Goal: Task Accomplishment & Management: Manage account settings

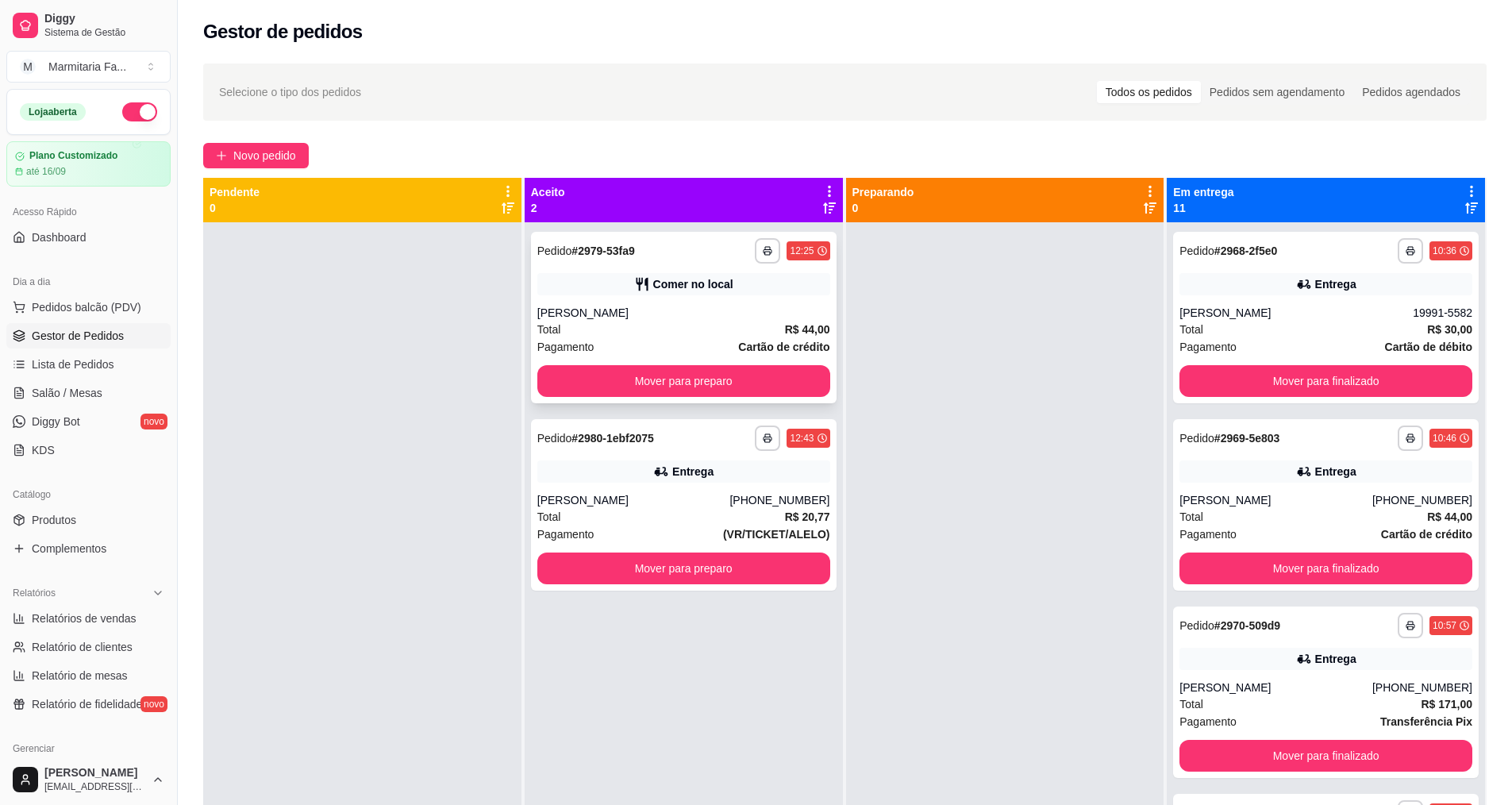
click at [689, 382] on button "Mover para preparo" at bounding box center [684, 381] width 293 height 32
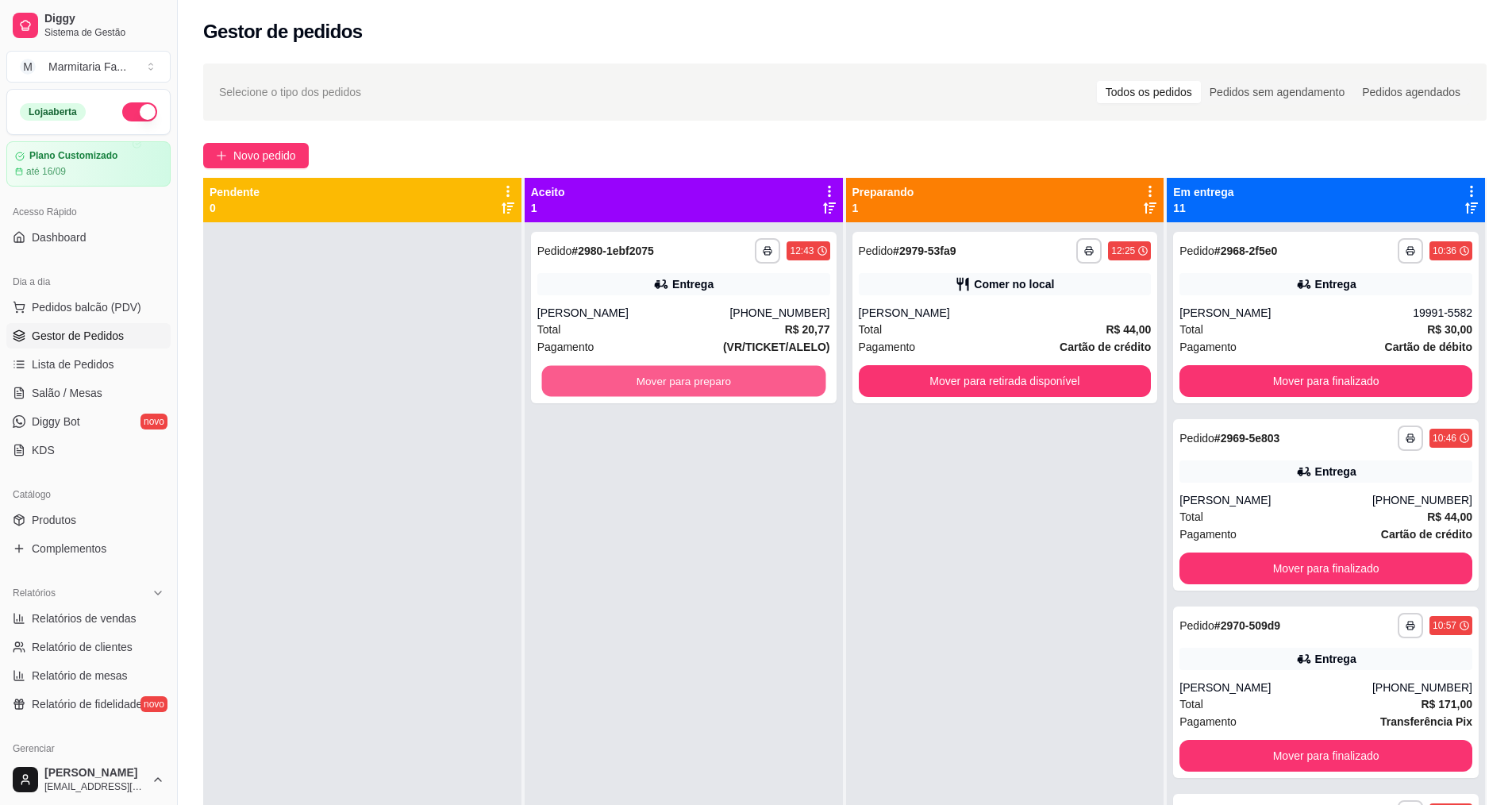
click at [689, 382] on button "Mover para preparo" at bounding box center [684, 381] width 284 height 31
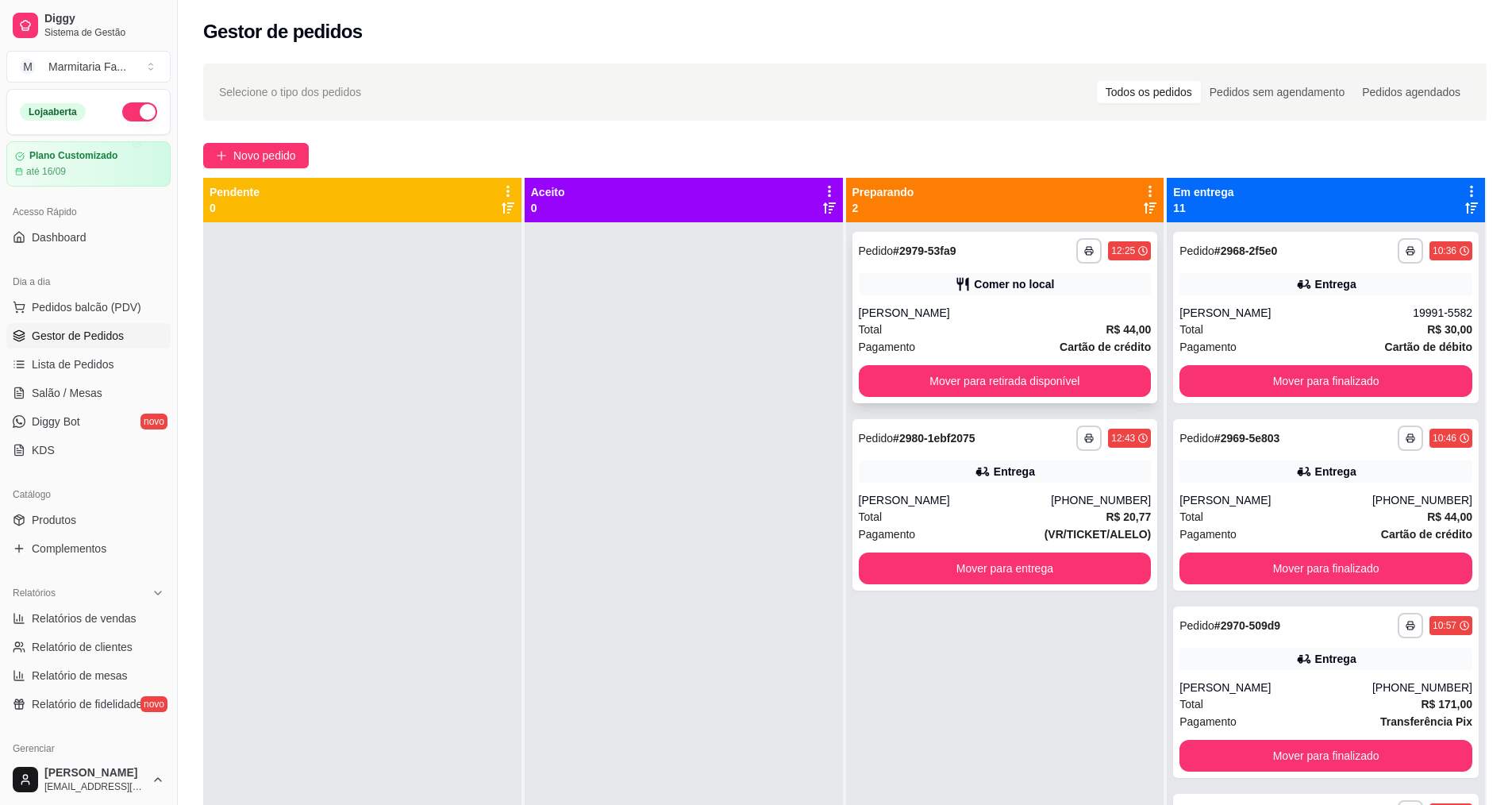
click at [859, 261] on div "**********" at bounding box center [1005, 250] width 293 height 25
click at [990, 385] on button "Mover para retirada disponível" at bounding box center [1005, 381] width 284 height 31
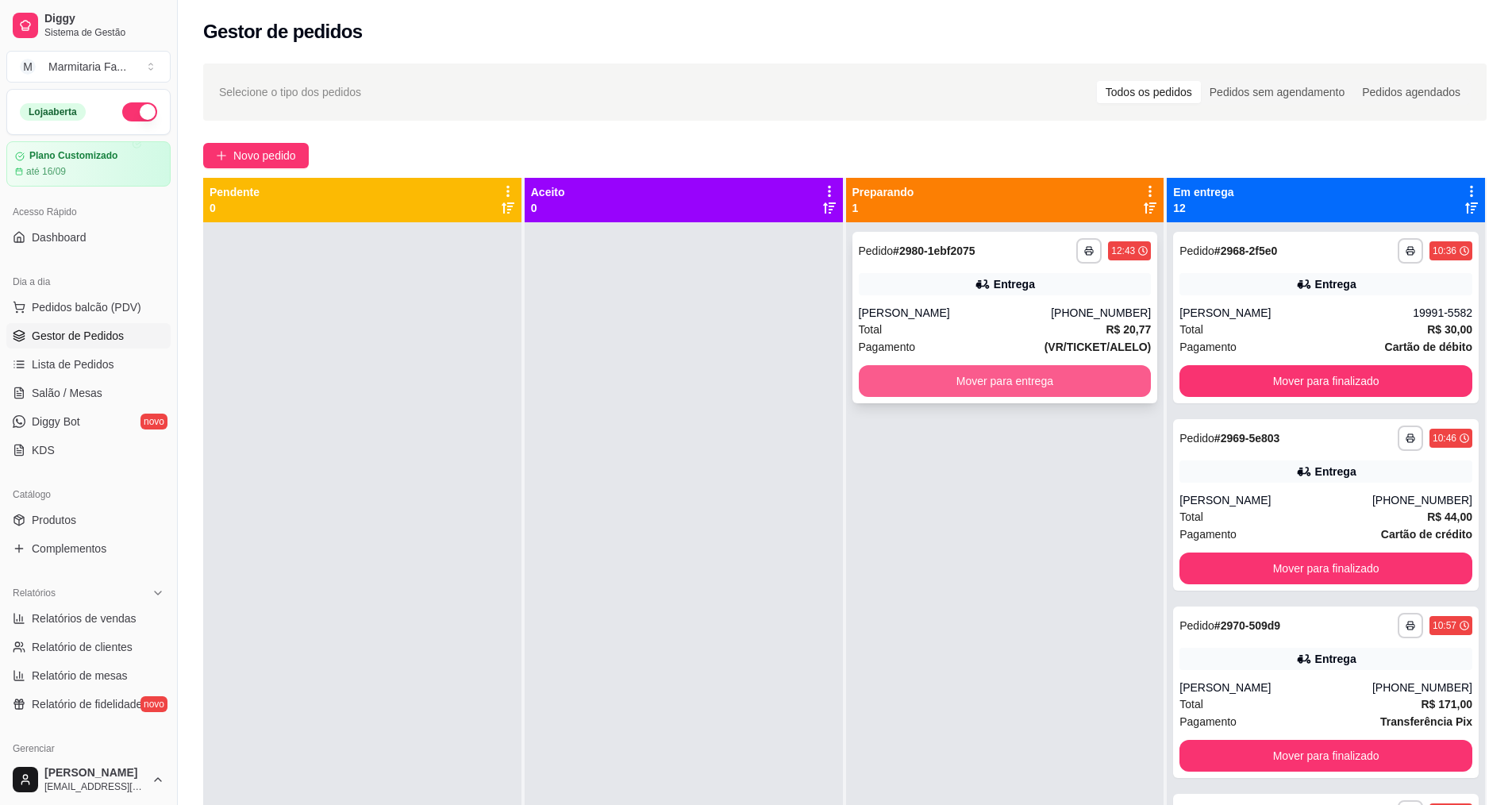
click at [997, 383] on button "Mover para entrega" at bounding box center [1005, 381] width 293 height 32
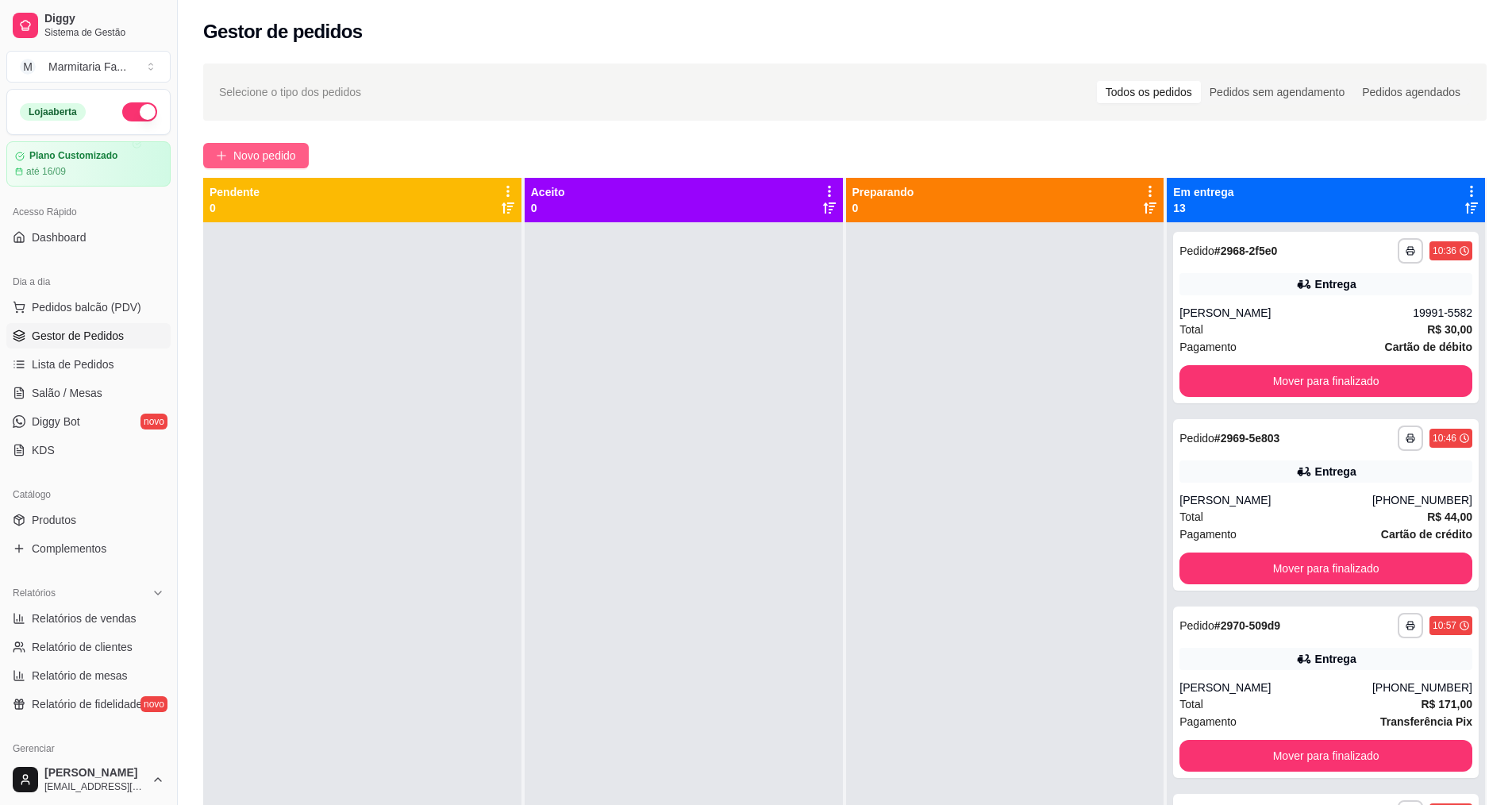
click at [285, 158] on span "Novo pedido" at bounding box center [264, 155] width 62 height 18
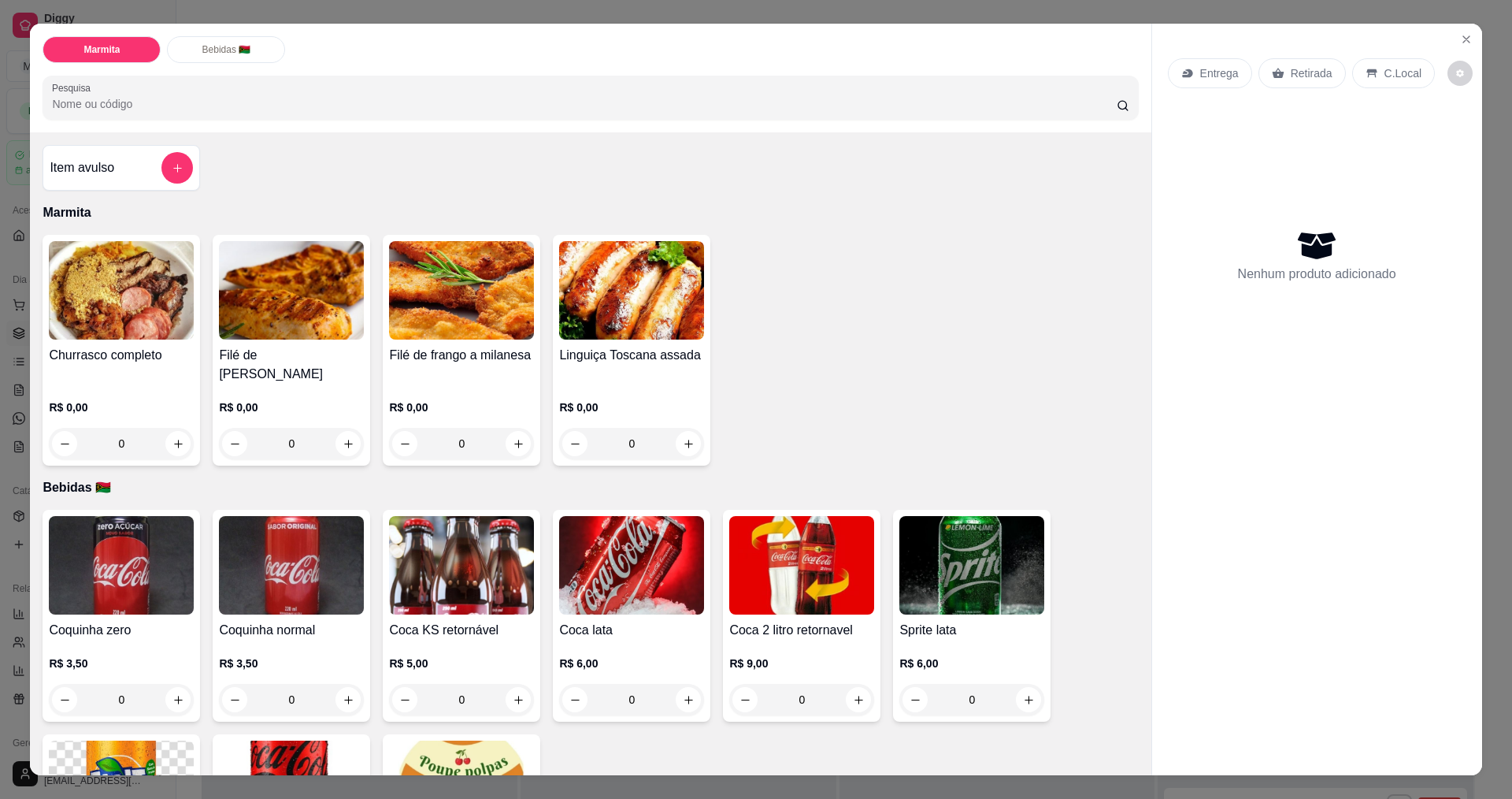
click at [345, 428] on div "0" at bounding box center [291, 444] width 145 height 31
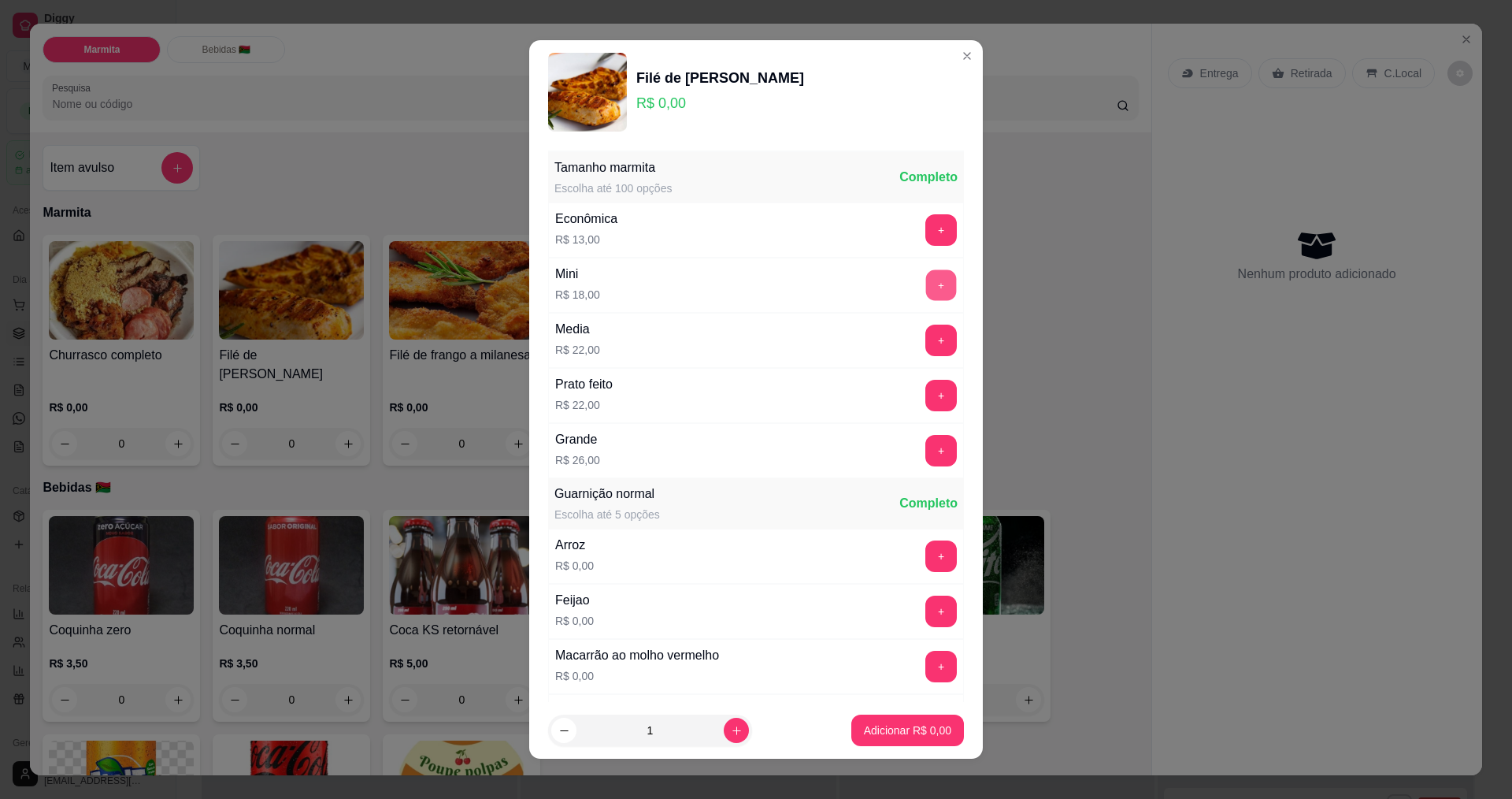
click at [926, 283] on button "+" at bounding box center [941, 284] width 30 height 30
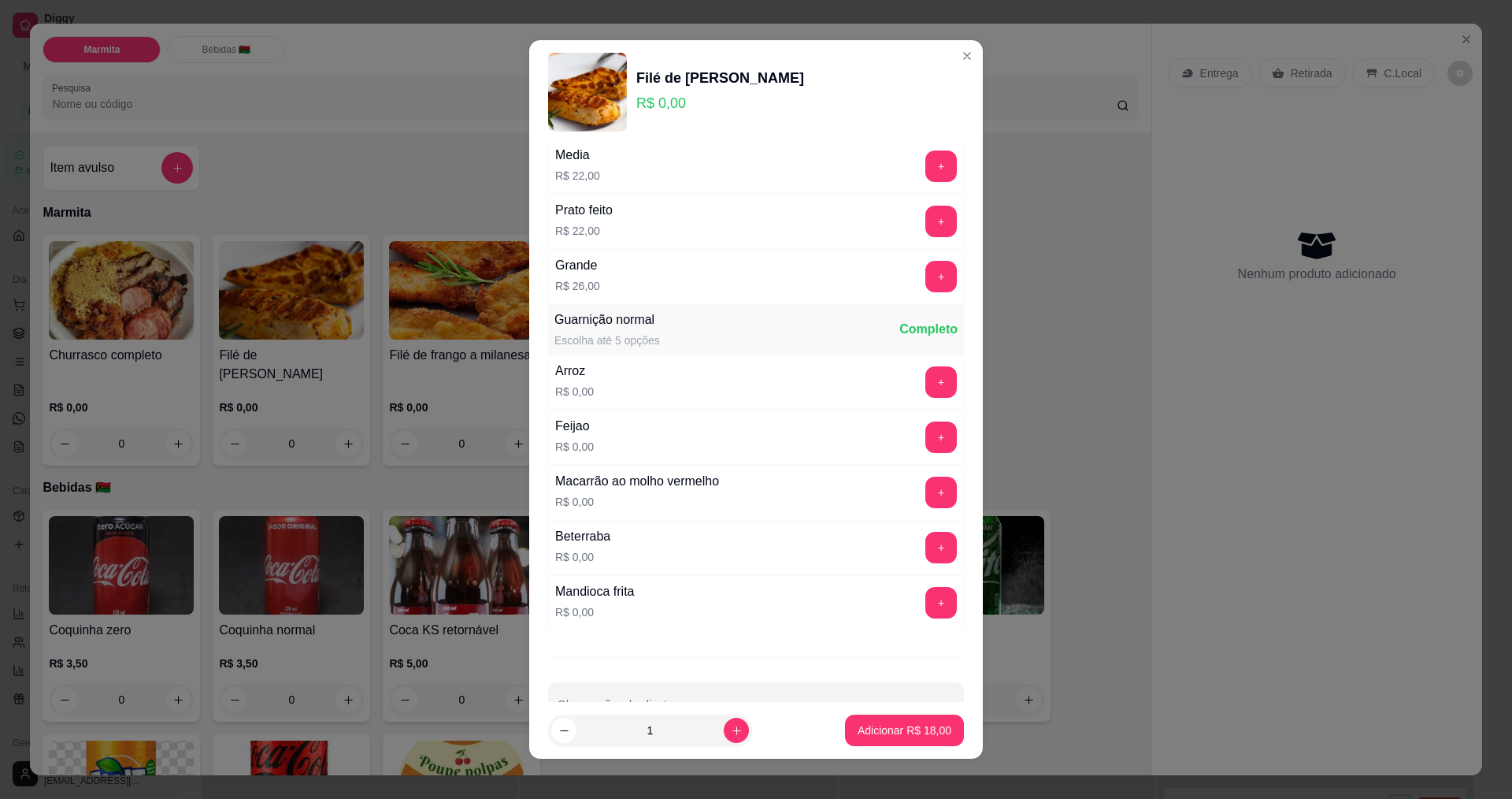
scroll to position [220, 0]
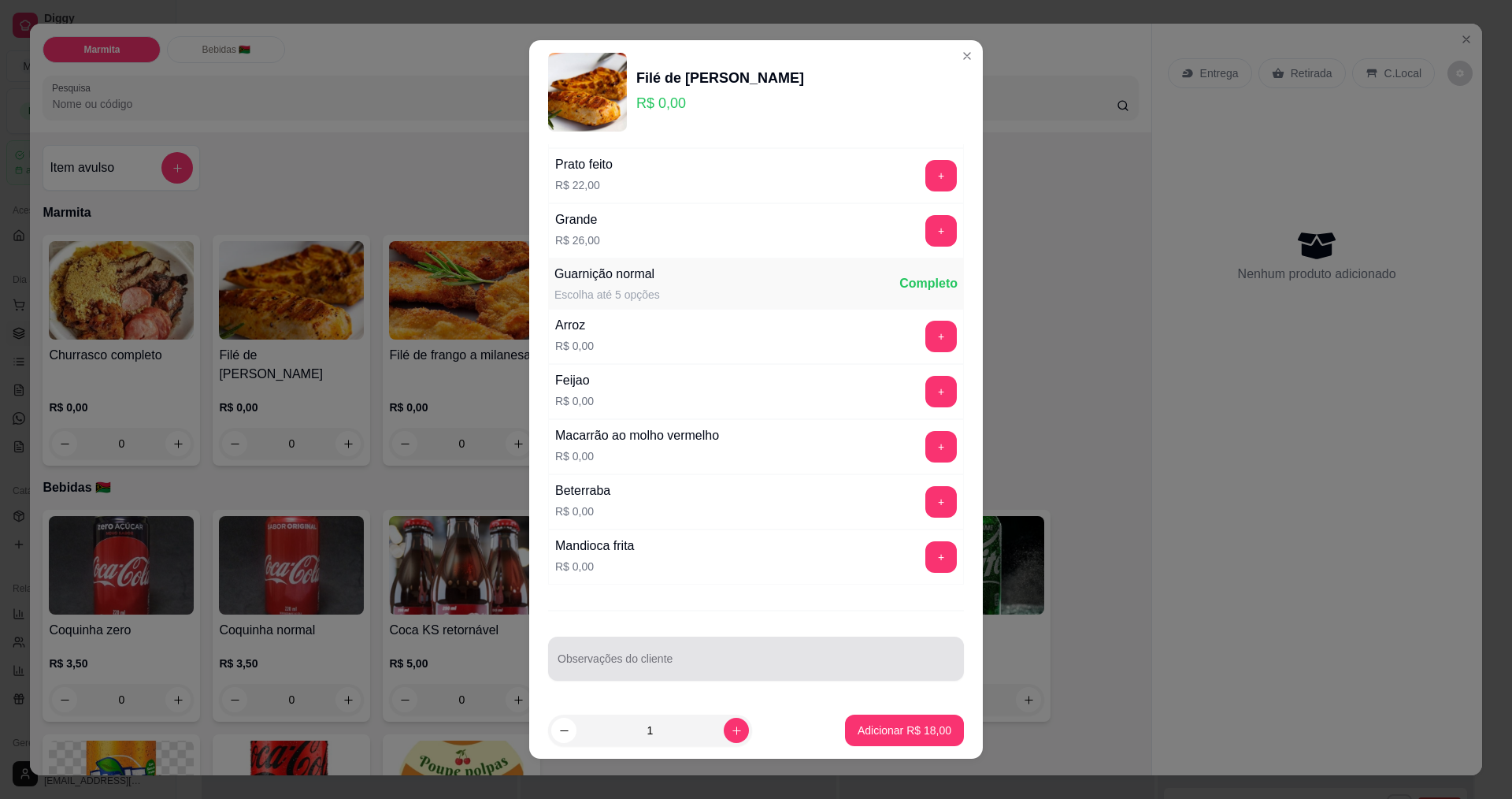
click at [663, 659] on input "Observações do cliente" at bounding box center [756, 665] width 397 height 16
type input "maionese"
click at [889, 729] on p "Adicionar R$ 18,00" at bounding box center [905, 730] width 94 height 16
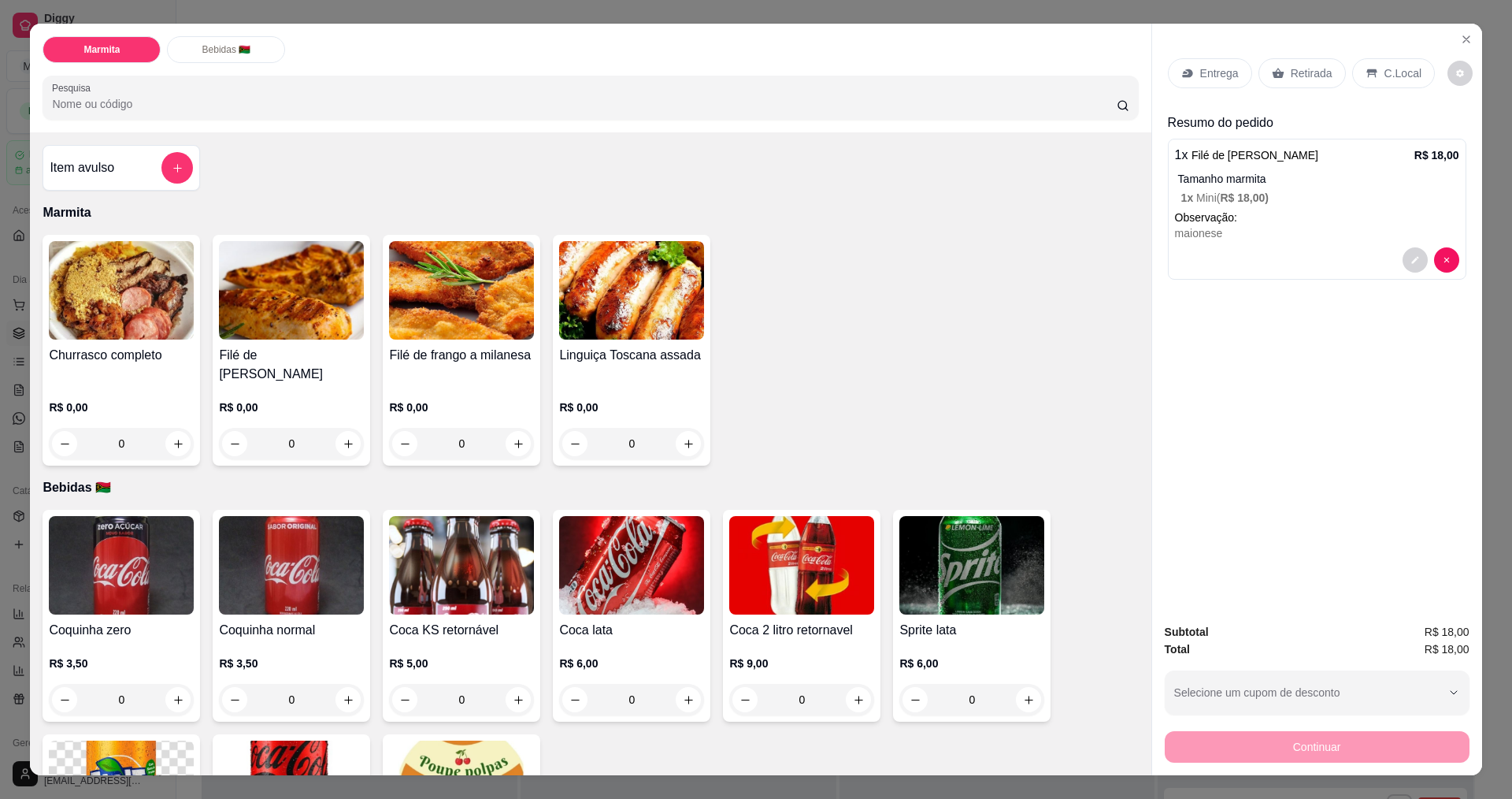
click at [506, 430] on div "0" at bounding box center [462, 444] width 145 height 31
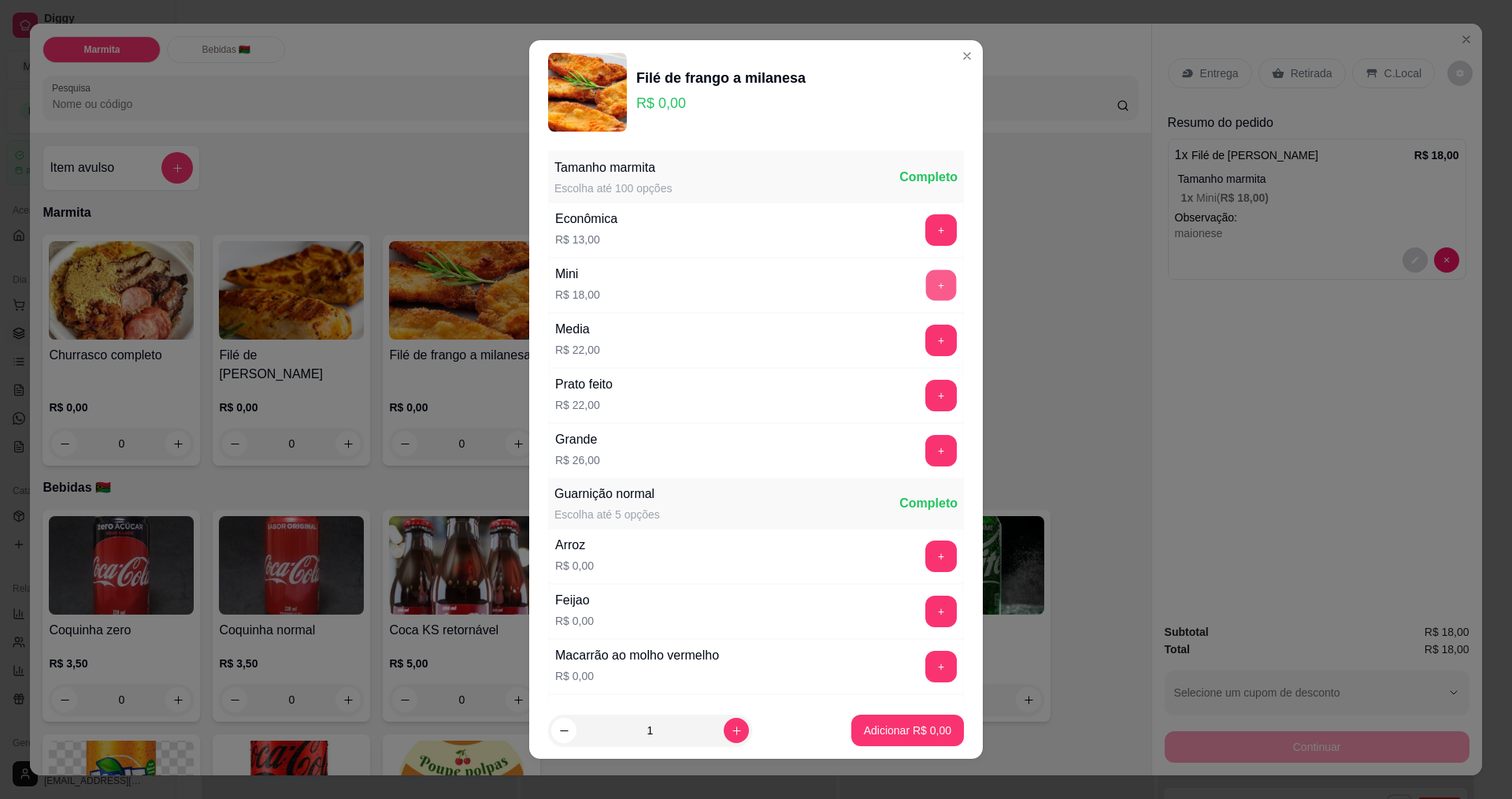
click at [926, 281] on button "+" at bounding box center [941, 284] width 30 height 30
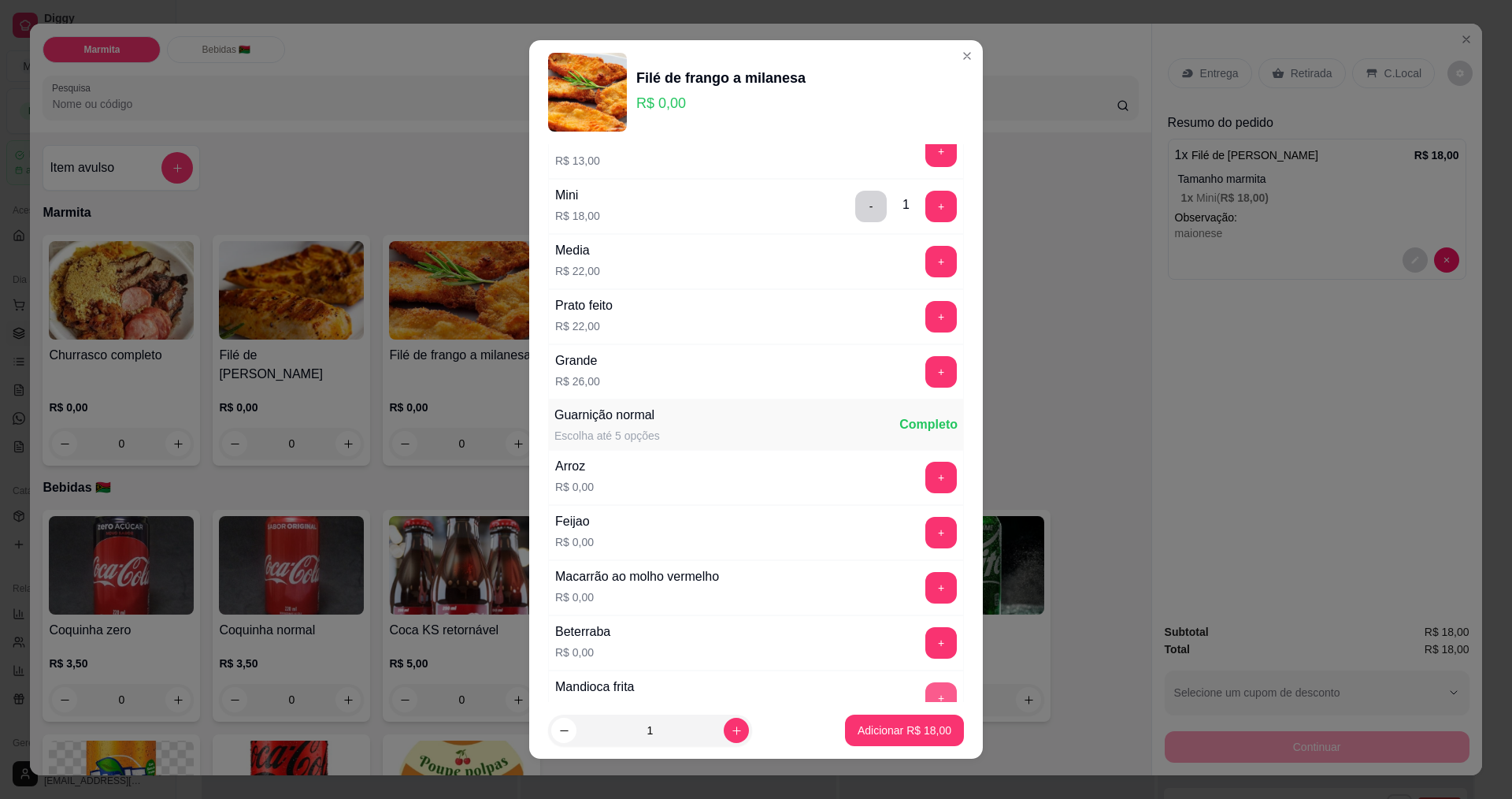
click at [925, 686] on button "+" at bounding box center [941, 698] width 31 height 31
click at [910, 731] on p "Adicionar R$ 18,00" at bounding box center [904, 730] width 91 height 15
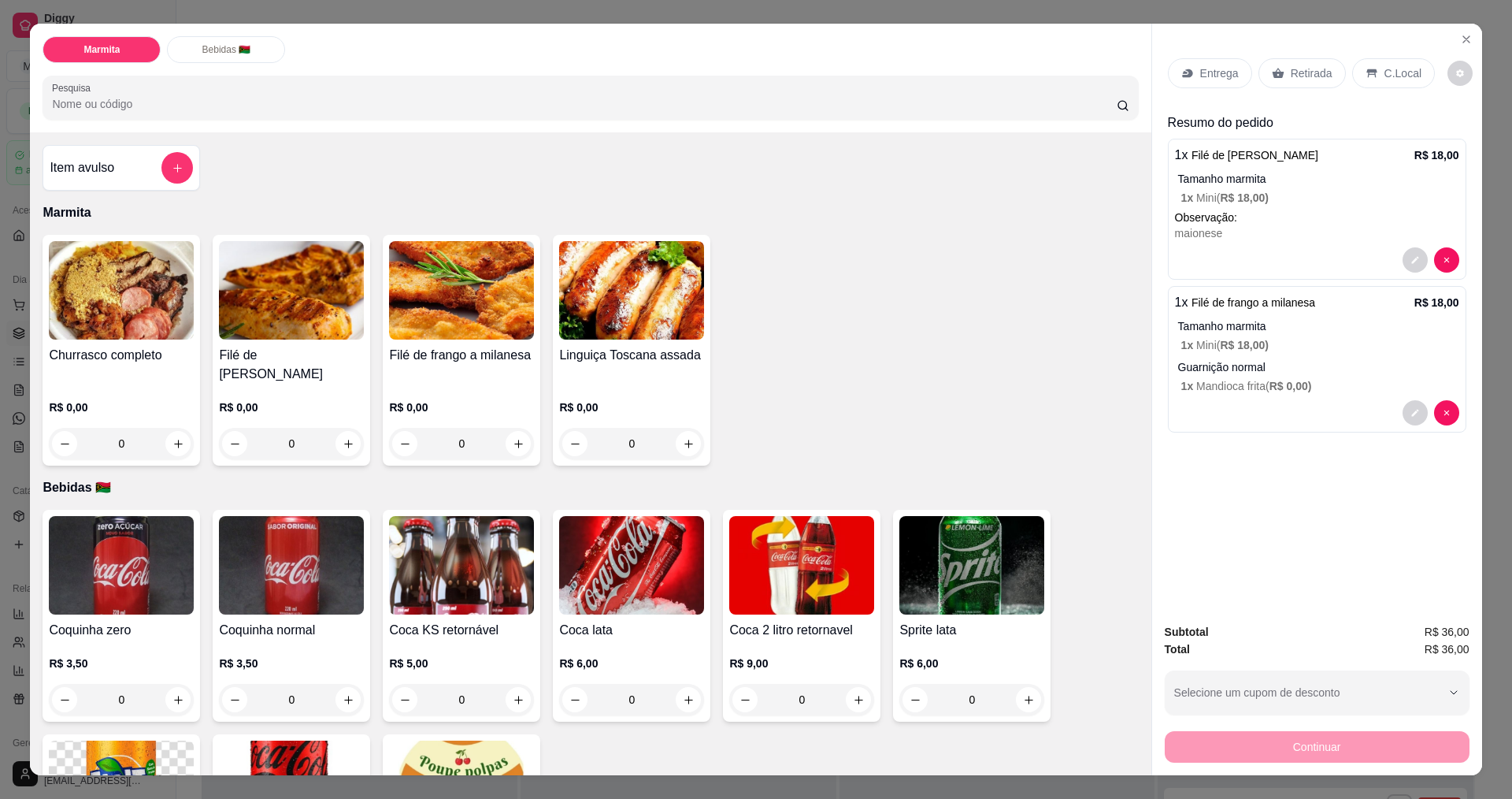
click at [512, 429] on div "0" at bounding box center [462, 444] width 145 height 31
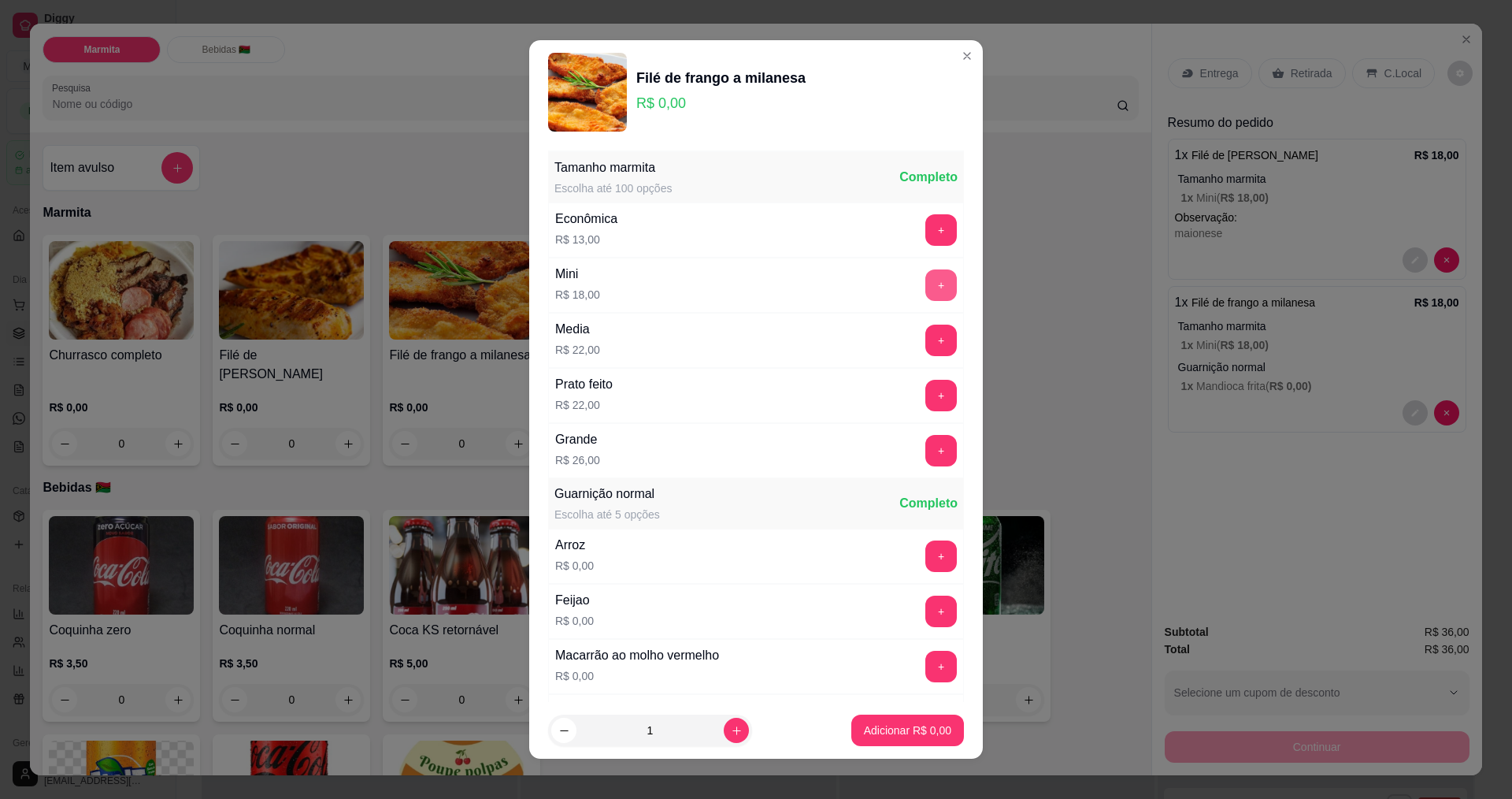
click at [925, 288] on button "+" at bounding box center [941, 285] width 31 height 31
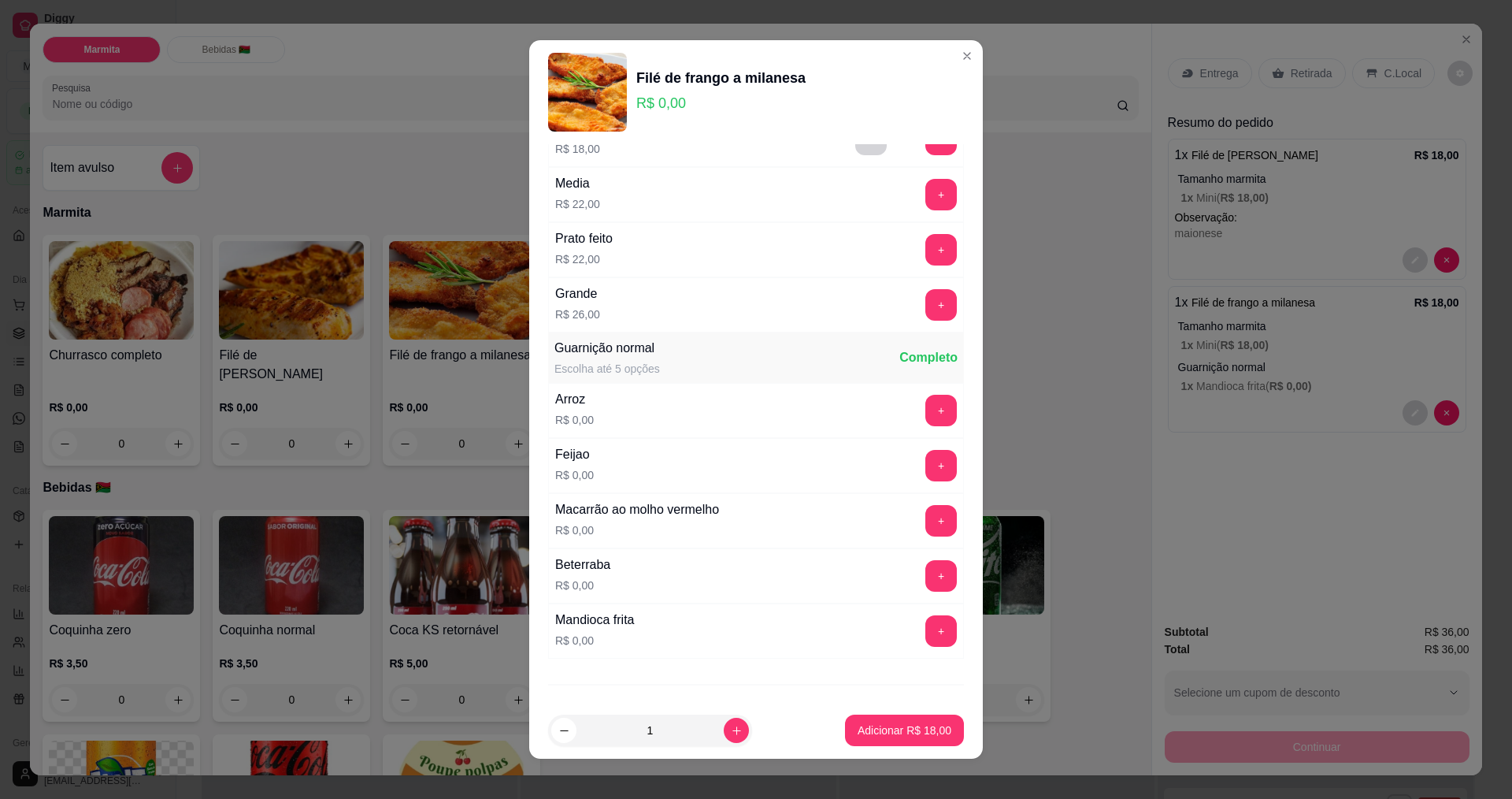
scroll to position [158, 0]
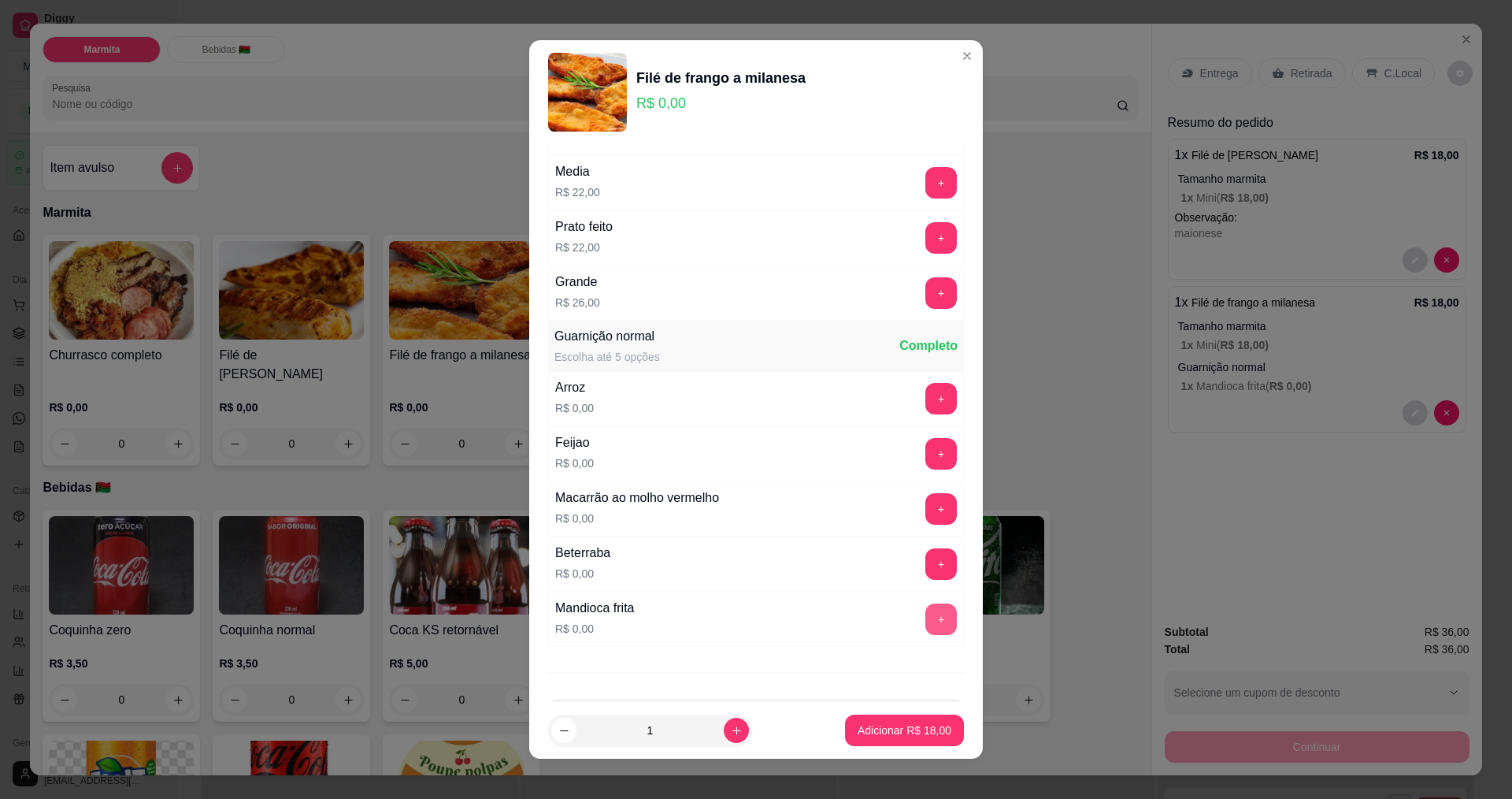
click at [925, 617] on button "+" at bounding box center [941, 620] width 31 height 31
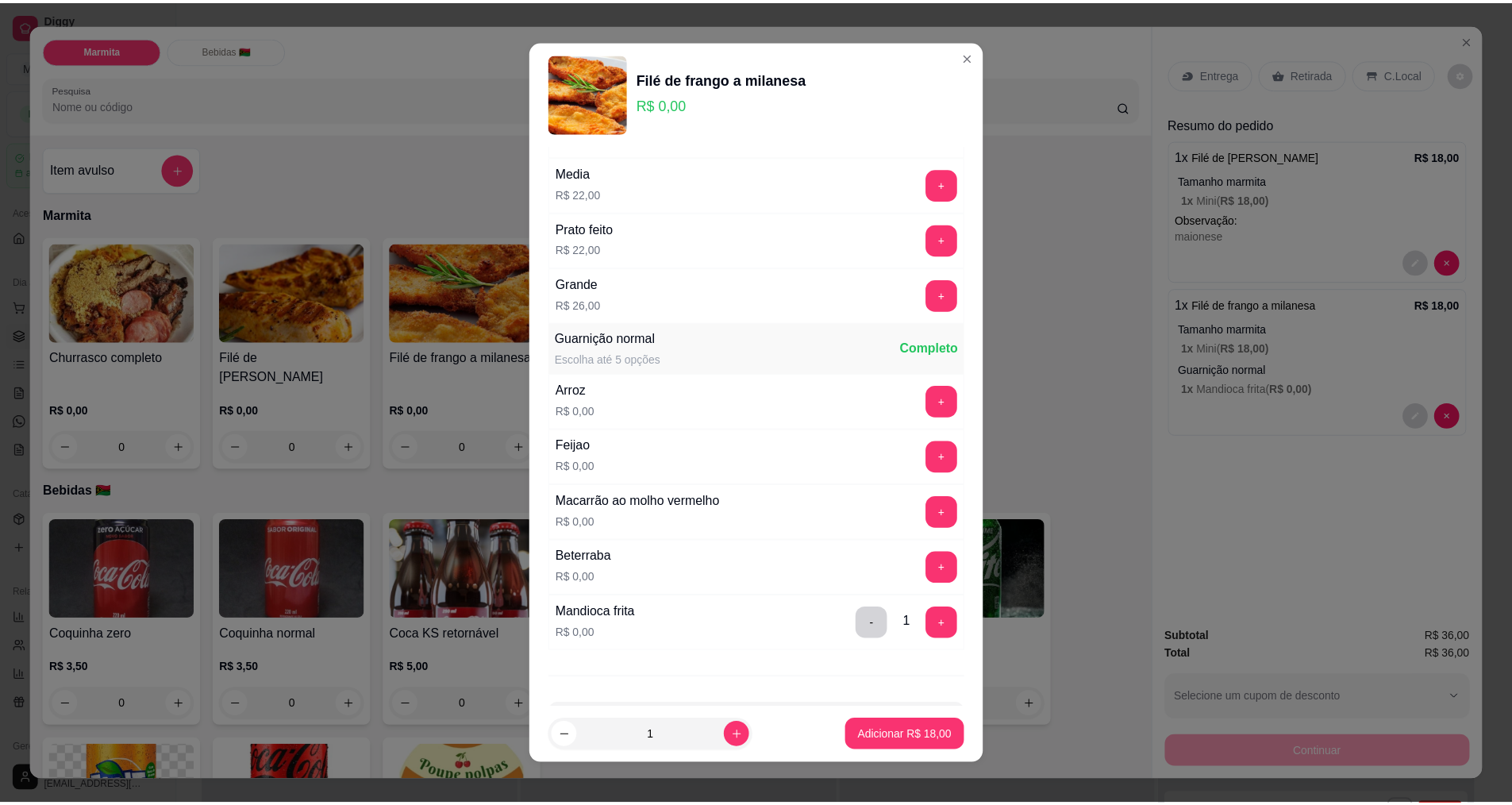
scroll to position [221, 0]
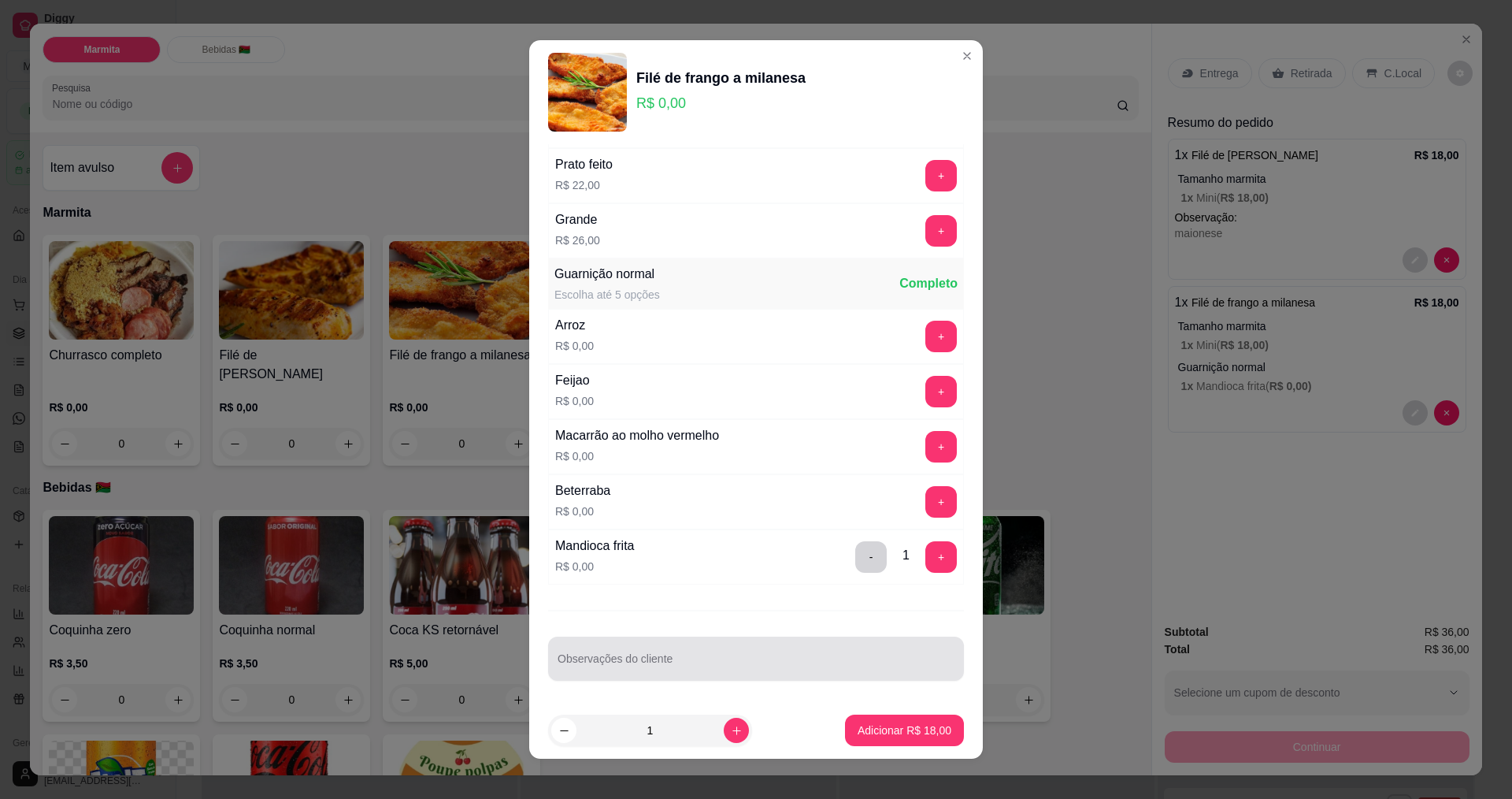
click at [641, 651] on div at bounding box center [756, 659] width 397 height 31
type input "maionesa"
click at [902, 733] on p "Adicionar R$ 18,00" at bounding box center [905, 730] width 94 height 16
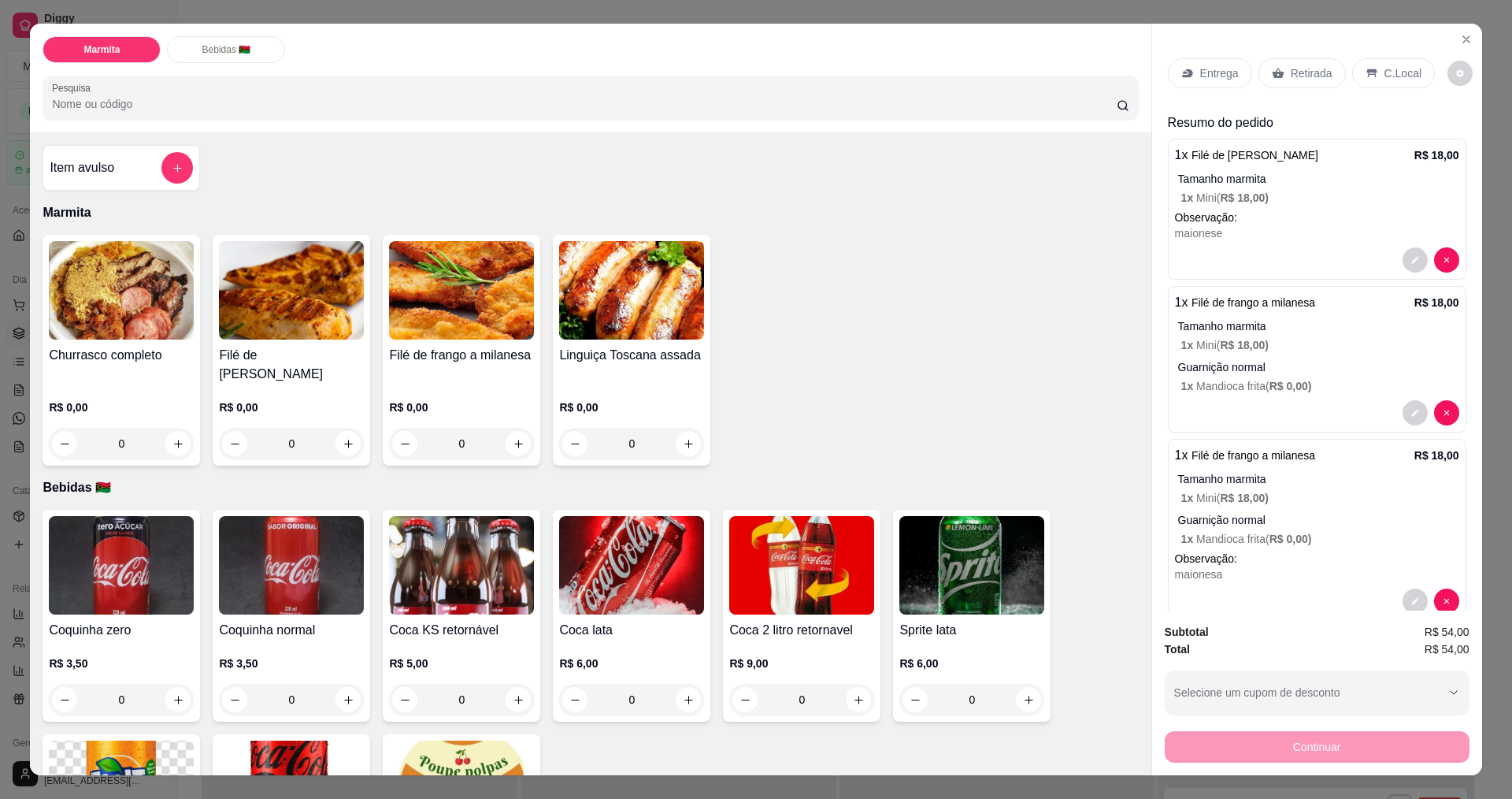
click at [1302, 77] on p "Retirada" at bounding box center [1312, 73] width 42 height 16
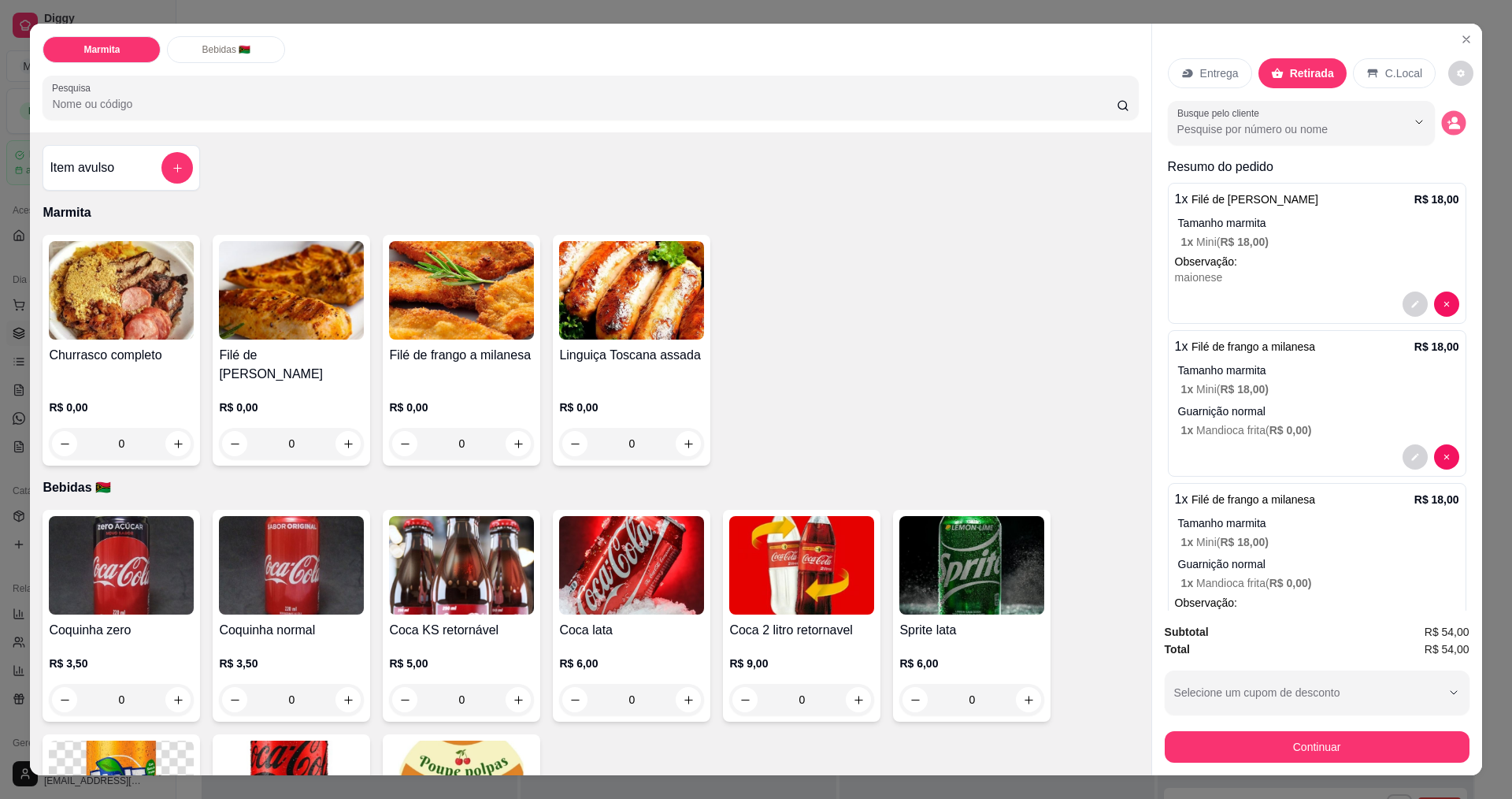
click at [1447, 123] on icon "decrease-product-quantity" at bounding box center [1453, 123] width 13 height 13
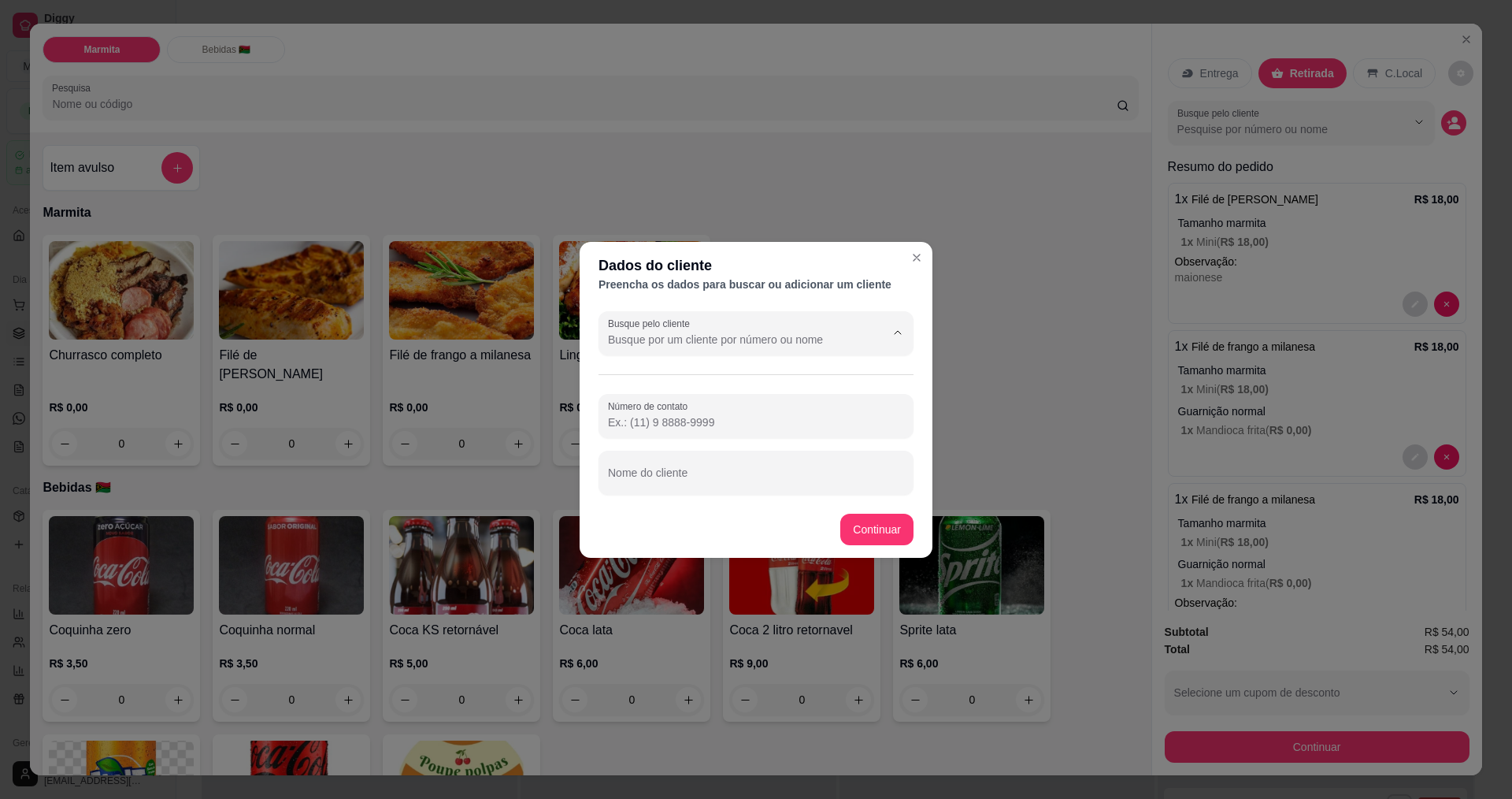
click at [760, 332] on input "Busque pelo cliente" at bounding box center [733, 340] width 252 height 16
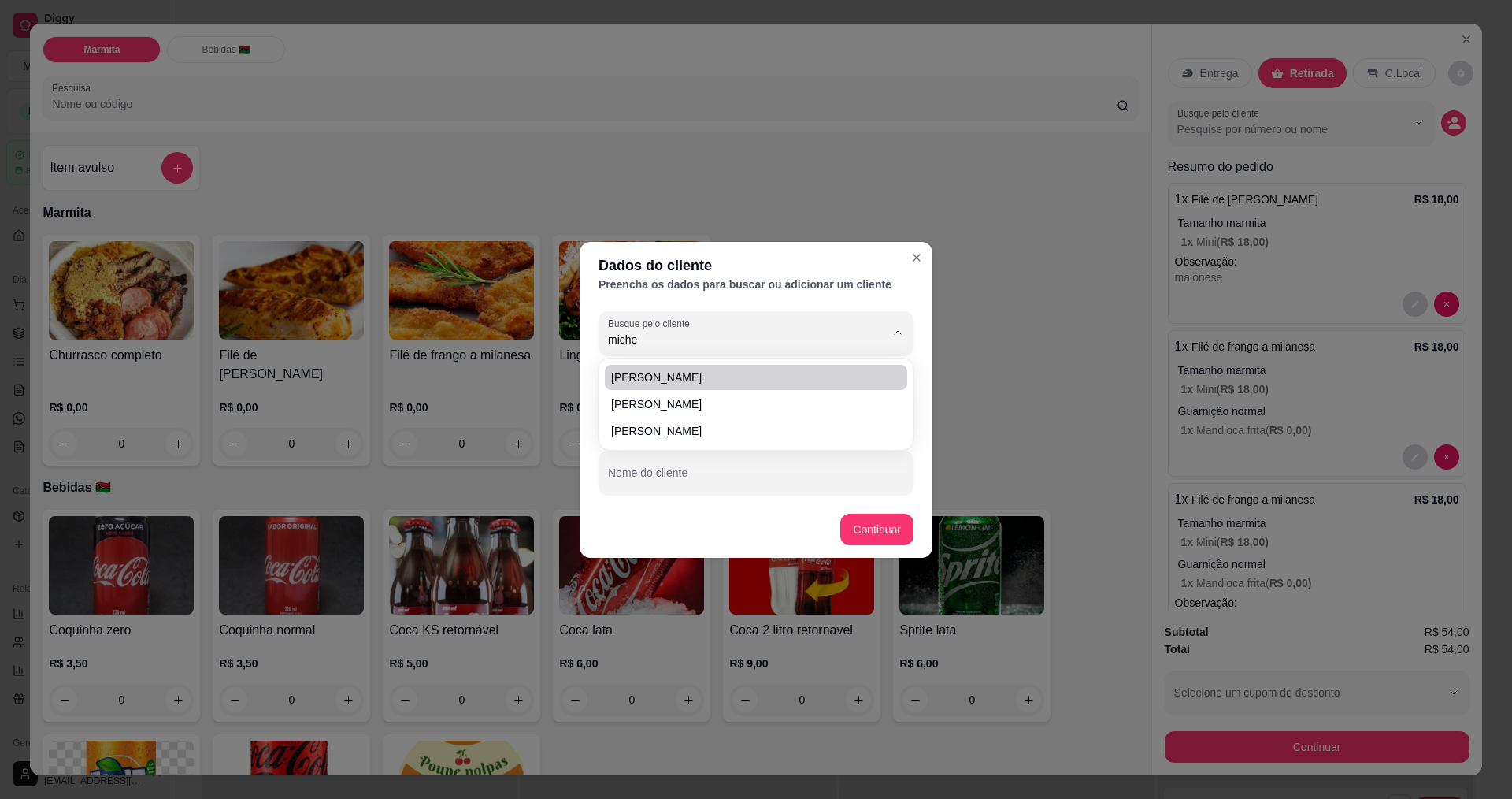
click at [682, 372] on span "[PERSON_NAME]" at bounding box center [748, 377] width 274 height 16
type input "[PERSON_NAME]"
type input "[PHONE_NUMBER]"
type input "[PERSON_NAME]"
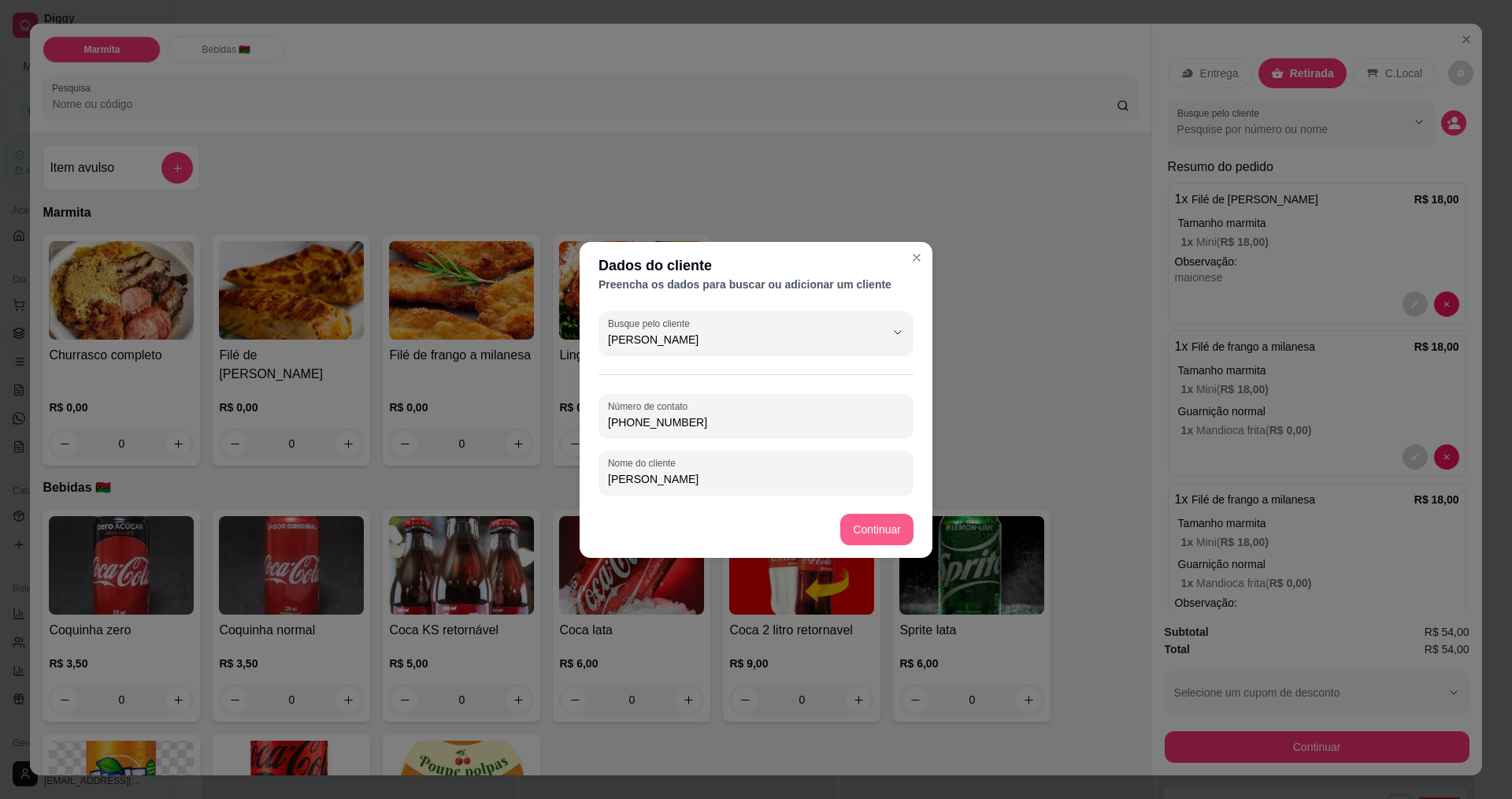
type input "[PERSON_NAME]"
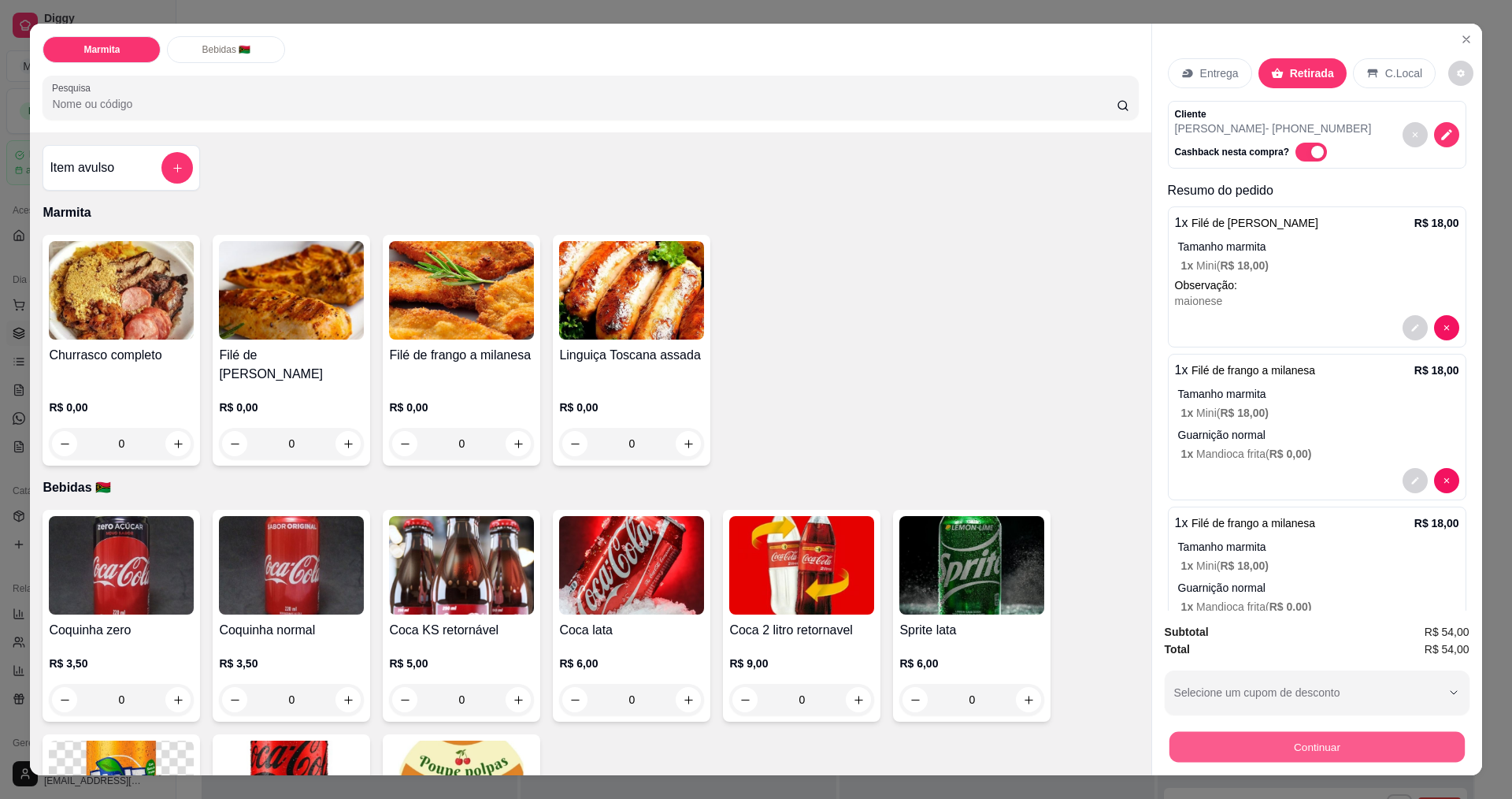
click at [1334, 744] on button "Continuar" at bounding box center [1316, 746] width 295 height 30
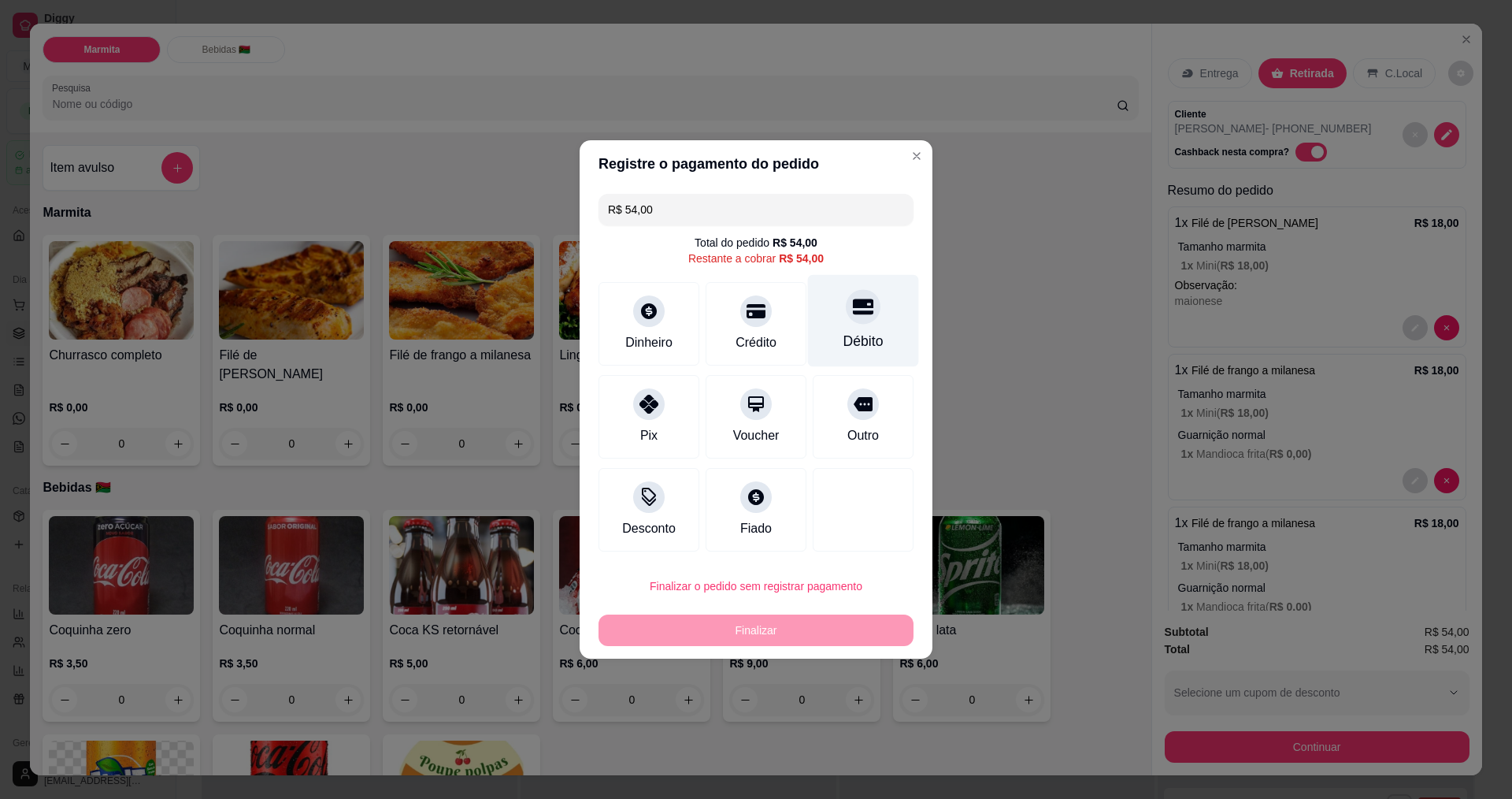
click at [842, 330] on div "Débito" at bounding box center [863, 322] width 111 height 92
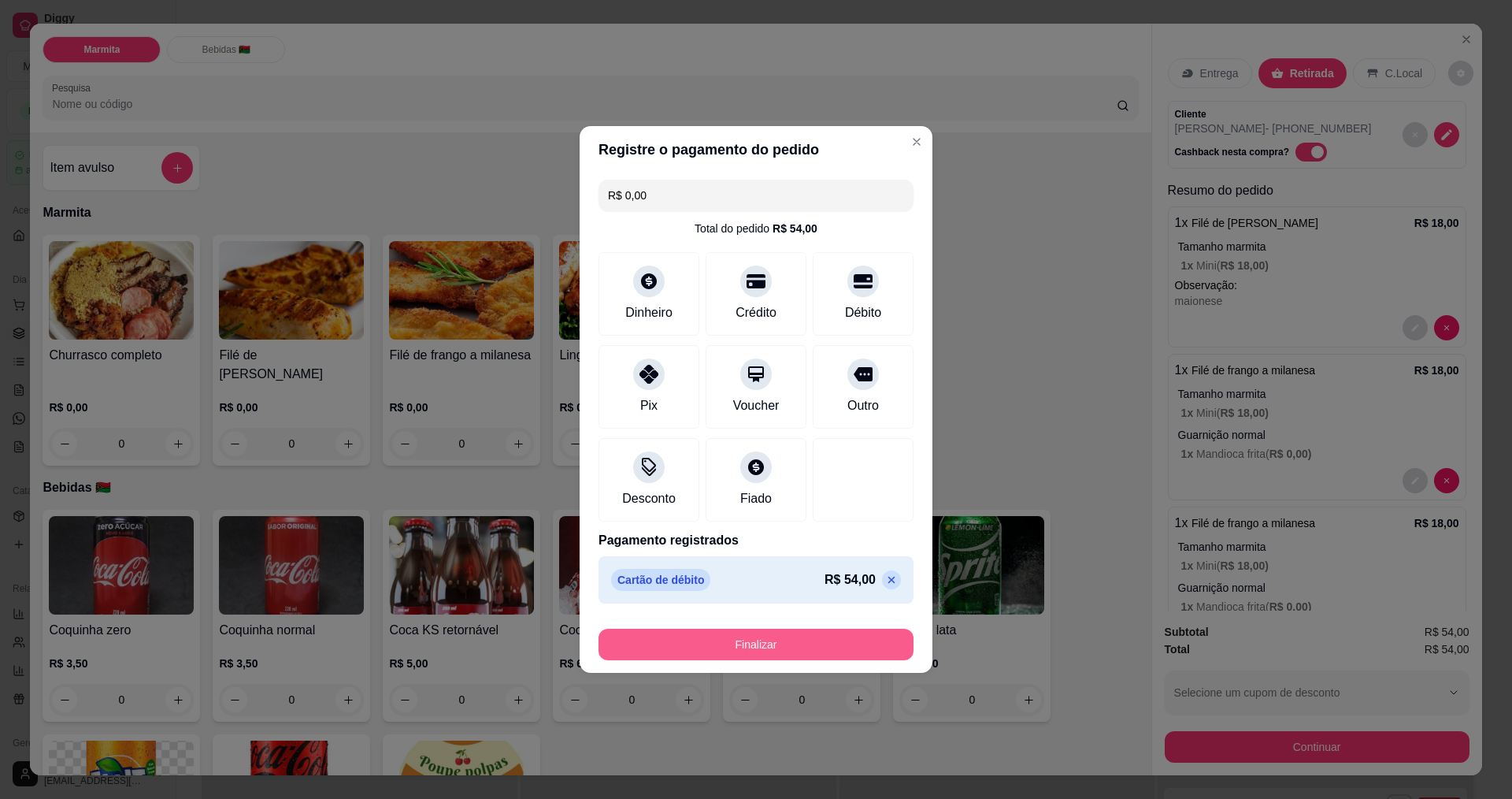
click at [734, 636] on button "Finalizar" at bounding box center [756, 644] width 315 height 31
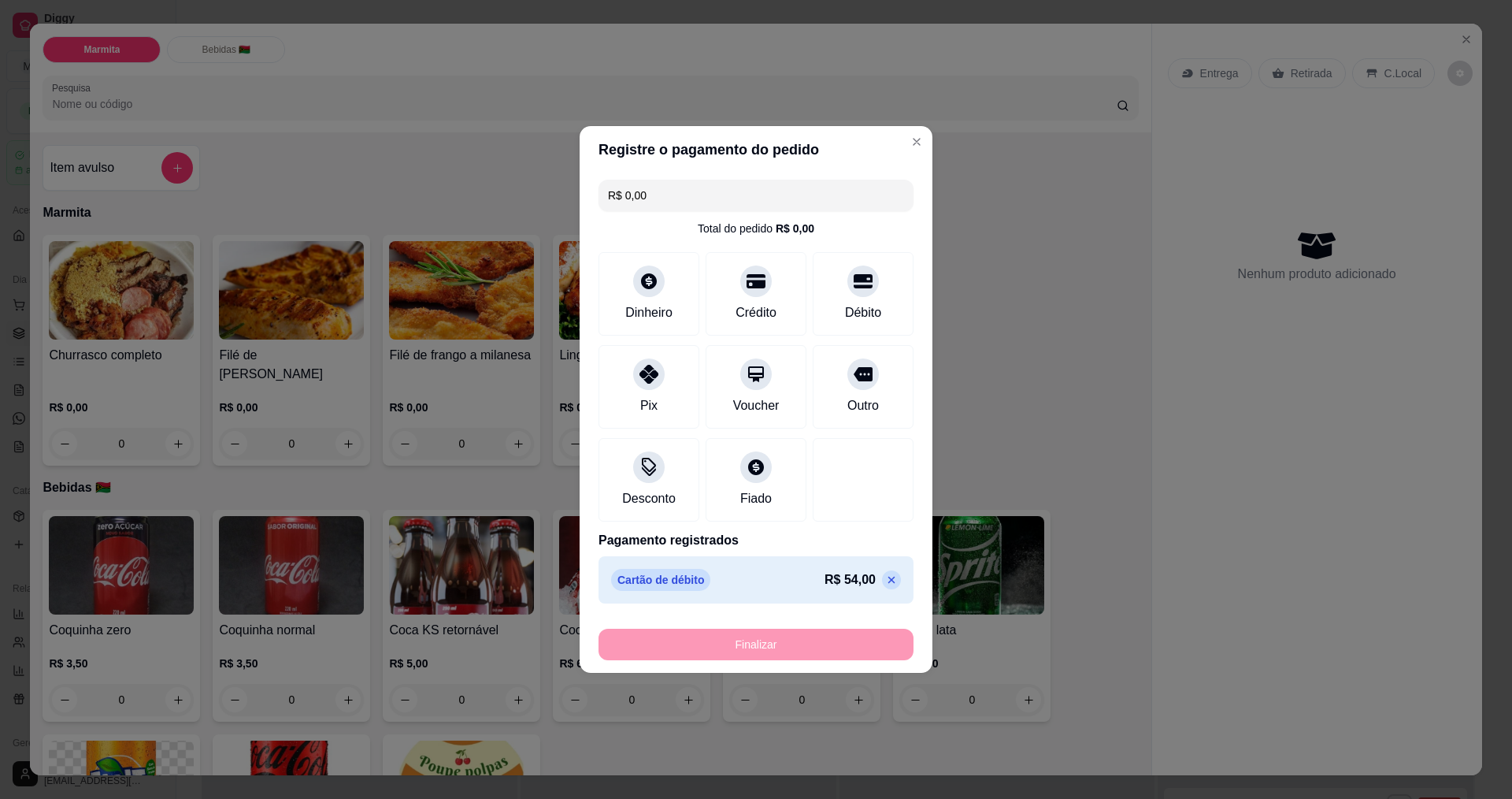
type input "-R$ 54,00"
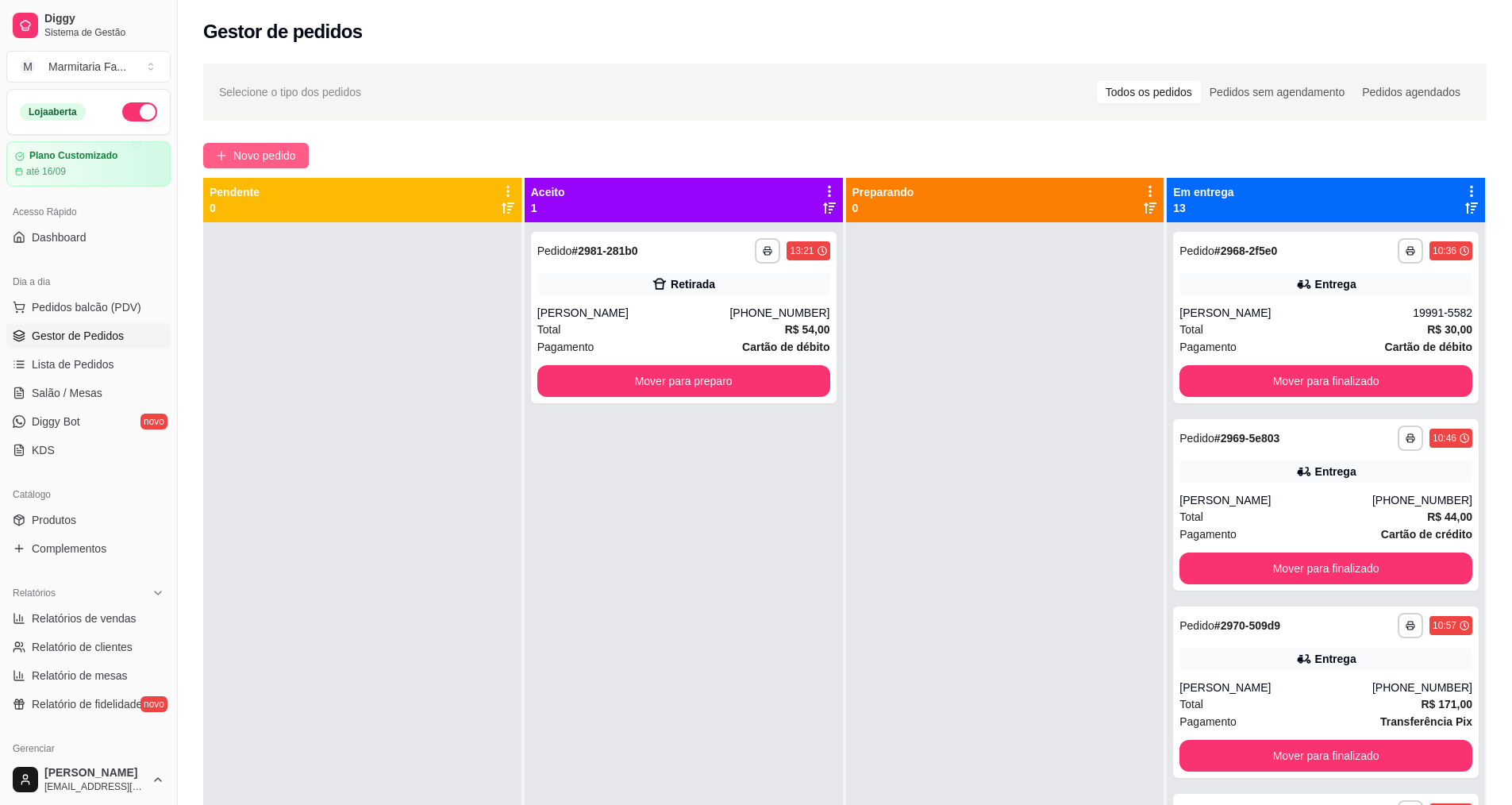
click at [279, 149] on span "Novo pedido" at bounding box center [264, 155] width 62 height 18
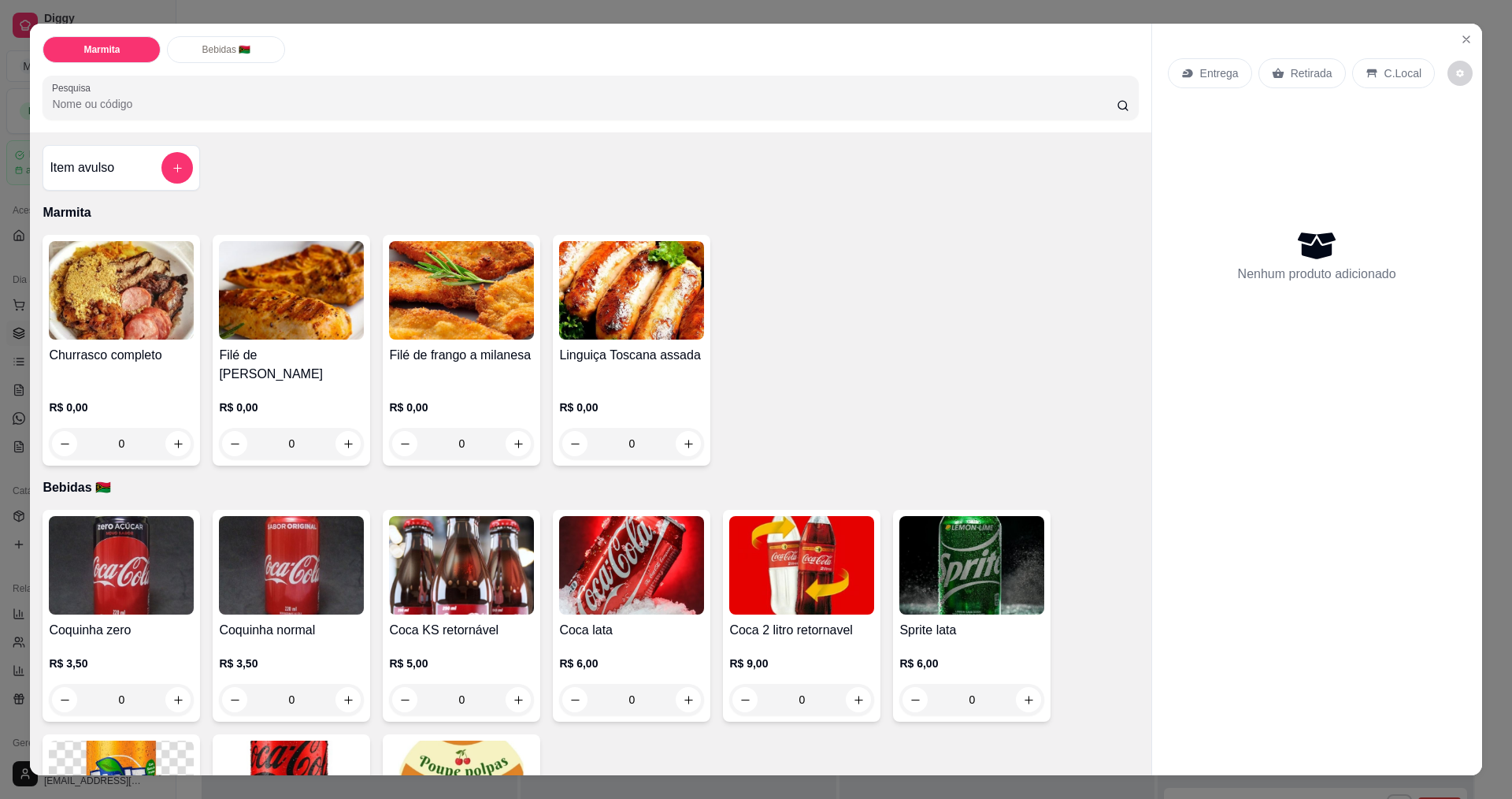
click at [171, 428] on div "0" at bounding box center [121, 444] width 145 height 31
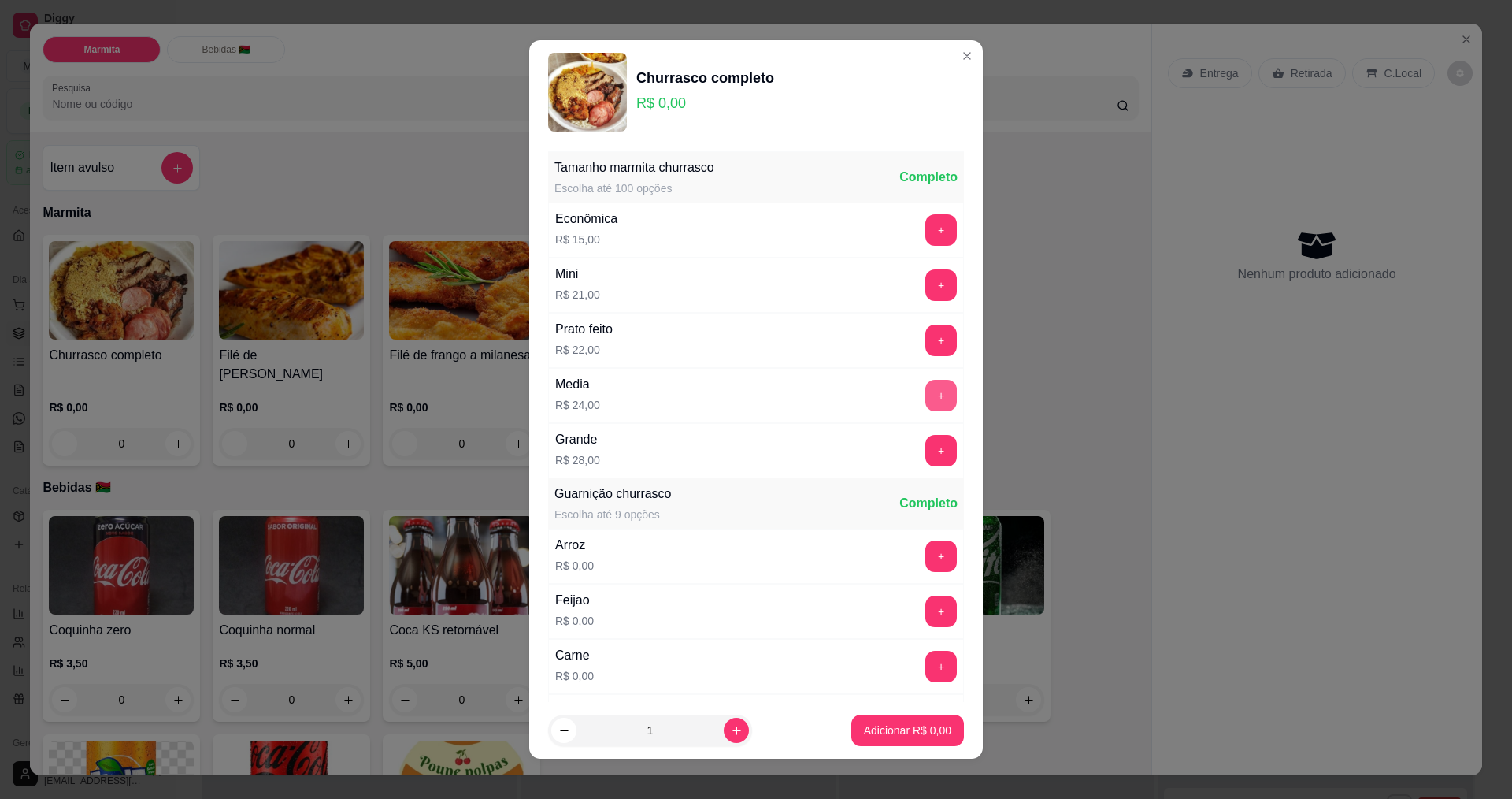
click at [925, 385] on button "+" at bounding box center [941, 396] width 31 height 31
click at [908, 733] on p "Adicionar R$ 24,00" at bounding box center [904, 730] width 91 height 15
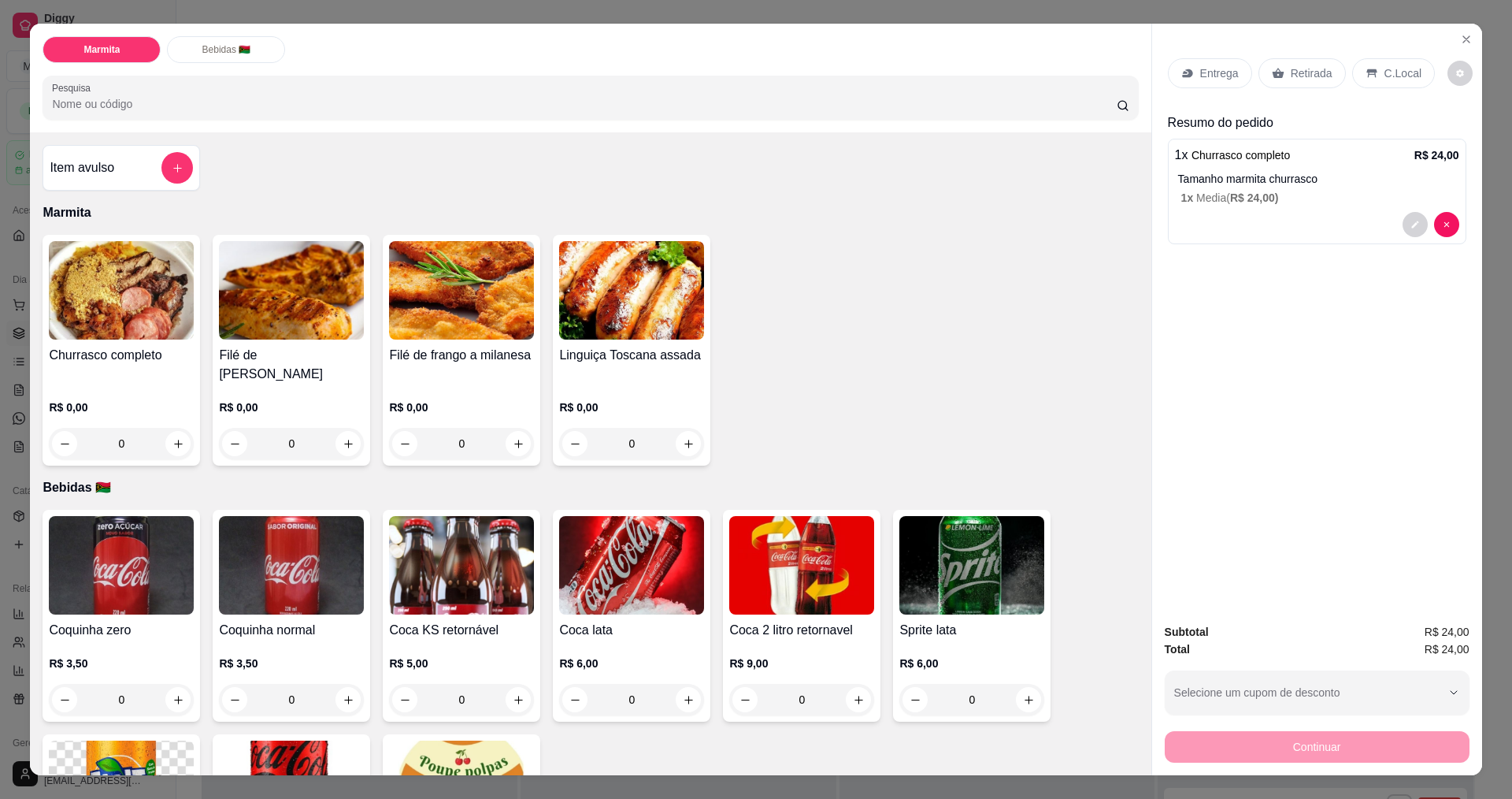
click at [1411, 78] on div "C.Local" at bounding box center [1393, 73] width 83 height 30
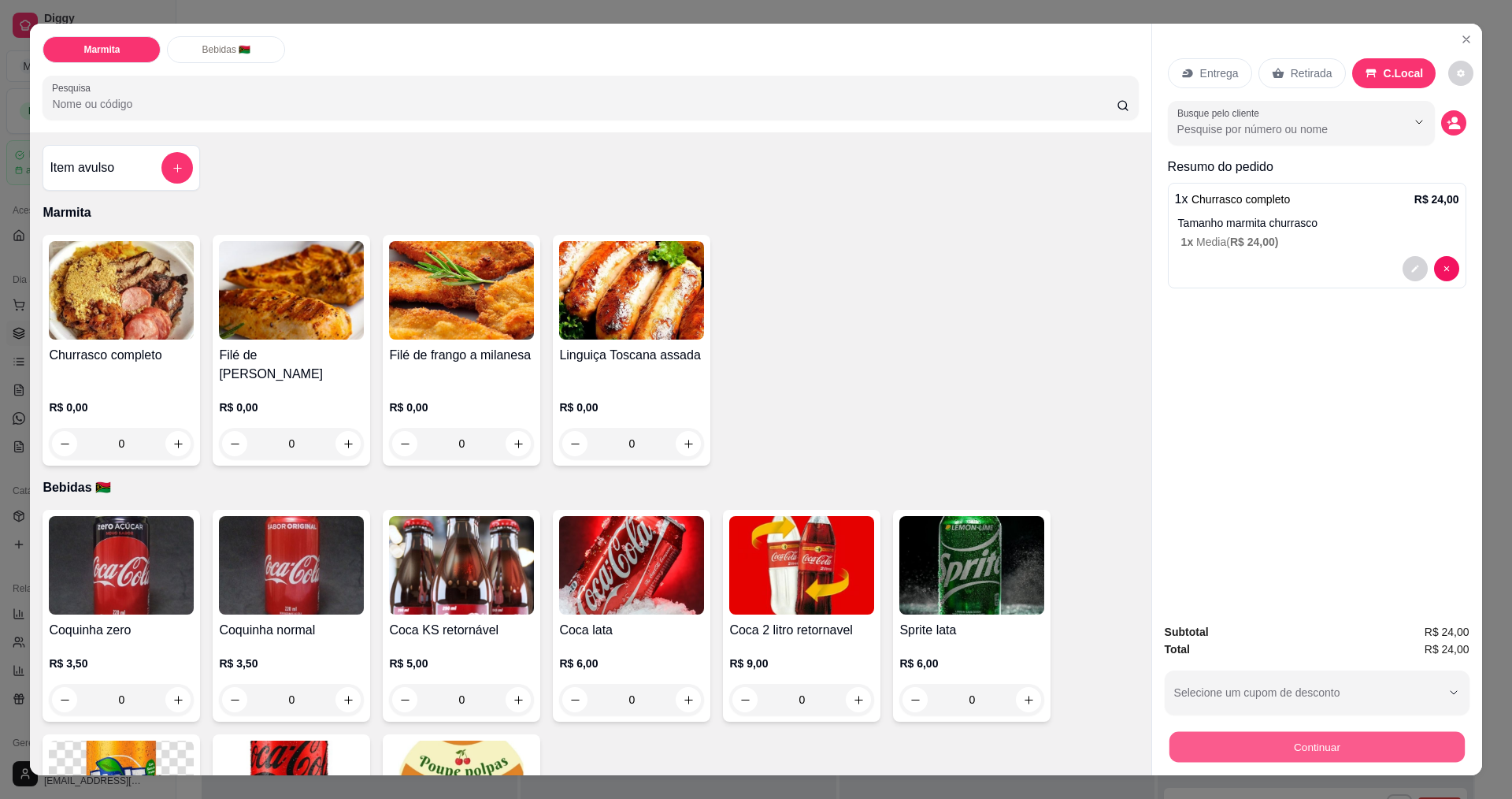
click at [1302, 743] on button "Continuar" at bounding box center [1316, 746] width 295 height 30
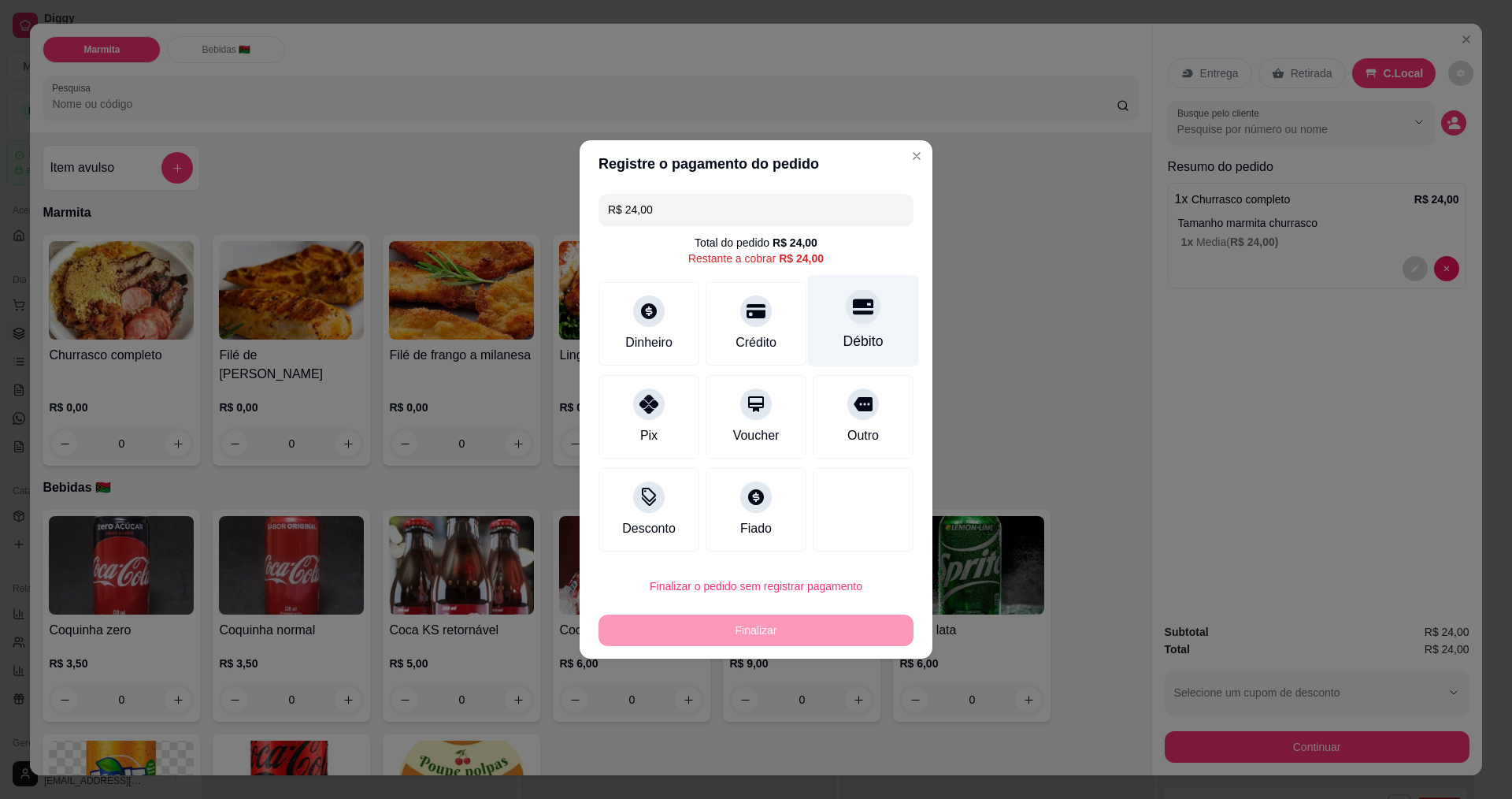
click at [827, 317] on div "Débito" at bounding box center [863, 322] width 111 height 92
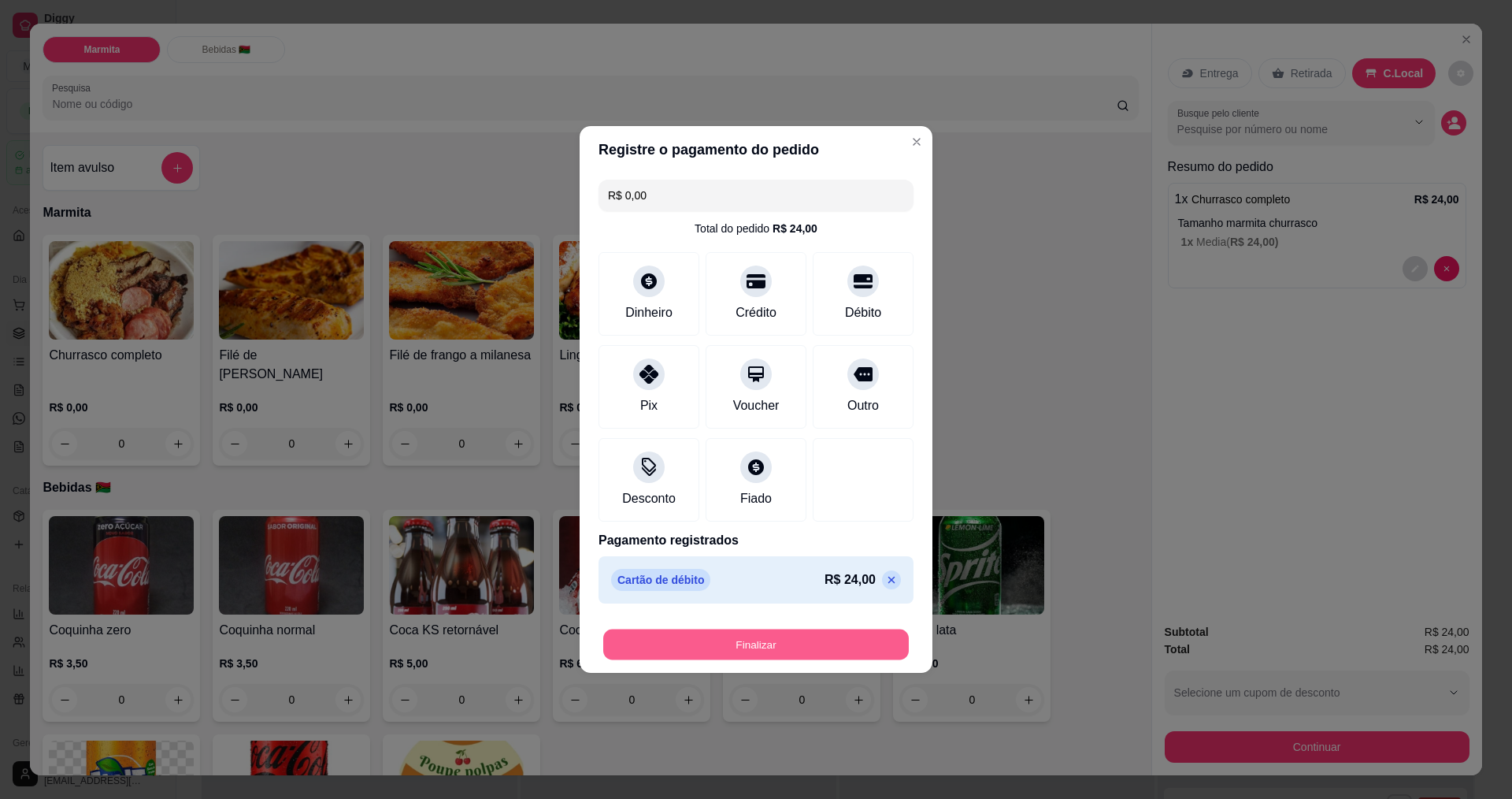
click at [785, 648] on button "Finalizar" at bounding box center [756, 644] width 306 height 30
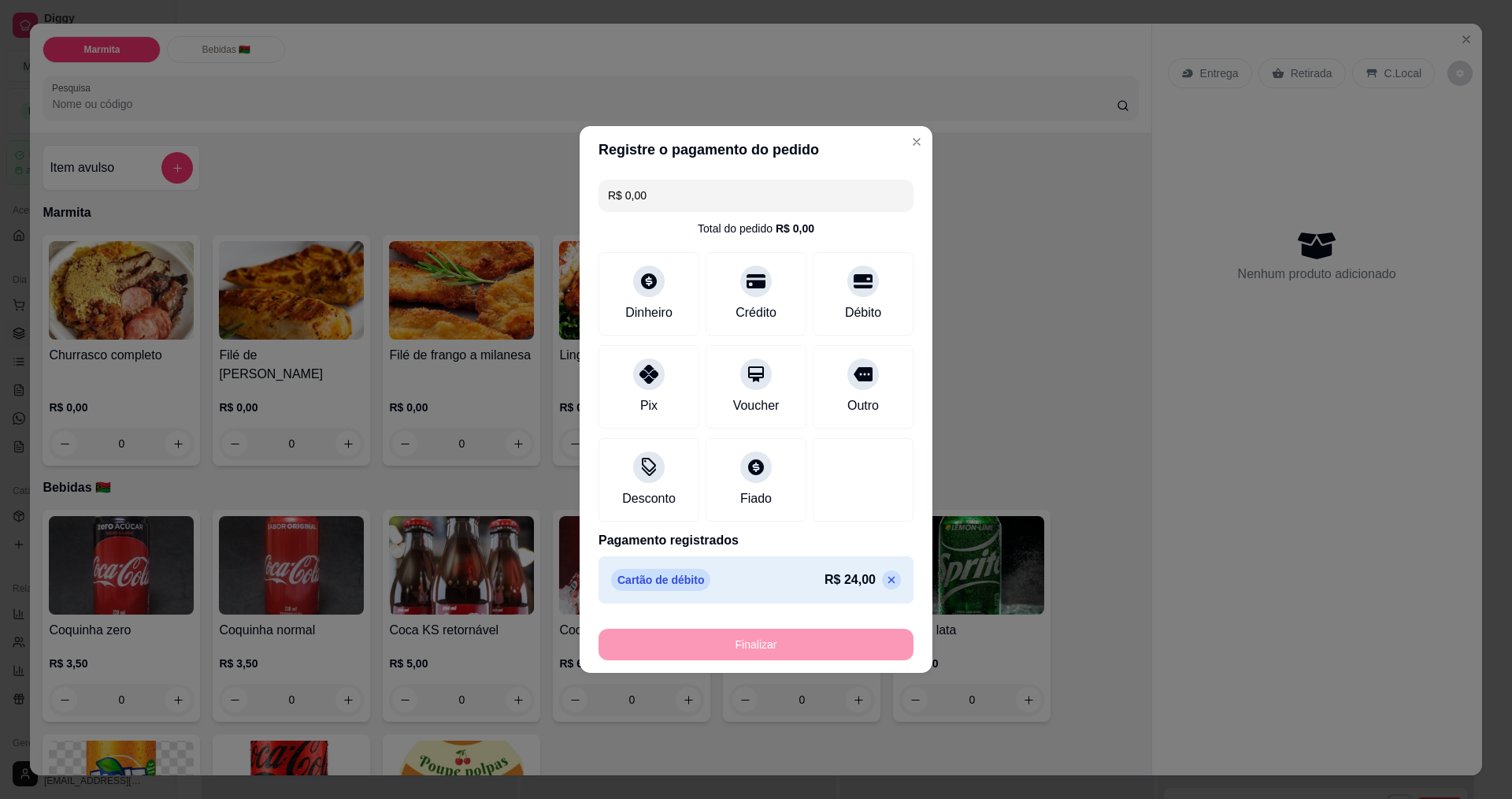
type input "-R$ 24,00"
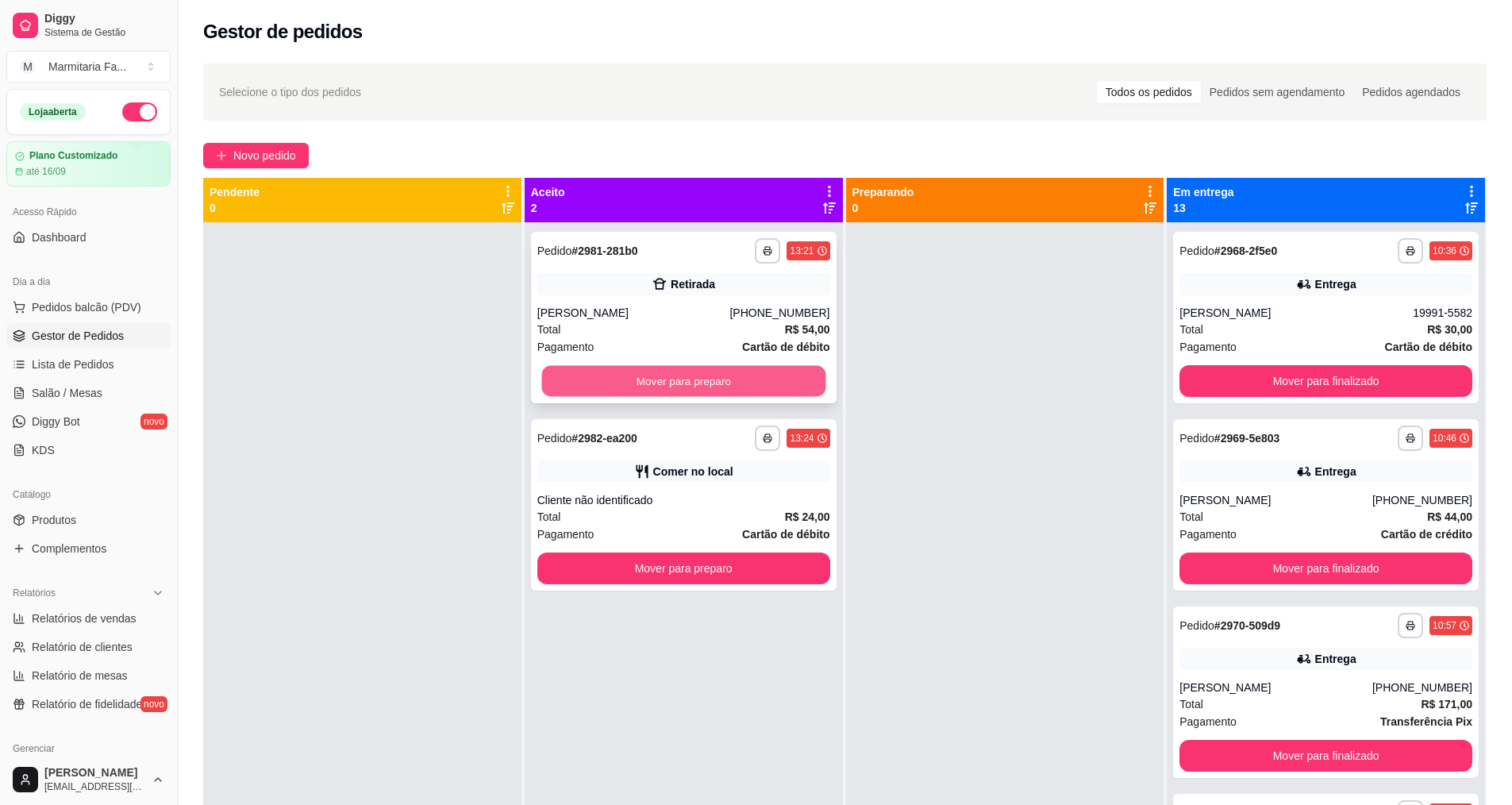
click at [724, 375] on button "Mover para preparo" at bounding box center [684, 381] width 284 height 31
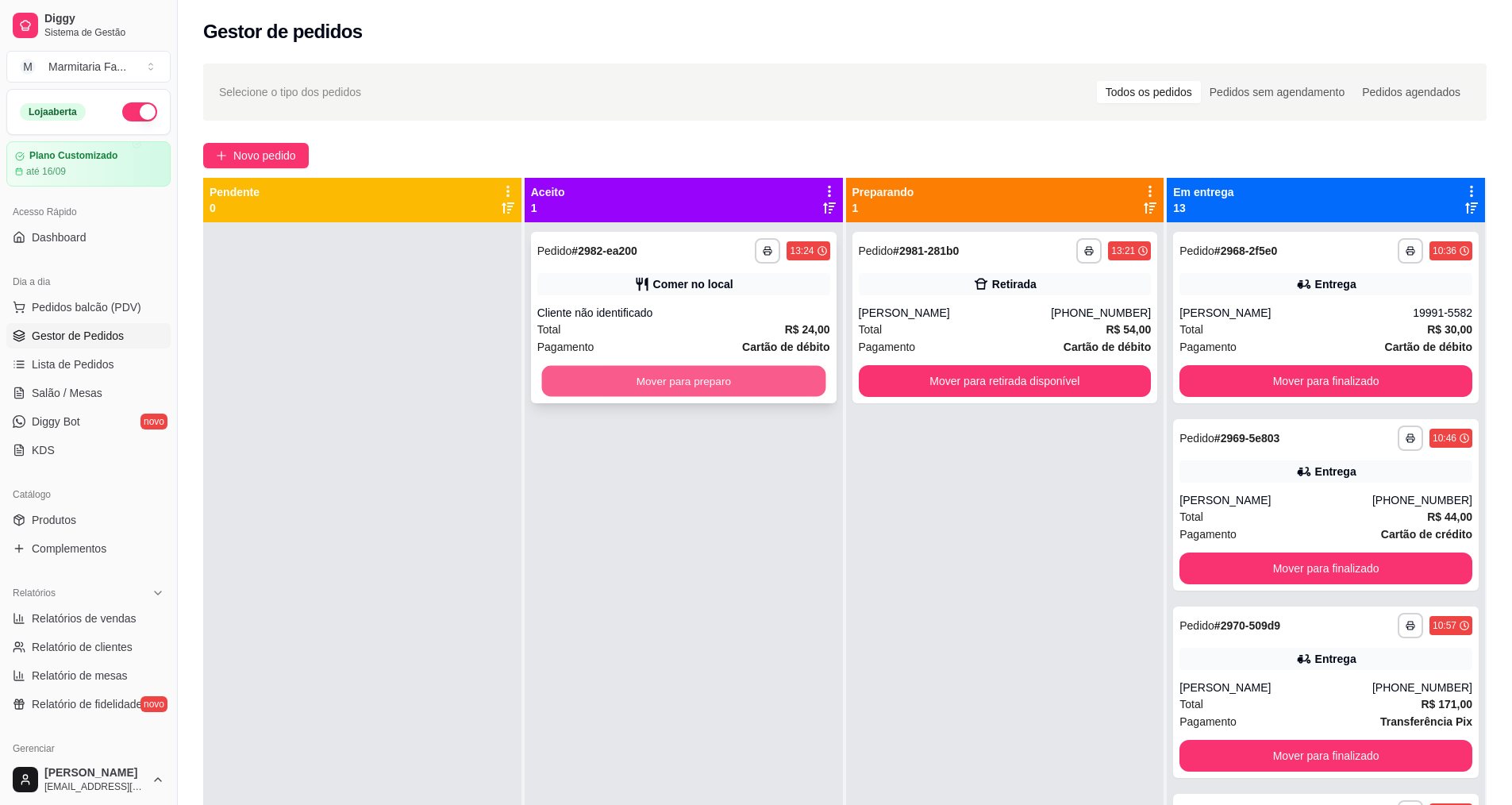
click at [740, 372] on button "Mover para preparo" at bounding box center [684, 381] width 284 height 31
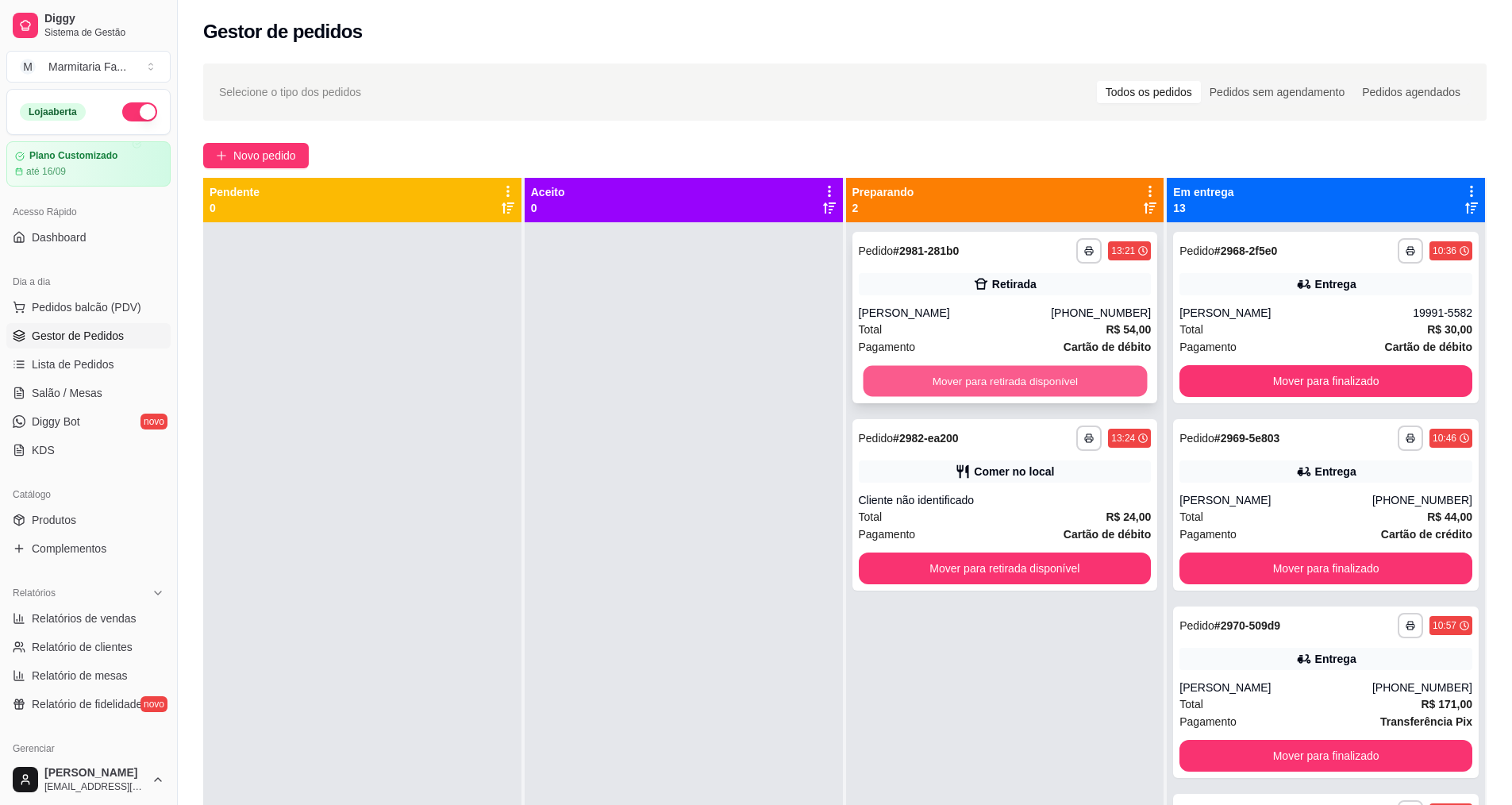
click at [1037, 380] on button "Mover para retirada disponível" at bounding box center [1005, 381] width 284 height 31
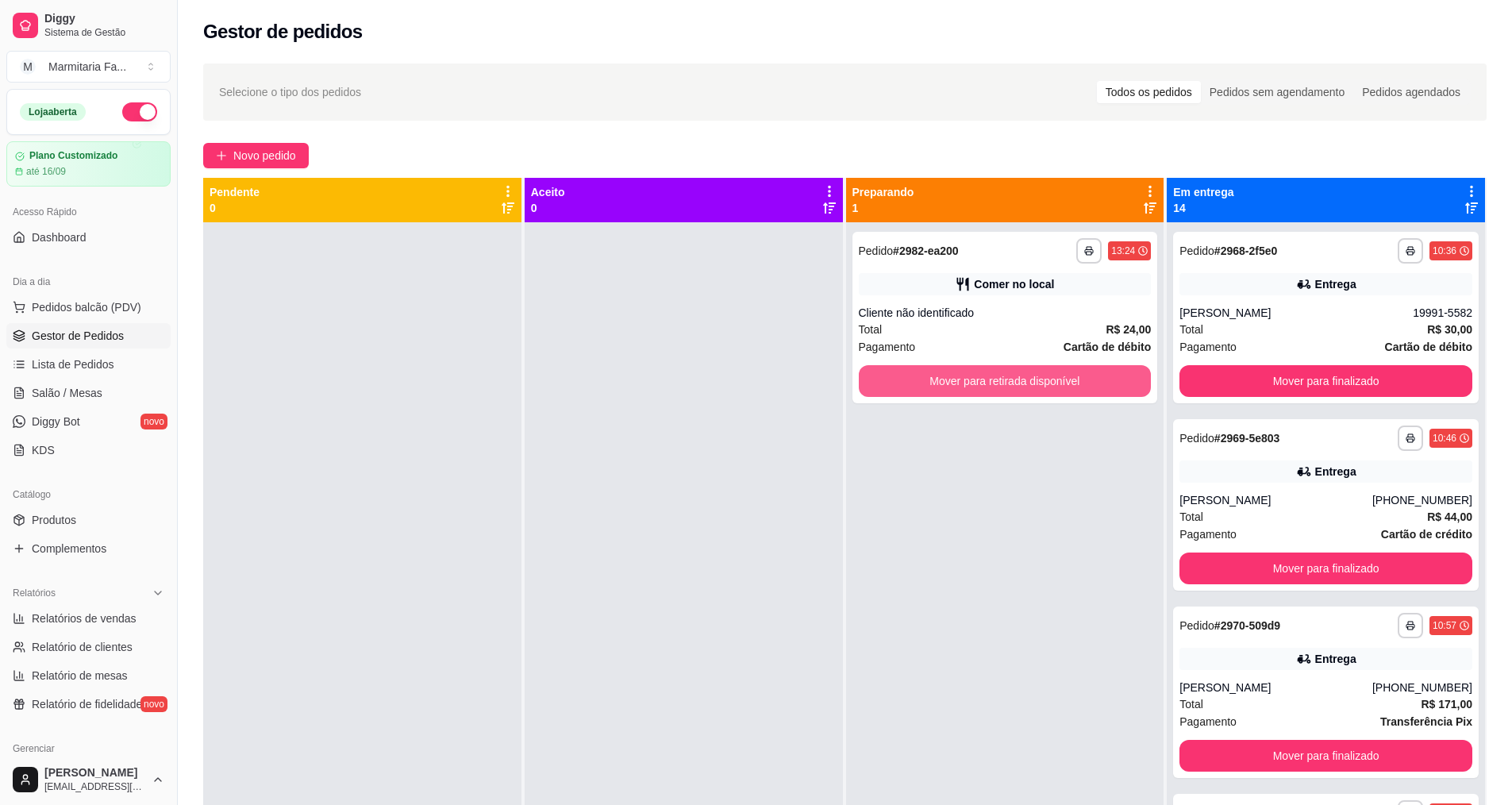
click at [1037, 380] on button "Mover para retirada disponível" at bounding box center [1005, 381] width 293 height 32
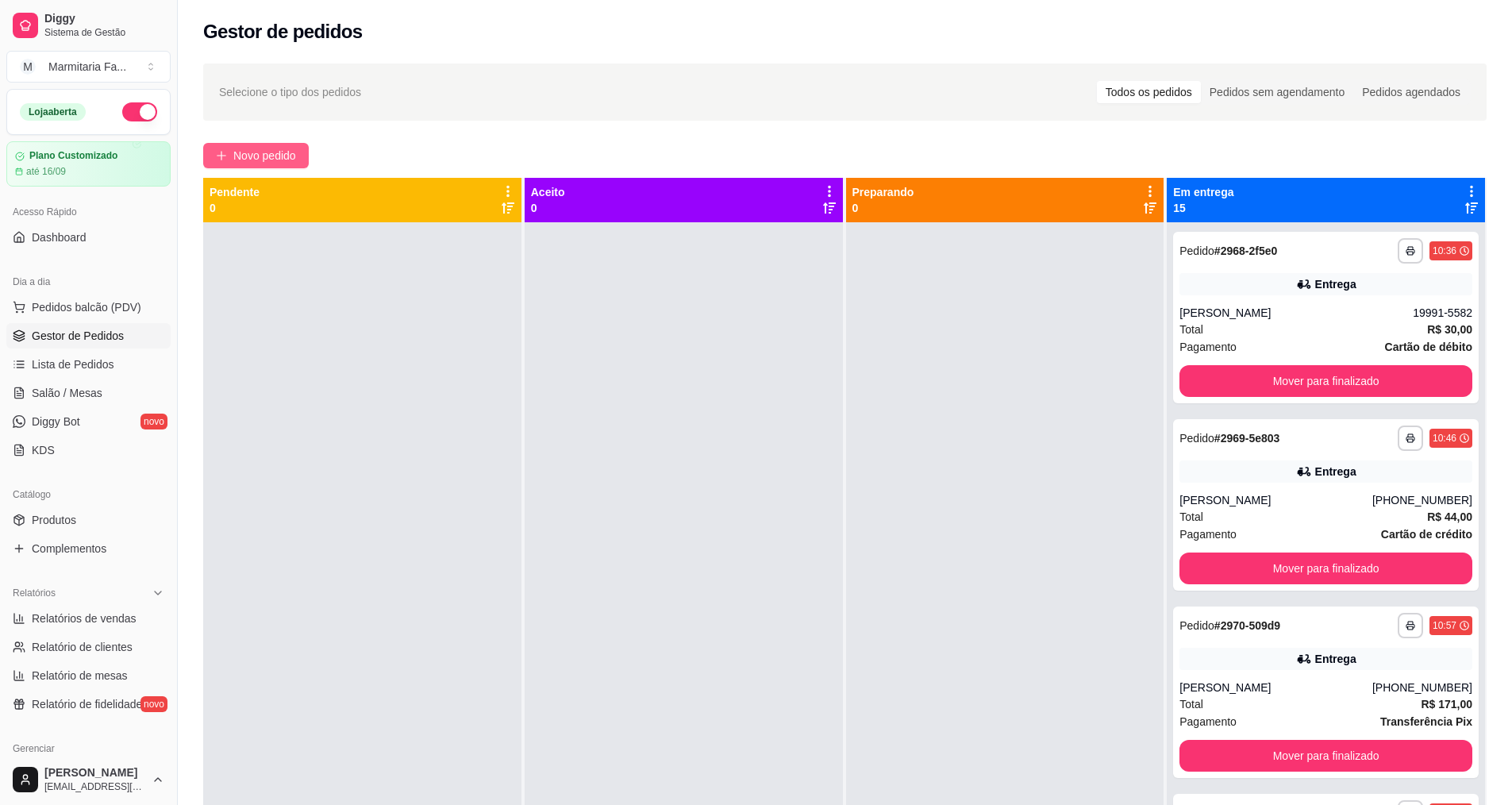
click at [232, 156] on button "Novo pedido" at bounding box center [256, 155] width 105 height 25
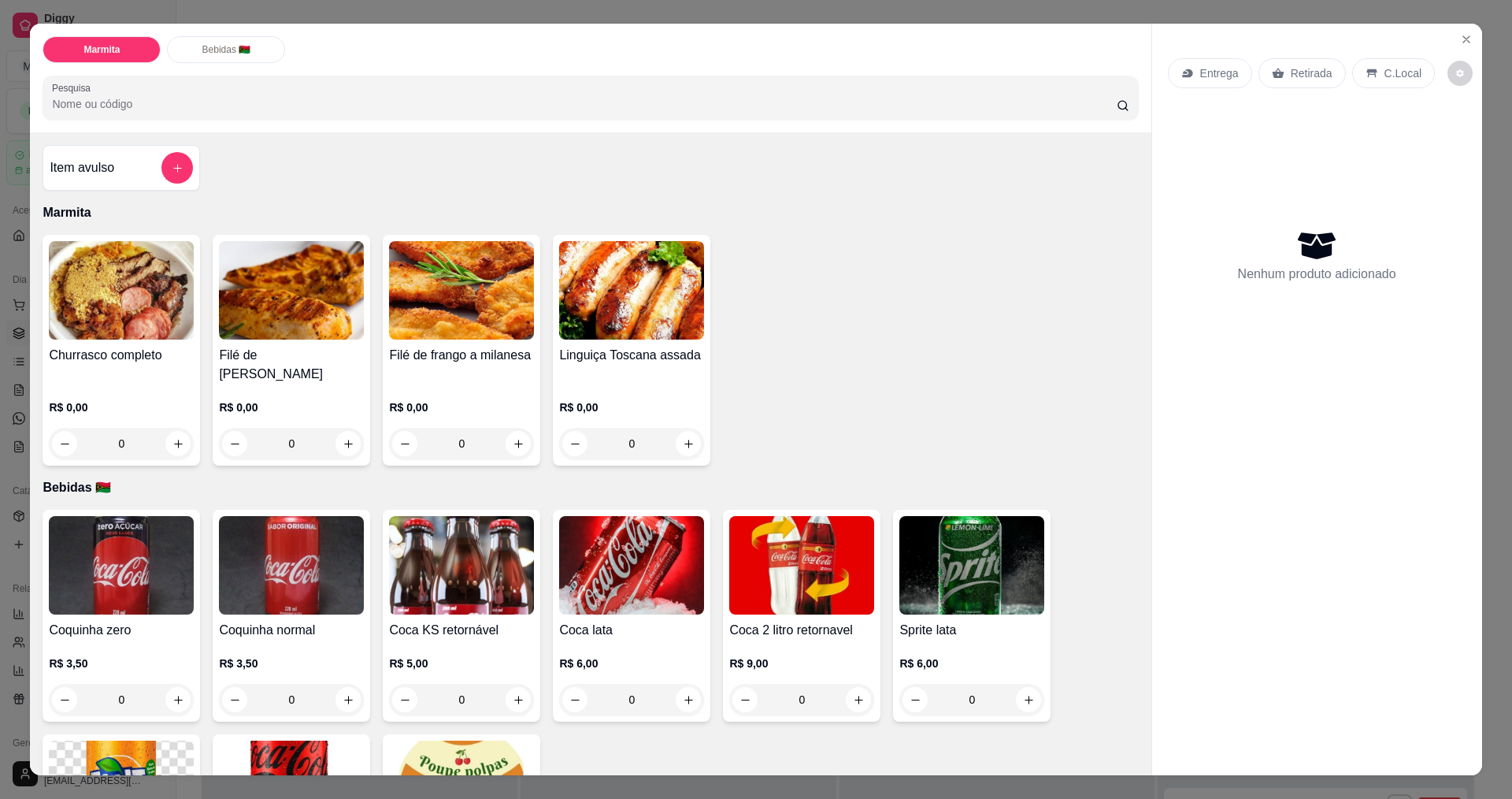
click at [513, 428] on div "0" at bounding box center [462, 444] width 145 height 31
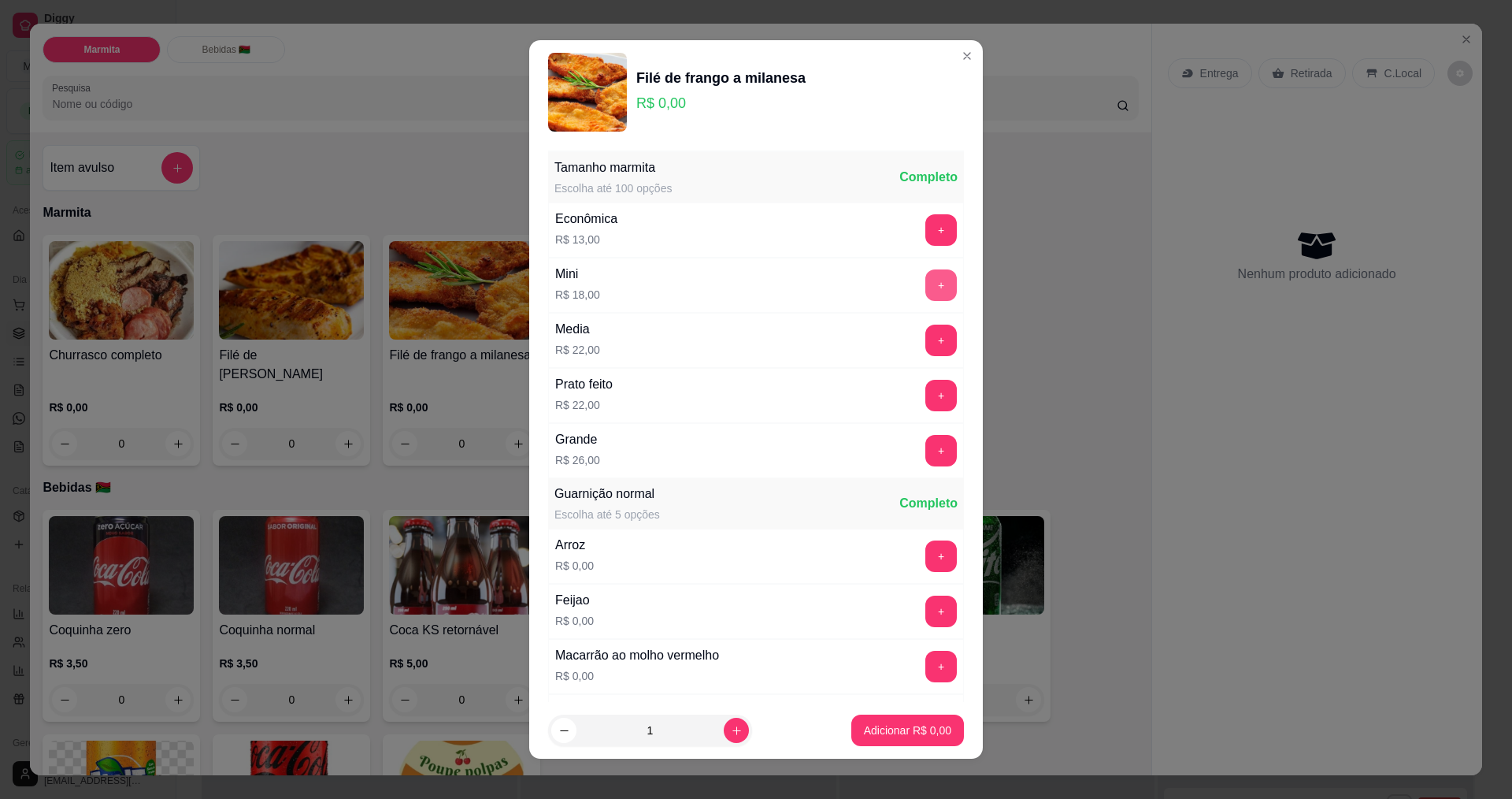
click at [925, 286] on button "+" at bounding box center [941, 285] width 31 height 31
click at [898, 738] on button "Adicionar R$ 18,00" at bounding box center [904, 730] width 119 height 31
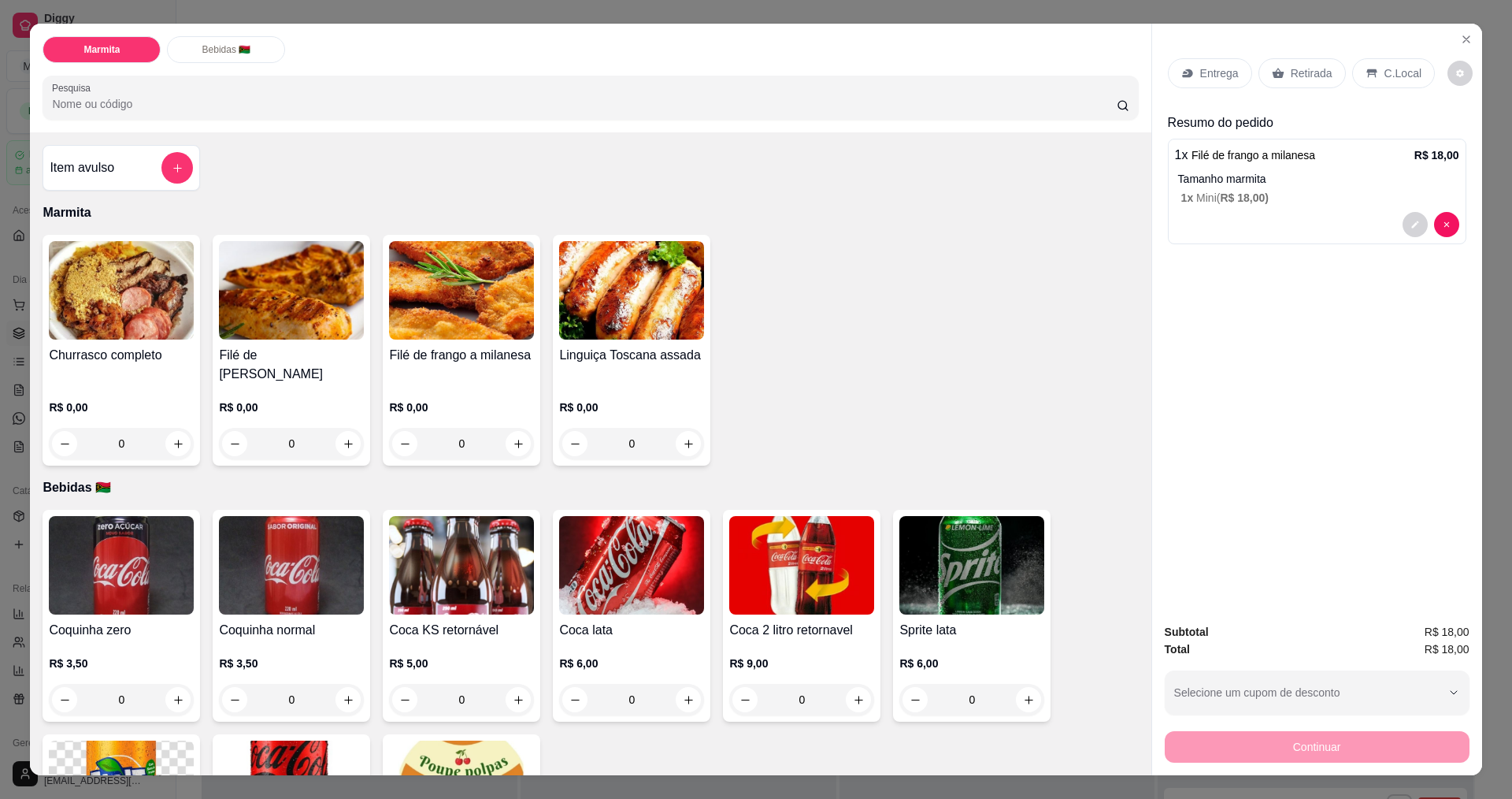
click at [1200, 75] on p "Entrega" at bounding box center [1219, 73] width 38 height 16
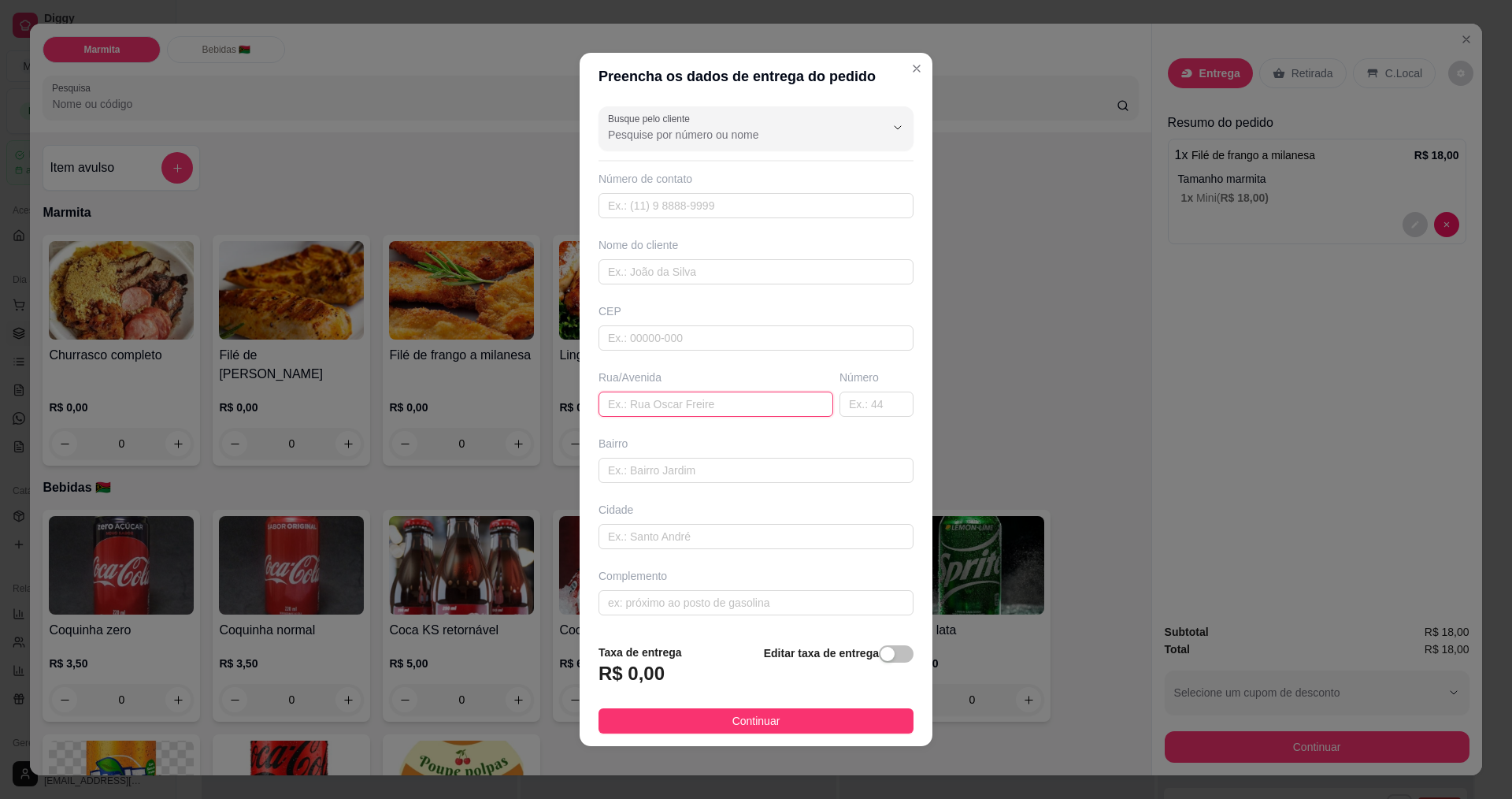
click at [652, 412] on input "text" at bounding box center [715, 403] width 234 height 25
type input "rua profa [PERSON_NAME]"
click at [622, 341] on input "text" at bounding box center [756, 337] width 315 height 25
type input "13058056"
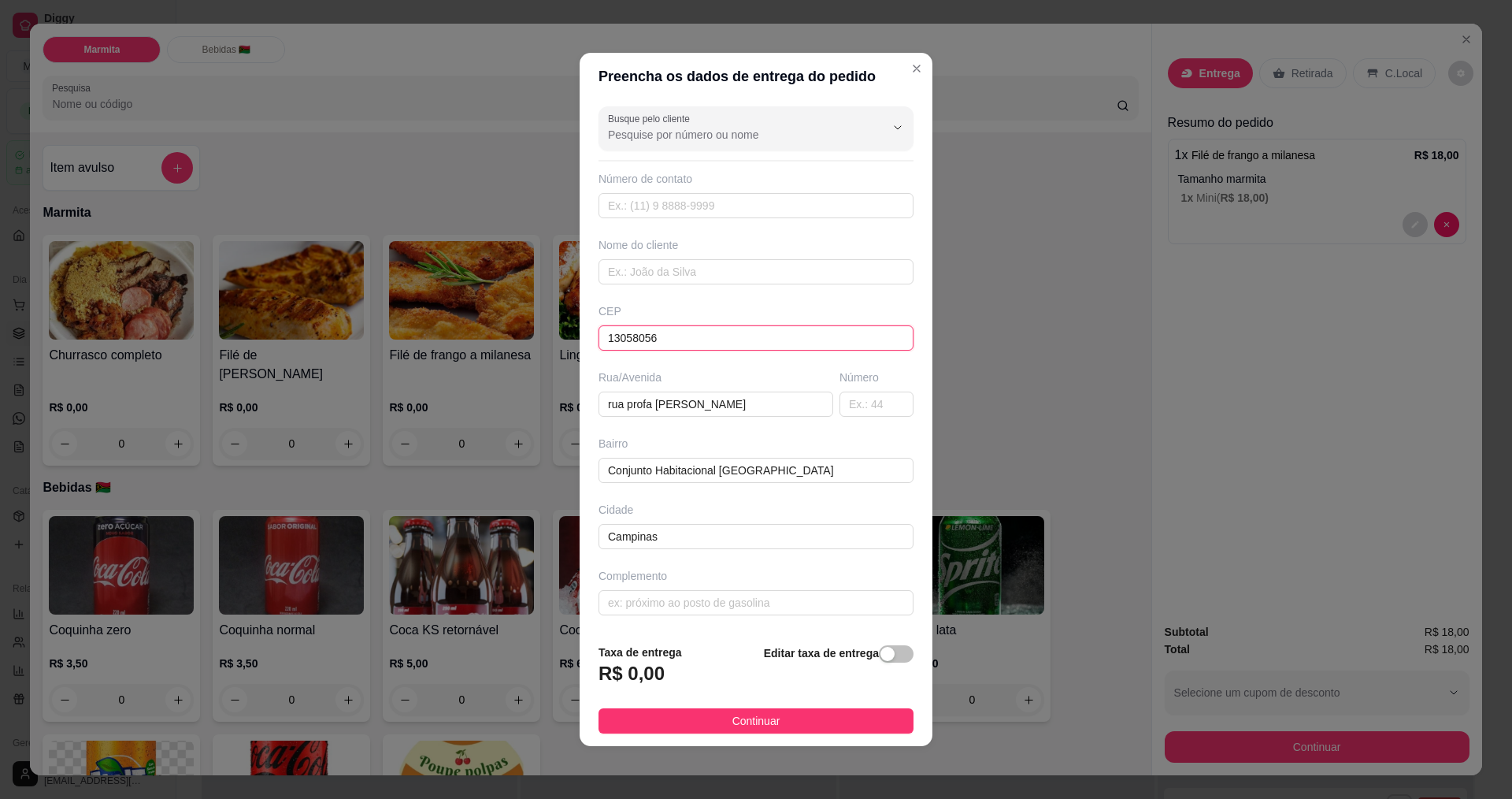
type input "Rua Professora [PERSON_NAME]"
type input "Conjunto Habitacional [GEOGRAPHIC_DATA]"
type input "Campinas"
type input "13058056"
click at [881, 405] on input "text" at bounding box center [876, 403] width 74 height 25
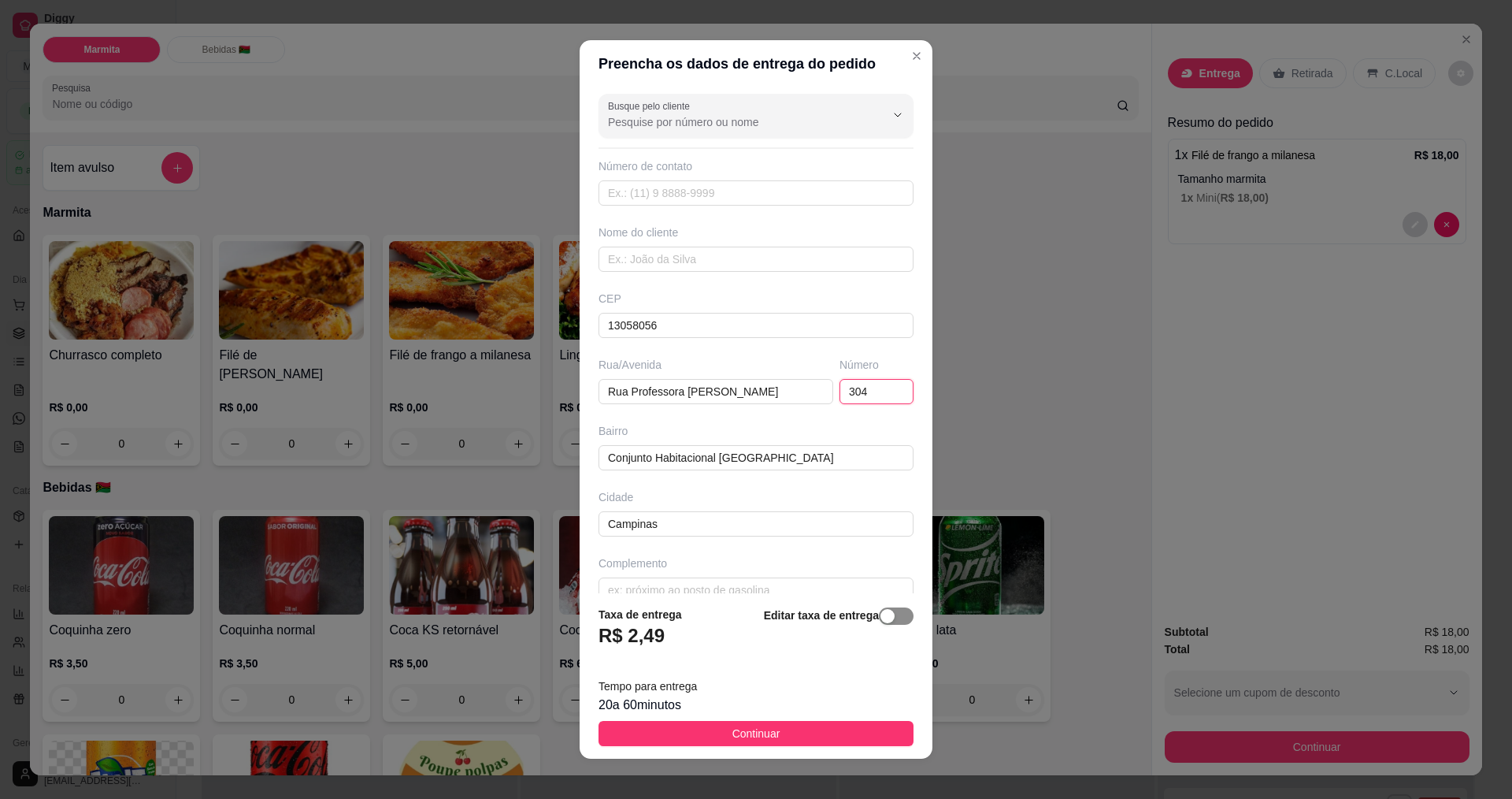
type input "304"
click at [884, 613] on span "button" at bounding box center [896, 616] width 35 height 17
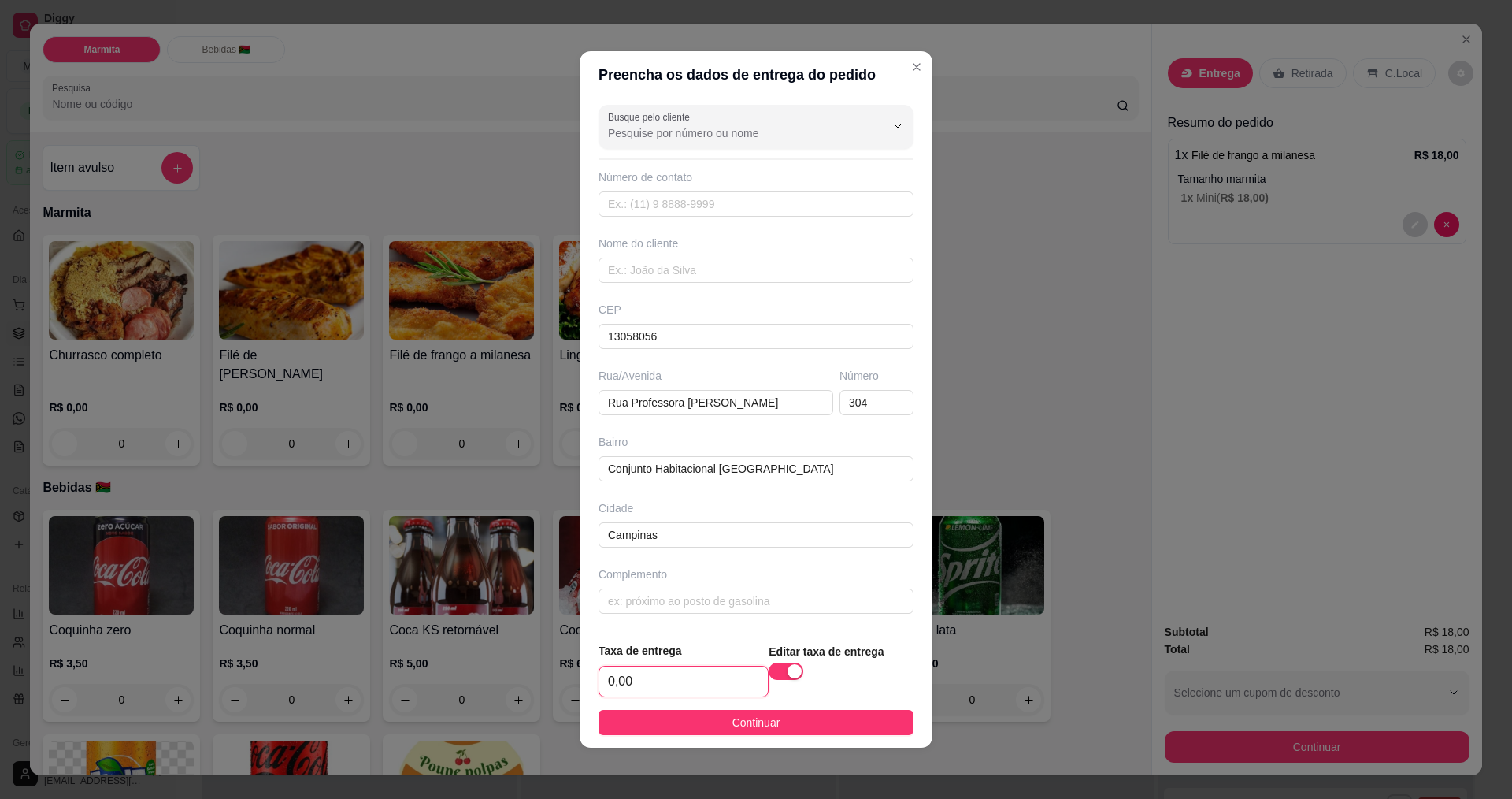
click at [692, 688] on input "0,00" at bounding box center [683, 681] width 168 height 30
type input "2,00"
click at [649, 271] on input "text" at bounding box center [756, 270] width 315 height 25
click at [647, 201] on input "text" at bounding box center [756, 204] width 315 height 25
type input "[PHONE_NUMBER]"
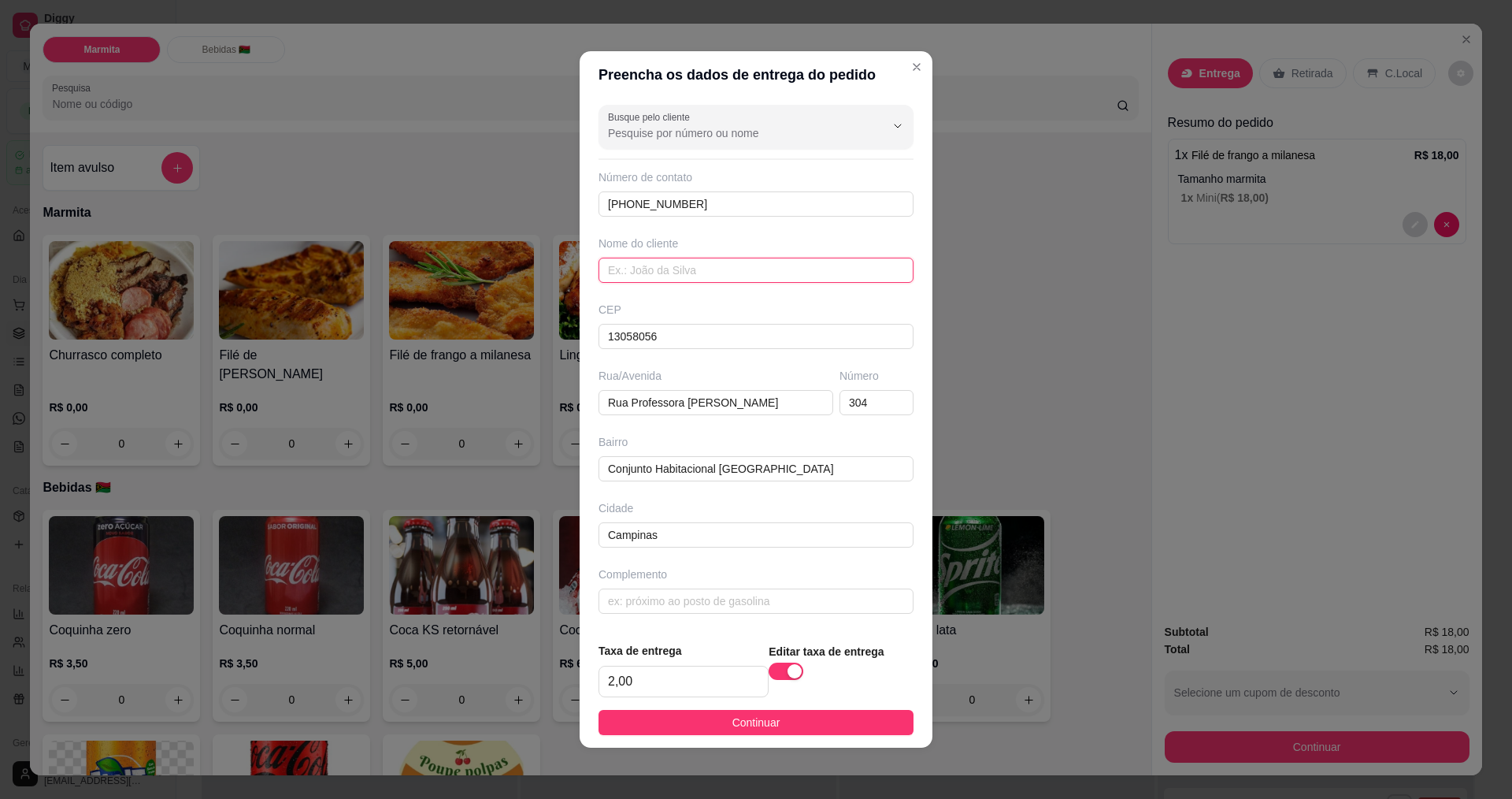
click at [629, 267] on input "text" at bounding box center [756, 270] width 315 height 25
type input "nycolas"
click at [799, 720] on button "Continuar" at bounding box center [756, 722] width 315 height 25
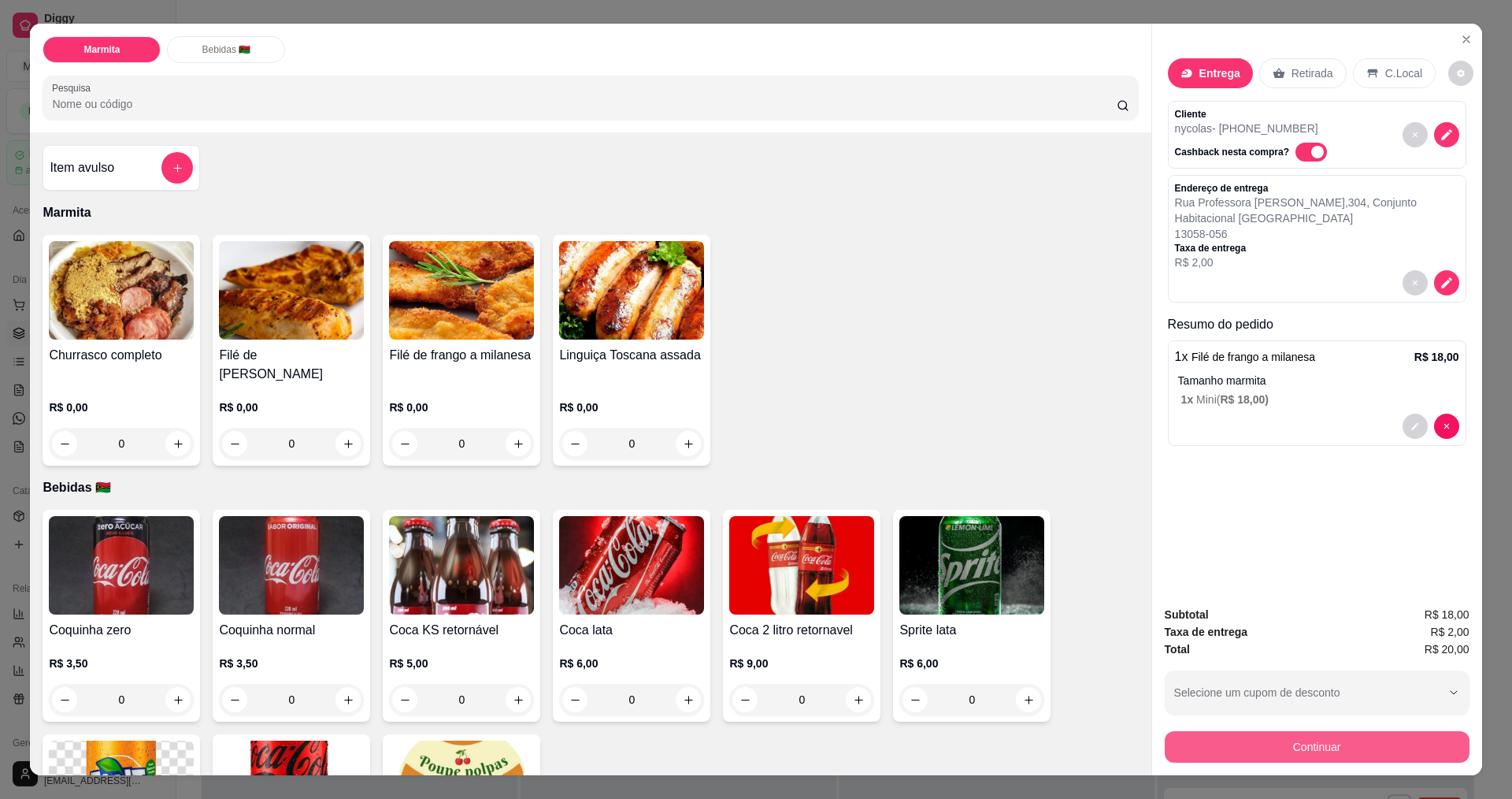
click at [1274, 748] on button "Continuar" at bounding box center [1317, 747] width 305 height 31
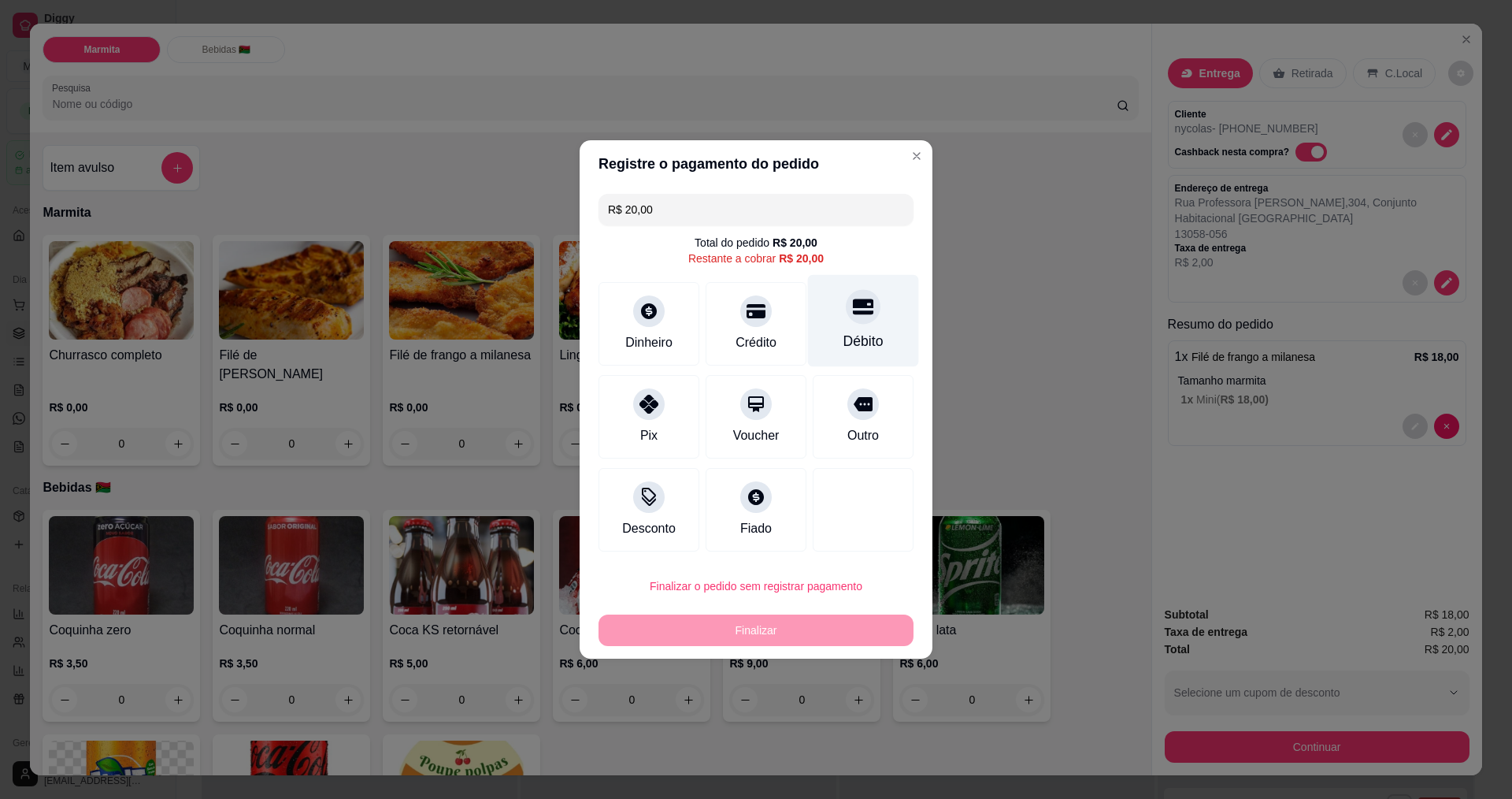
click at [853, 329] on div "Débito" at bounding box center [863, 322] width 111 height 92
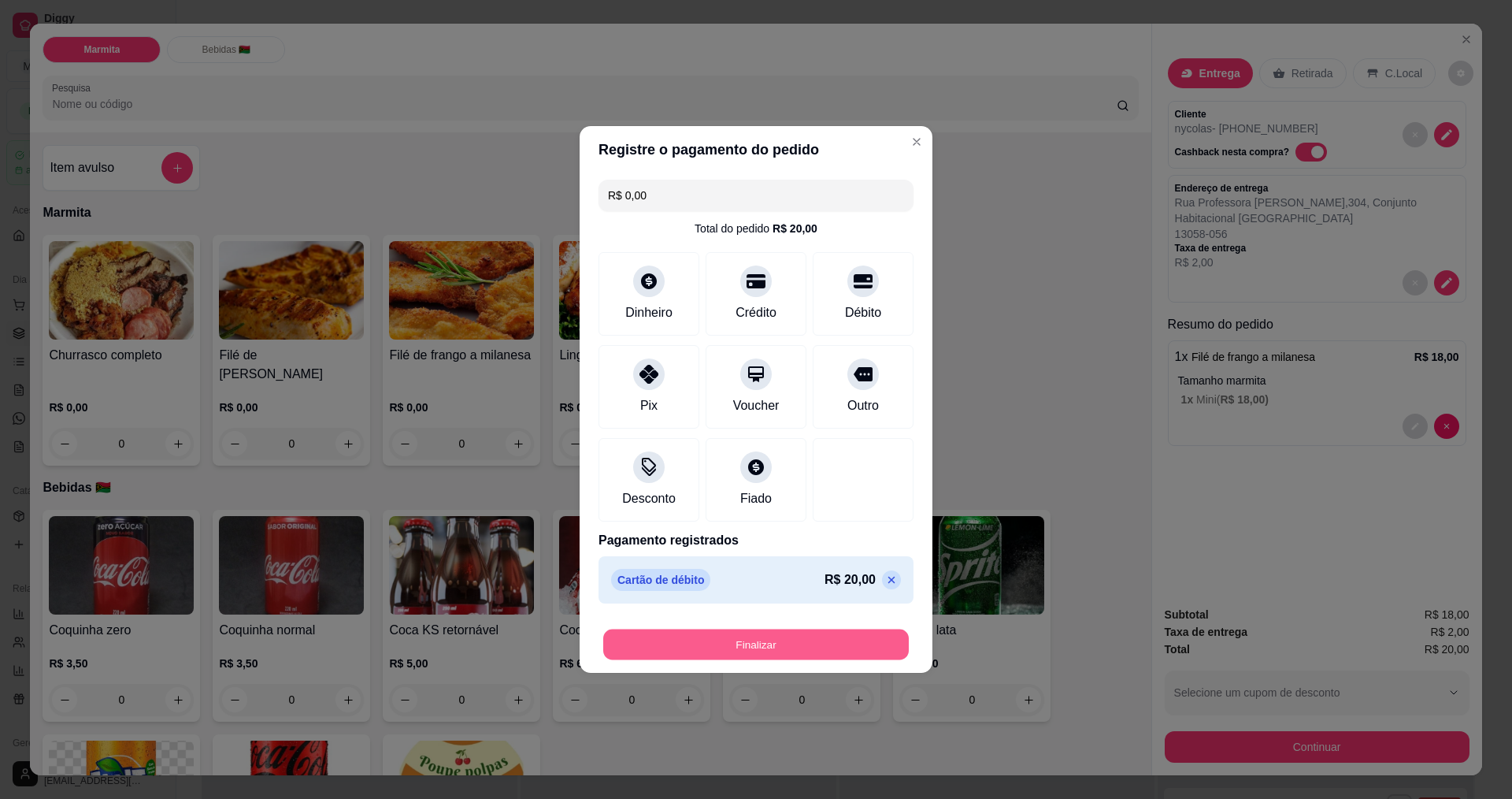
click at [745, 645] on button "Finalizar" at bounding box center [756, 644] width 306 height 30
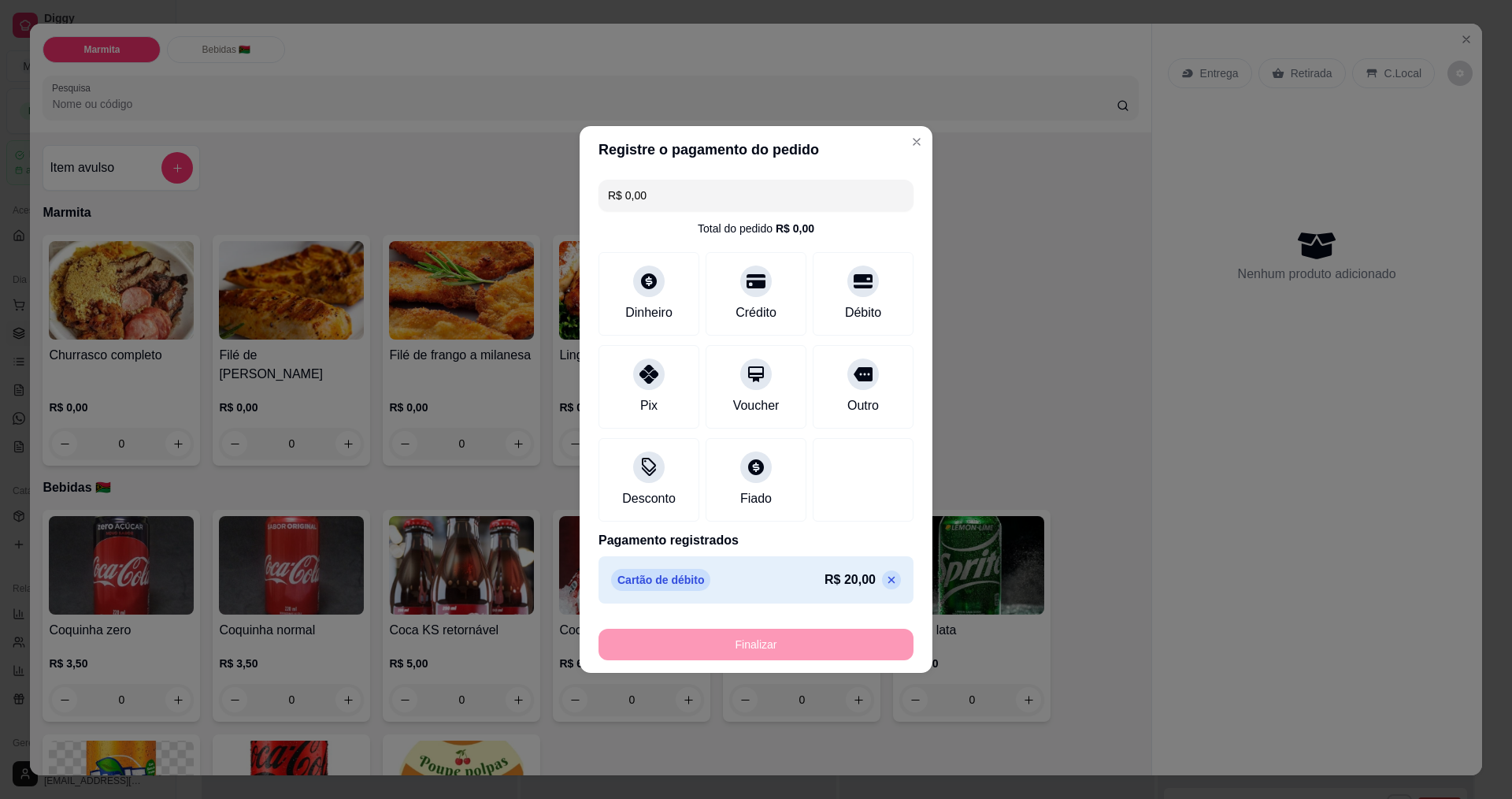
type input "-R$ 20,00"
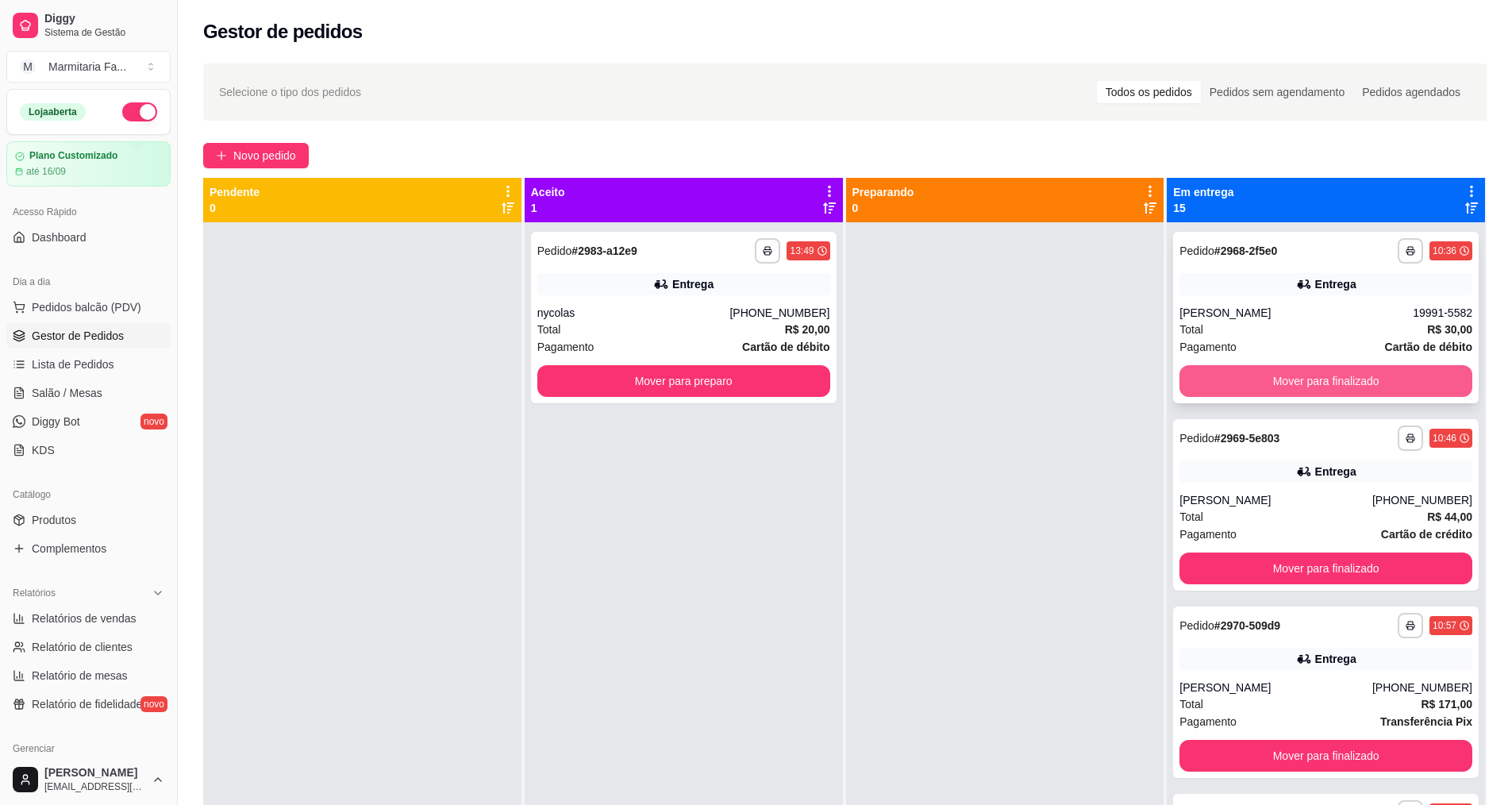
click at [1387, 379] on button "Mover para finalizado" at bounding box center [1326, 381] width 293 height 32
click at [1387, 379] on div "Mover para finalizado" at bounding box center [1326, 381] width 293 height 32
click at [1387, 379] on button "Mover para finalizado" at bounding box center [1327, 381] width 284 height 31
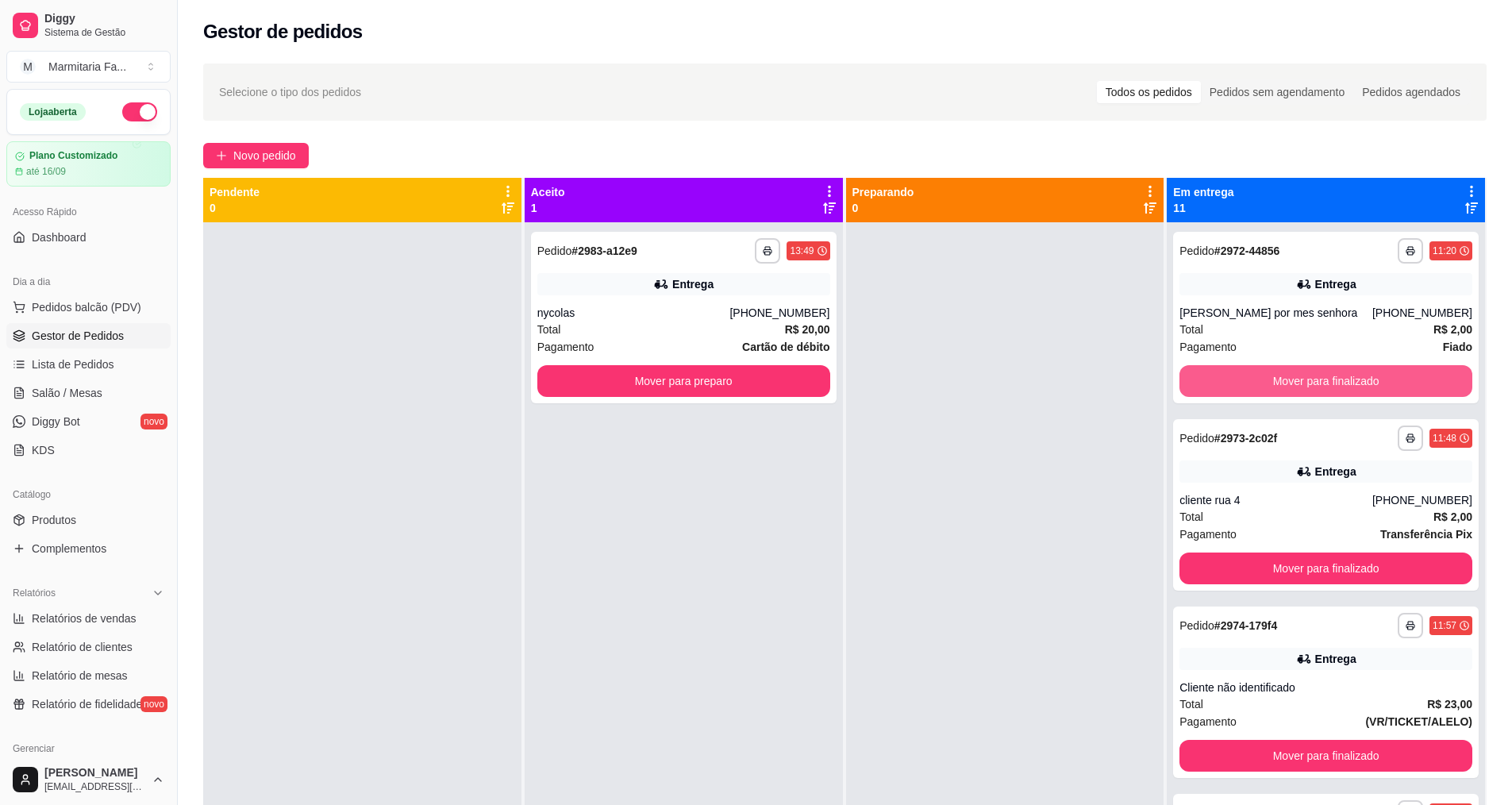
click at [1387, 379] on button "Mover para finalizado" at bounding box center [1326, 381] width 293 height 32
click at [1387, 379] on button "Mover para finalizado" at bounding box center [1327, 381] width 284 height 31
click at [1387, 379] on button "Mover para finalizado" at bounding box center [1326, 381] width 293 height 32
click at [1387, 379] on button "Mover para finalizado" at bounding box center [1327, 381] width 284 height 31
click at [1387, 379] on button "Mover para finalizado" at bounding box center [1326, 381] width 293 height 32
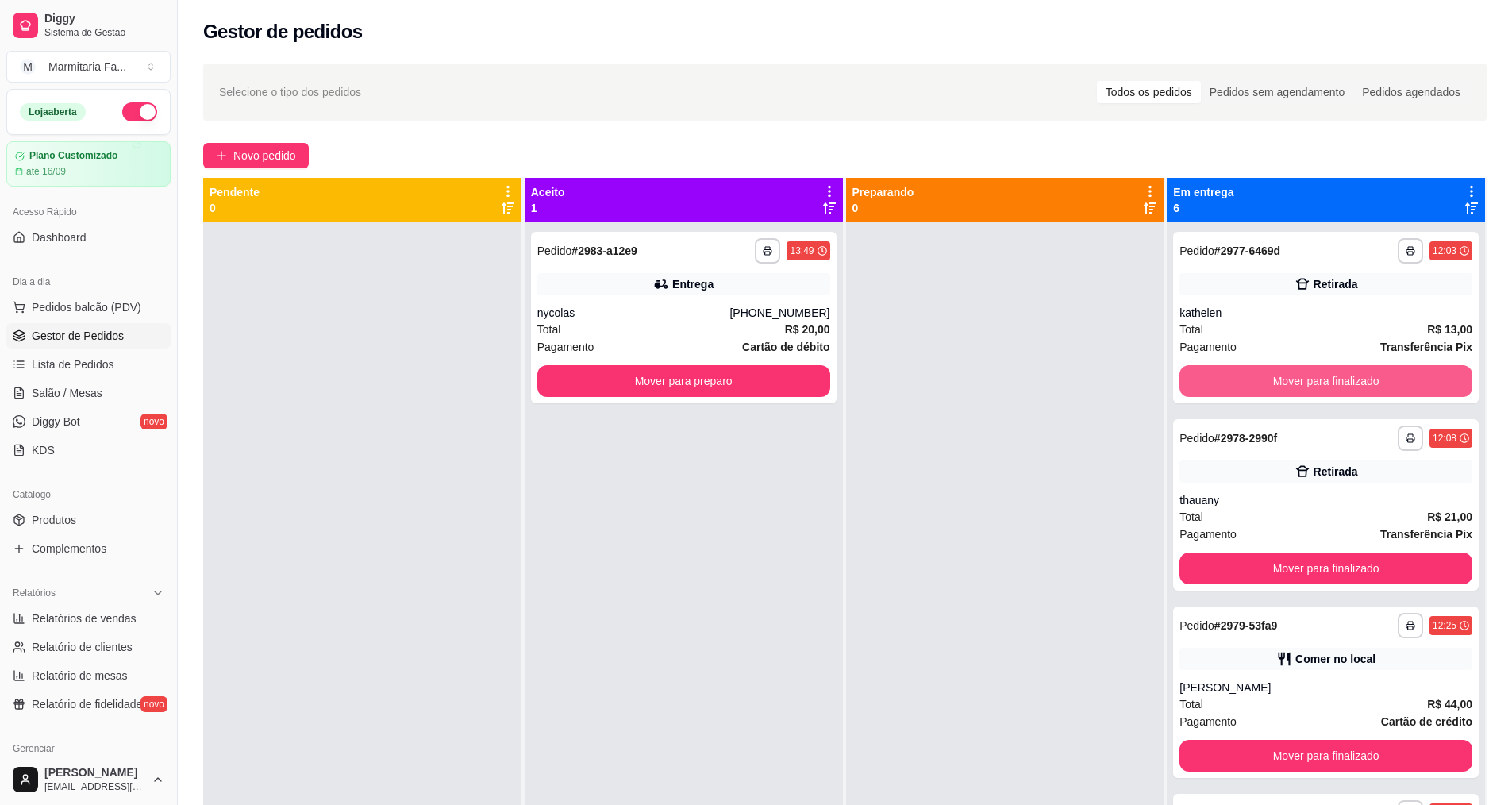
click at [1387, 379] on button "Mover para finalizado" at bounding box center [1326, 381] width 293 height 32
click at [1387, 379] on button "Mover para finalizado" at bounding box center [1327, 381] width 284 height 31
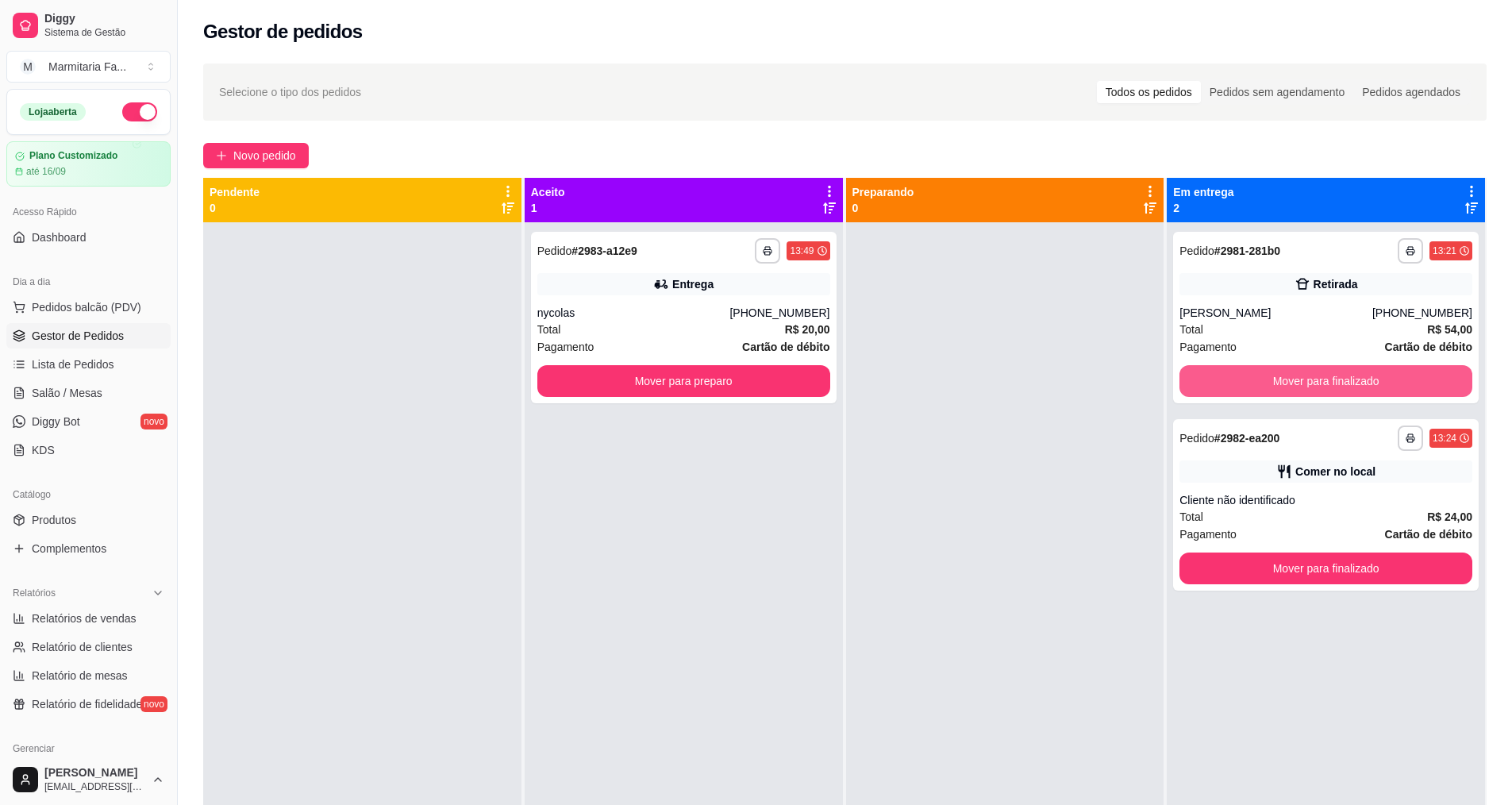
click at [1387, 379] on button "Mover para finalizado" at bounding box center [1326, 381] width 293 height 32
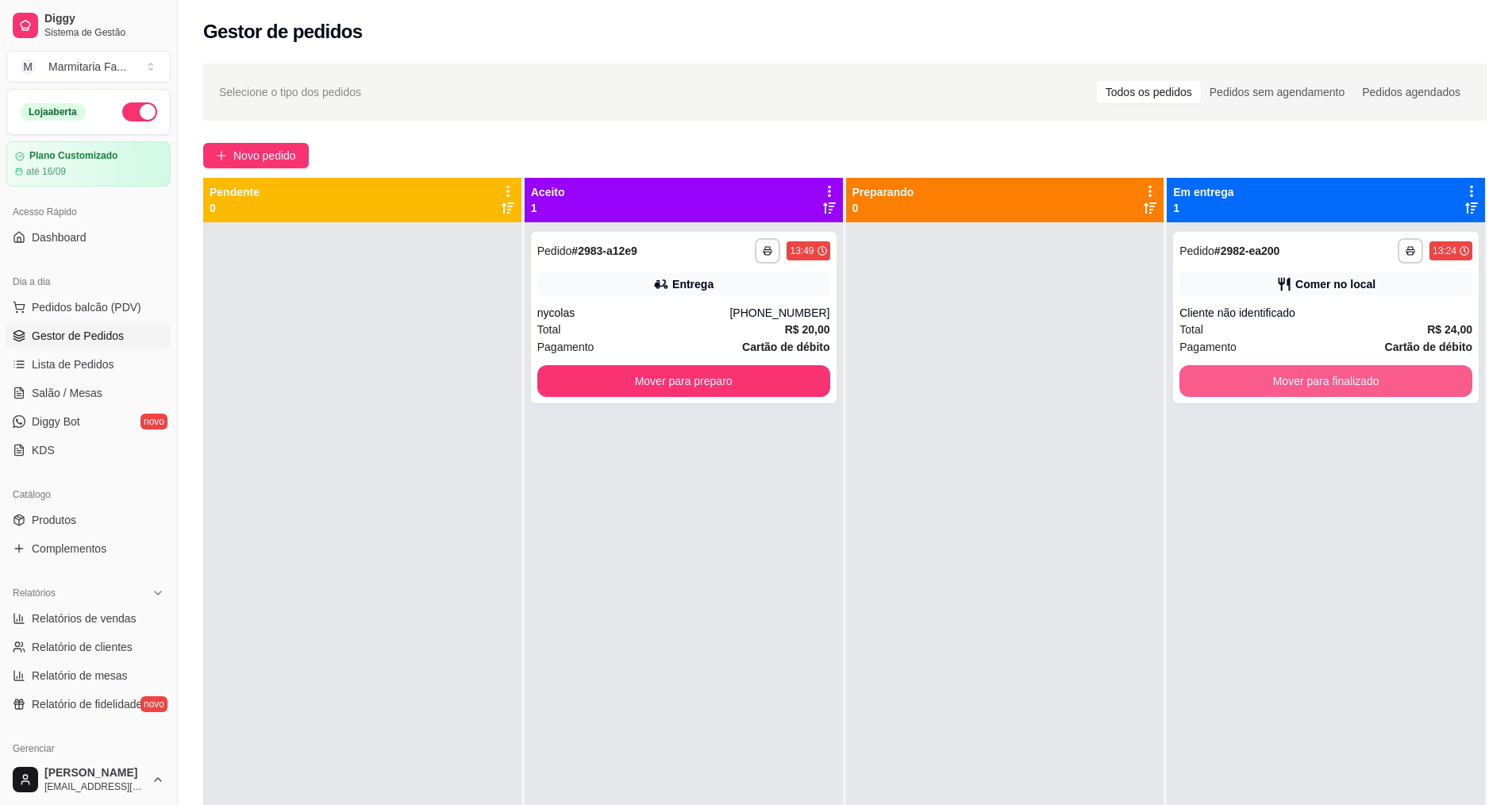
click at [1387, 379] on button "Mover para finalizado" at bounding box center [1326, 381] width 293 height 32
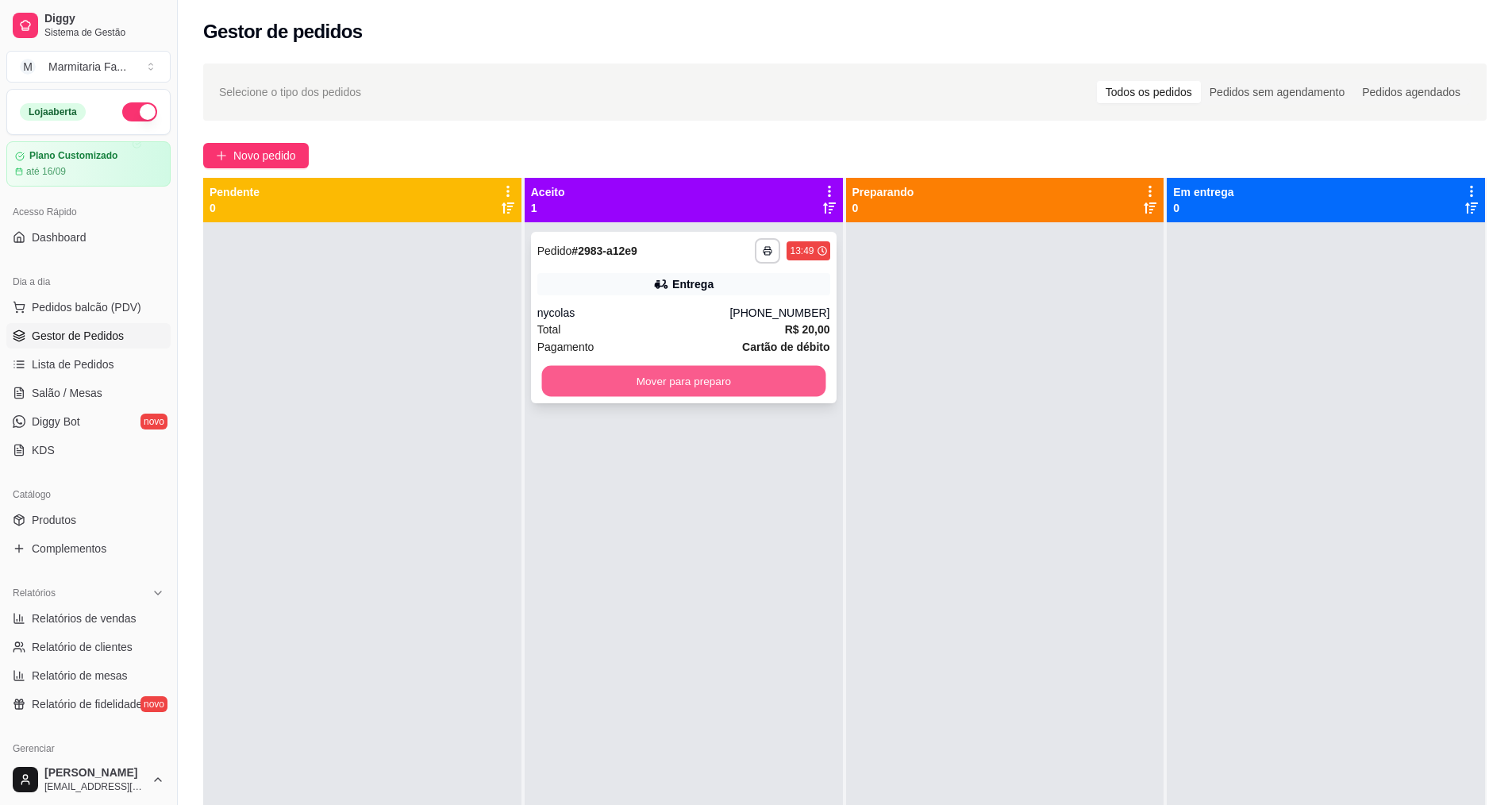
click at [814, 377] on button "Mover para preparo" at bounding box center [684, 381] width 284 height 31
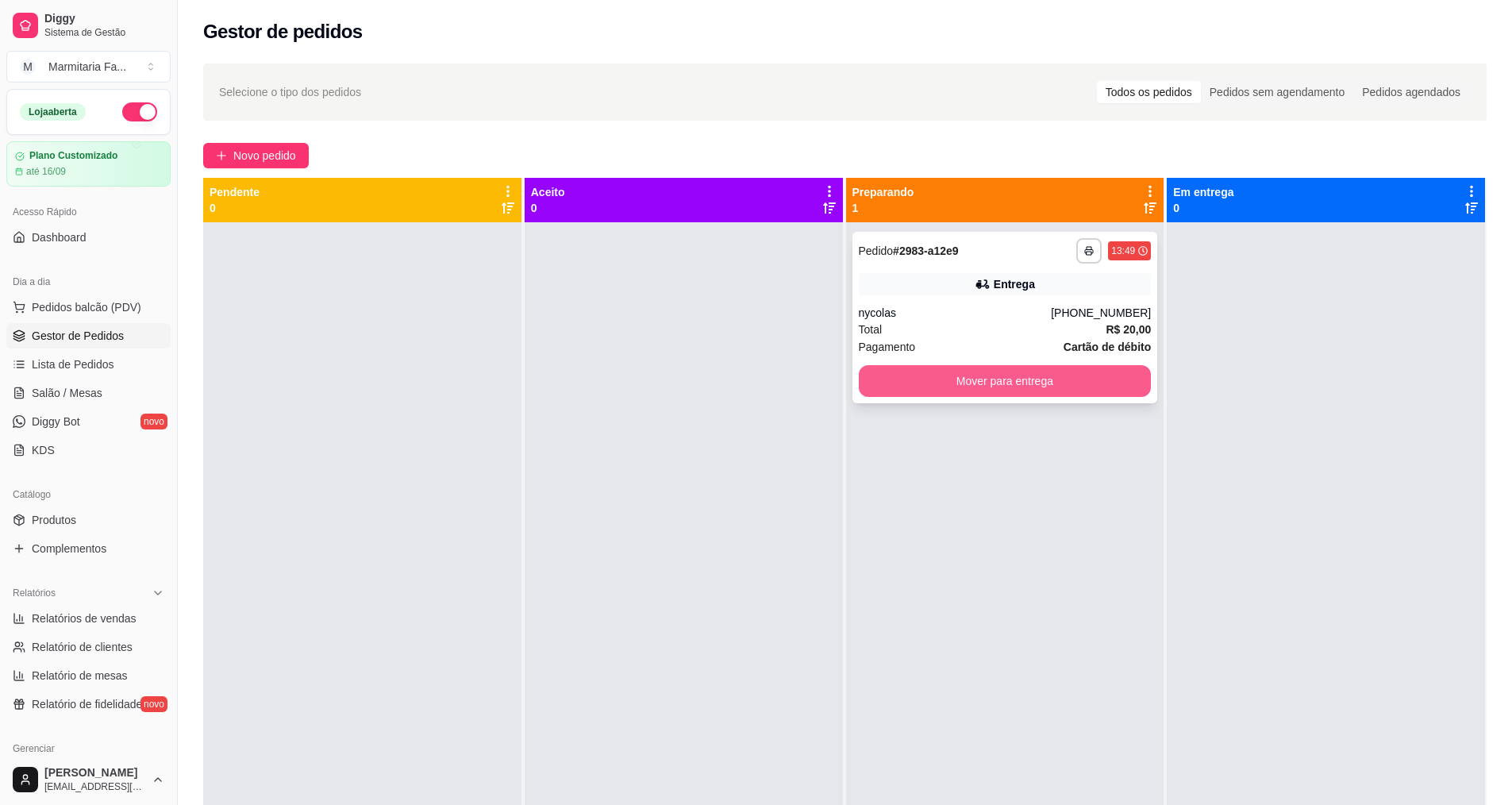
click at [1081, 382] on button "Mover para entrega" at bounding box center [1005, 381] width 293 height 32
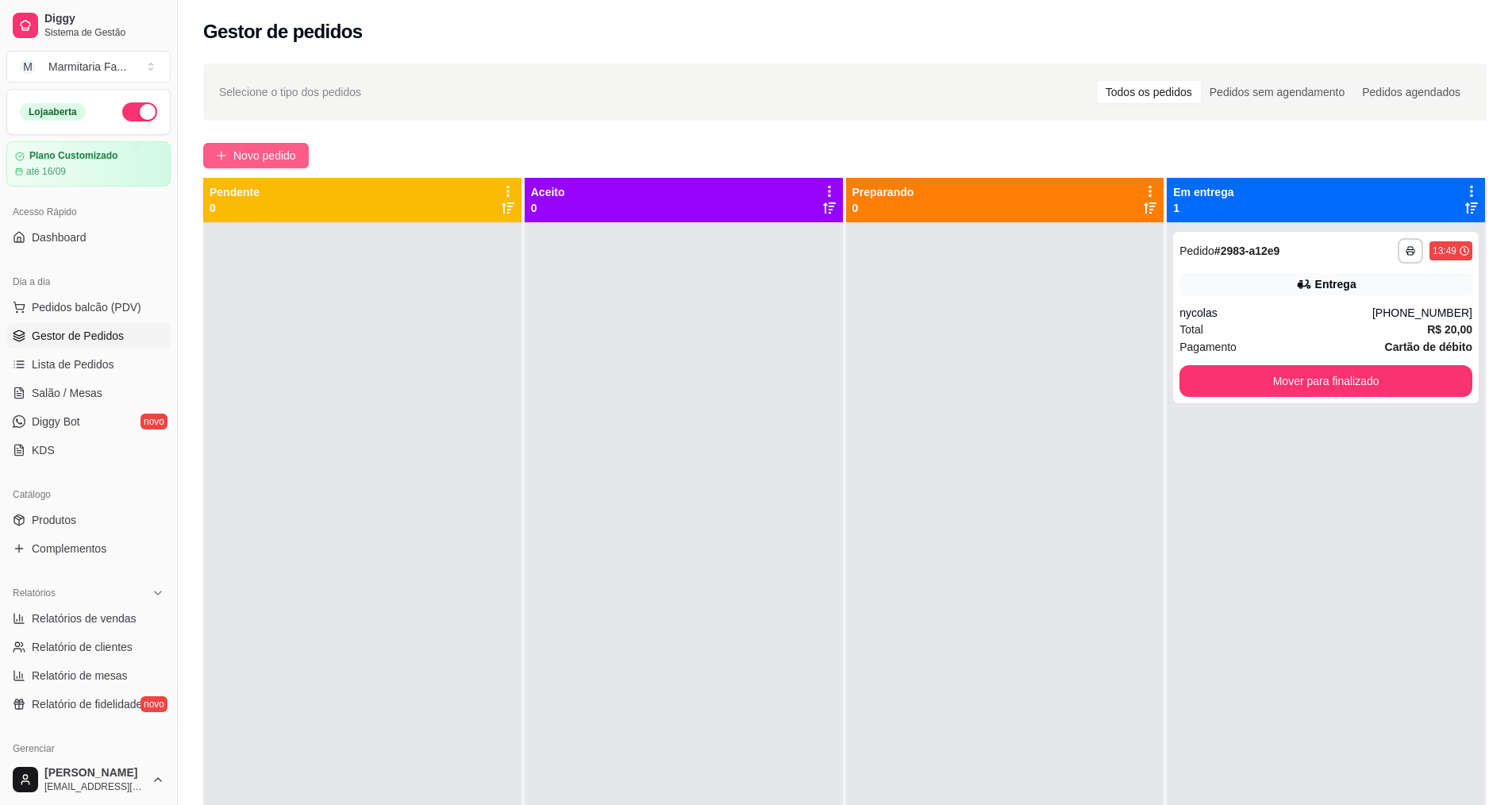
click at [241, 147] on span "Novo pedido" at bounding box center [264, 155] width 62 height 18
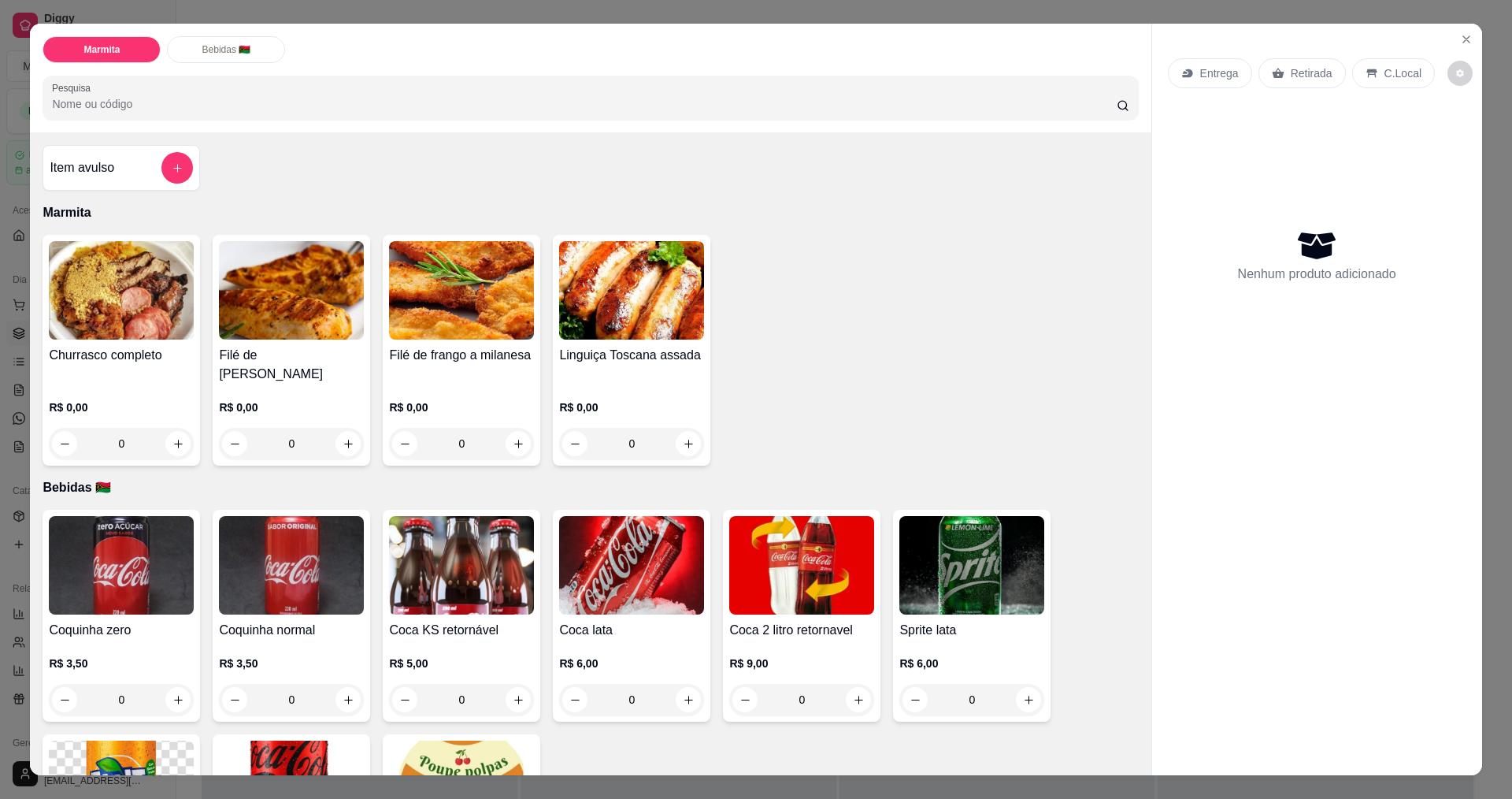
click at [172, 428] on div "0" at bounding box center [121, 444] width 145 height 31
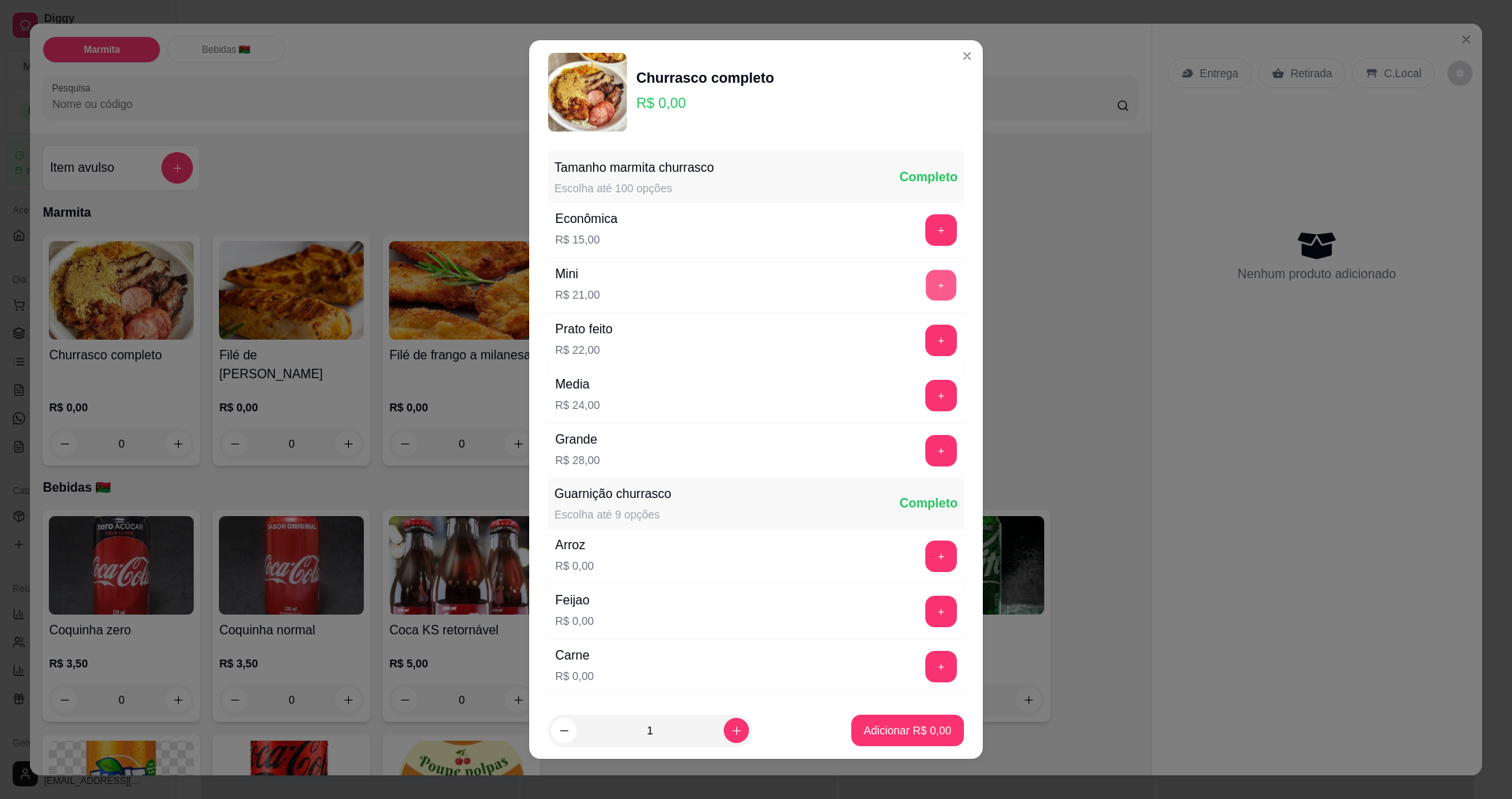
click at [926, 281] on button "+" at bounding box center [941, 284] width 30 height 30
click at [879, 728] on p "Adicionar R$ 21,00" at bounding box center [905, 730] width 94 height 16
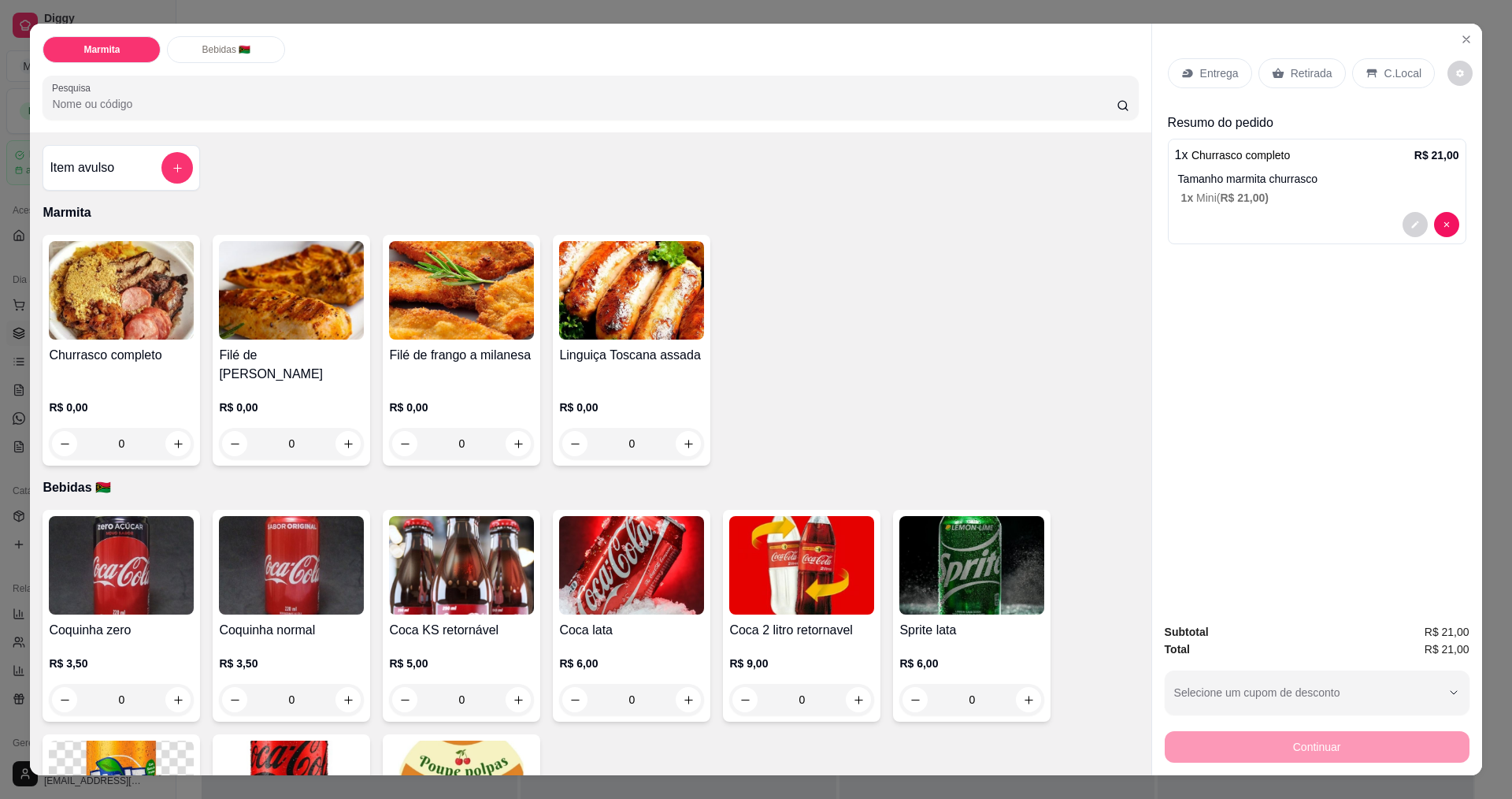
click at [510, 428] on div "0" at bounding box center [462, 444] width 145 height 31
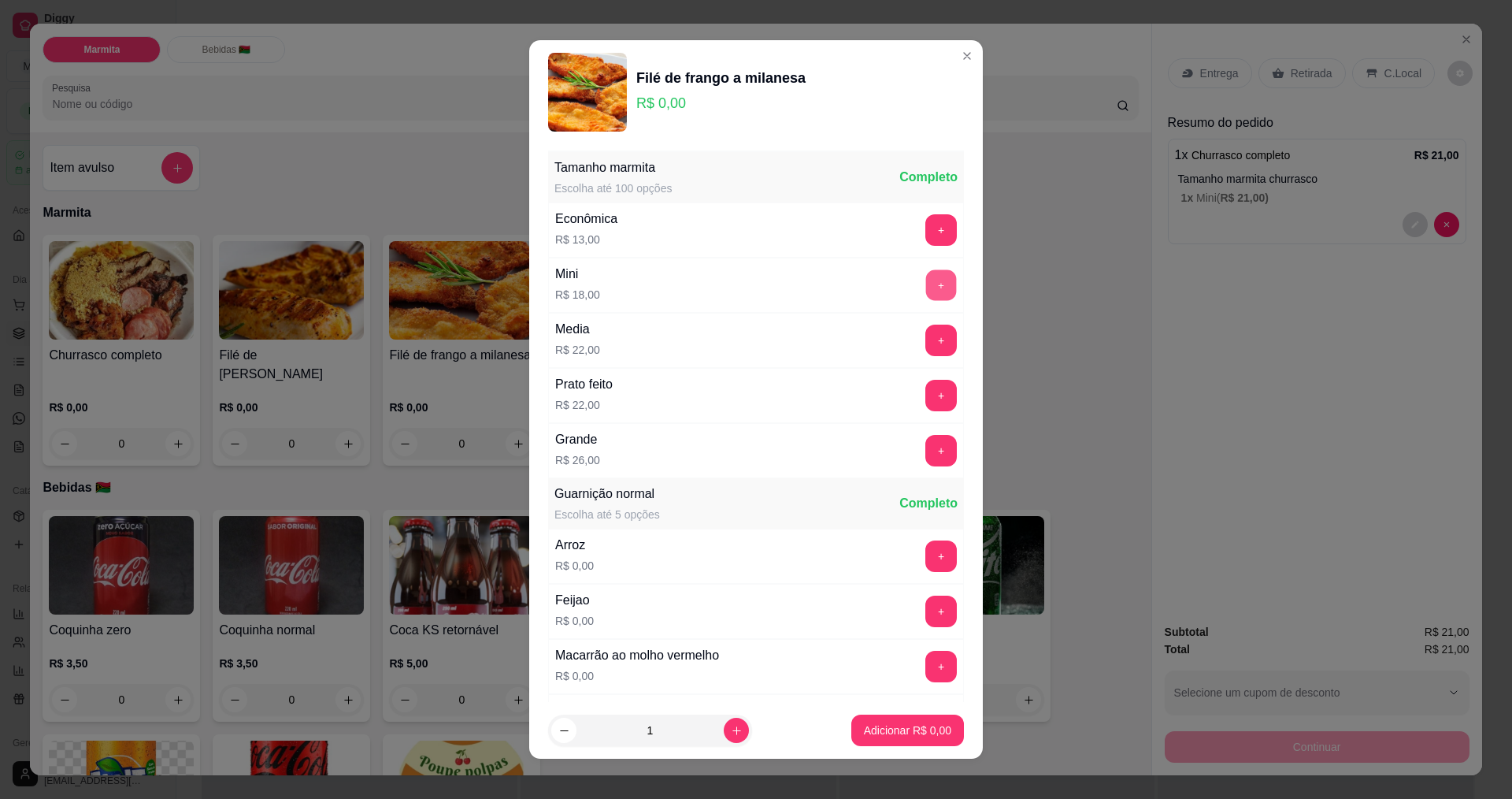
click at [926, 290] on button "+" at bounding box center [941, 284] width 30 height 30
click at [887, 730] on p "Adicionar R$ 18,00" at bounding box center [904, 730] width 91 height 15
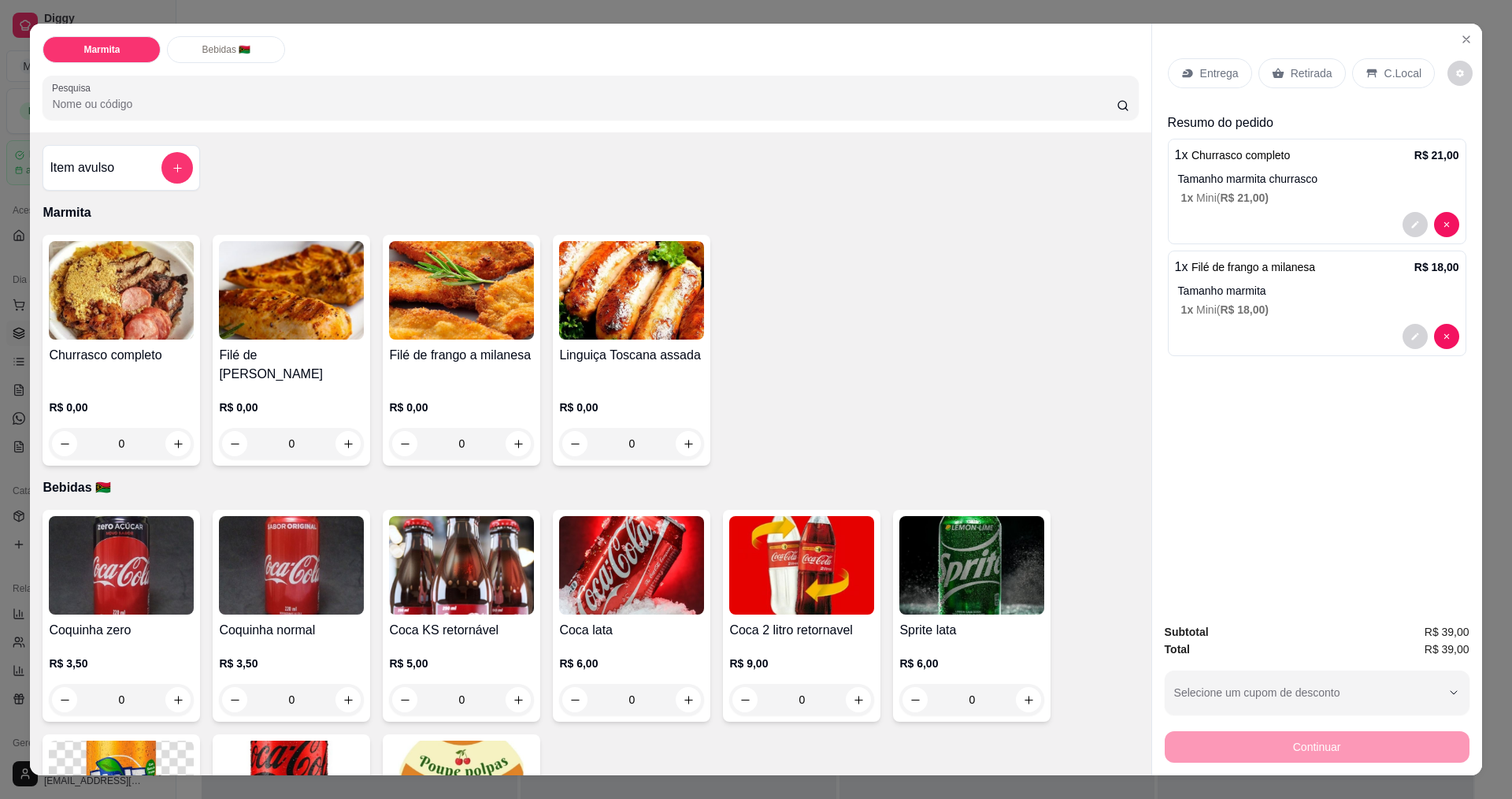
click at [1205, 75] on p "Entrega" at bounding box center [1219, 73] width 38 height 16
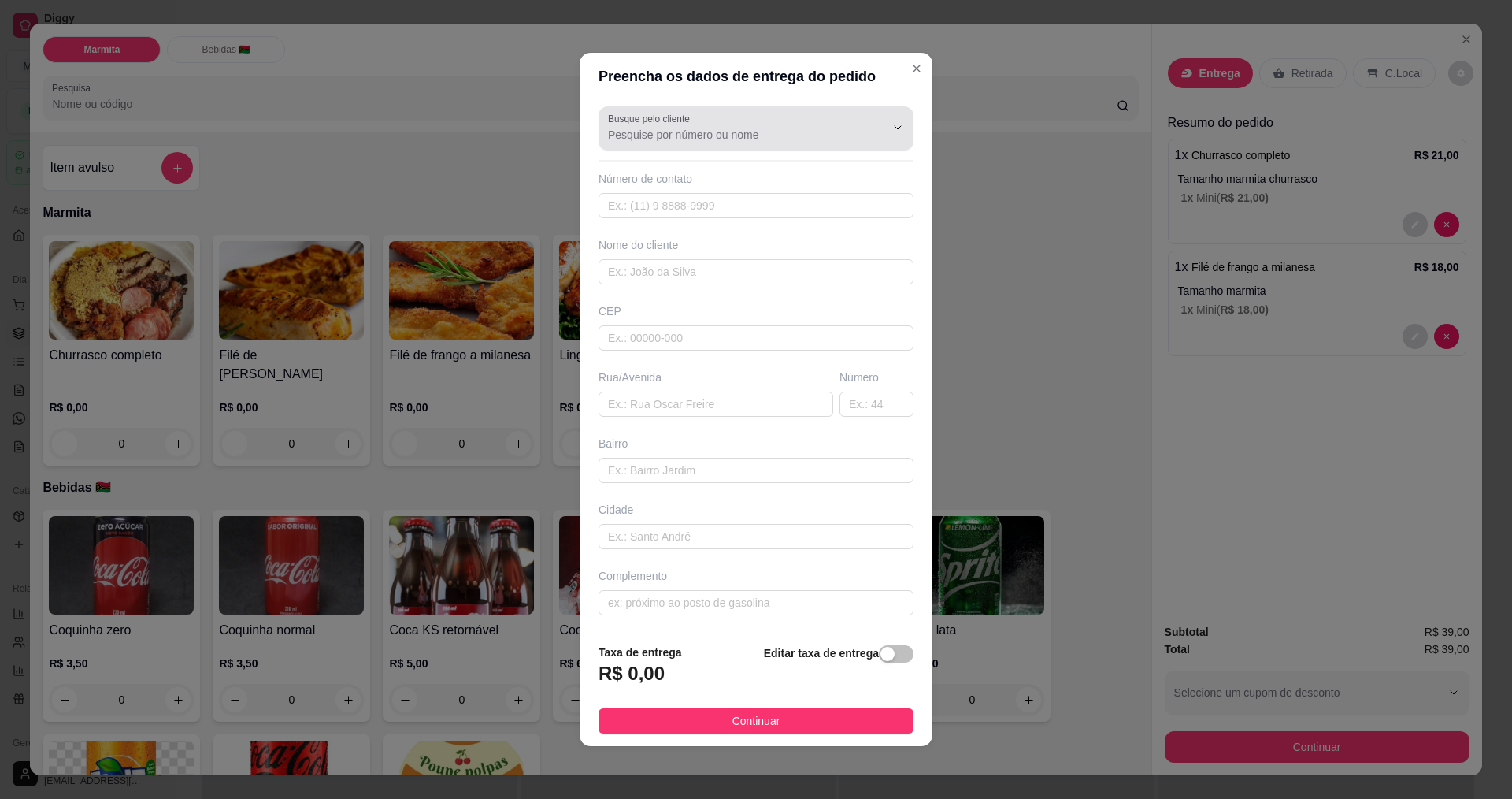
click at [649, 136] on input "Busque pelo cliente" at bounding box center [733, 135] width 252 height 16
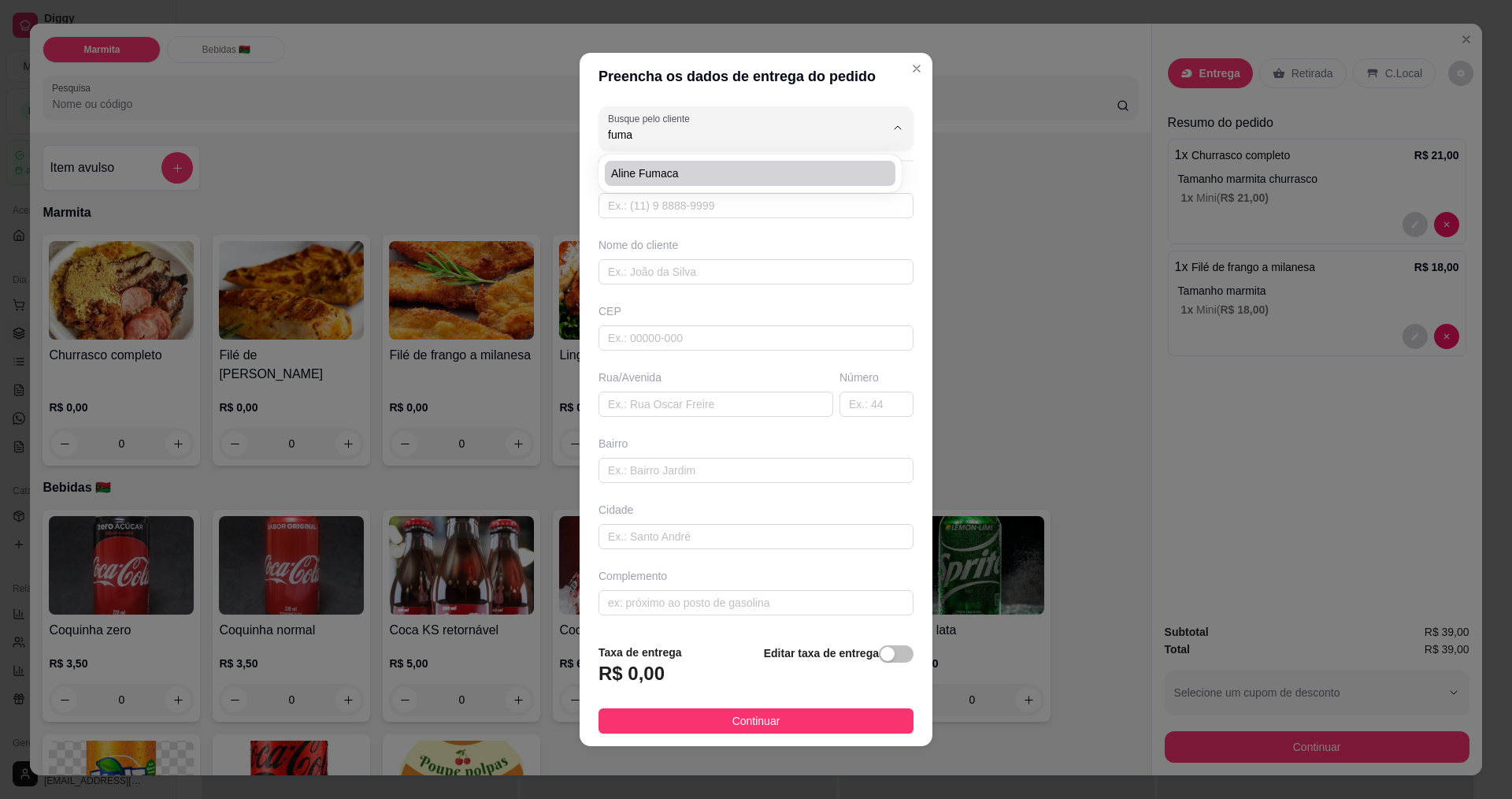
click at [669, 177] on span "aline fumaca" at bounding box center [742, 173] width 262 height 16
type input "aline fumaca"
type input "19987390717"
type input "aline fumaca"
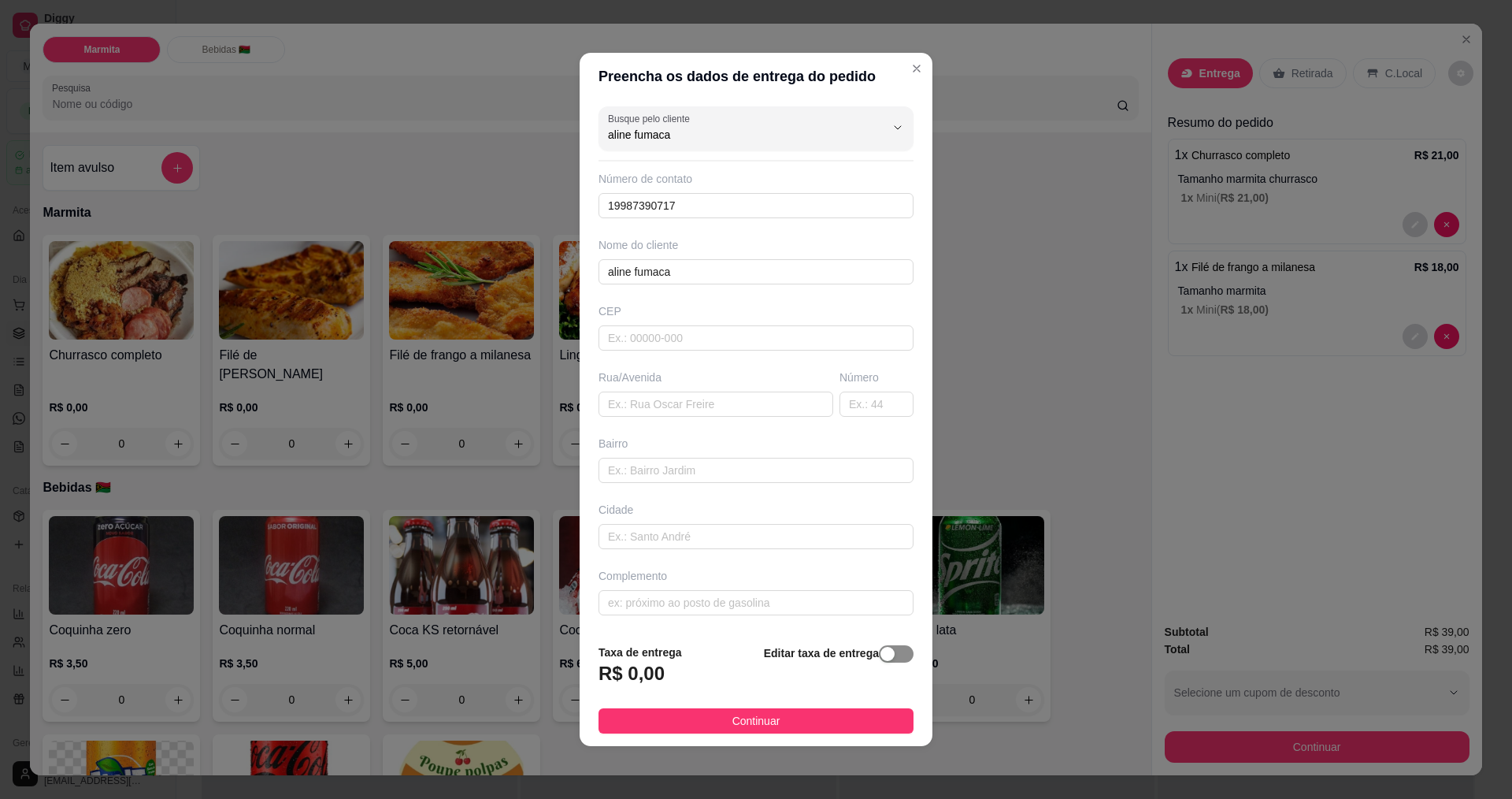
click at [883, 647] on span "button" at bounding box center [896, 653] width 35 height 17
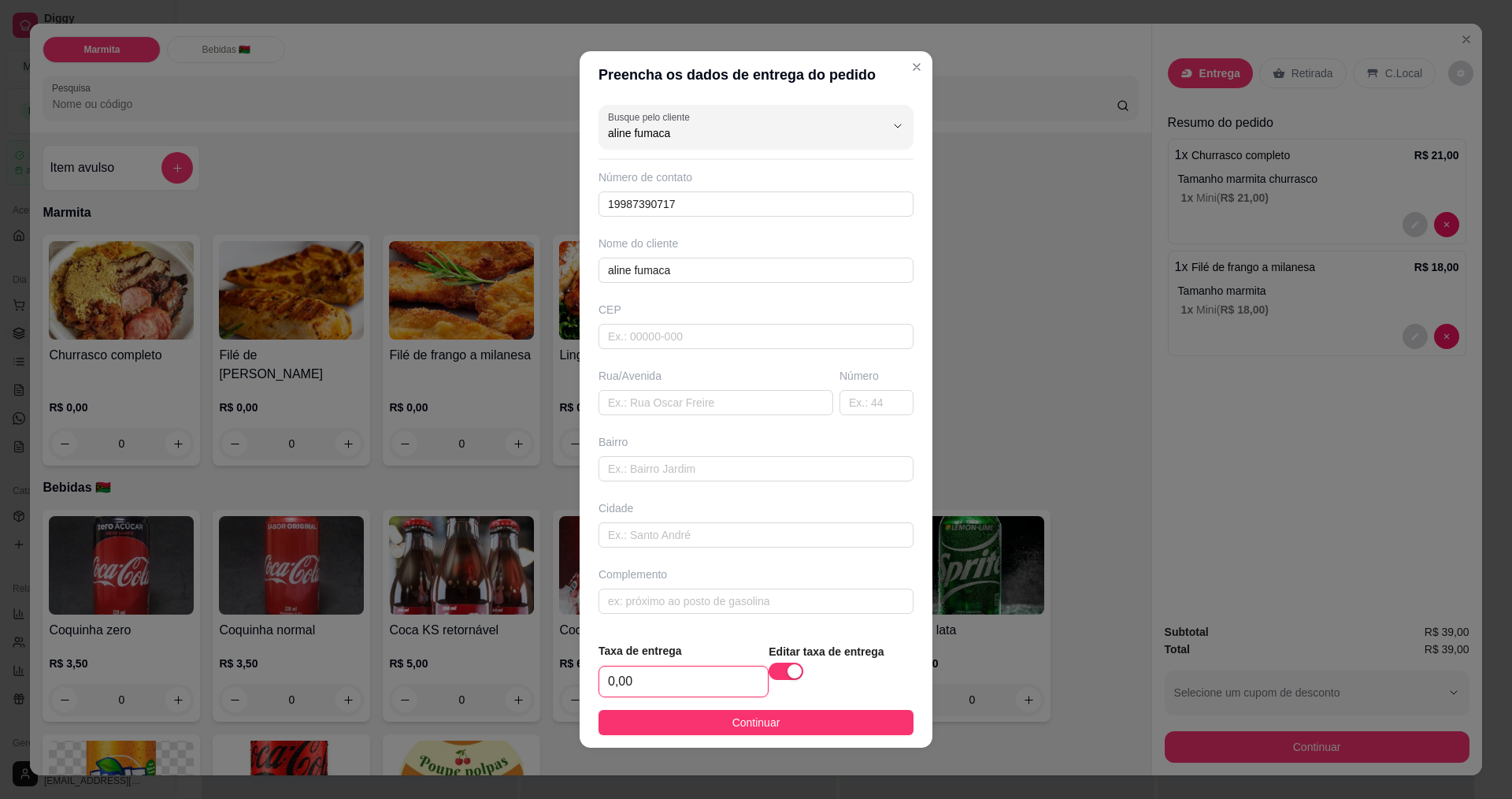
click at [673, 692] on input "0,00" at bounding box center [683, 681] width 168 height 30
type input "3,00"
click at [712, 719] on button "Continuar" at bounding box center [756, 722] width 315 height 25
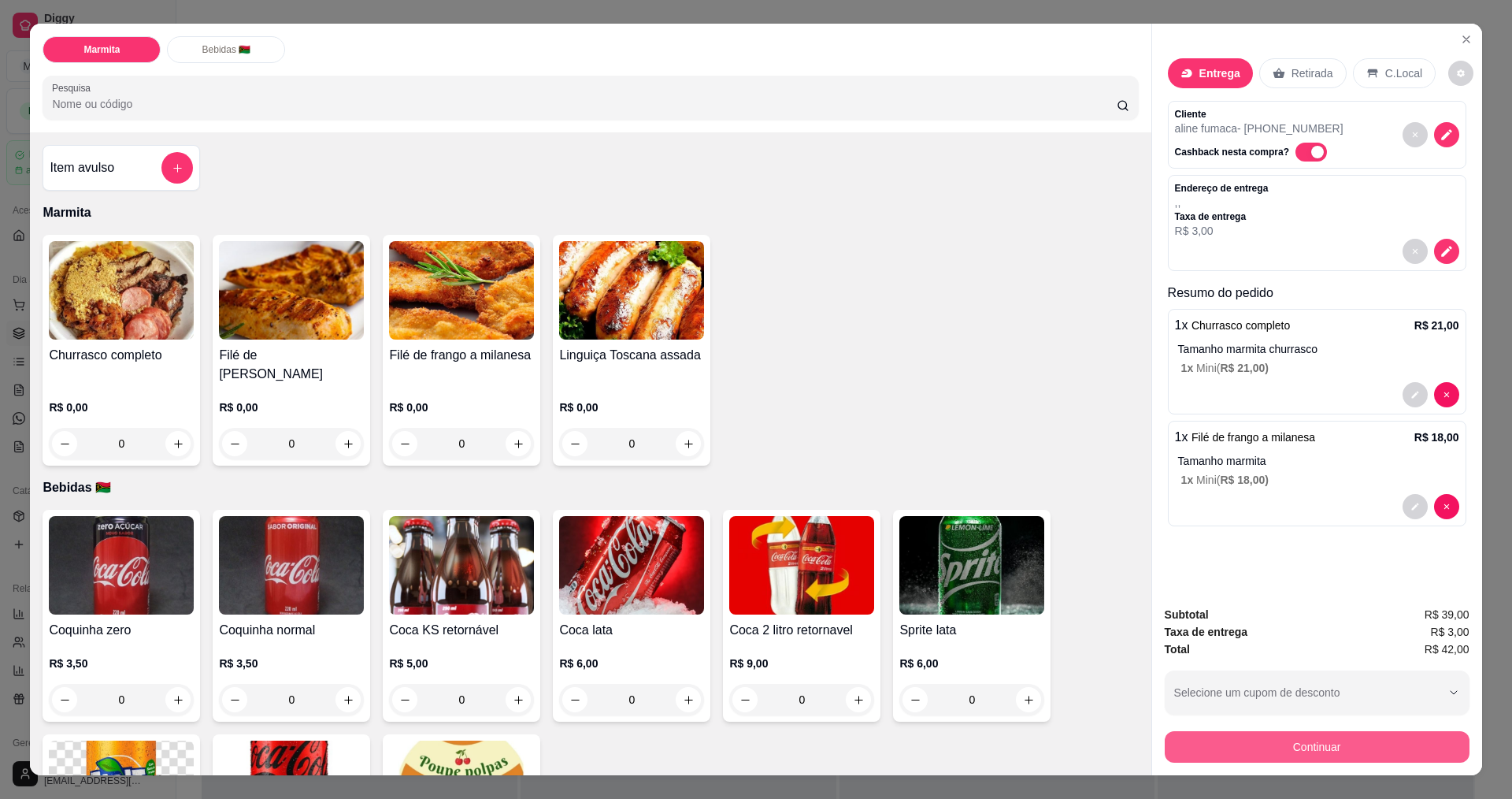
click at [1293, 741] on button "Continuar" at bounding box center [1317, 747] width 305 height 31
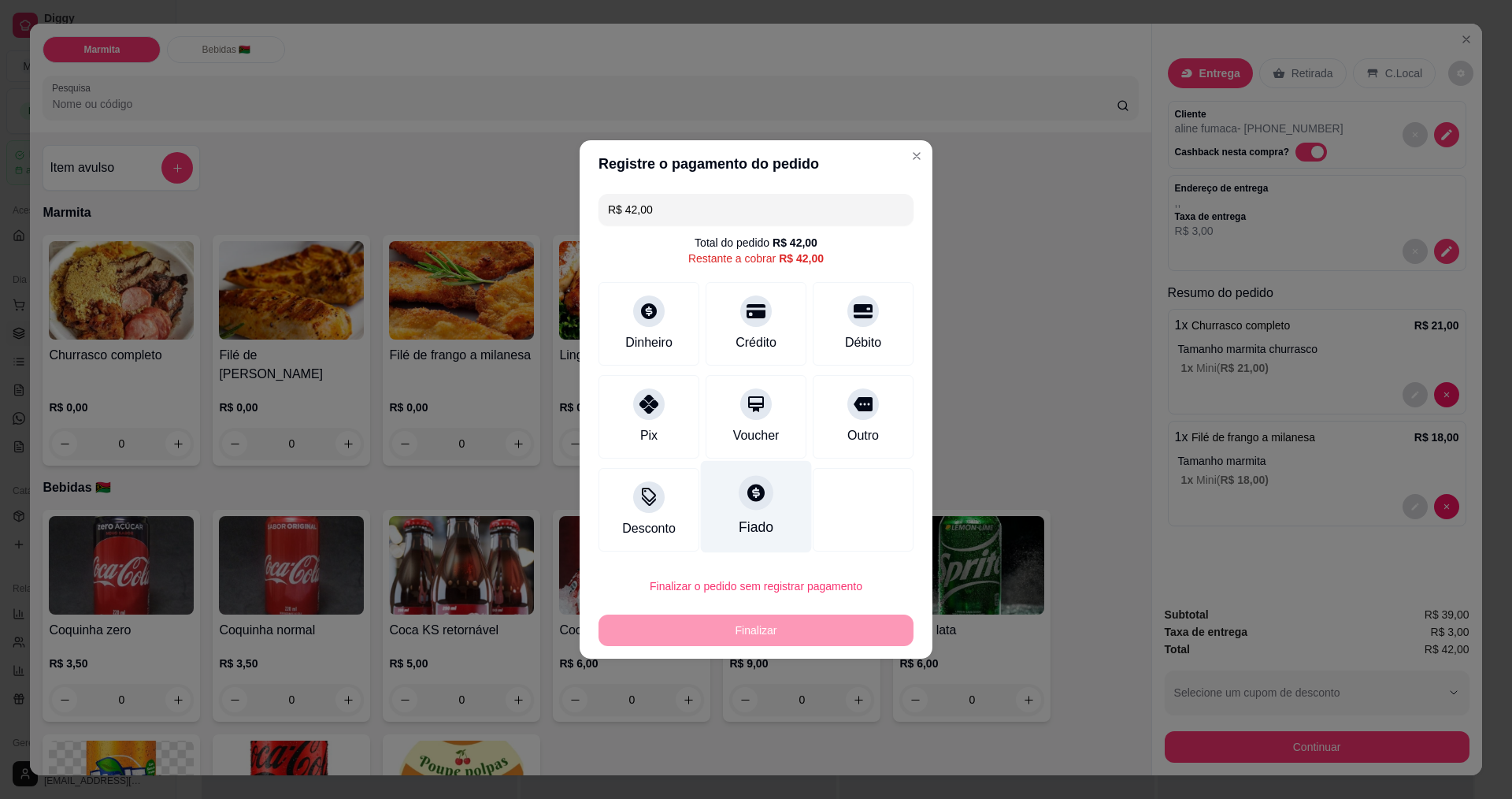
click at [751, 513] on div "Fiado" at bounding box center [756, 507] width 111 height 92
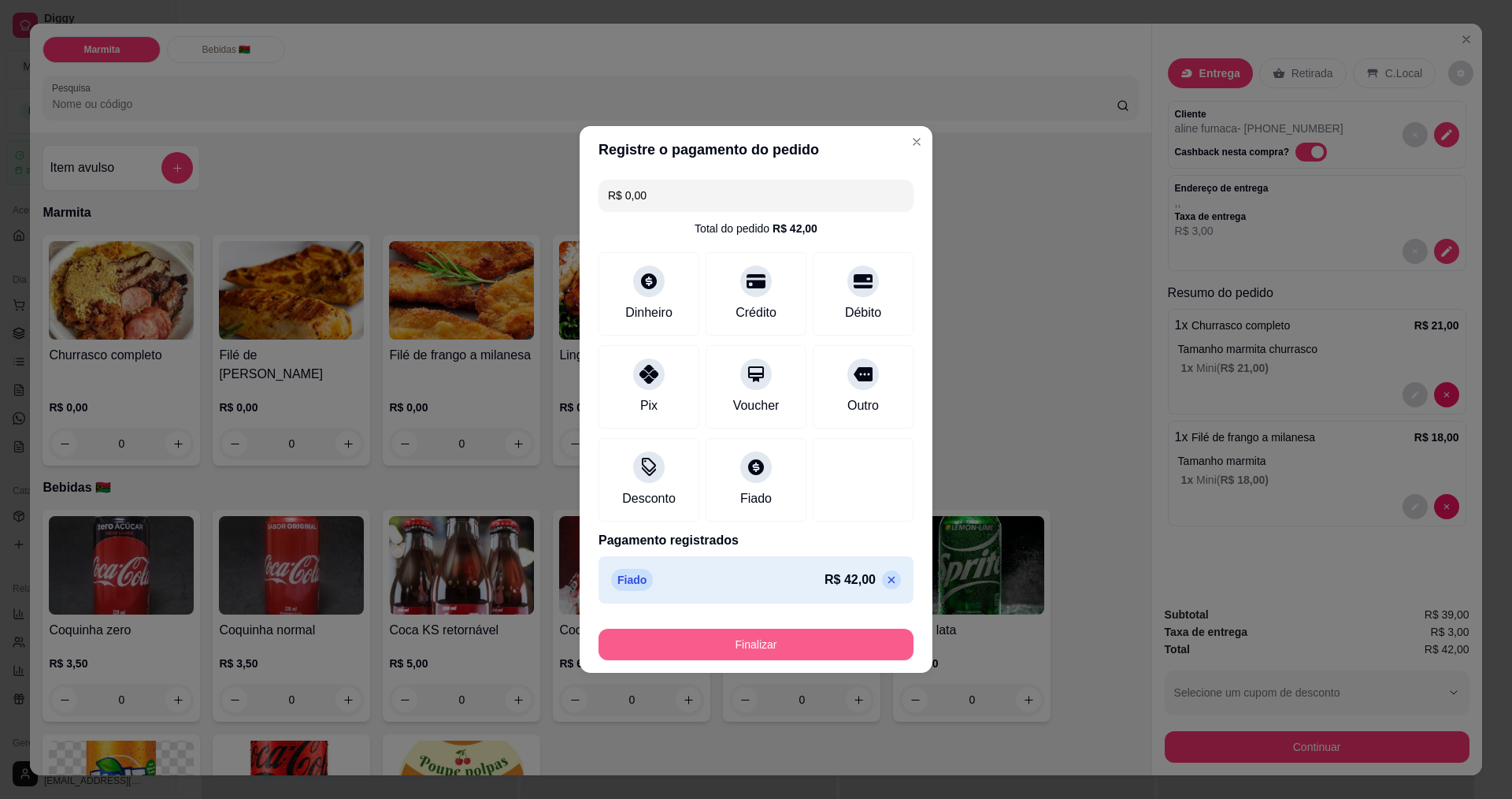
click at [732, 646] on button "Finalizar" at bounding box center [756, 644] width 315 height 31
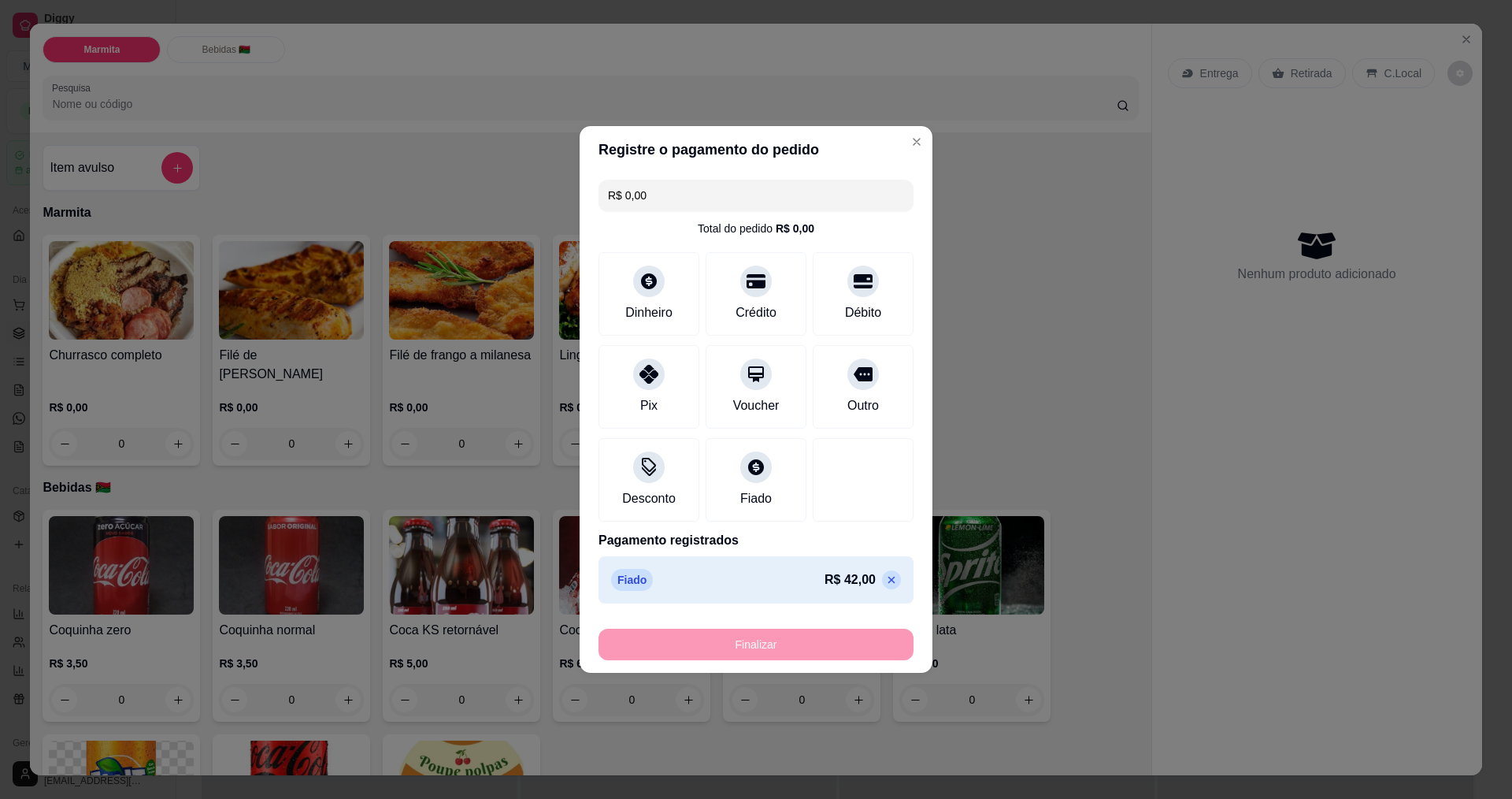
type input "-R$ 42,00"
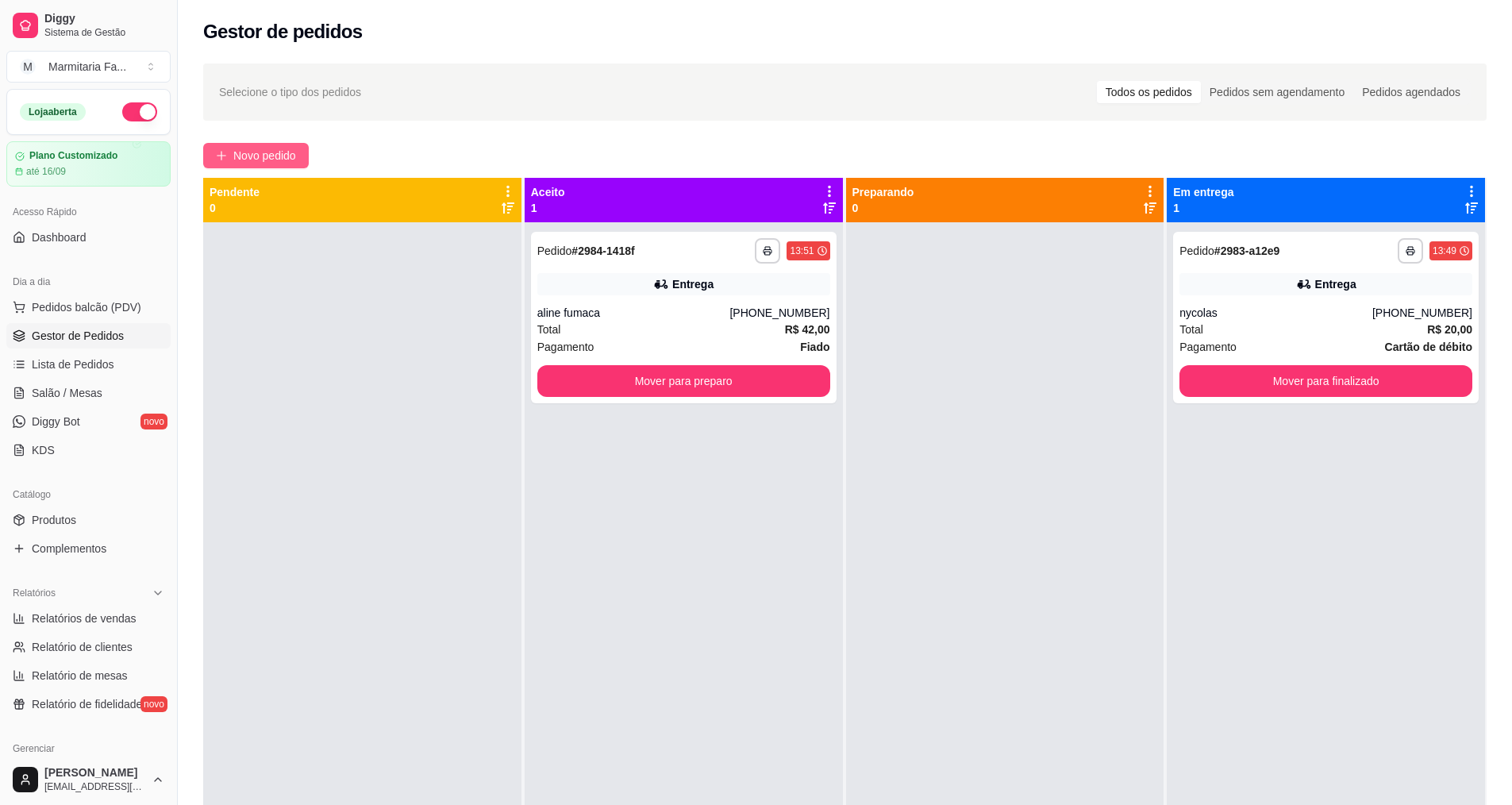
click at [268, 150] on span "Novo pedido" at bounding box center [264, 155] width 62 height 18
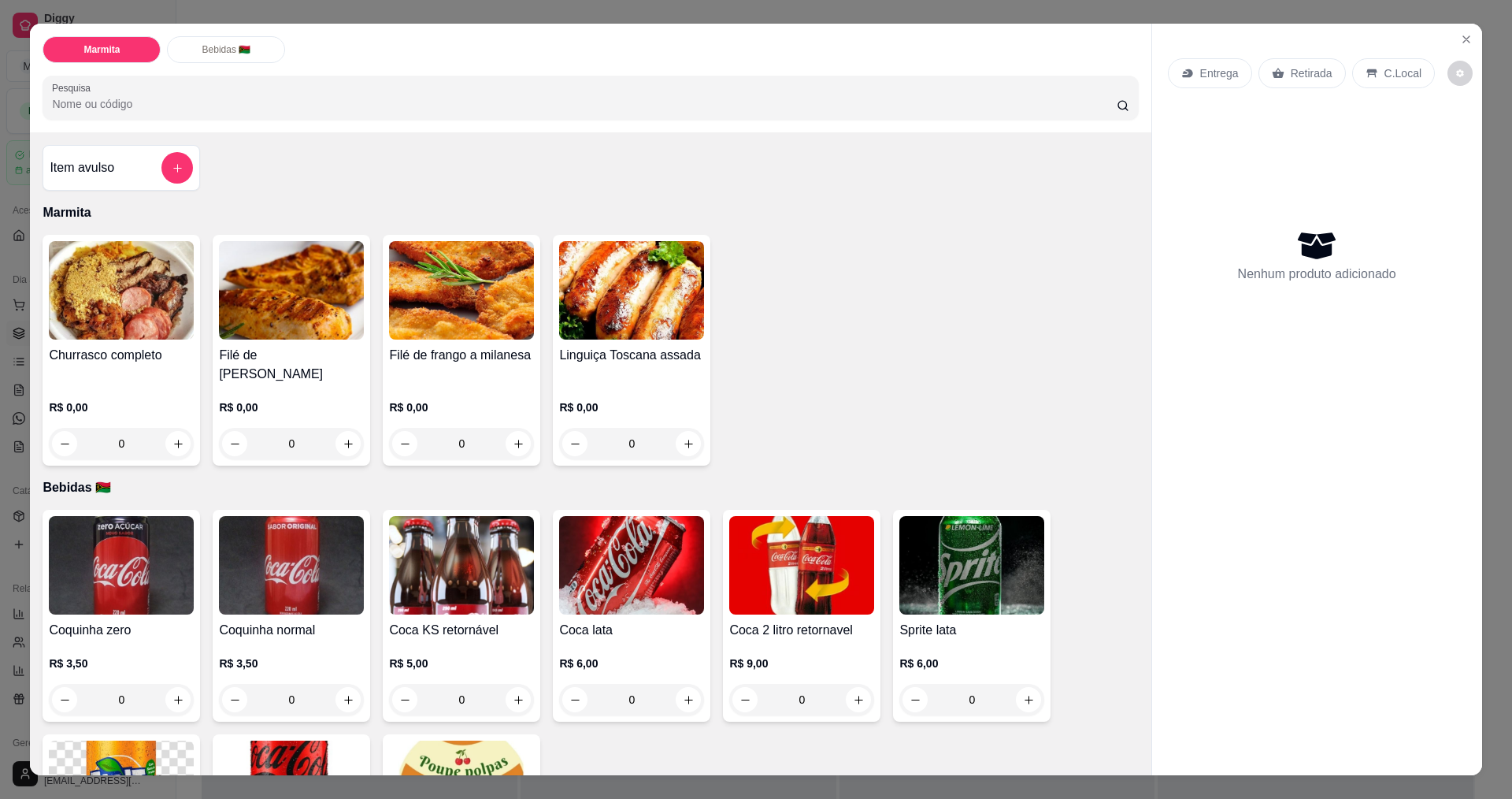
click at [508, 428] on div "0" at bounding box center [462, 444] width 145 height 31
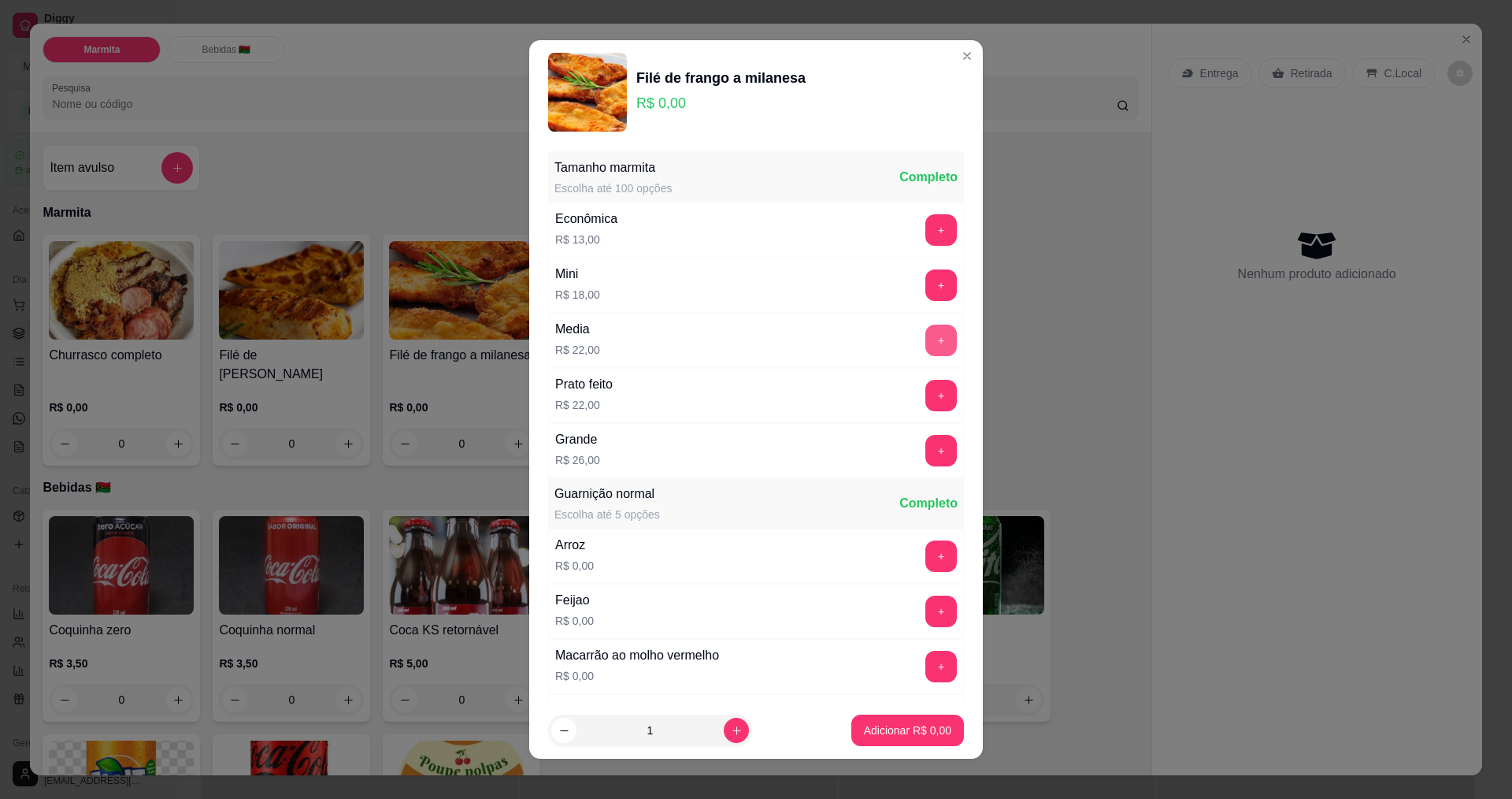
click at [925, 336] on button "+" at bounding box center [941, 340] width 31 height 31
click at [894, 741] on button "Adicionar R$ 22,00" at bounding box center [904, 730] width 119 height 31
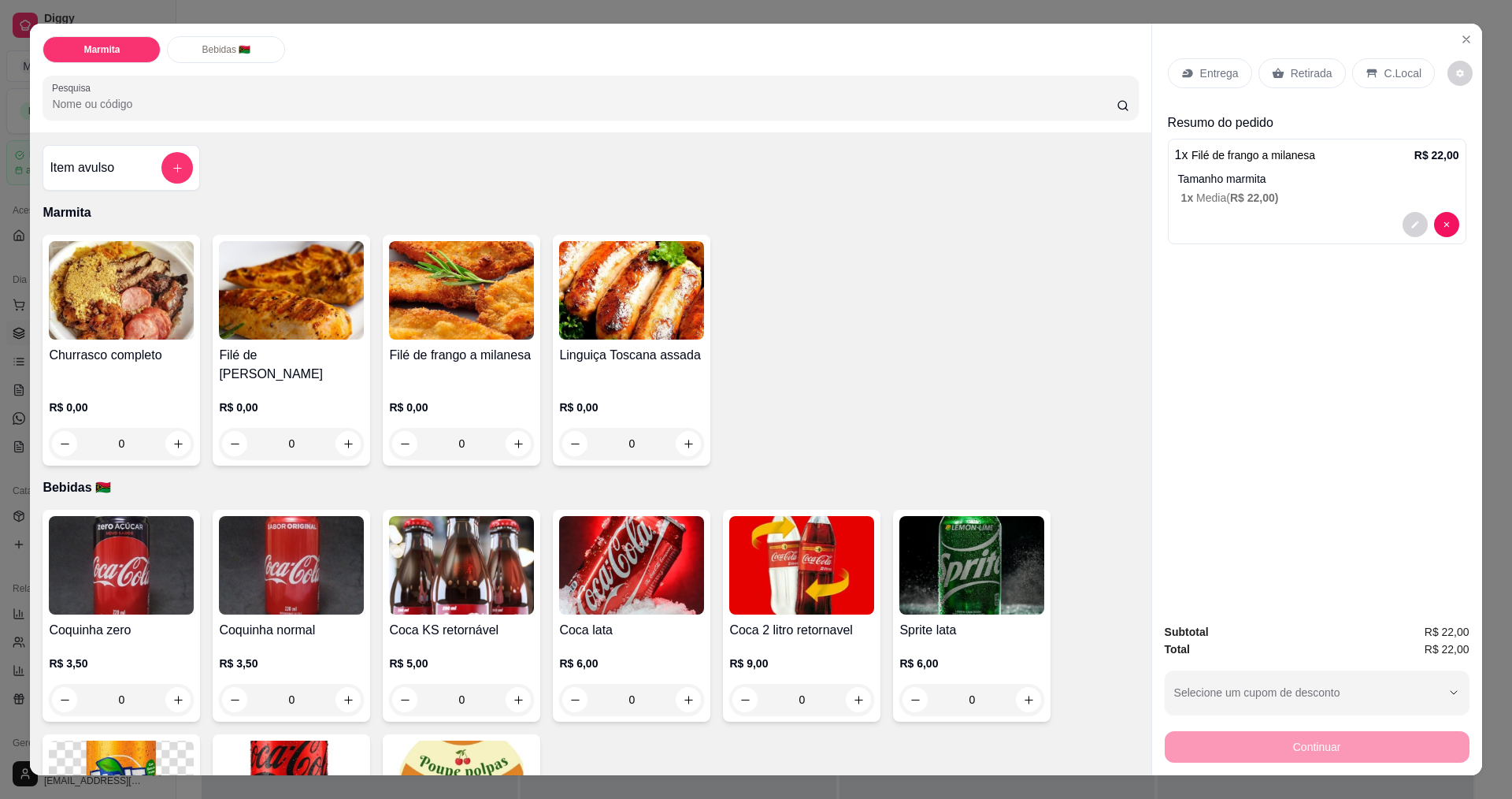
click at [1384, 79] on p "C.Local" at bounding box center [1402, 73] width 37 height 16
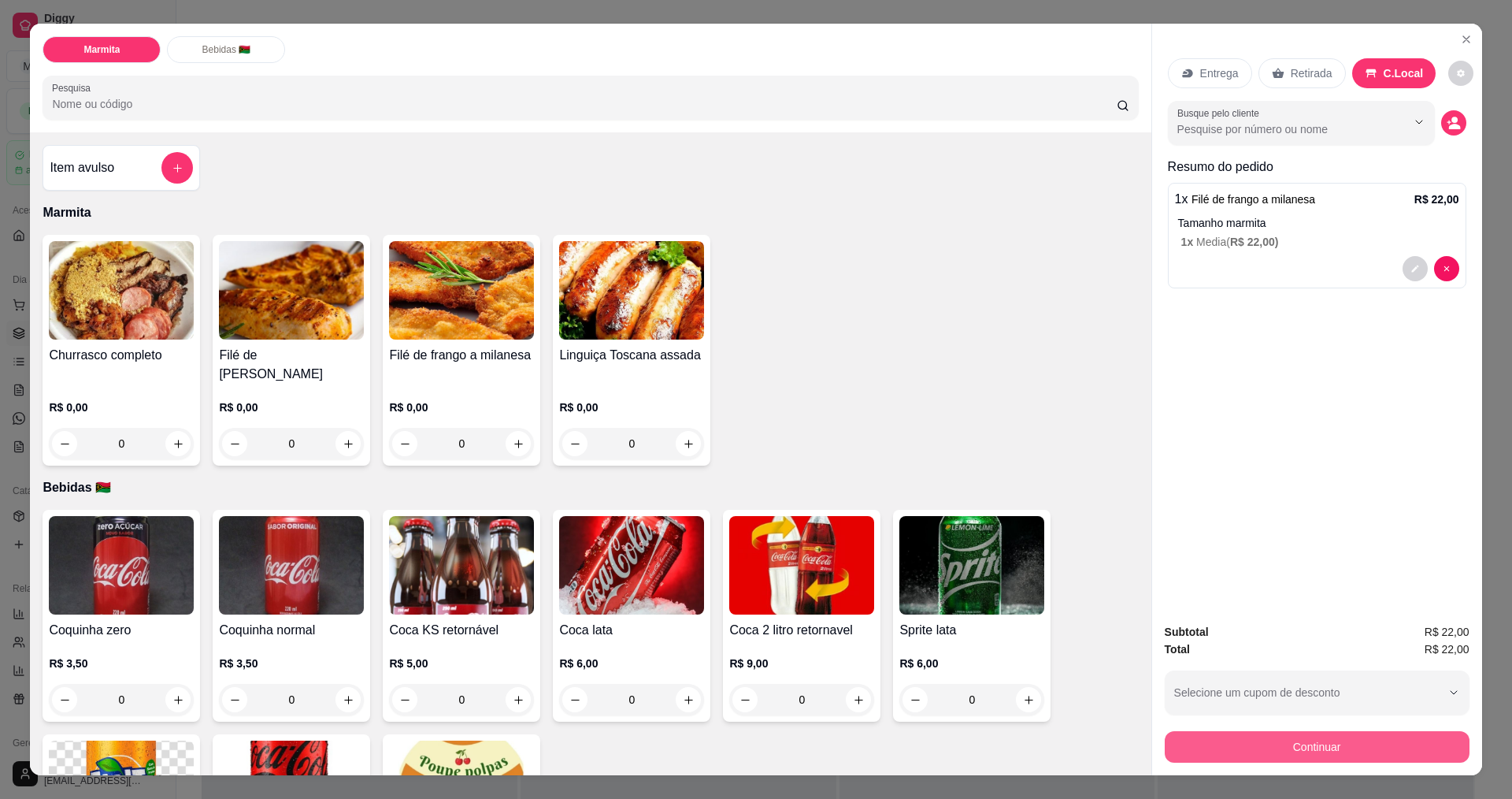
click at [1359, 751] on button "Continuar" at bounding box center [1317, 747] width 305 height 31
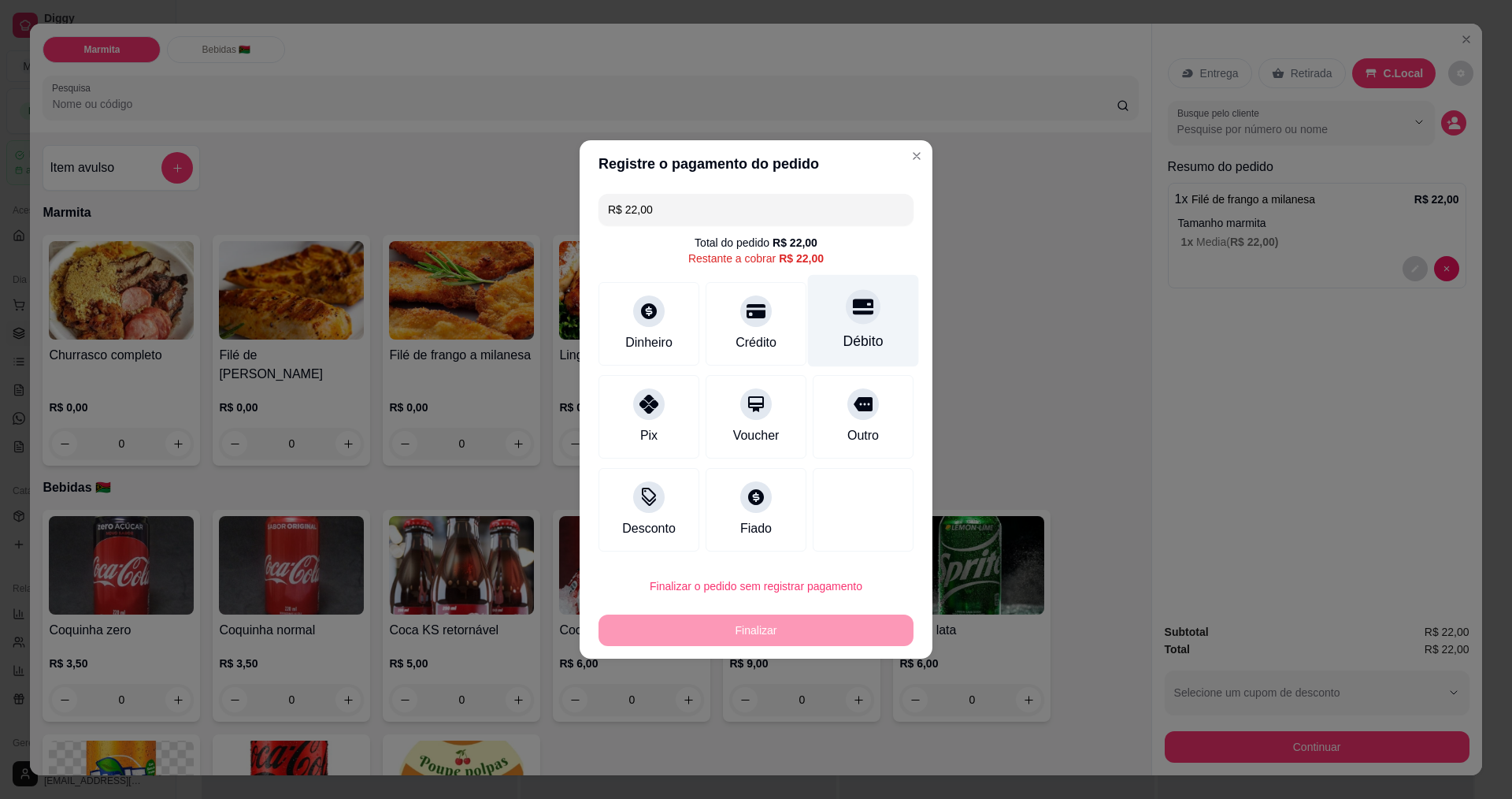
click at [853, 311] on icon at bounding box center [863, 307] width 21 height 21
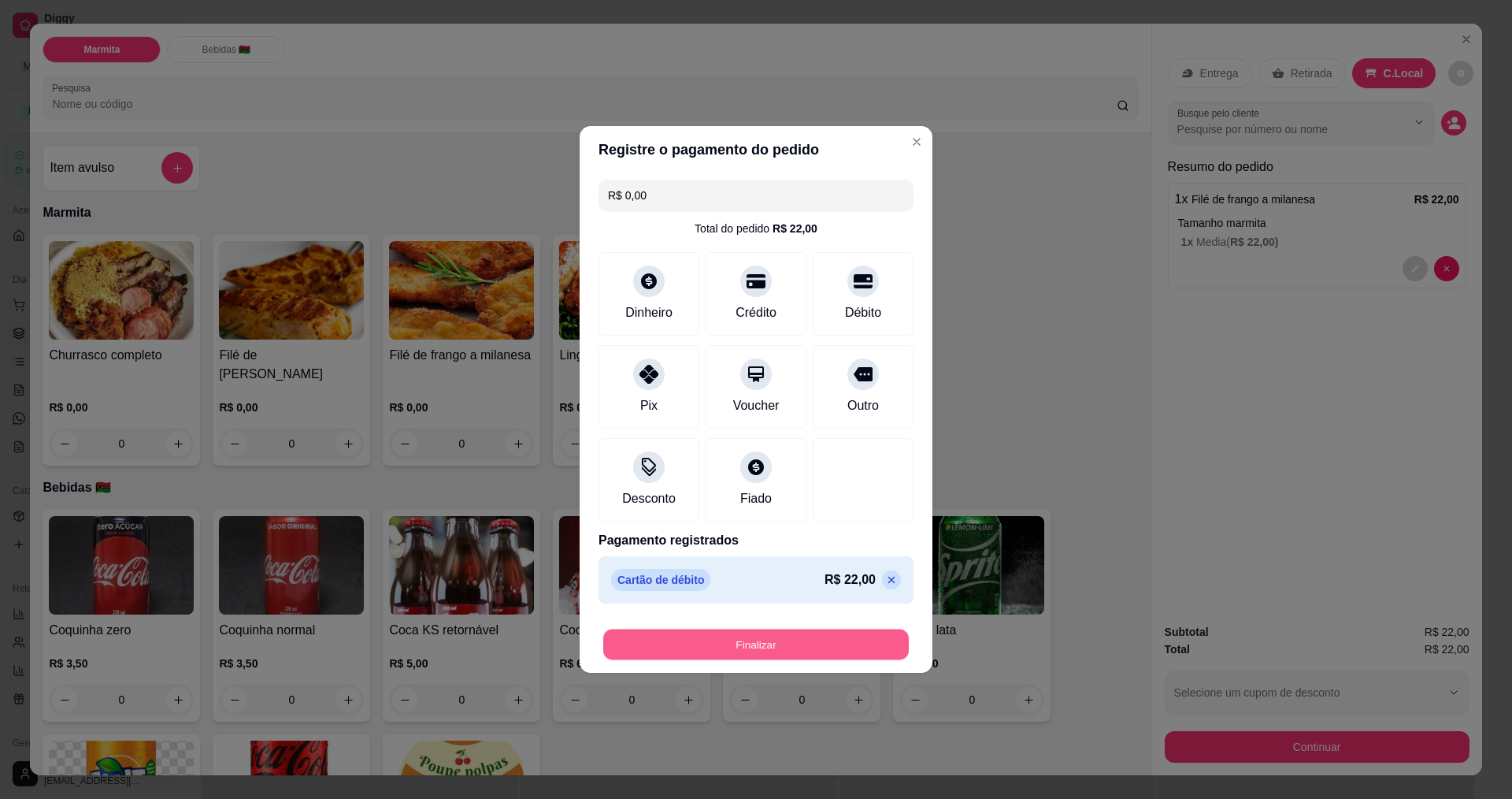
click at [758, 643] on button "Finalizar" at bounding box center [756, 644] width 306 height 30
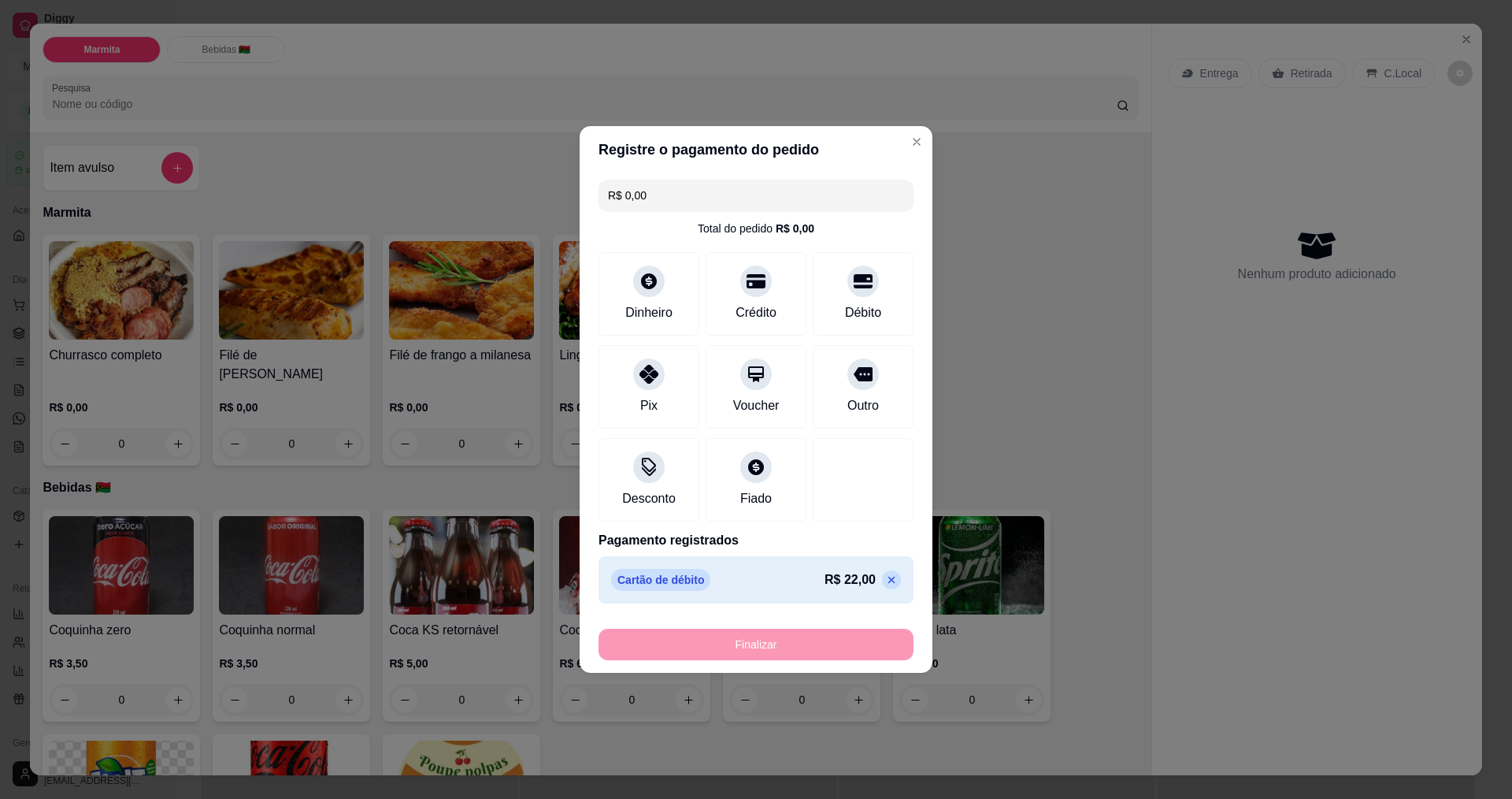
type input "-R$ 22,00"
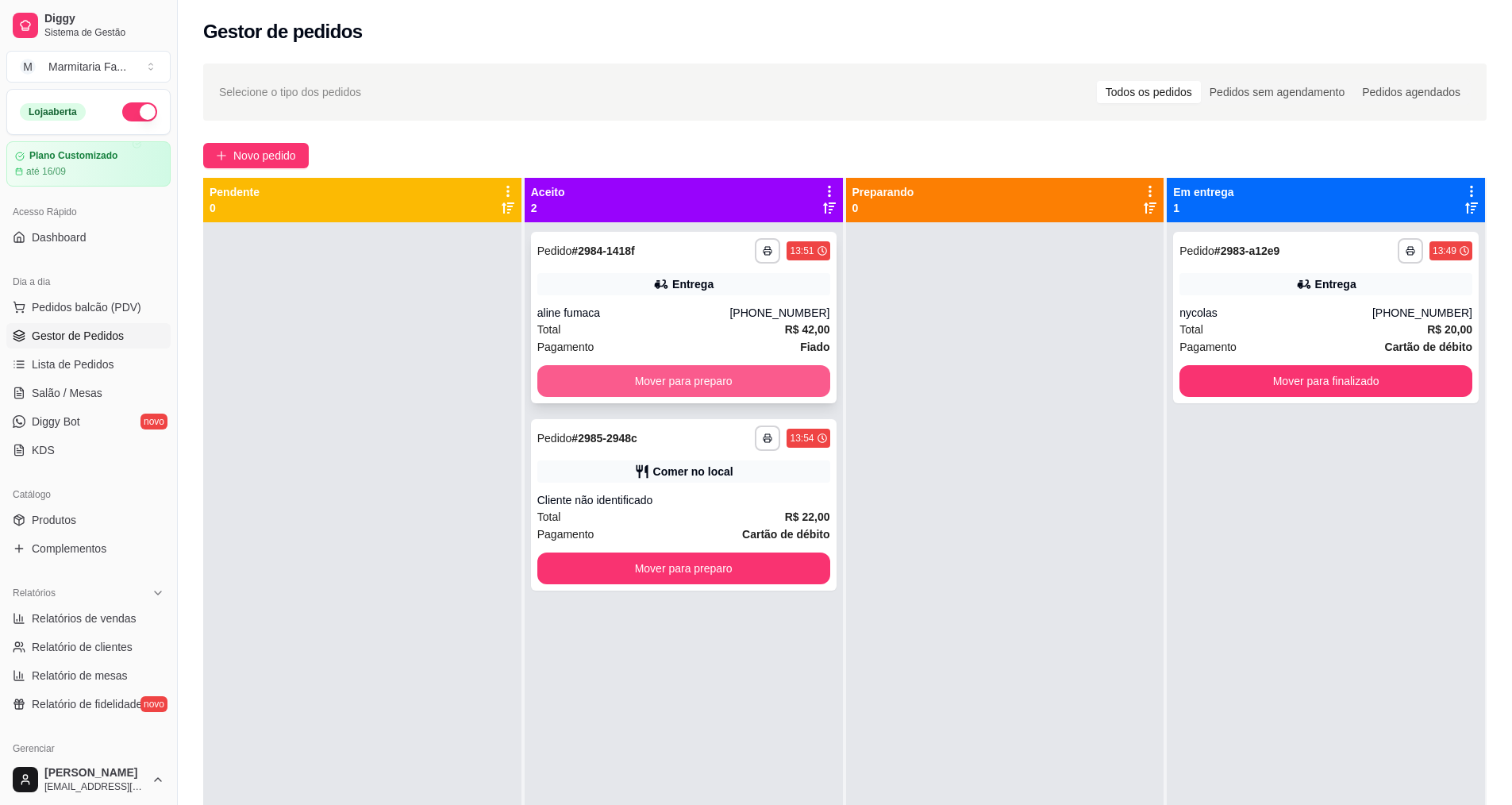
click at [741, 381] on button "Mover para preparo" at bounding box center [684, 381] width 293 height 32
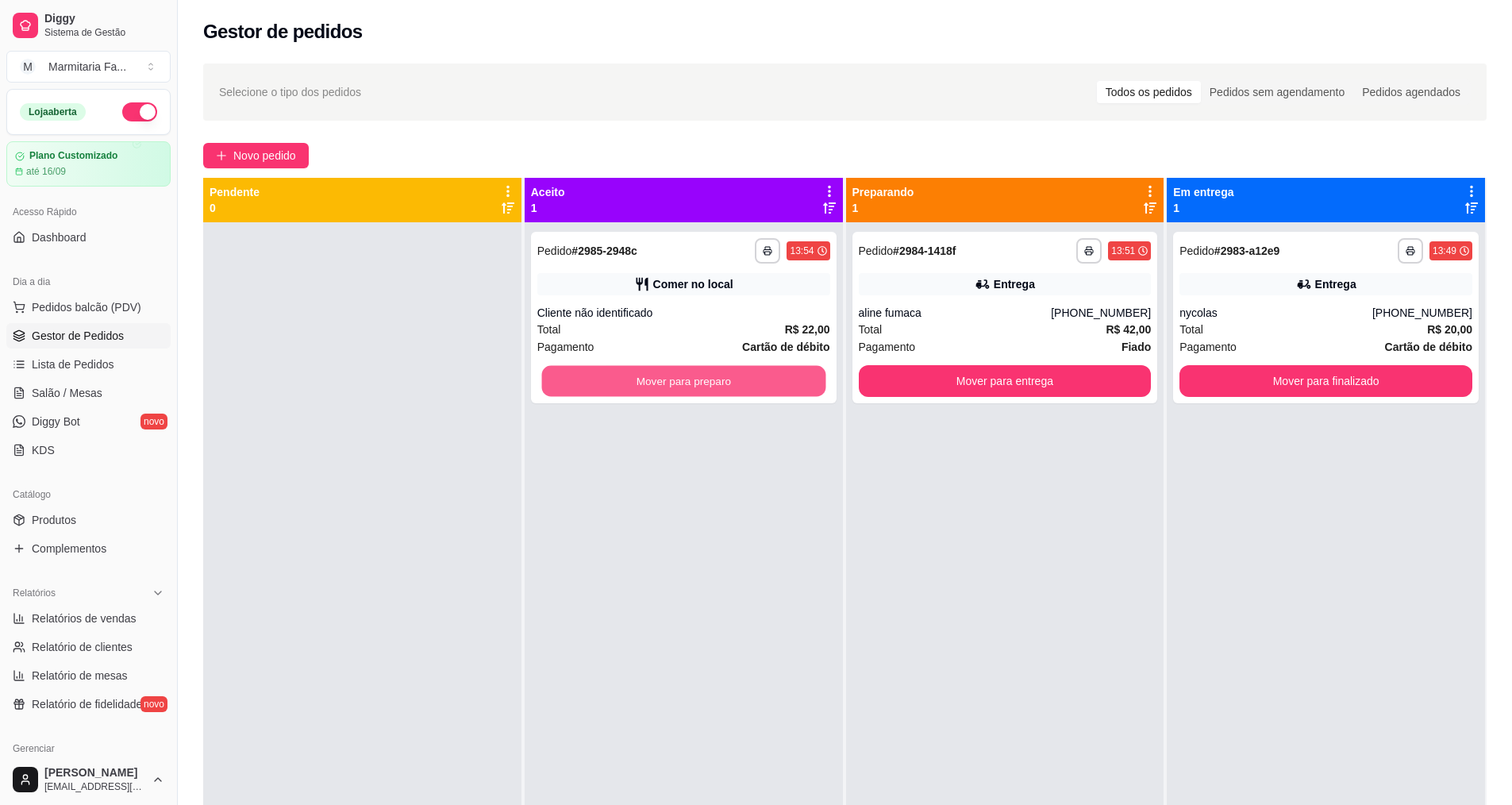
click at [741, 381] on button "Mover para preparo" at bounding box center [684, 381] width 284 height 31
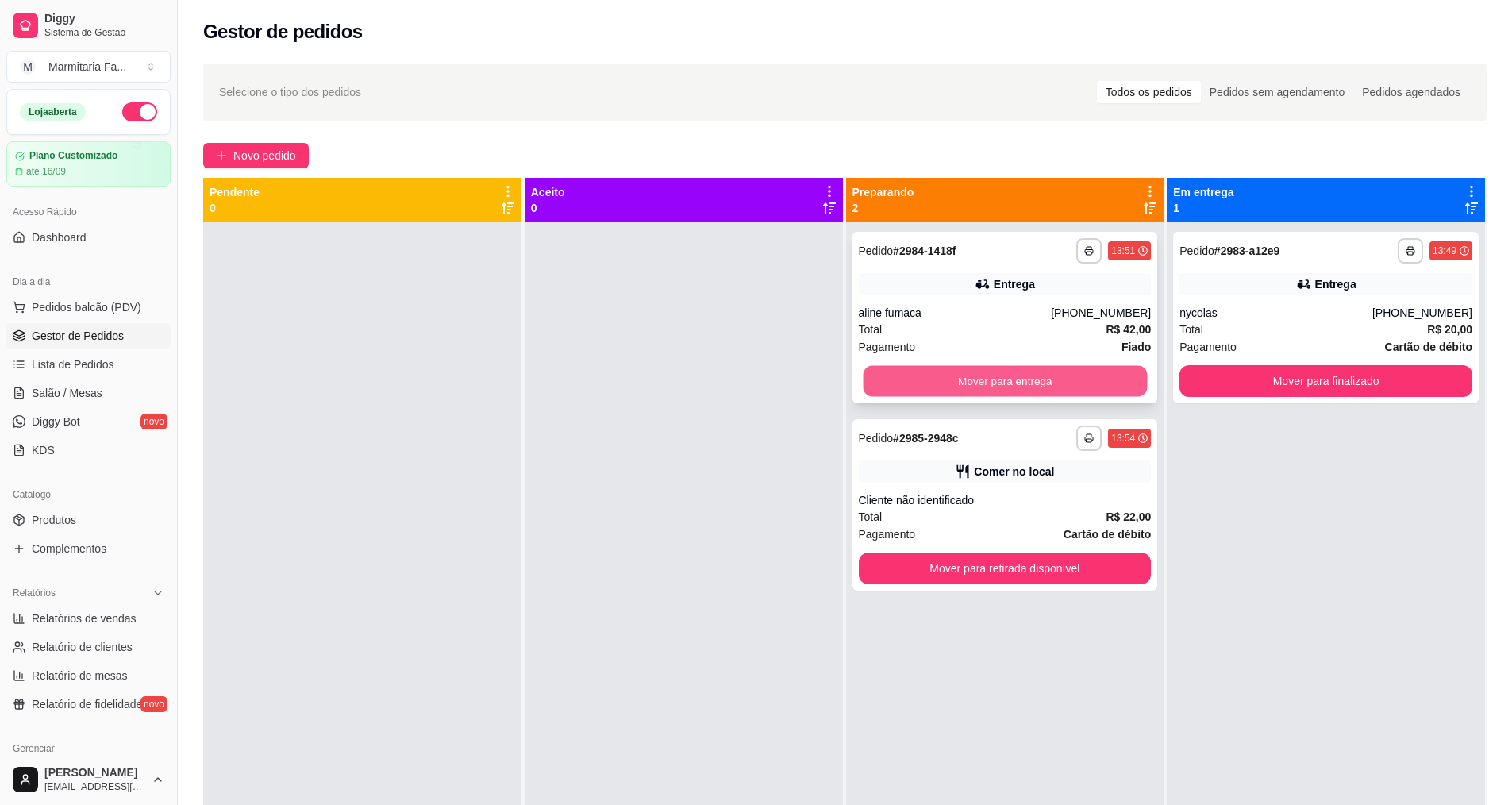
click at [1057, 373] on button "Mover para entrega" at bounding box center [1005, 381] width 284 height 31
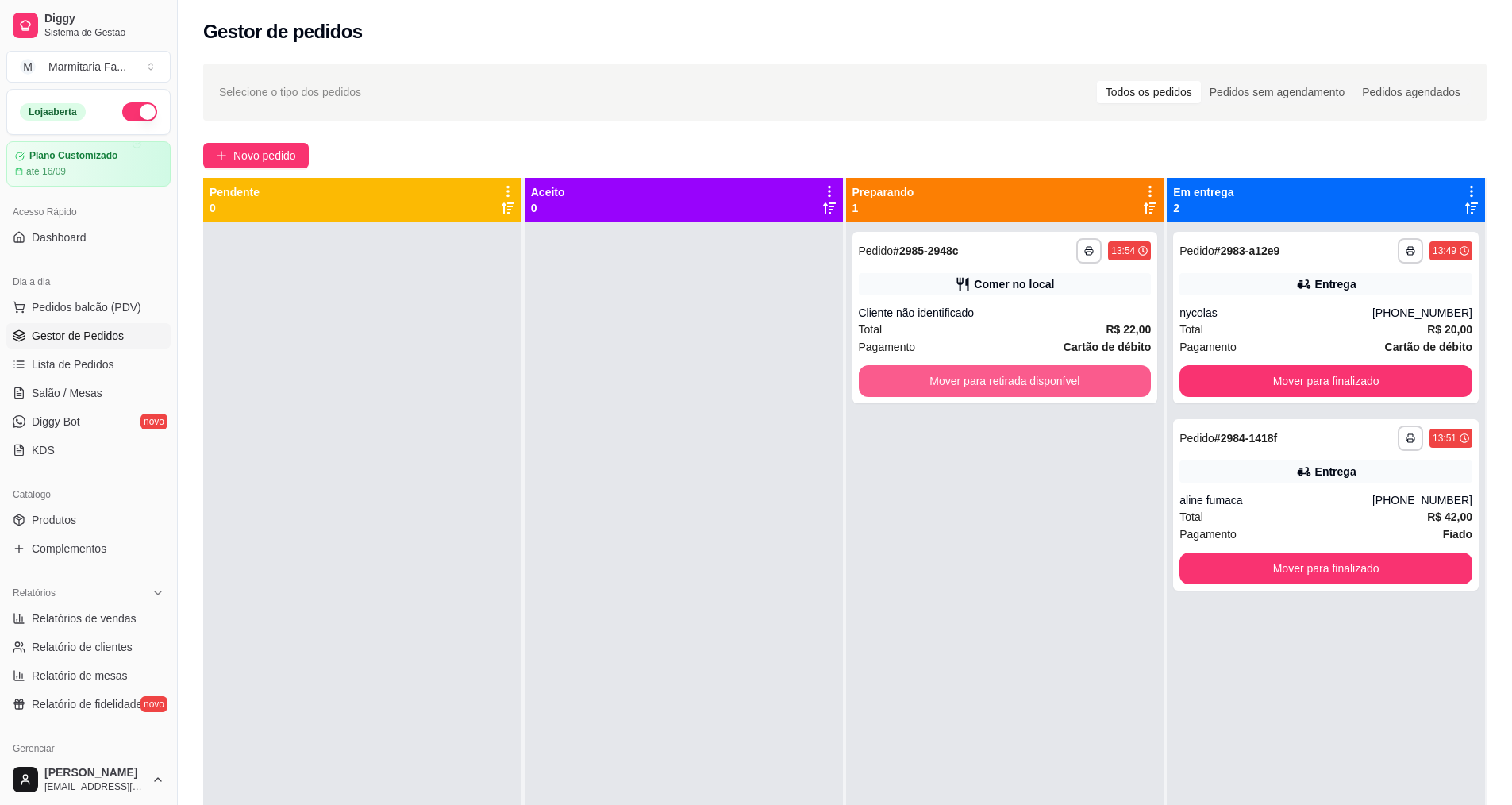
click at [1057, 373] on button "Mover para retirada disponível" at bounding box center [1005, 381] width 293 height 32
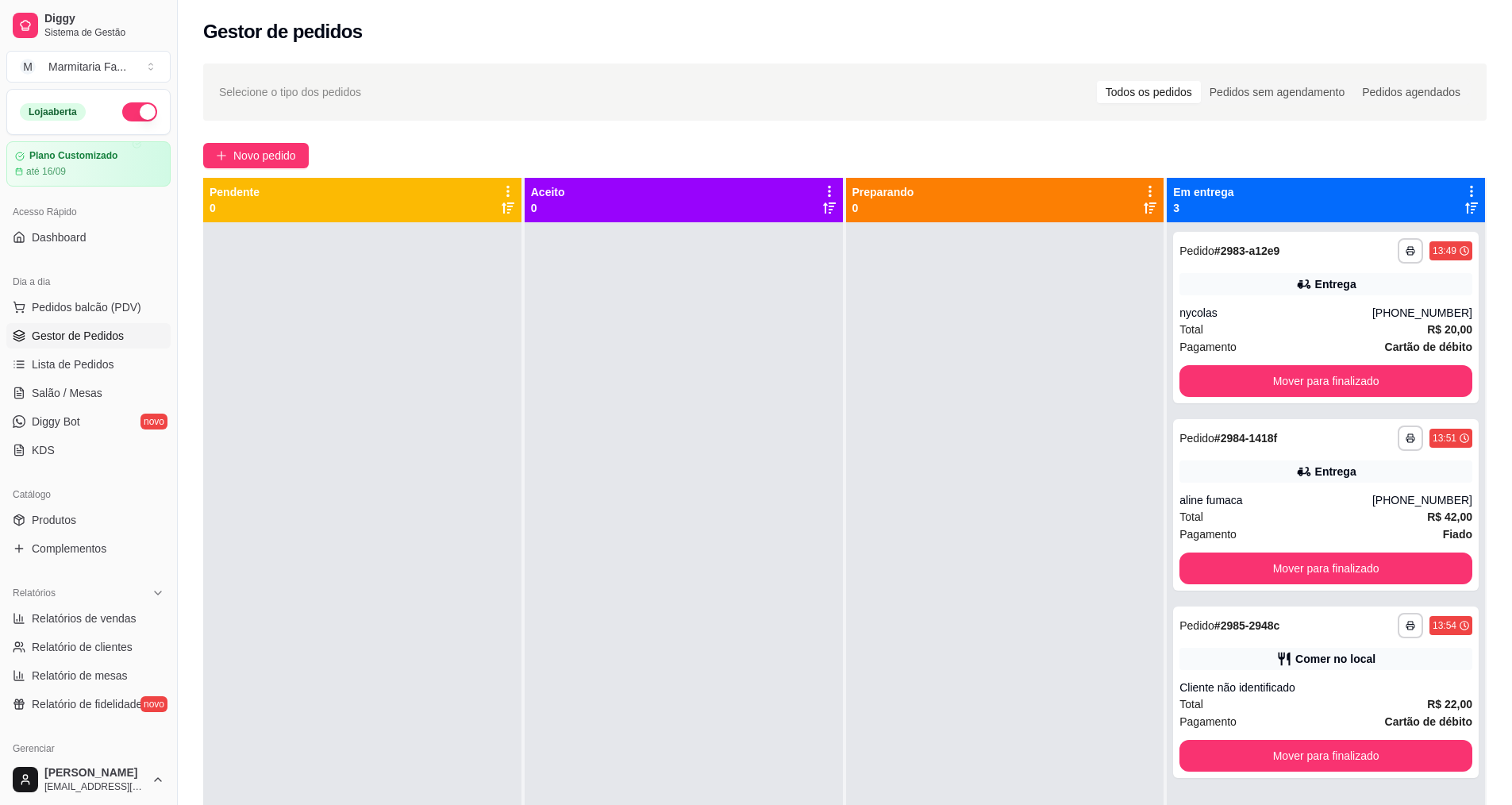
drag, startPoint x: 963, startPoint y: 380, endPoint x: 931, endPoint y: 421, distance: 52.0
drag, startPoint x: 931, startPoint y: 421, endPoint x: 0, endPoint y: 607, distance: 949.4
drag, startPoint x: 0, startPoint y: 607, endPoint x: 21, endPoint y: 600, distance: 22.1
click at [21, 600] on div "Relatórios" at bounding box center [88, 593] width 164 height 25
click at [126, 327] on link "Gestor de Pedidos" at bounding box center [88, 335] width 164 height 25
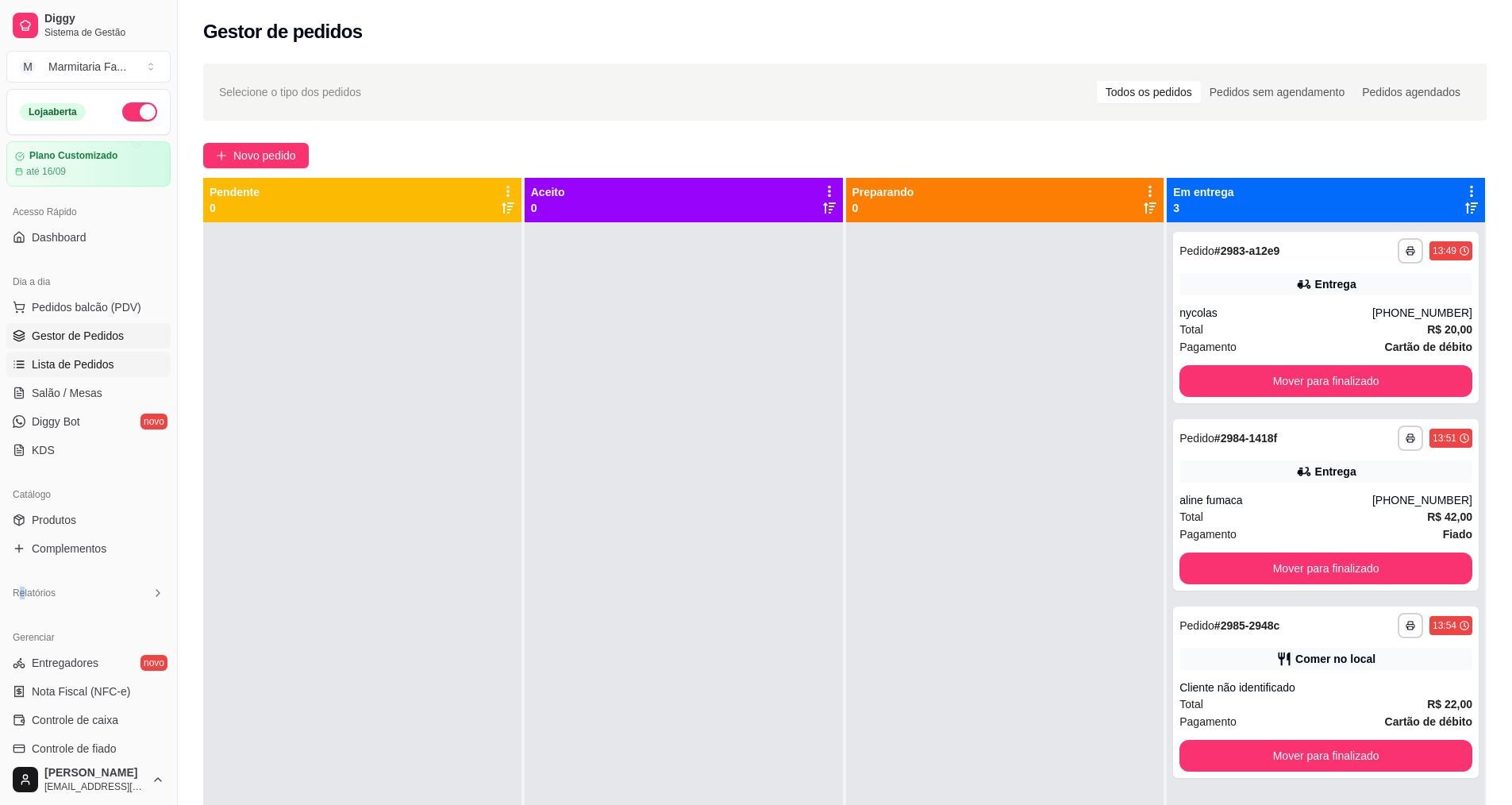
click at [119, 360] on link "Lista de Pedidos" at bounding box center [88, 364] width 164 height 25
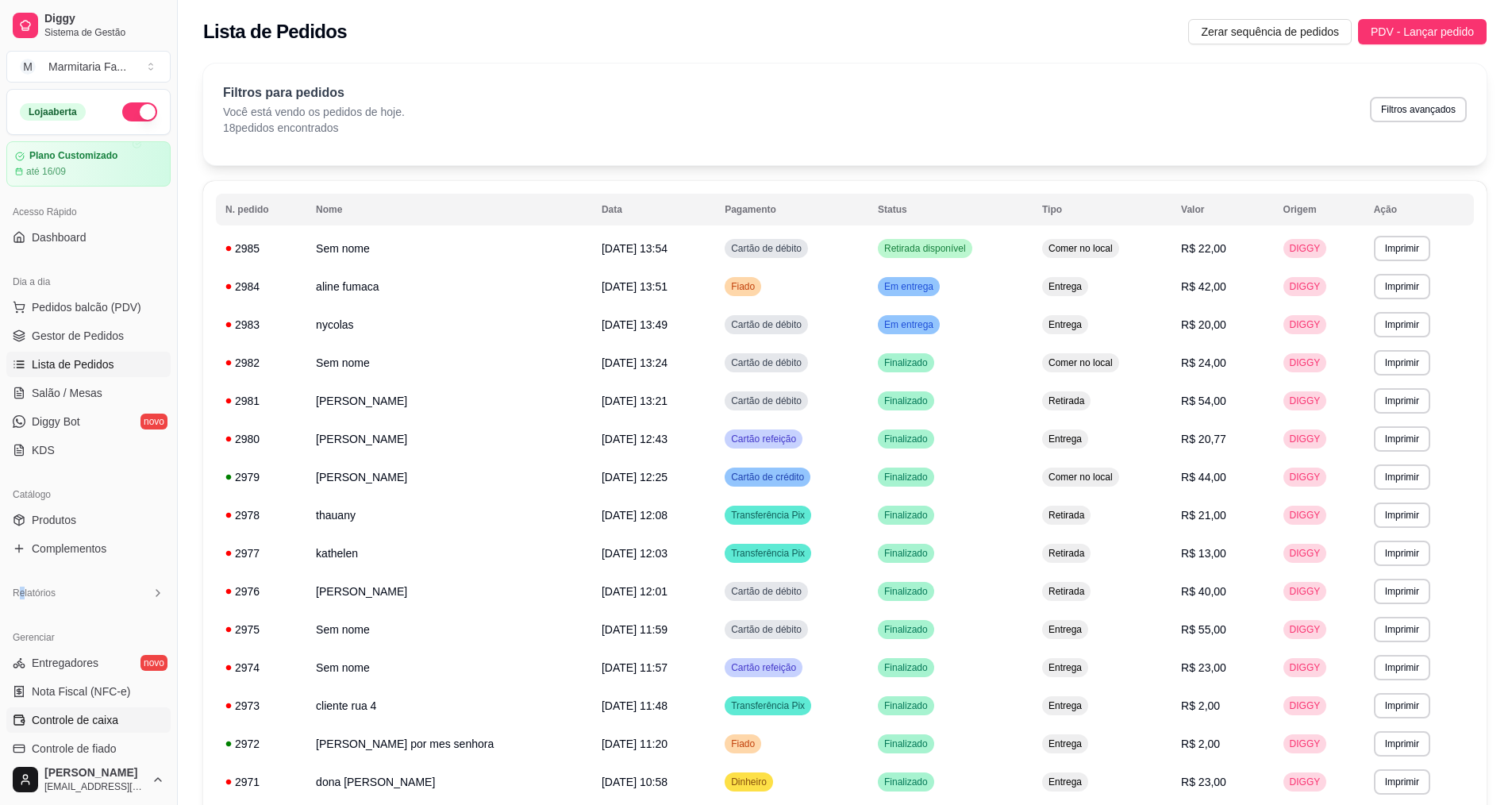
click at [119, 722] on link "Controle de caixa" at bounding box center [88, 720] width 164 height 25
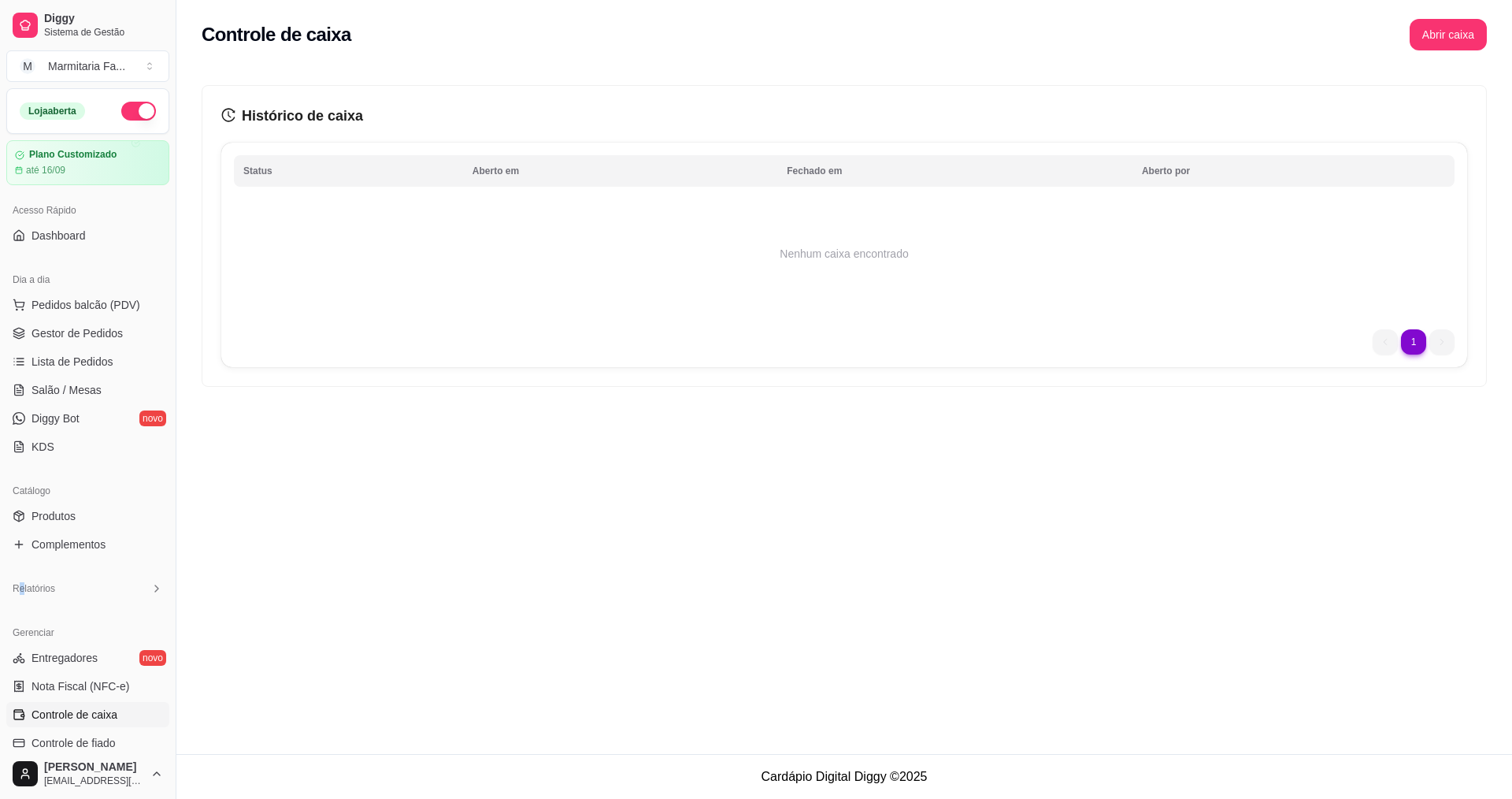
click at [128, 278] on div "Dia a dia" at bounding box center [87, 279] width 163 height 25
click at [103, 281] on div "Dia a dia" at bounding box center [87, 279] width 163 height 25
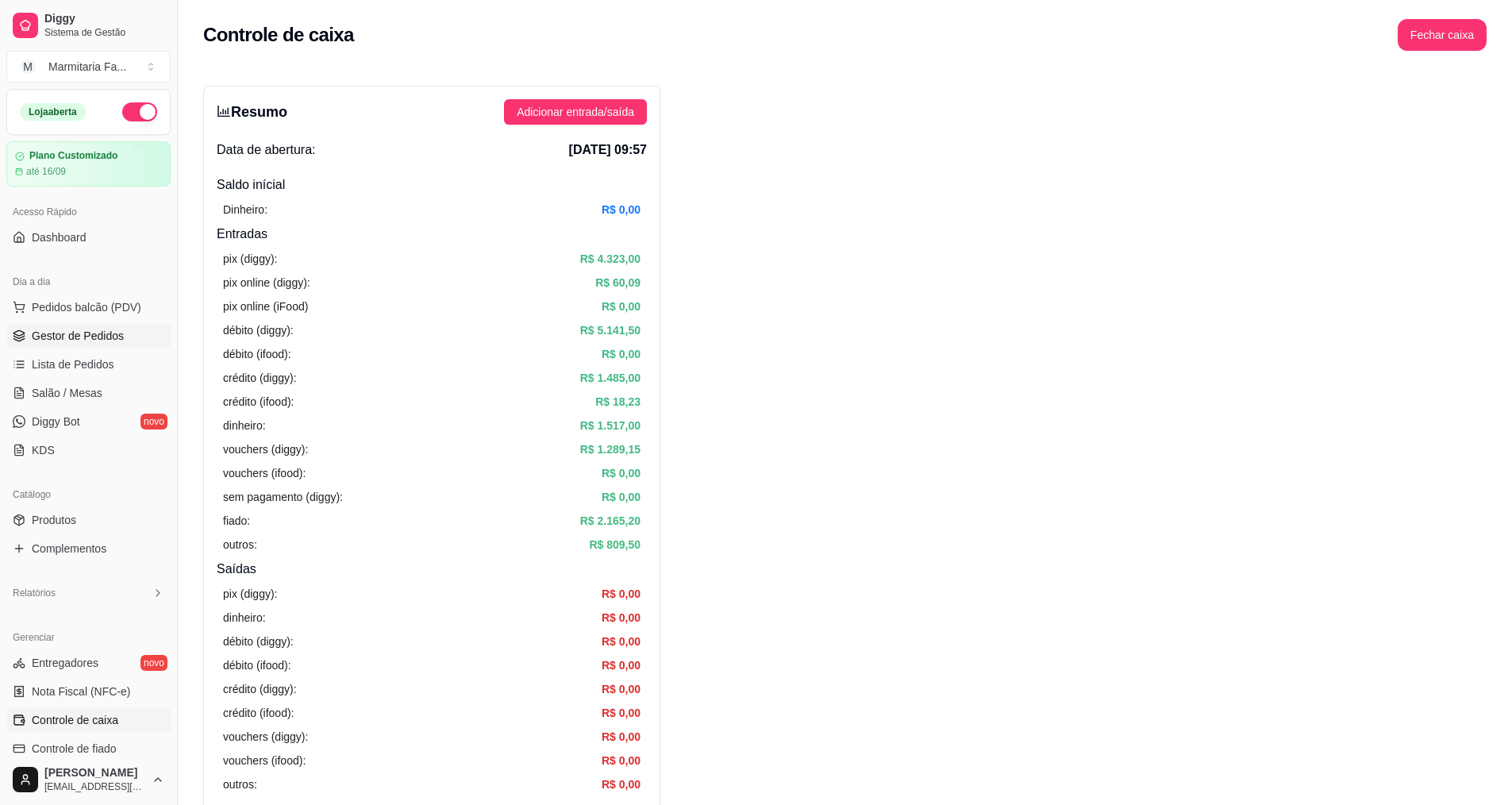
scroll to position [79, 0]
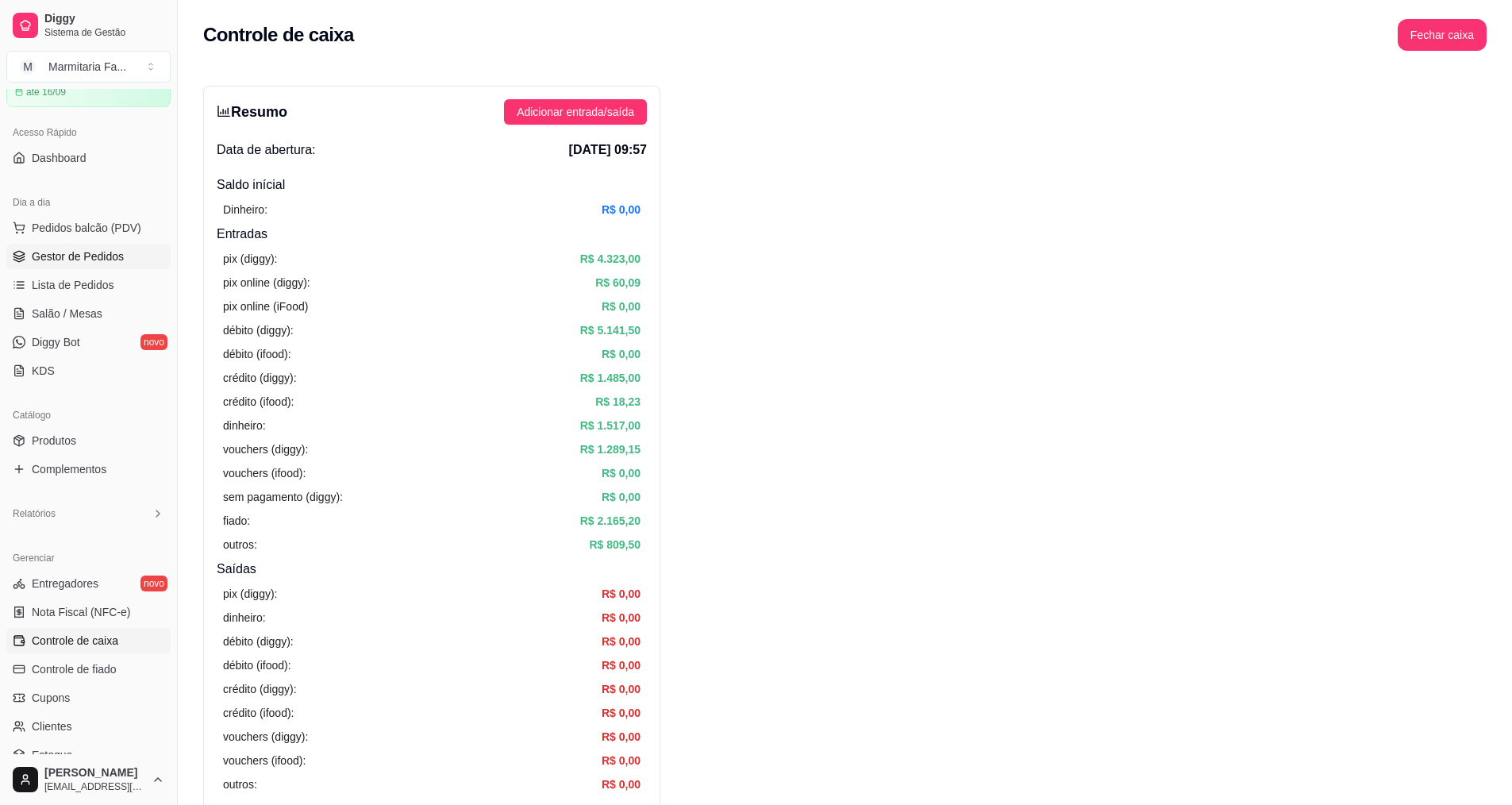
click at [120, 255] on span "Gestor de Pedidos" at bounding box center [77, 256] width 92 height 16
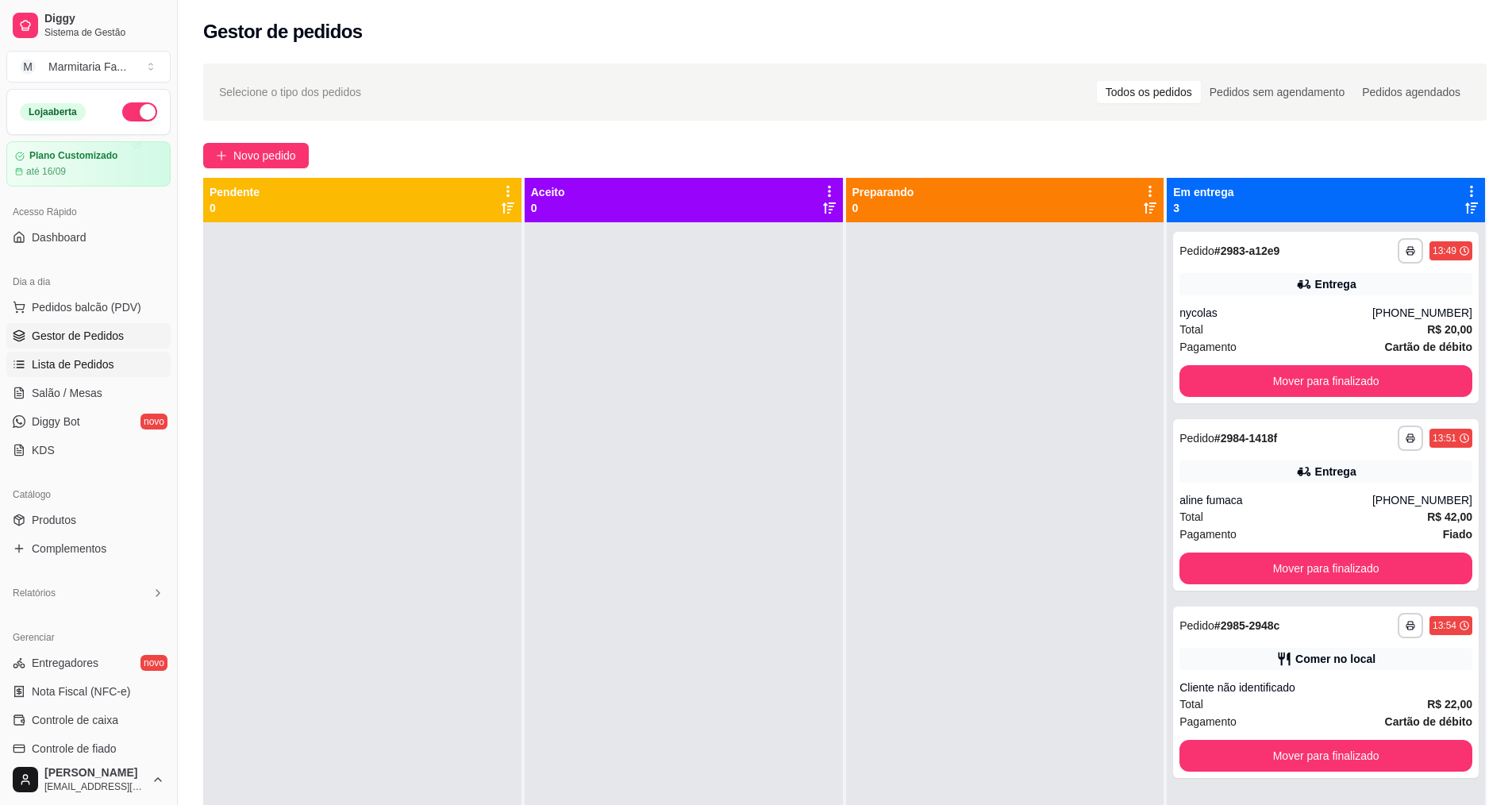
click at [106, 362] on span "Lista de Pedidos" at bounding box center [73, 364] width 83 height 16
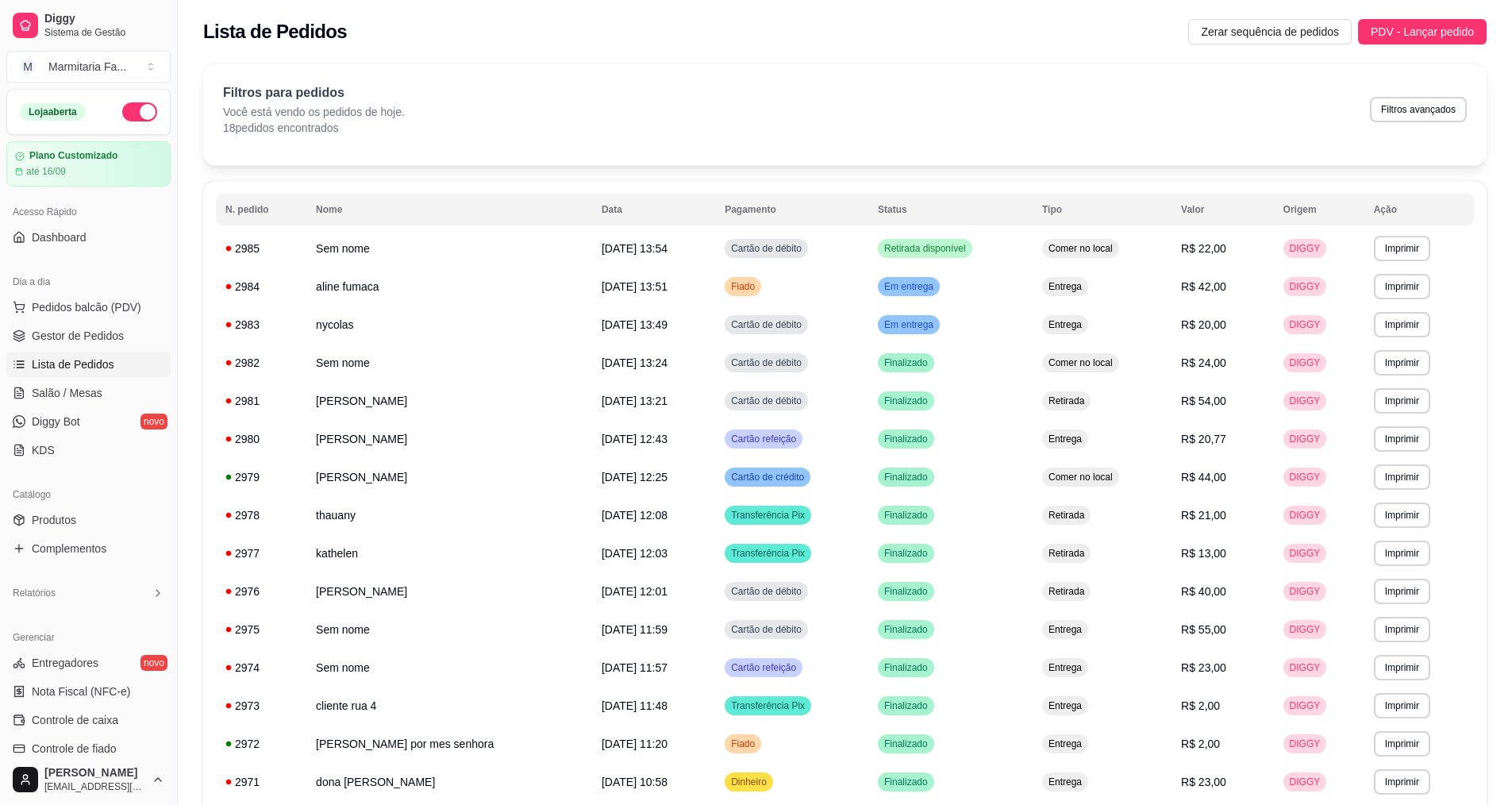
click at [123, 361] on link "Lista de Pedidos" at bounding box center [88, 364] width 164 height 25
click at [115, 365] on link "Lista de Pedidos" at bounding box center [88, 364] width 164 height 25
click at [111, 343] on link "Gestor de Pedidos" at bounding box center [88, 335] width 164 height 25
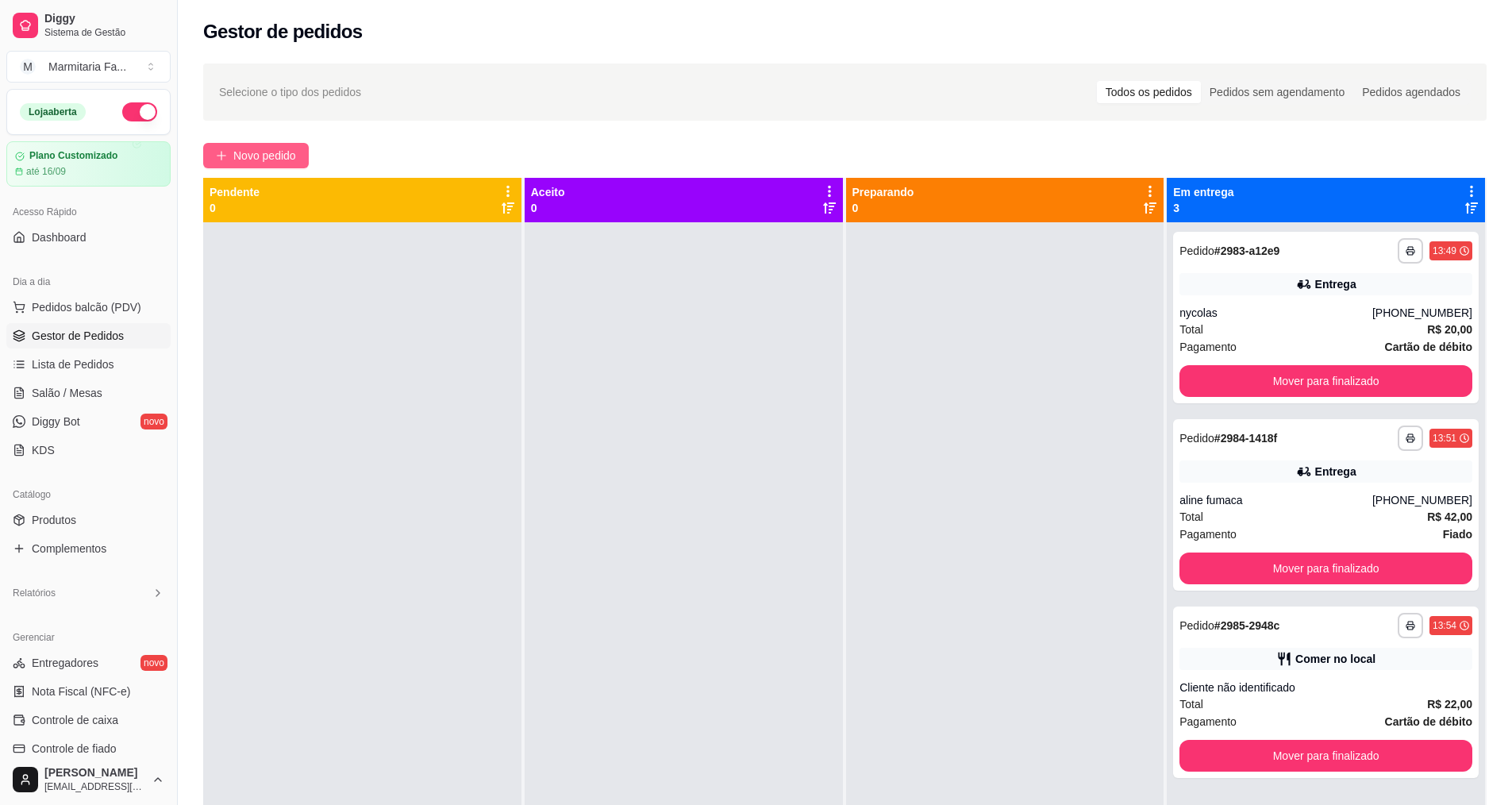
click at [249, 152] on span "Novo pedido" at bounding box center [264, 155] width 62 height 18
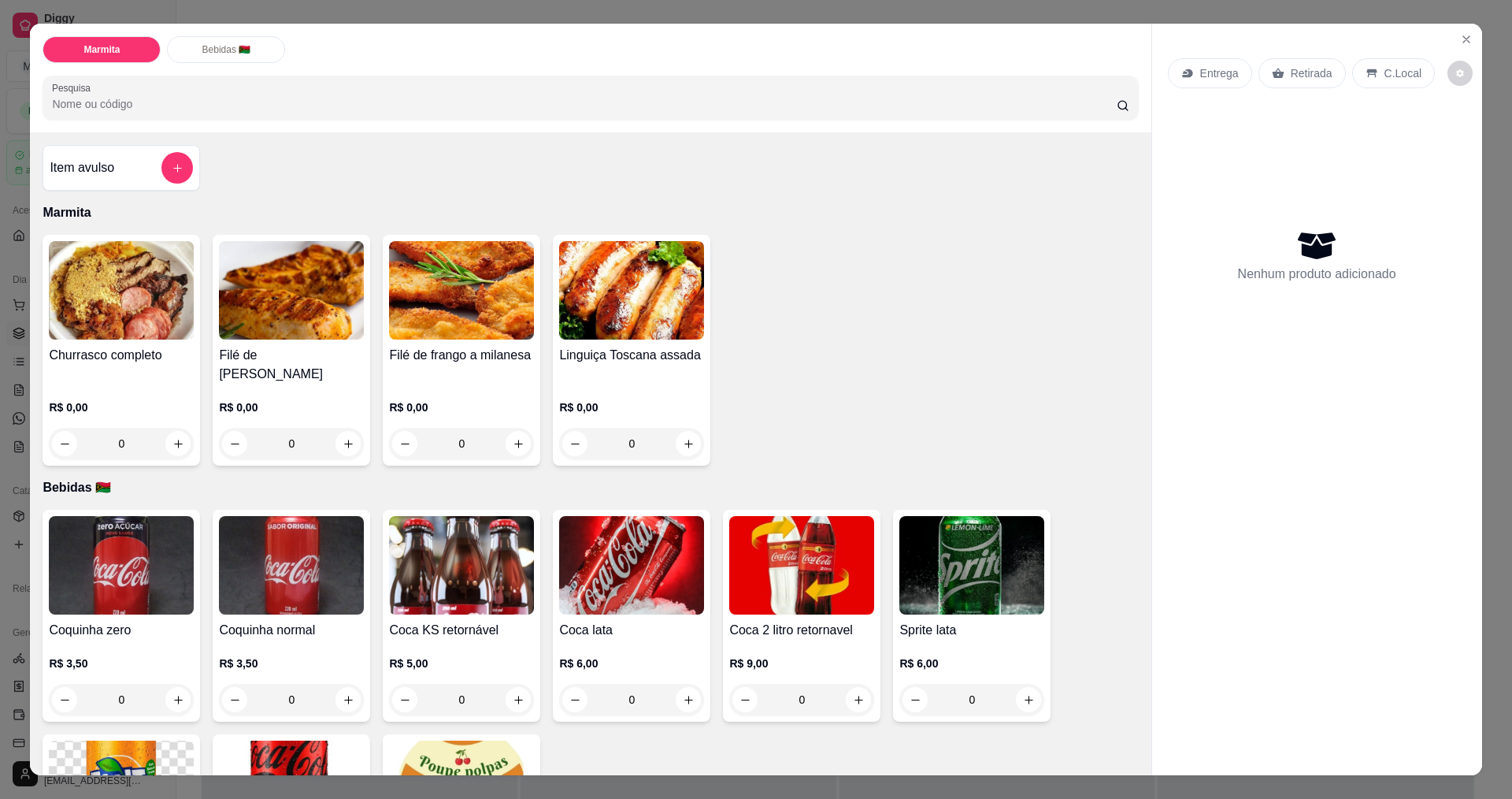
click at [183, 428] on div "0" at bounding box center [121, 444] width 145 height 31
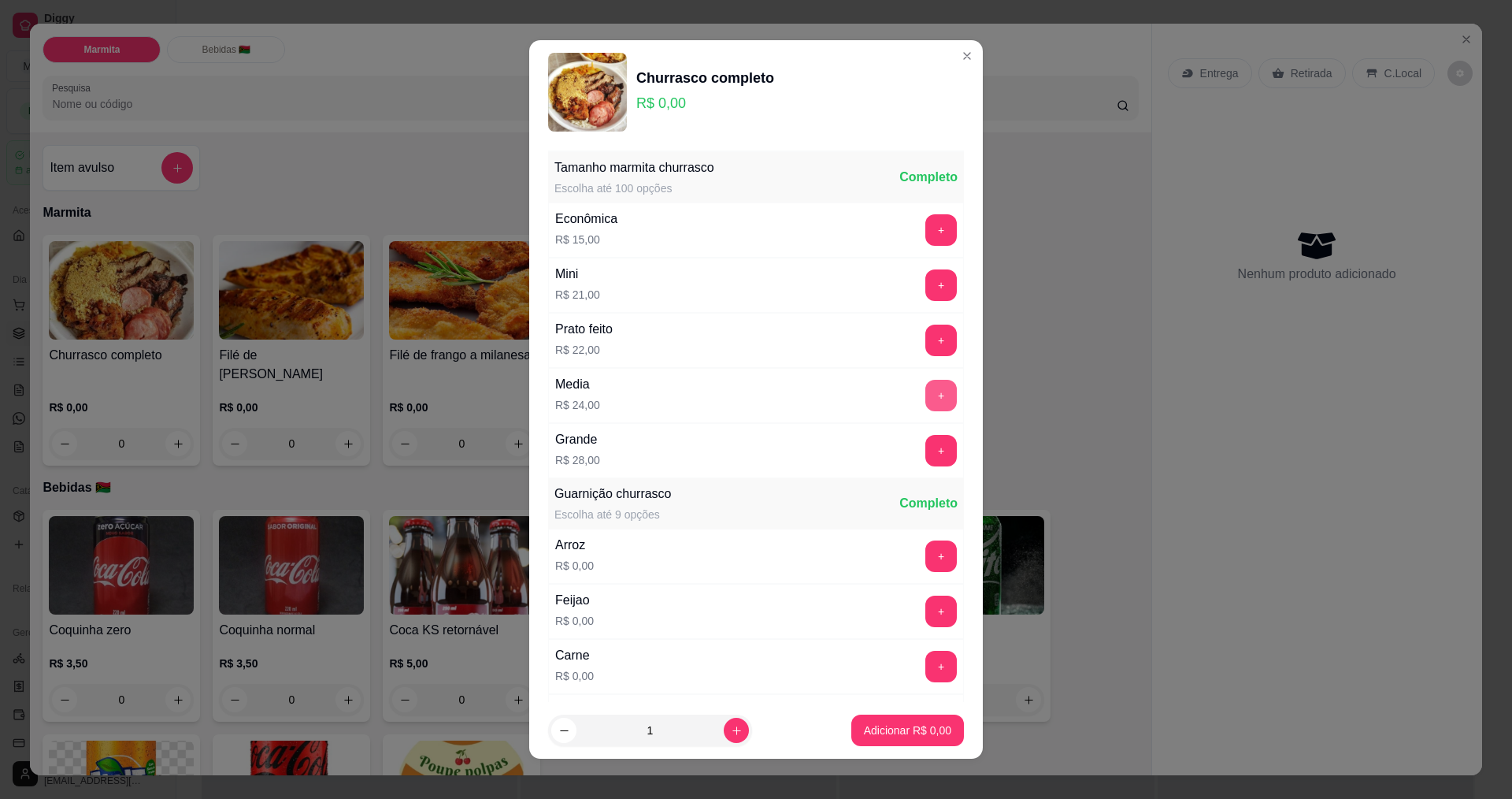
click at [925, 398] on button "+" at bounding box center [941, 396] width 31 height 31
click at [867, 737] on p "Adicionar R$ 24,00" at bounding box center [904, 730] width 91 height 15
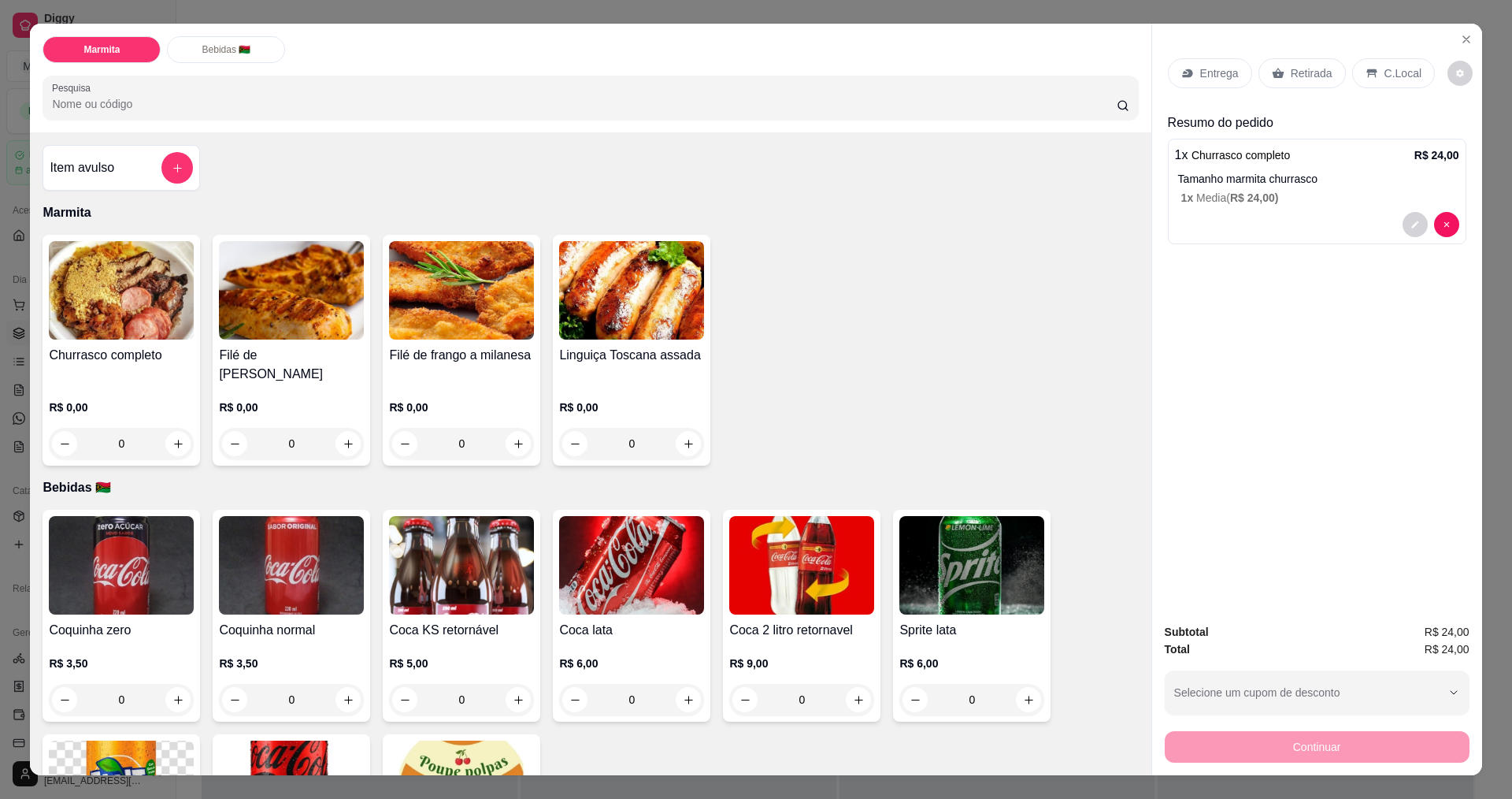
click at [687, 429] on div "0" at bounding box center [631, 444] width 145 height 31
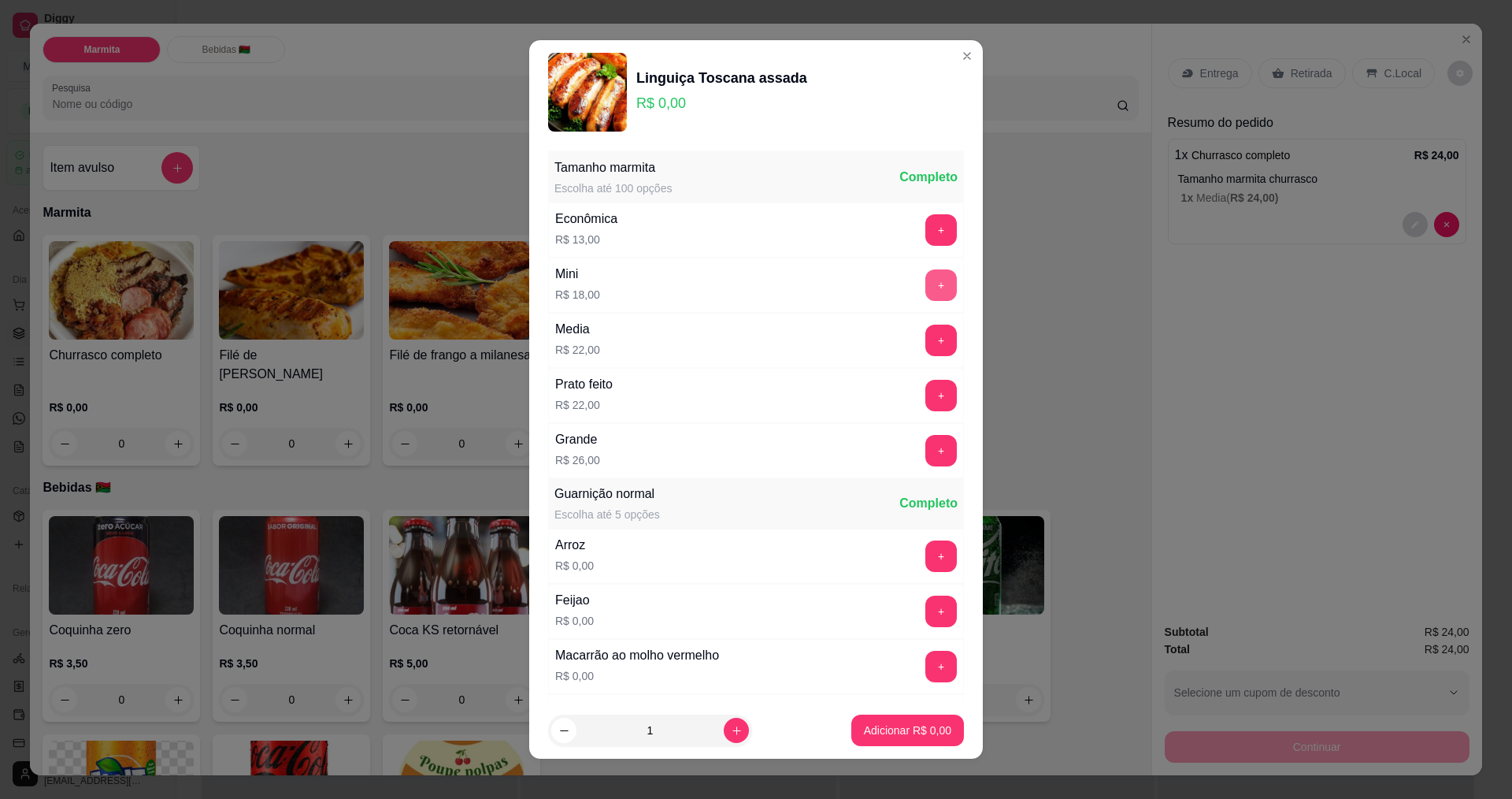
click at [925, 283] on button "+" at bounding box center [941, 285] width 31 height 31
click at [901, 735] on p "Adicionar R$ 18,00" at bounding box center [905, 730] width 94 height 16
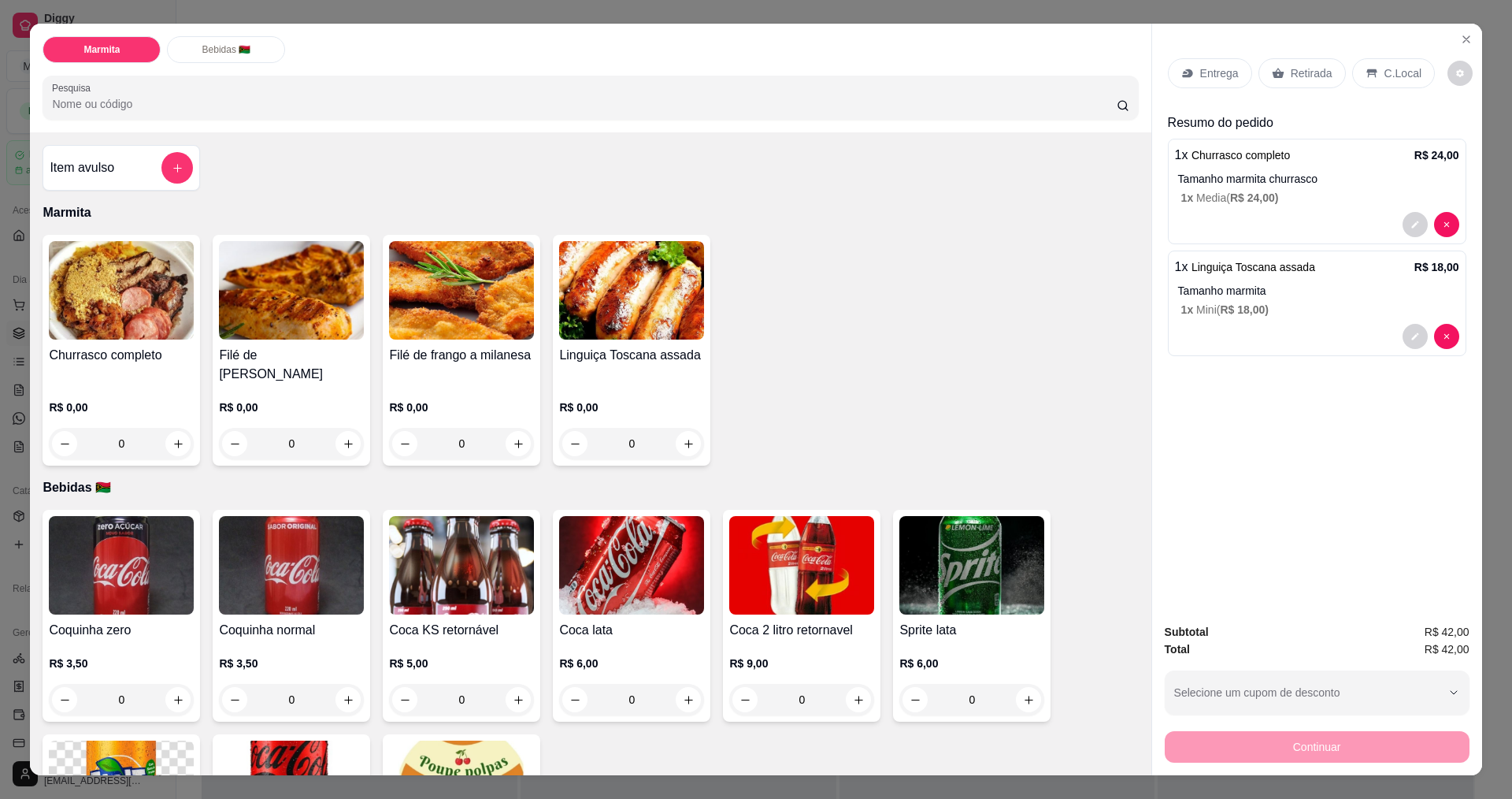
click at [516, 428] on div "0" at bounding box center [462, 444] width 145 height 31
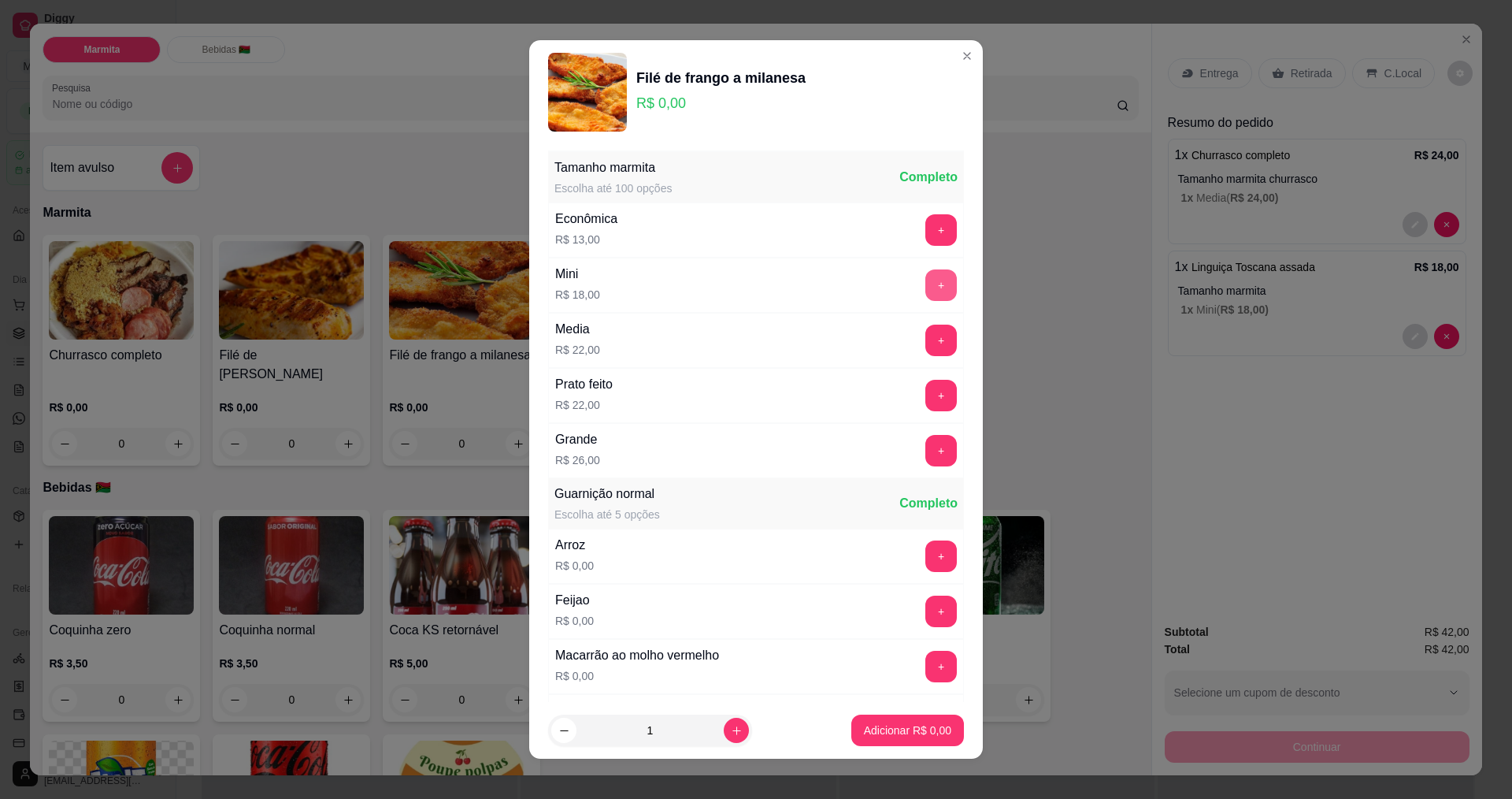
click at [925, 286] on button "+" at bounding box center [941, 285] width 31 height 31
click at [870, 723] on p "Adicionar R$ 18,00" at bounding box center [904, 730] width 91 height 15
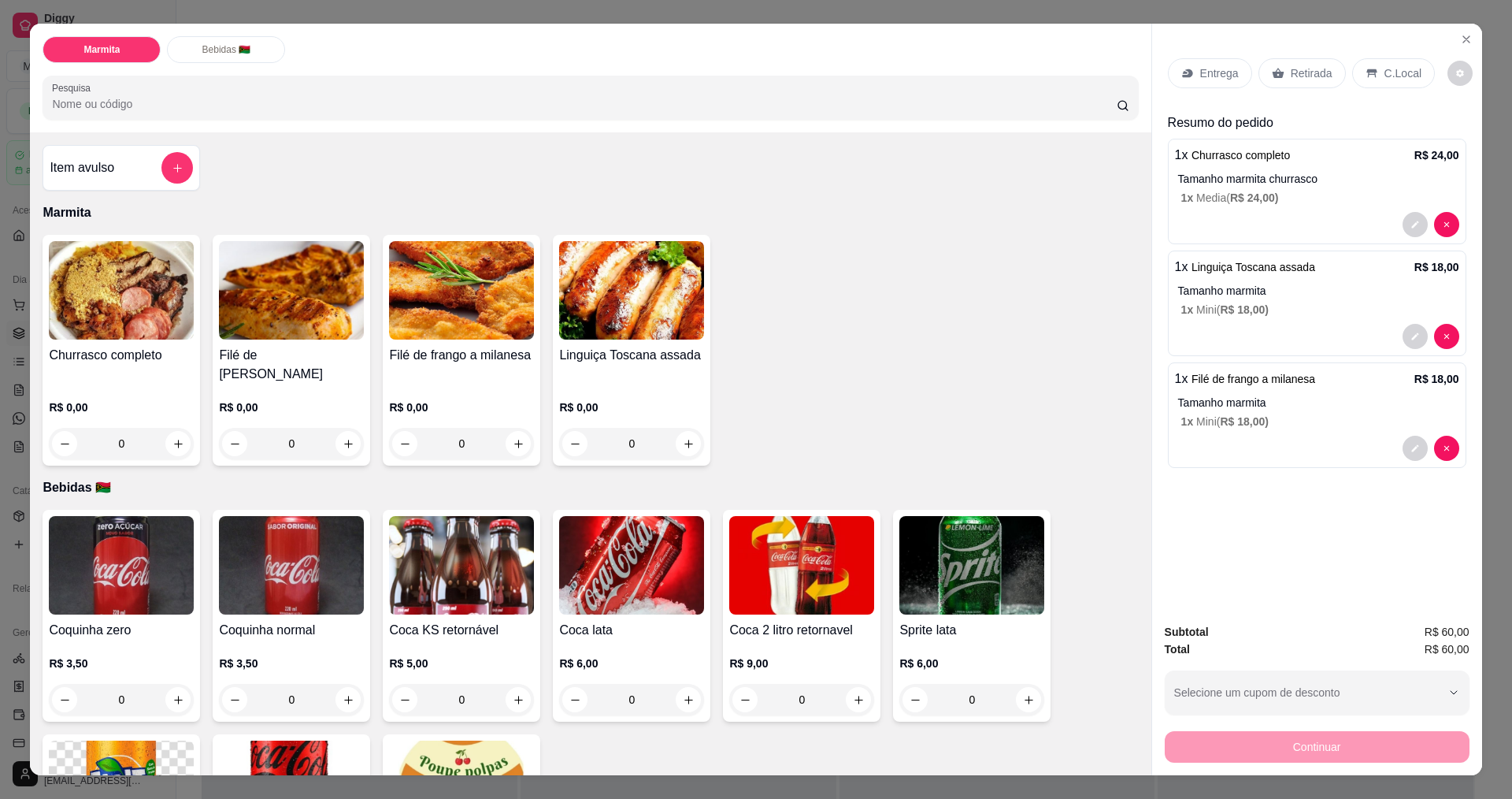
click at [1275, 71] on icon at bounding box center [1278, 73] width 12 height 12
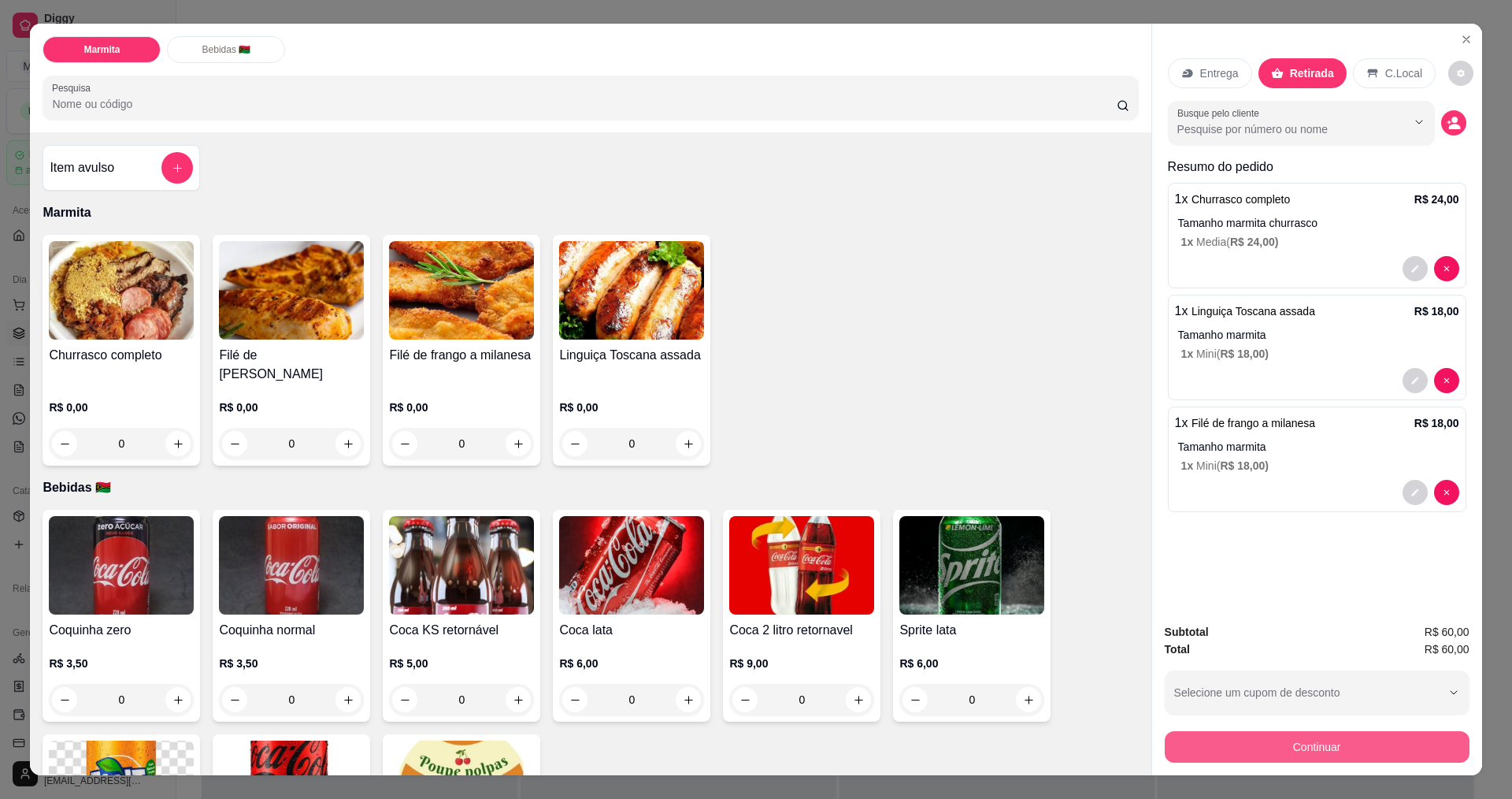
click at [1382, 752] on button "Continuar" at bounding box center [1317, 747] width 305 height 31
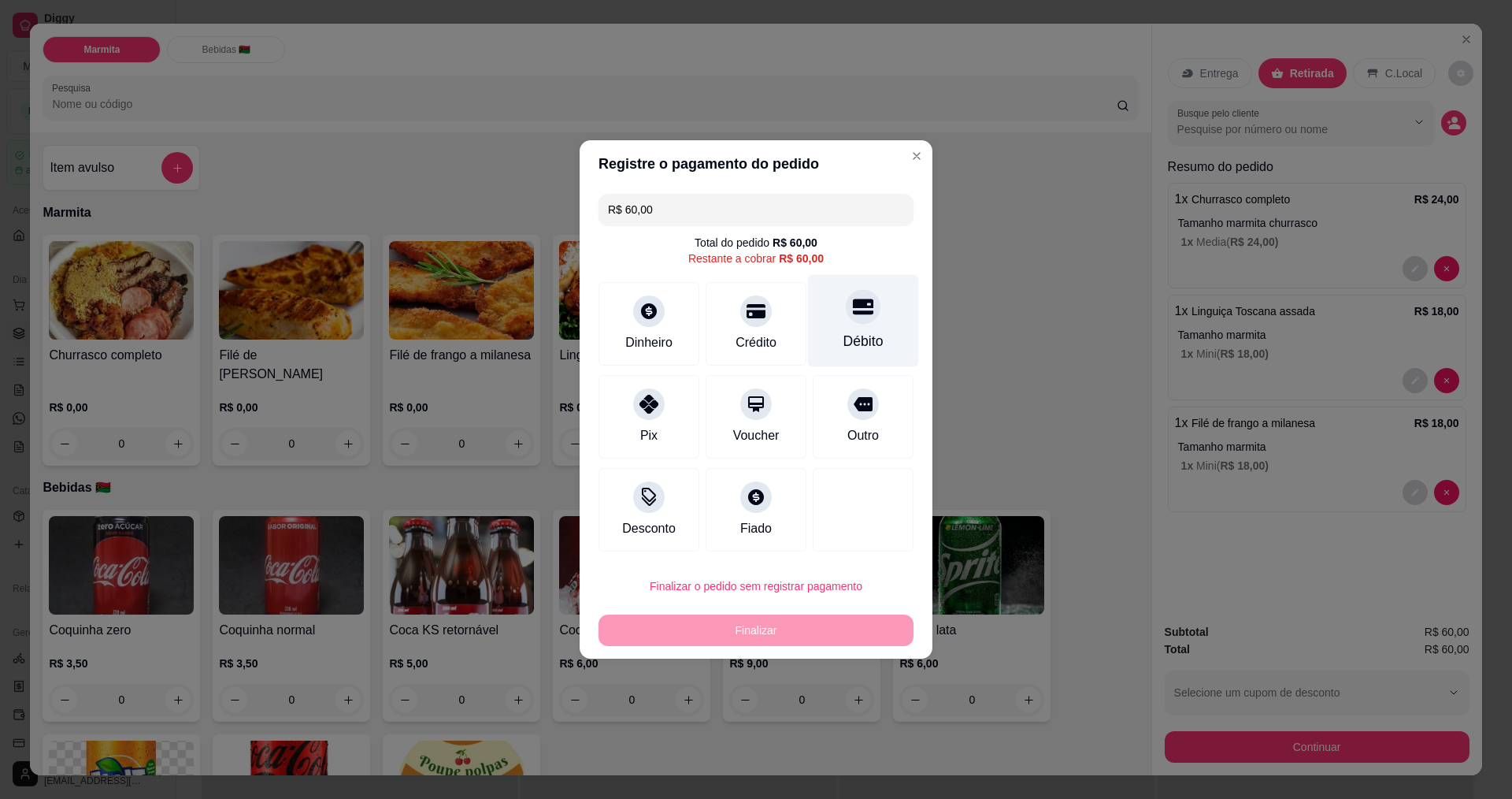
click at [875, 313] on div "Débito" at bounding box center [863, 322] width 111 height 92
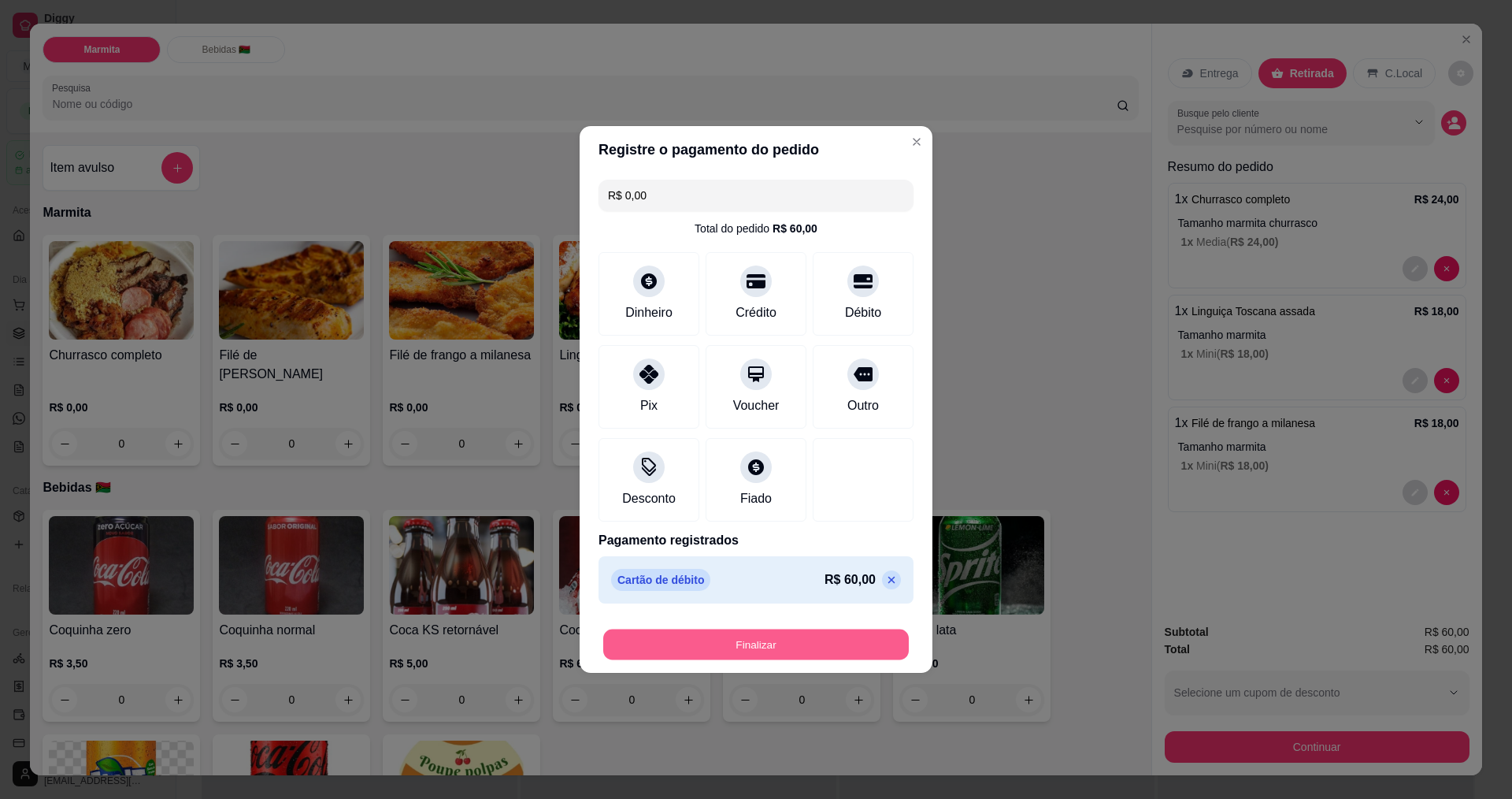
click at [861, 645] on button "Finalizar" at bounding box center [756, 644] width 306 height 30
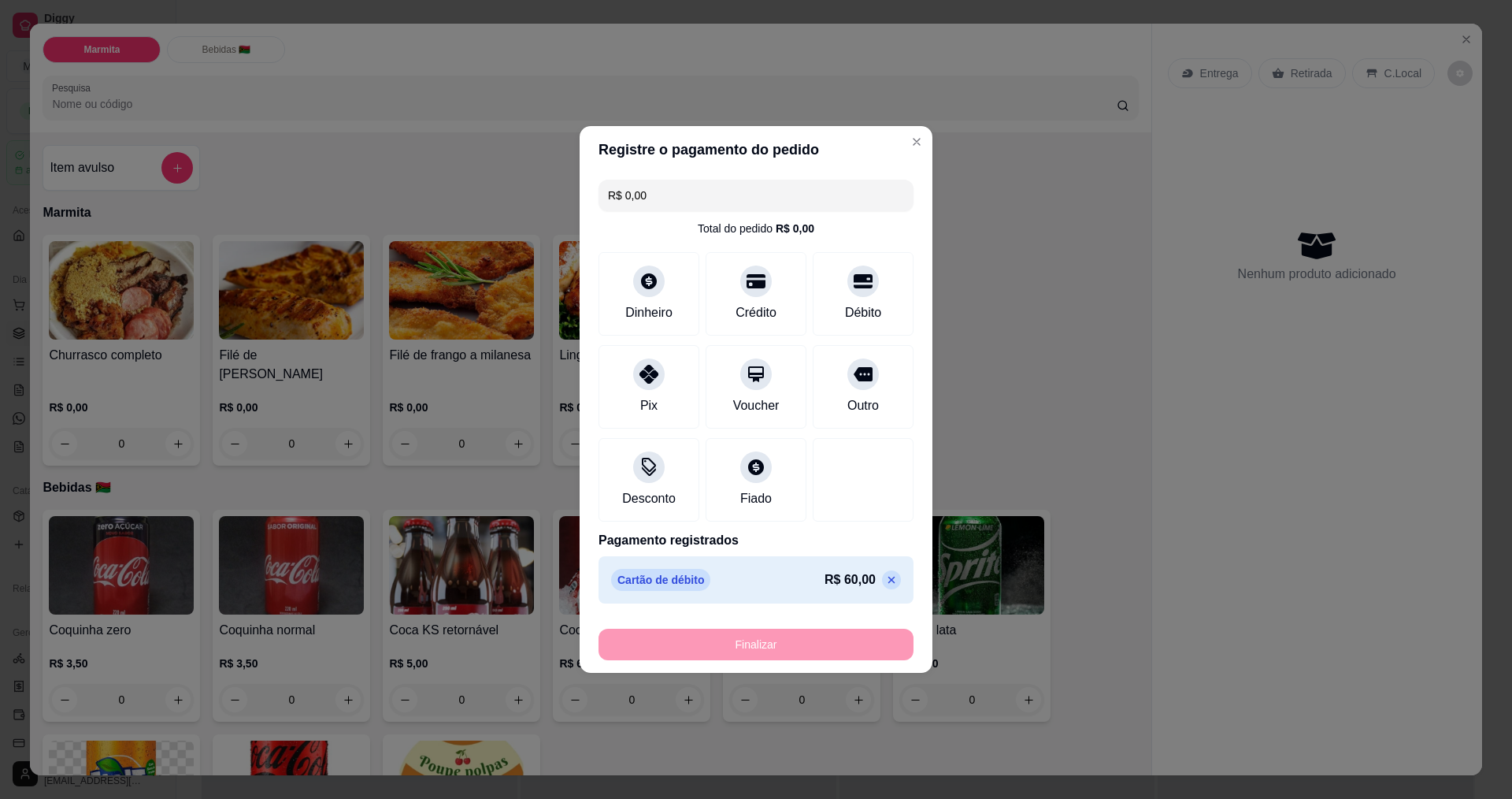
type input "-R$ 60,00"
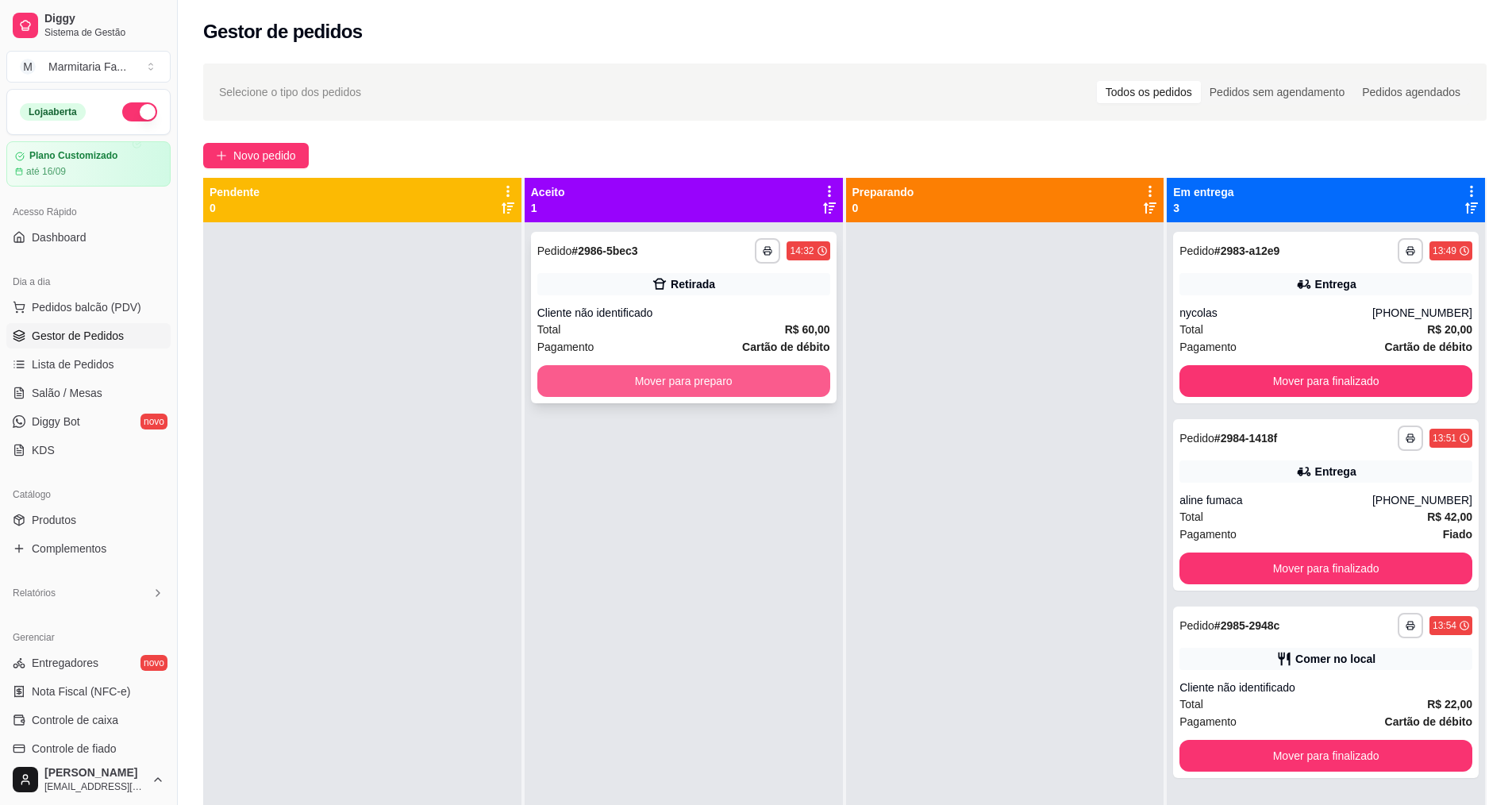
click at [611, 380] on button "Mover para preparo" at bounding box center [684, 381] width 293 height 32
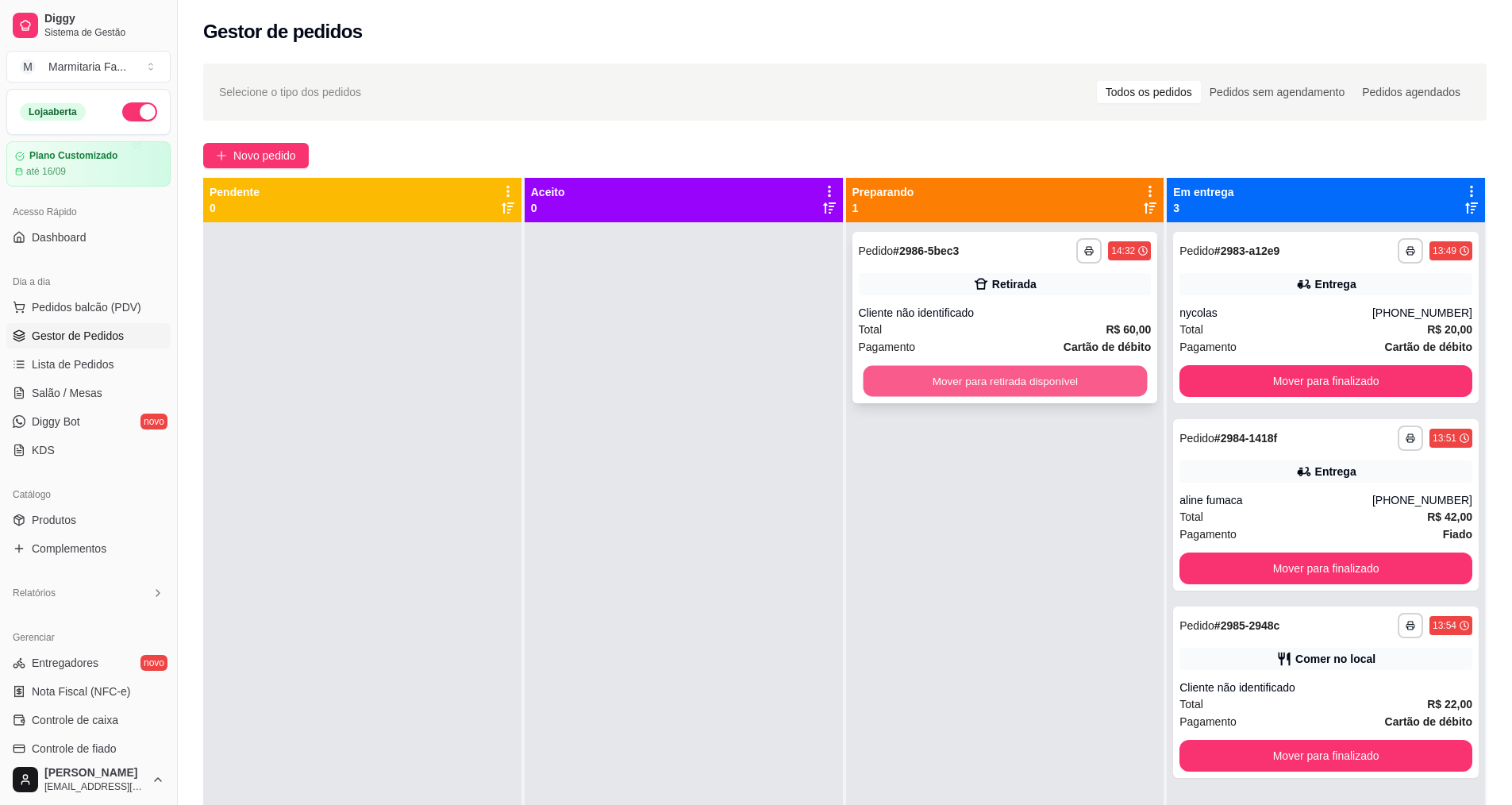
click at [979, 373] on button "Mover para retirada disponível" at bounding box center [1005, 381] width 284 height 31
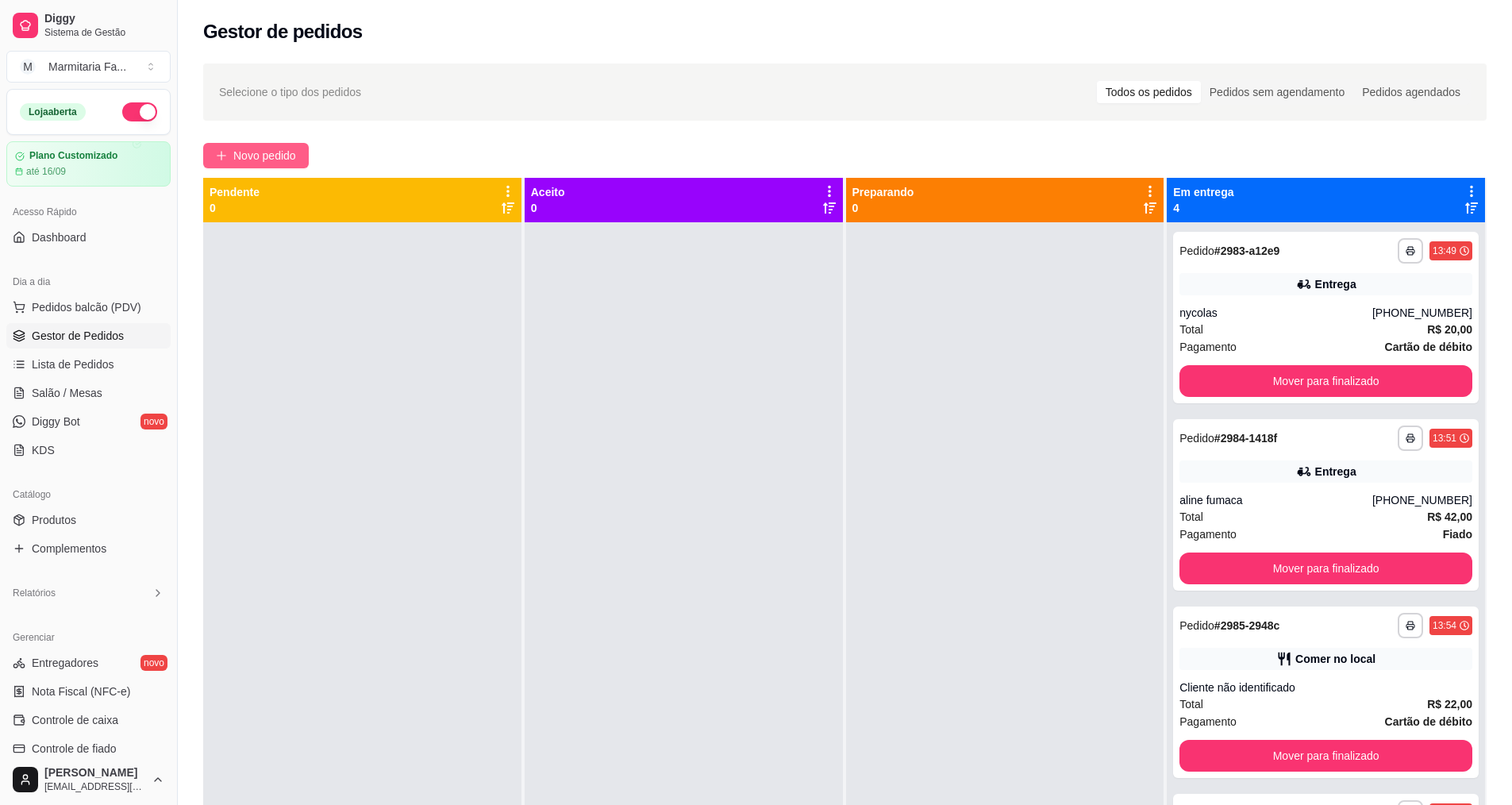
click at [261, 161] on span "Novo pedido" at bounding box center [264, 155] width 62 height 18
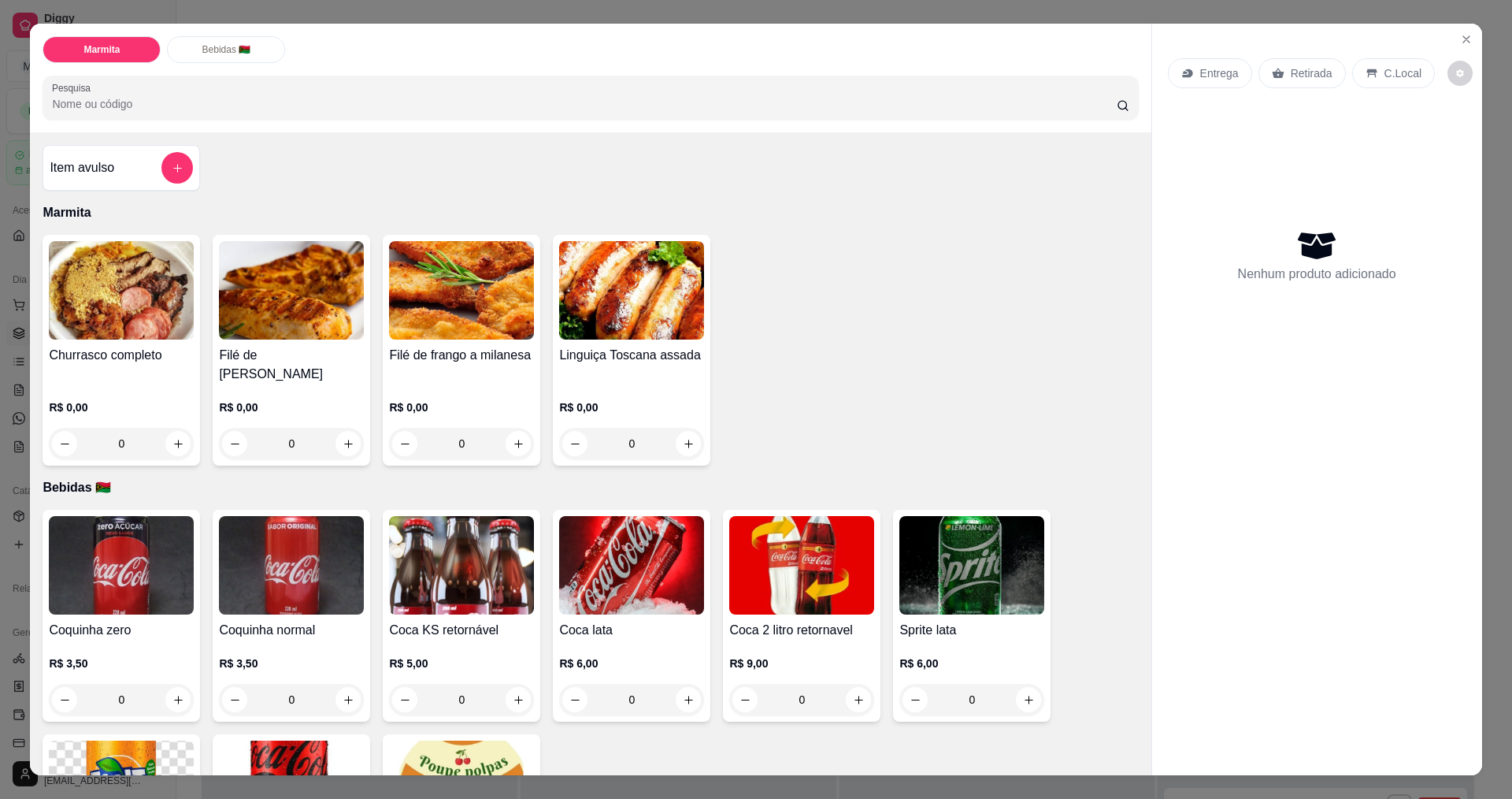
click at [512, 428] on div "0" at bounding box center [462, 444] width 145 height 31
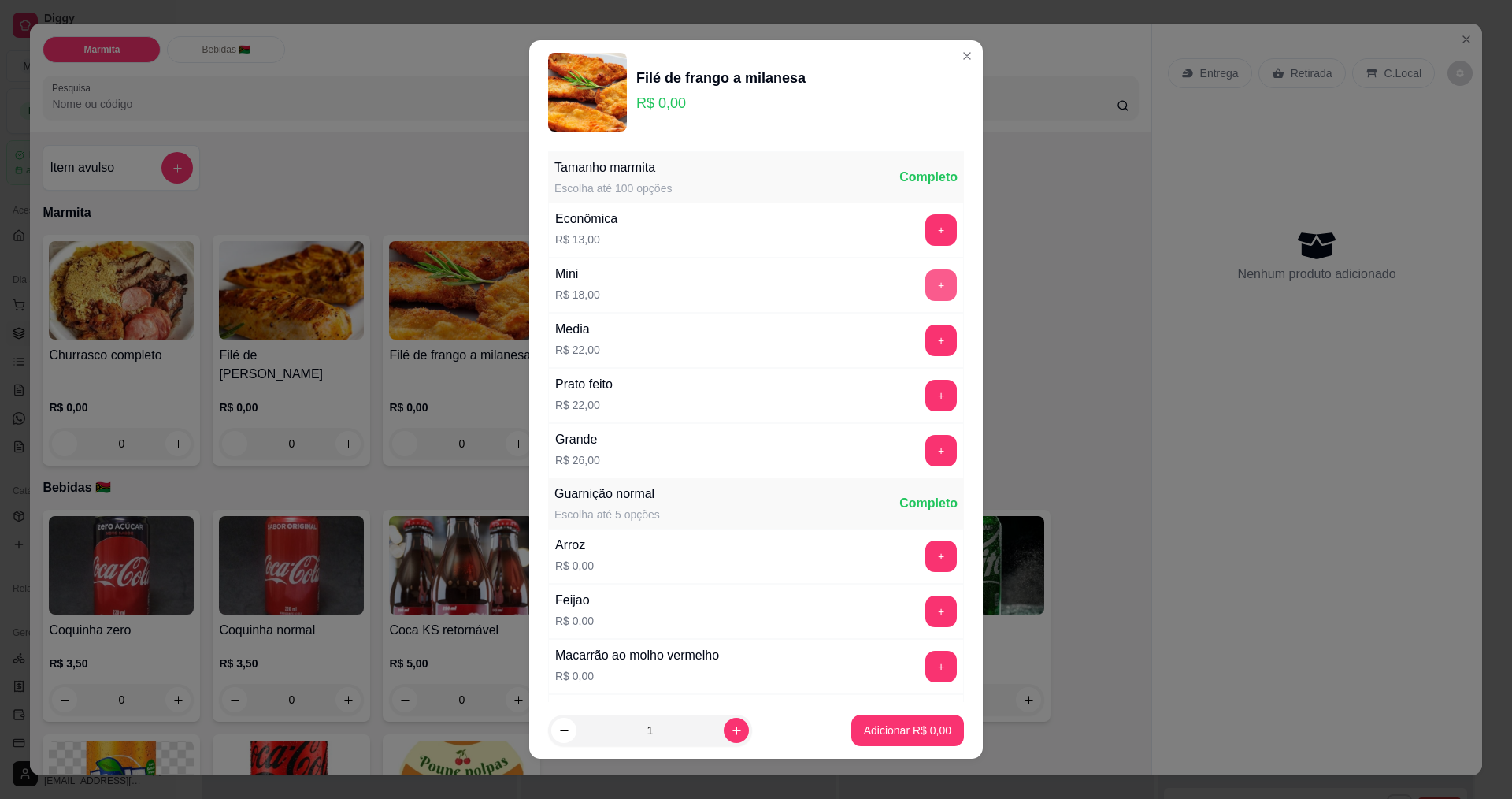
click at [925, 276] on button "+" at bounding box center [941, 285] width 31 height 31
click at [894, 727] on p "Adicionar R$ 18,00" at bounding box center [905, 730] width 94 height 16
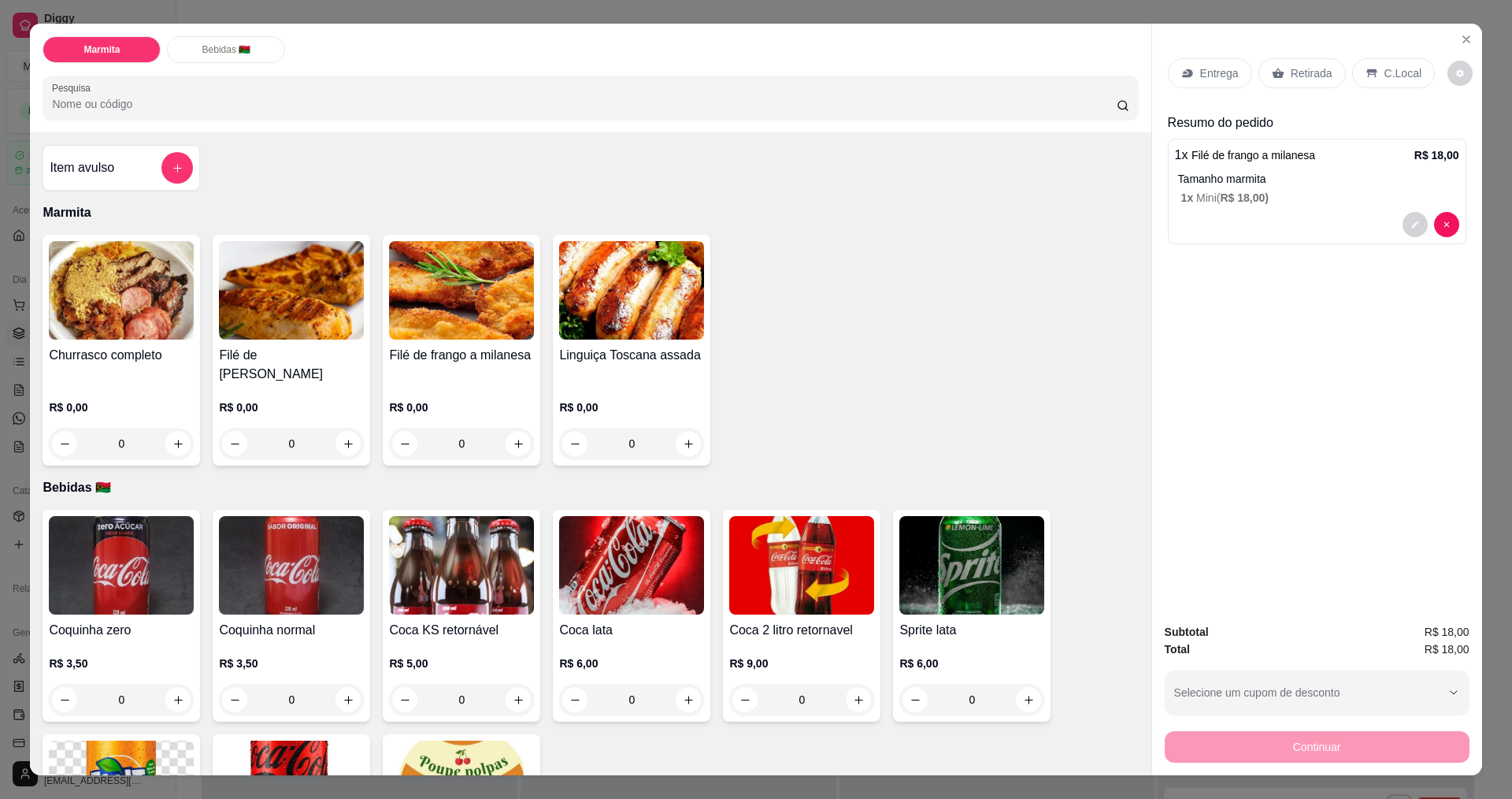
click at [1263, 77] on div "Retirada" at bounding box center [1302, 73] width 87 height 30
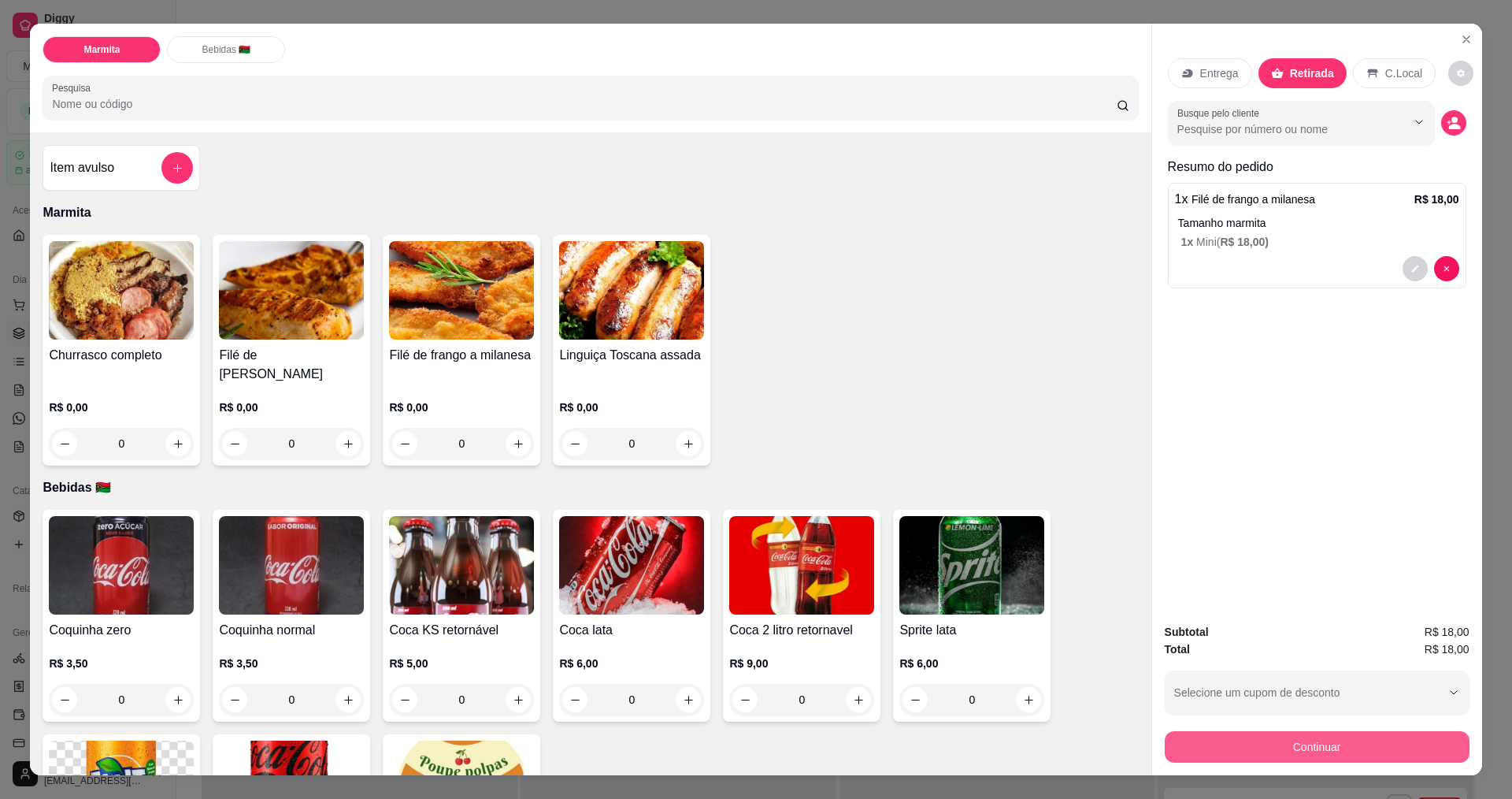
click at [1332, 745] on button "Continuar" at bounding box center [1317, 747] width 305 height 31
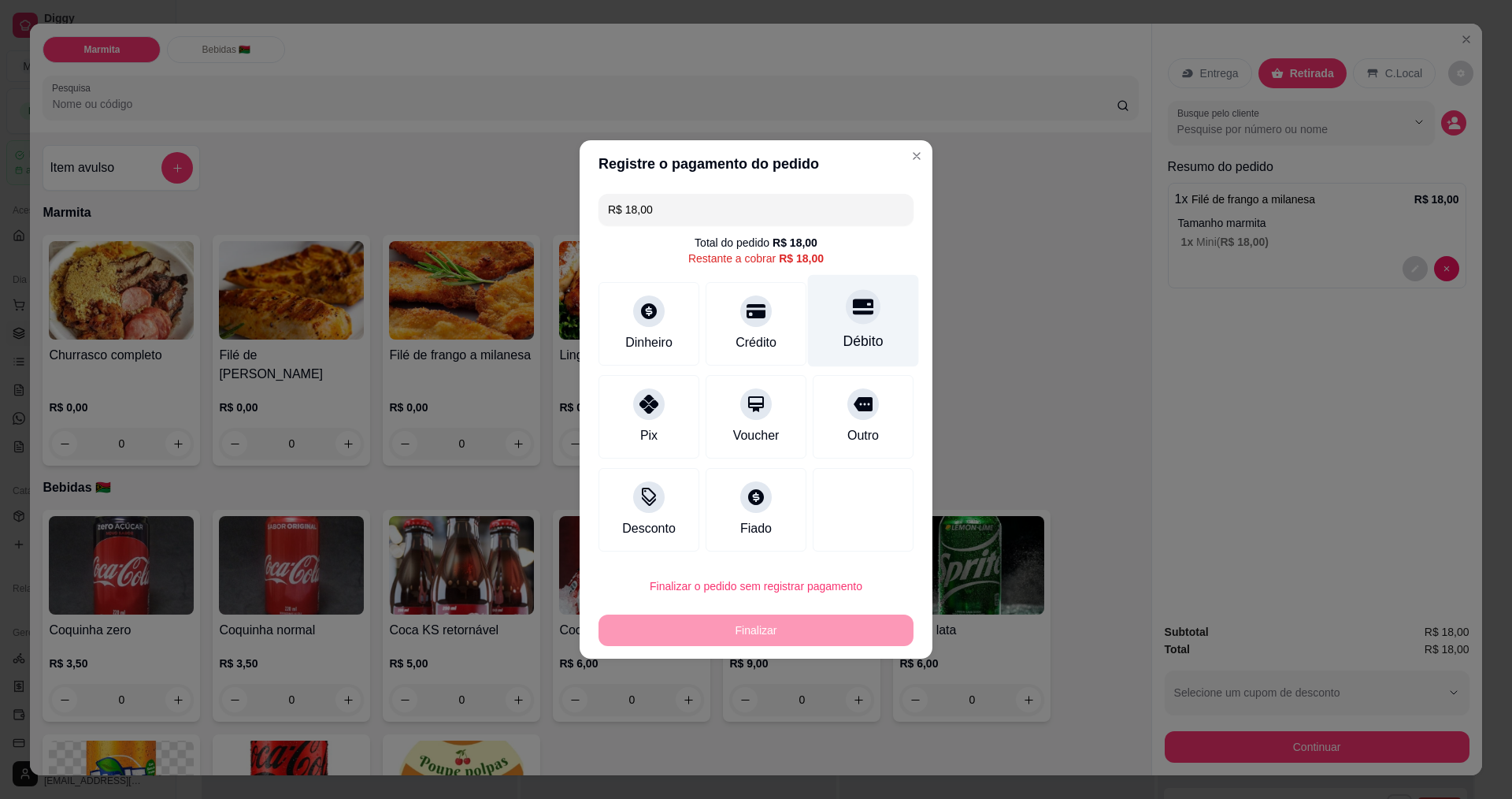
click at [861, 331] on div "Débito" at bounding box center [863, 342] width 40 height 21
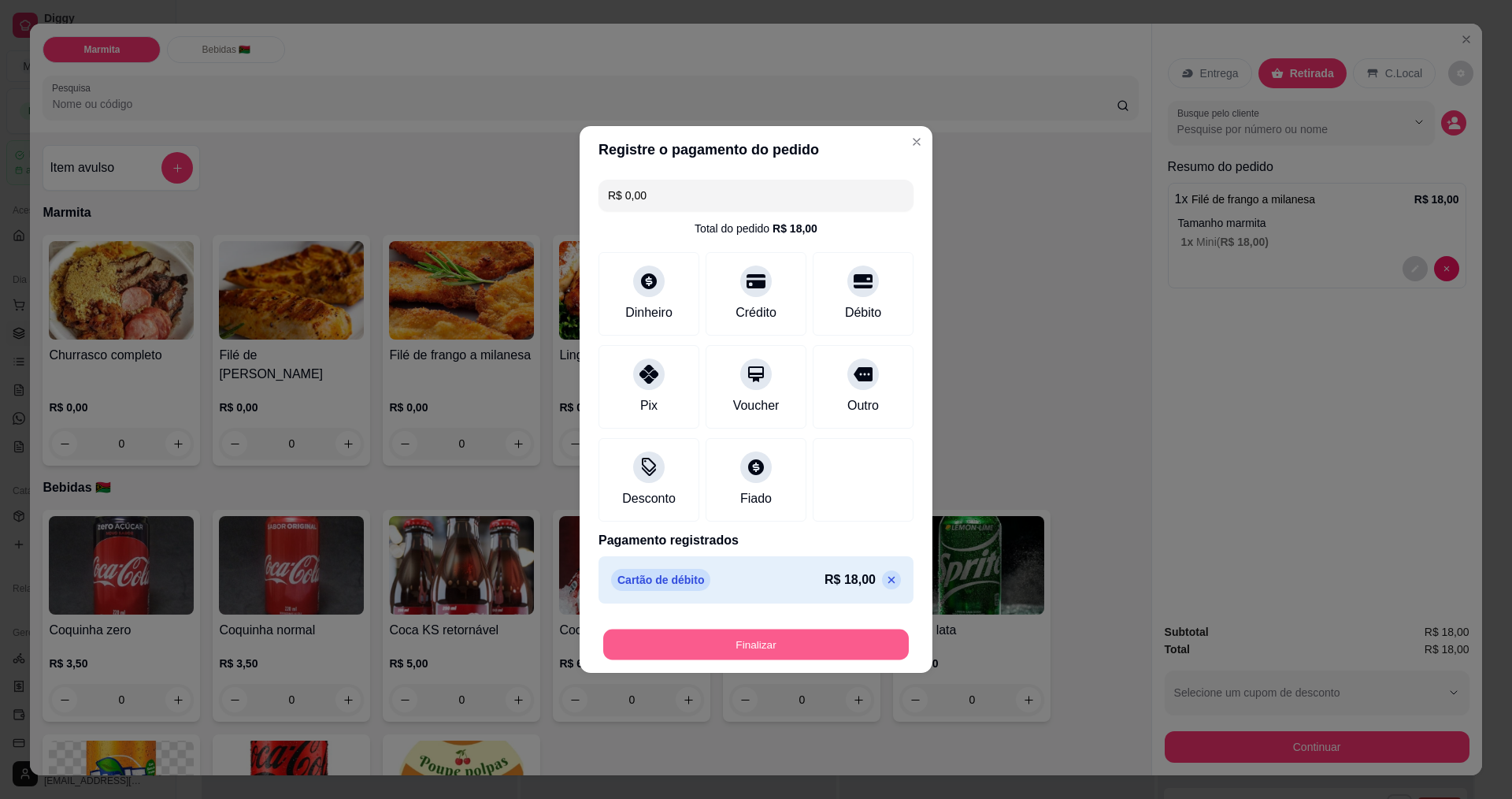
click at [858, 646] on button "Finalizar" at bounding box center [756, 644] width 306 height 30
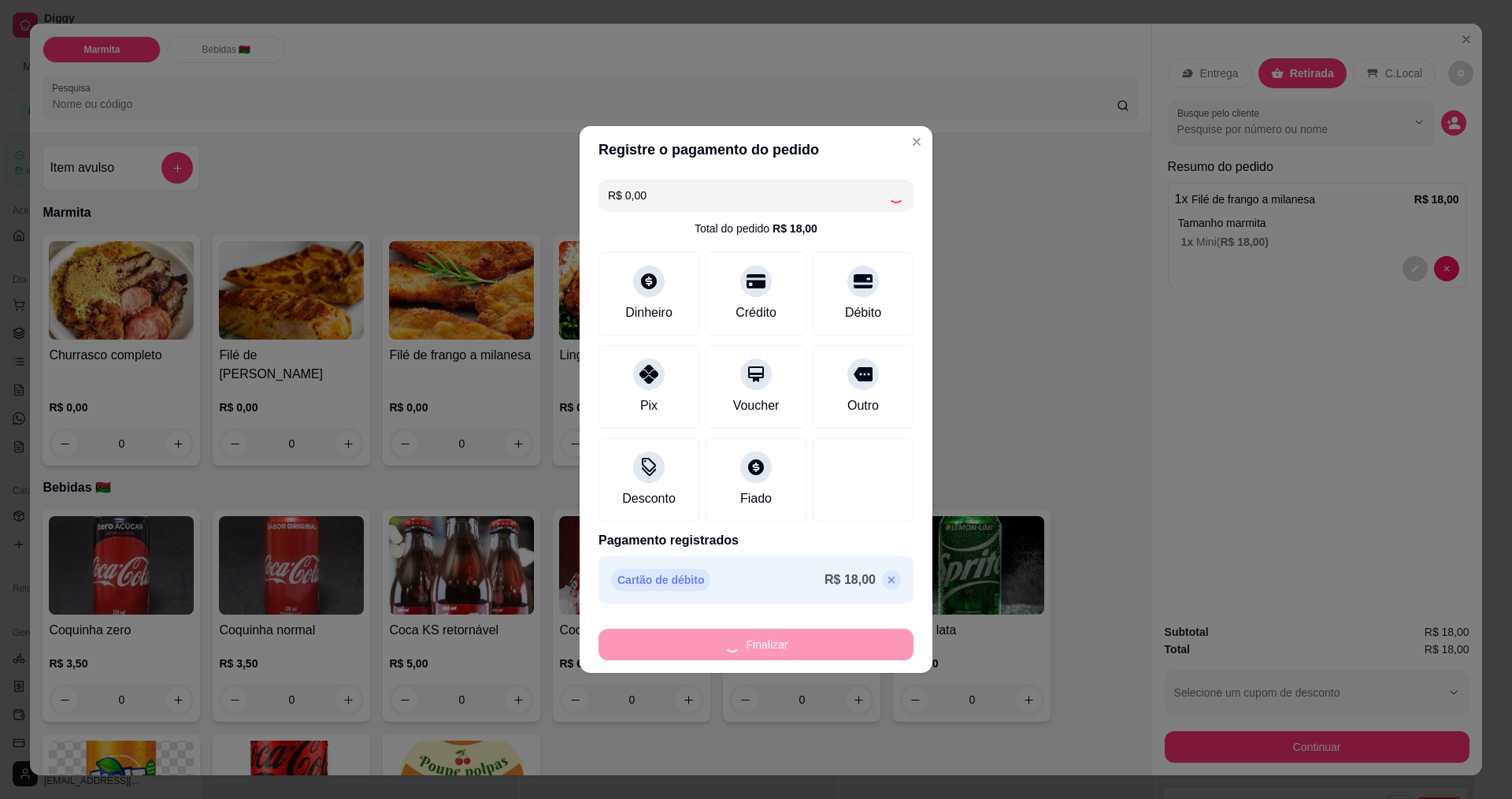
type input "-R$ 18,00"
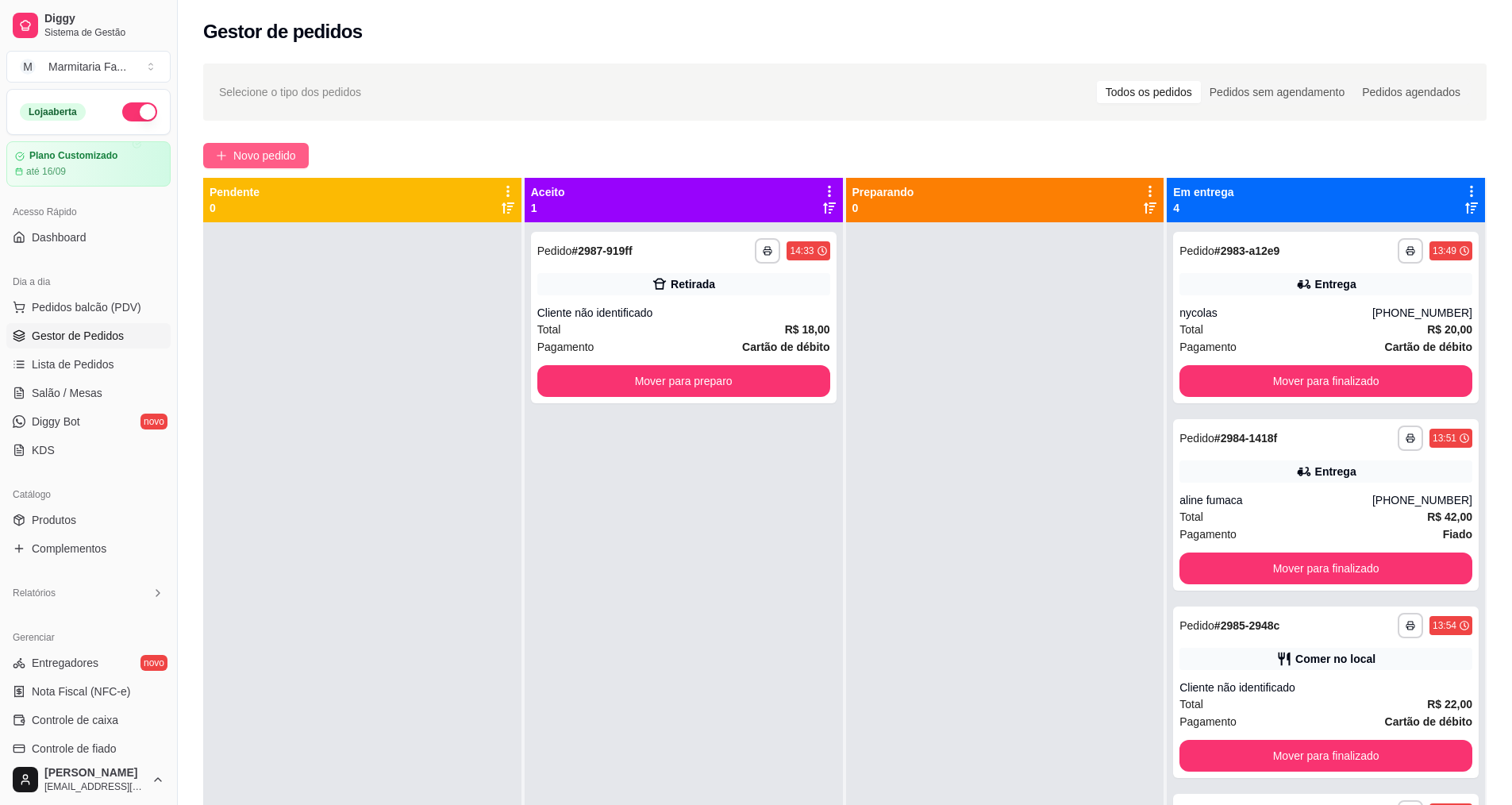
click at [278, 153] on span "Novo pedido" at bounding box center [264, 155] width 62 height 18
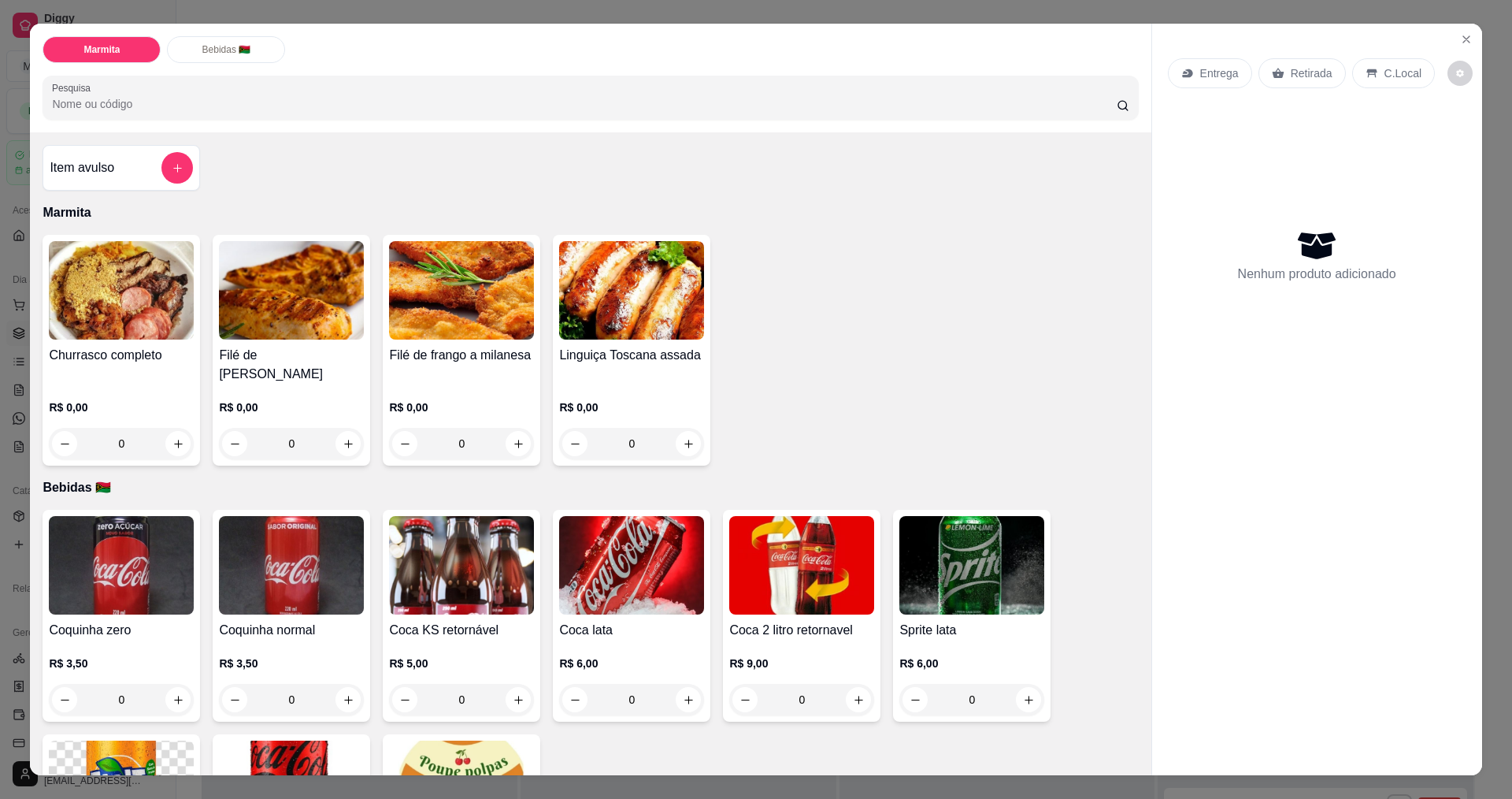
click at [62, 556] on img at bounding box center [121, 565] width 145 height 98
click at [175, 428] on div "0" at bounding box center [121, 444] width 145 height 31
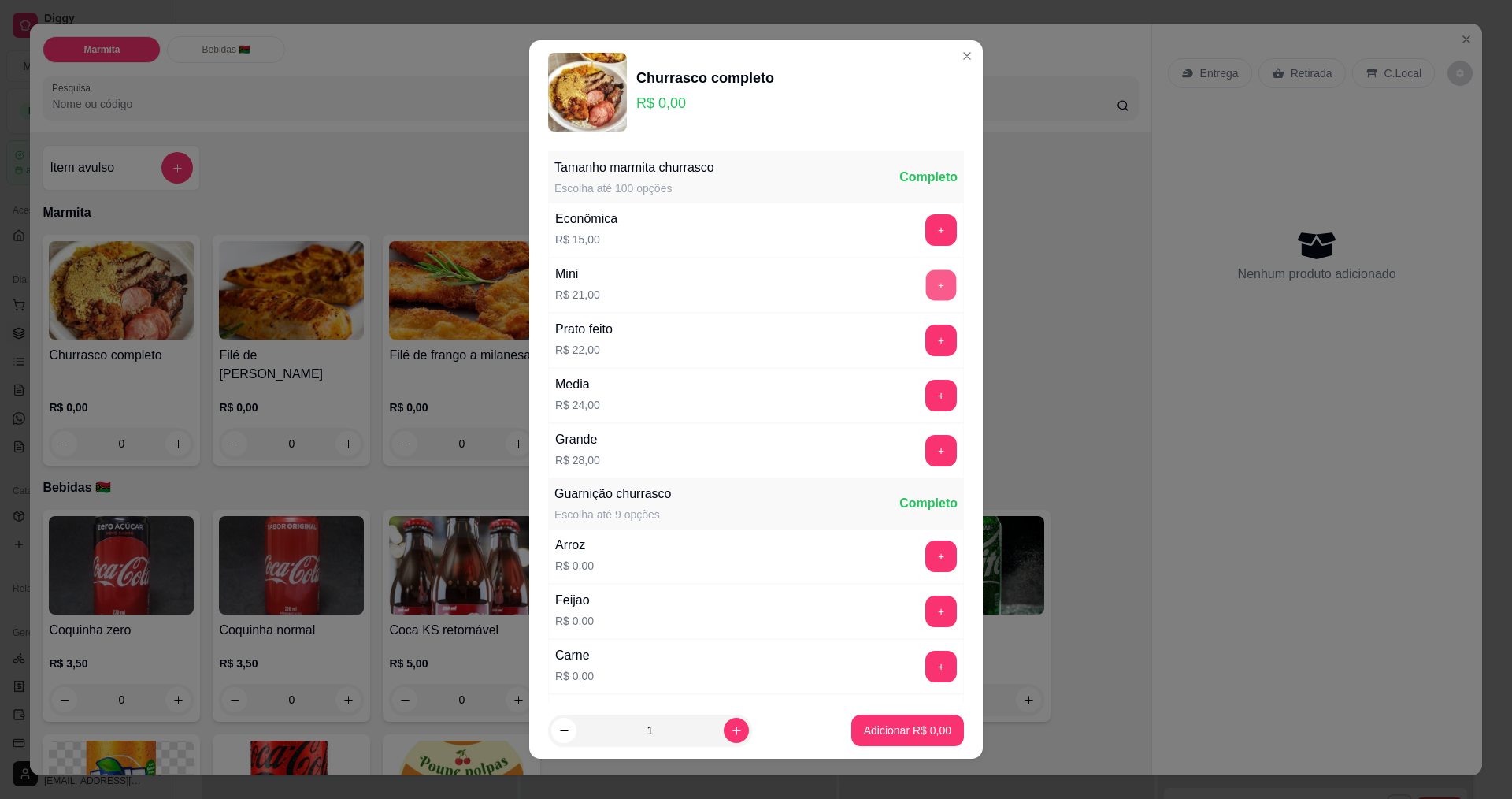
click at [926, 280] on button "+" at bounding box center [941, 284] width 30 height 30
click at [901, 727] on p "Adicionar R$ 21,00" at bounding box center [905, 730] width 94 height 16
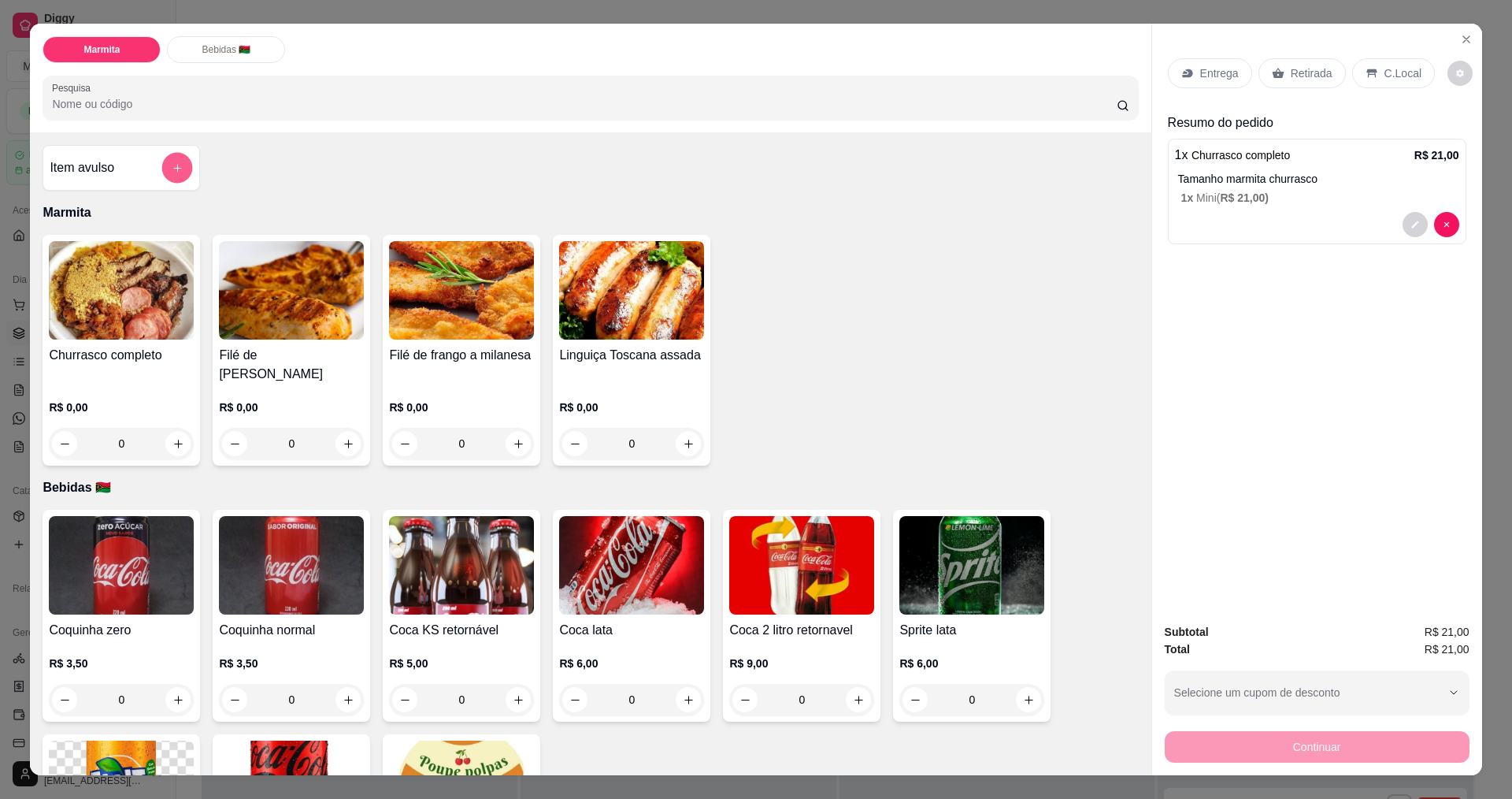
click at [165, 160] on button "add-separate-item" at bounding box center [177, 167] width 30 height 30
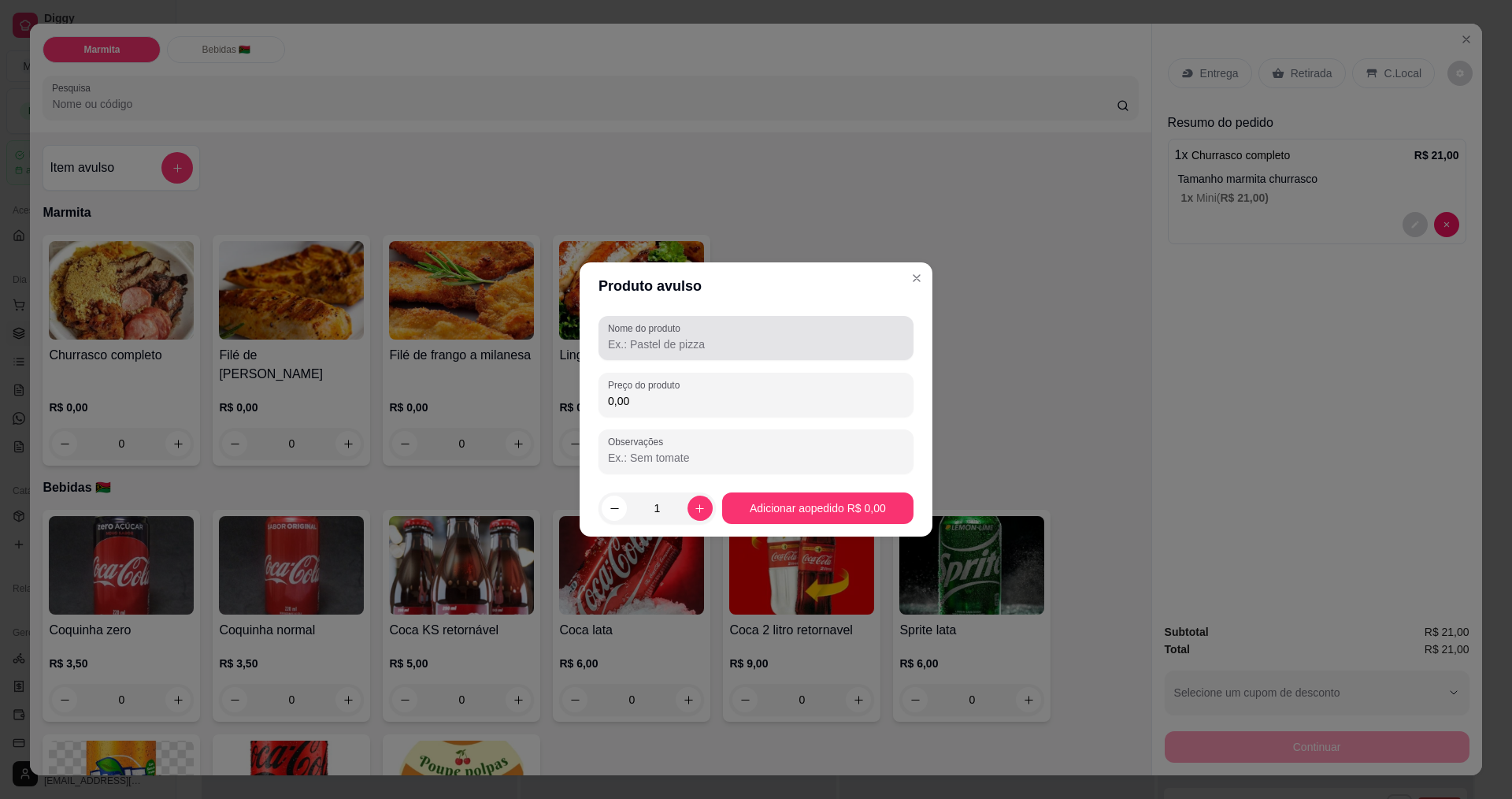
click at [640, 348] on input "Nome do produto" at bounding box center [756, 344] width 296 height 16
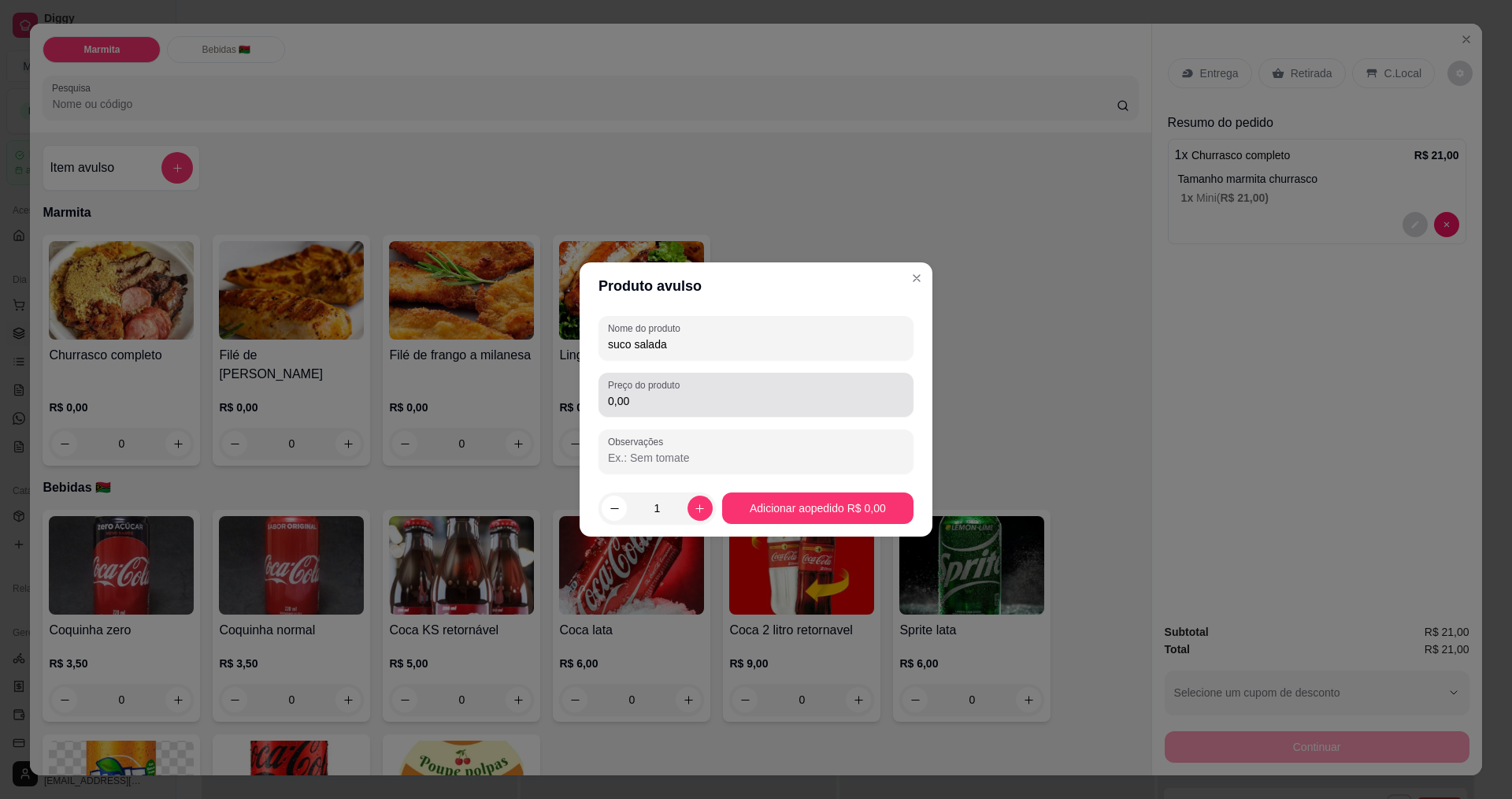
type input "suco salada"
click at [649, 403] on input "0,00" at bounding box center [756, 401] width 296 height 16
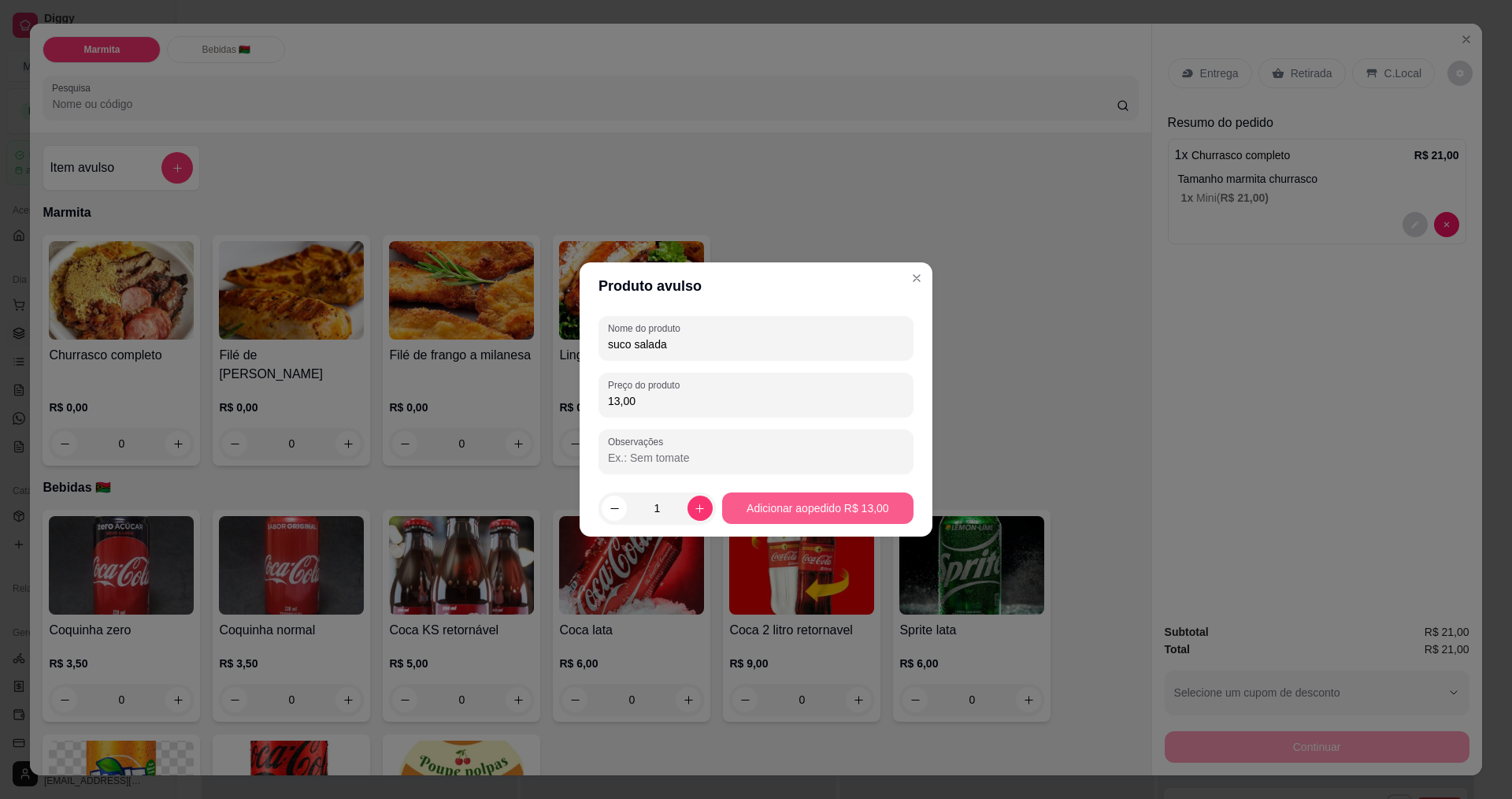
type input "13,00"
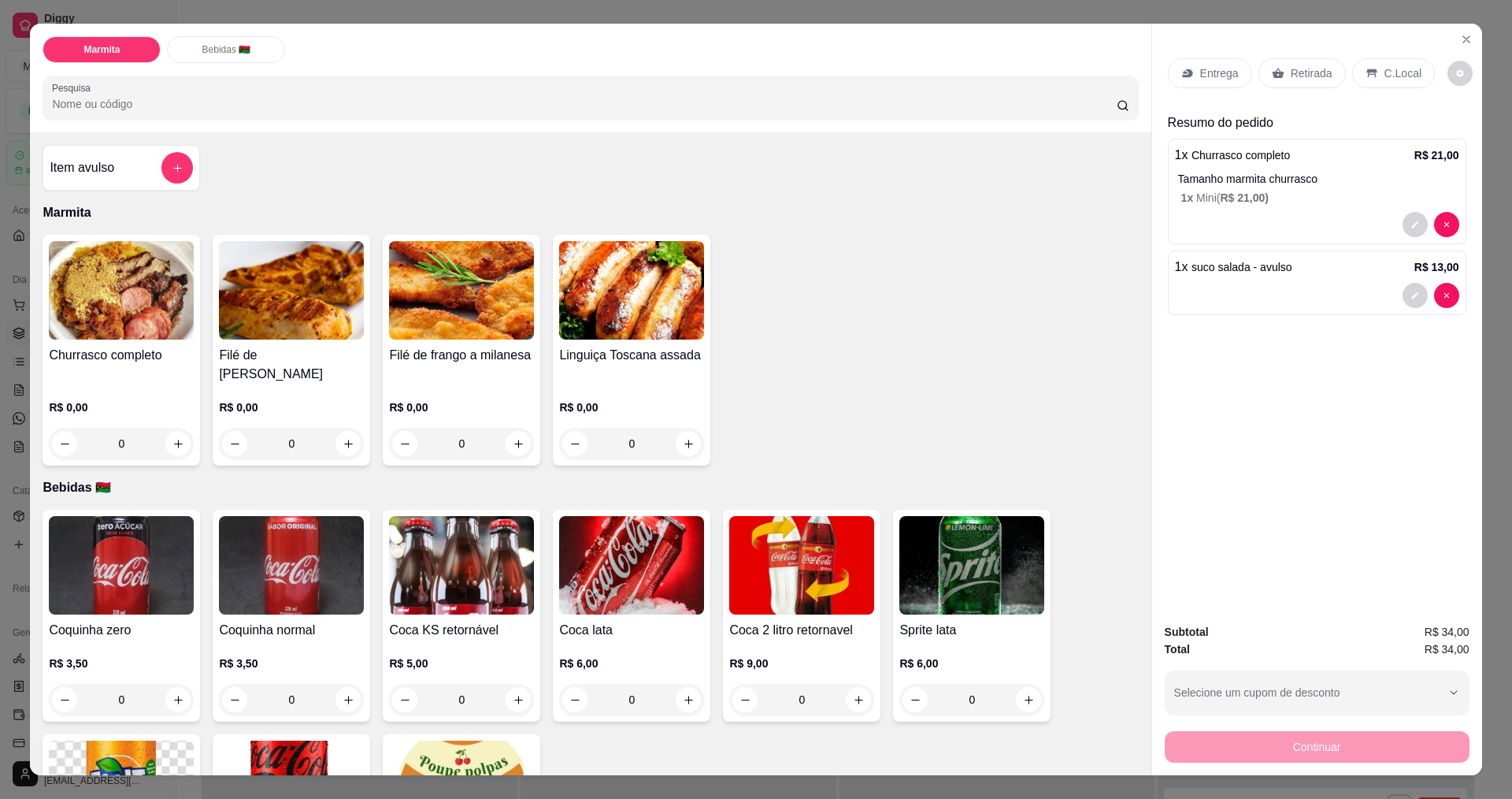
click at [1393, 68] on p "C.Local" at bounding box center [1402, 73] width 37 height 16
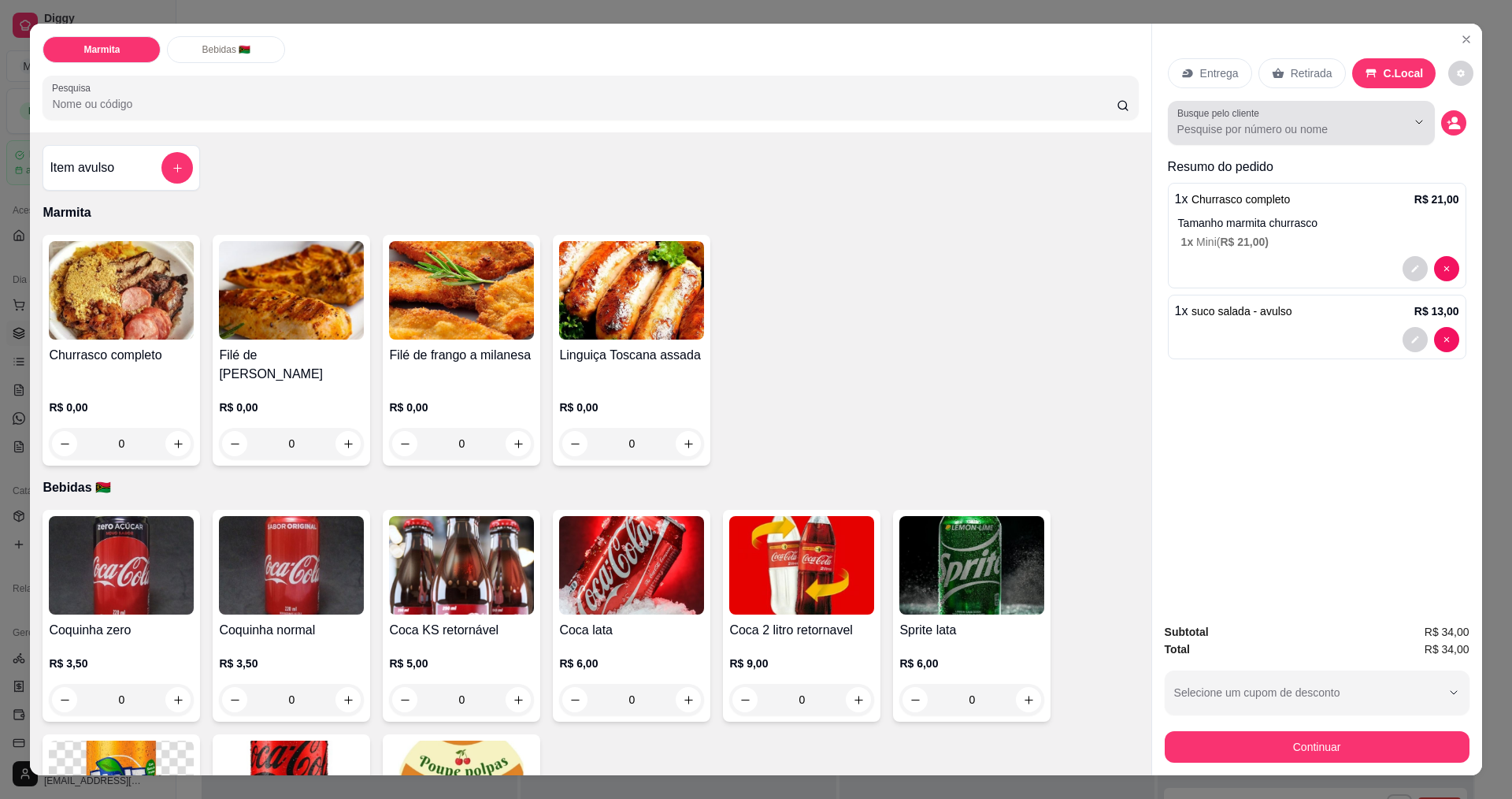
click at [1268, 118] on div at bounding box center [1301, 123] width 248 height 31
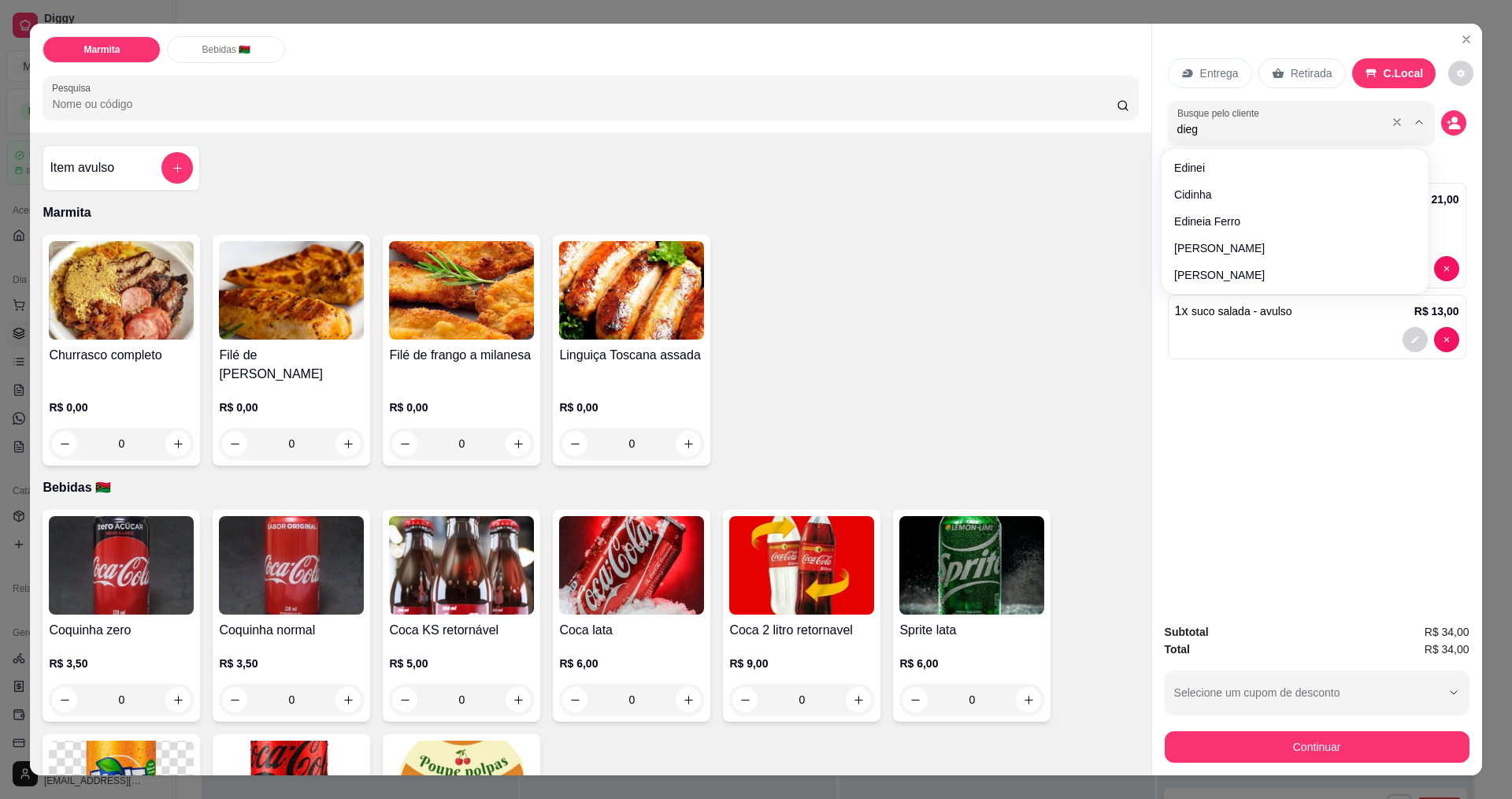
type input "diego"
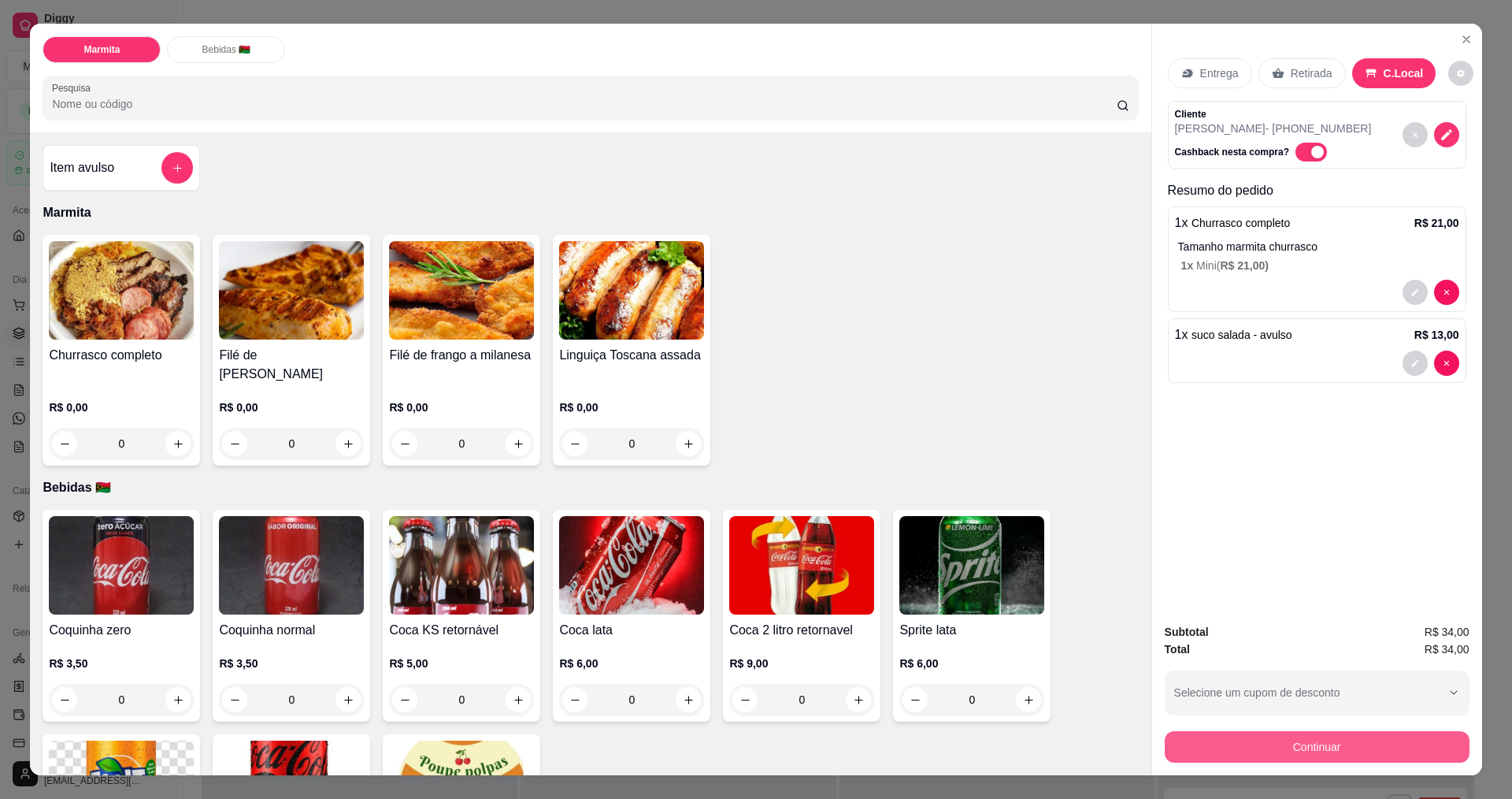
click at [1379, 741] on button "Continuar" at bounding box center [1317, 747] width 305 height 31
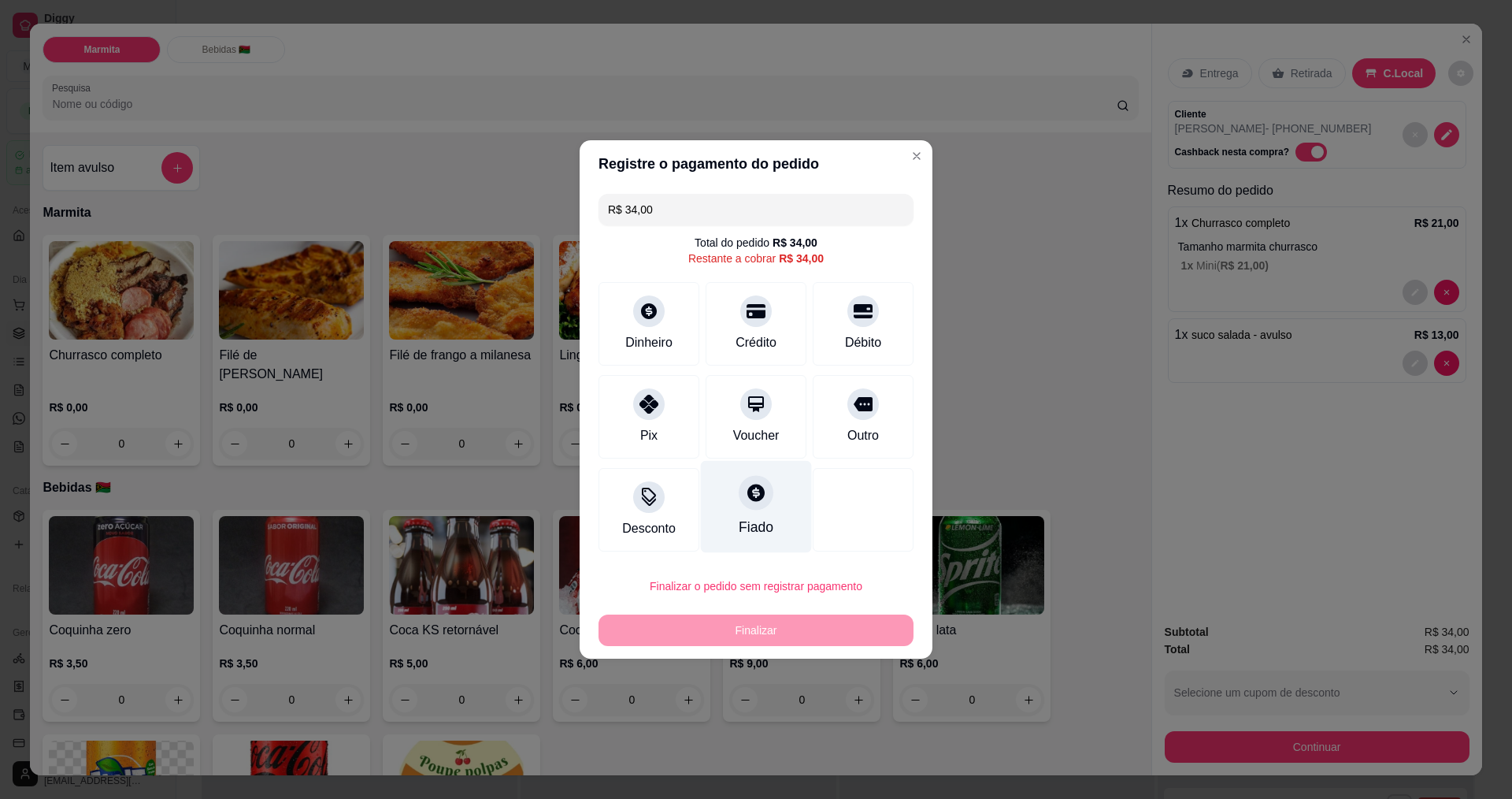
click at [757, 528] on div "Fiado" at bounding box center [756, 527] width 35 height 21
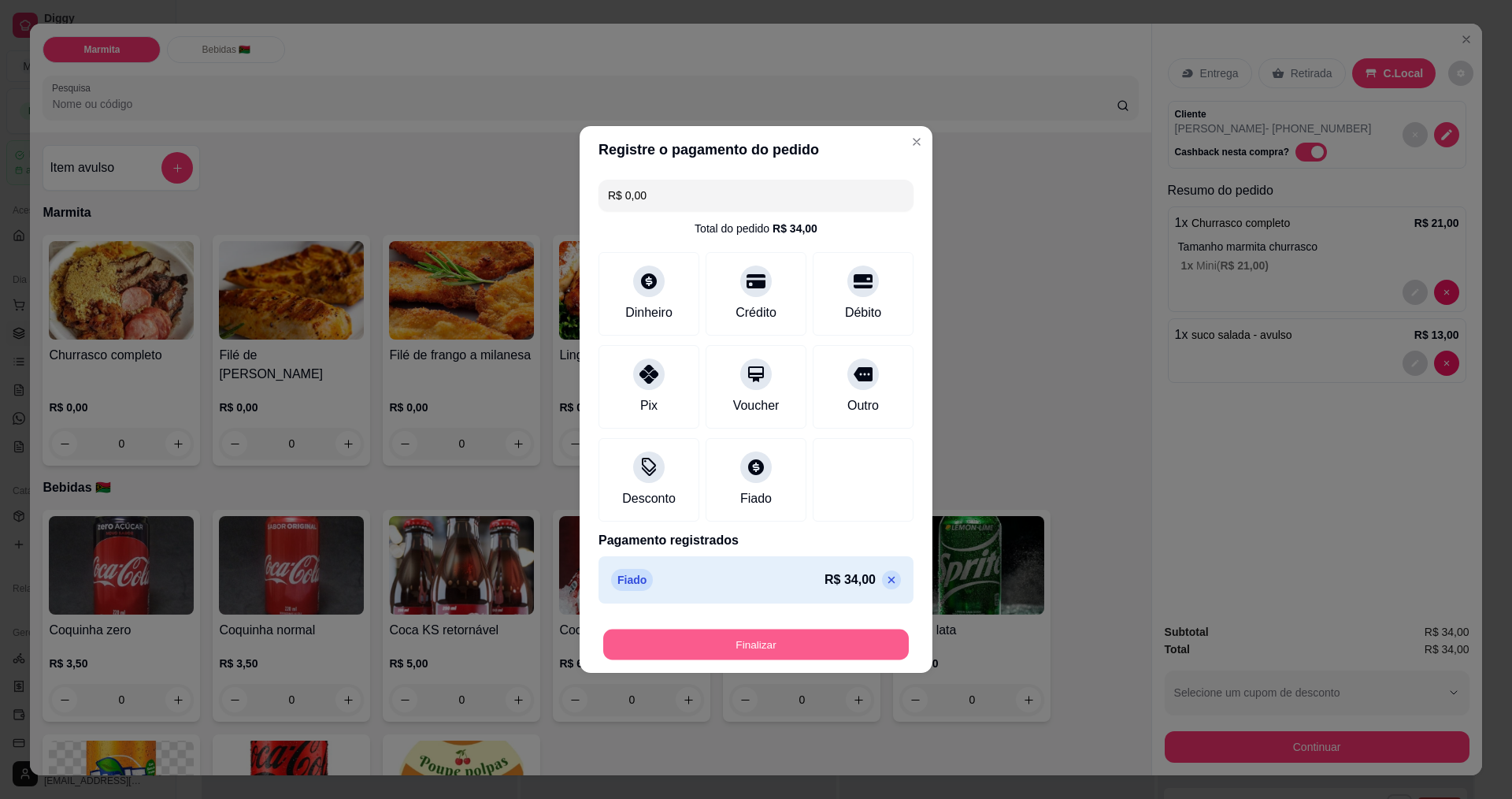
click at [765, 639] on button "Finalizar" at bounding box center [756, 644] width 306 height 30
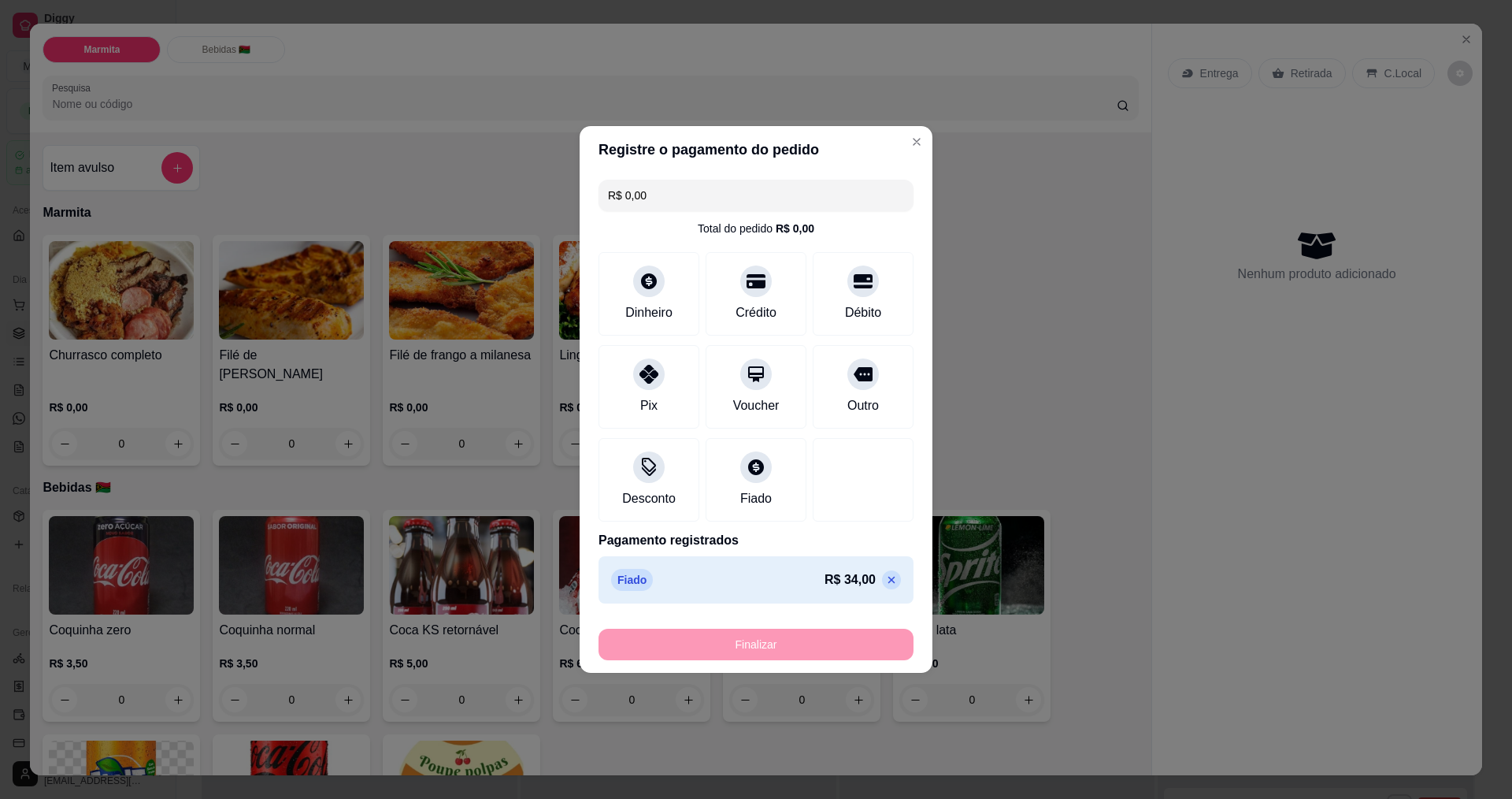
type input "-R$ 34,00"
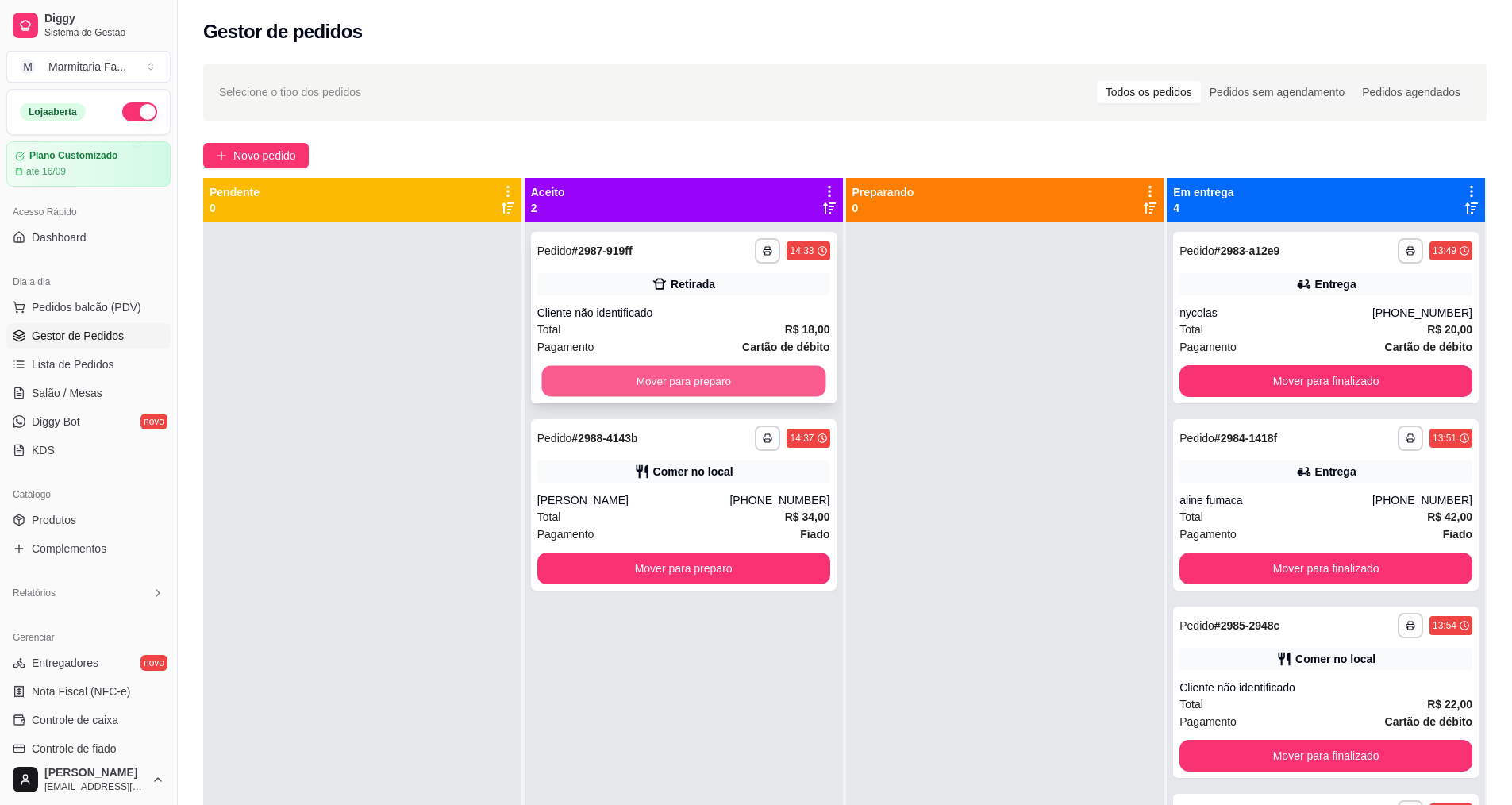
click at [603, 384] on button "Mover para preparo" at bounding box center [684, 381] width 284 height 31
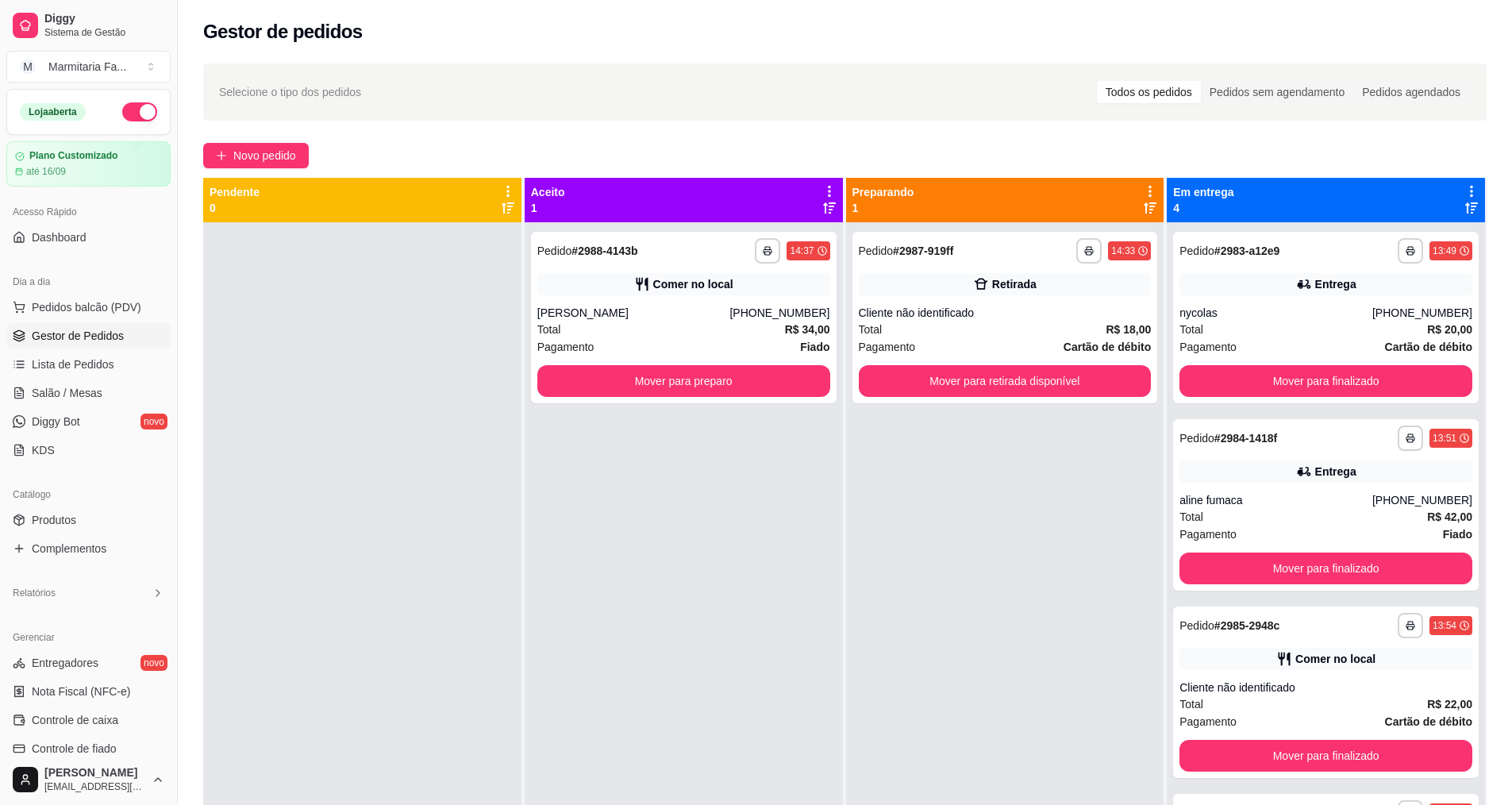
click at [658, 576] on div "**********" at bounding box center [684, 624] width 319 height 805
click at [656, 386] on button "Mover para preparo" at bounding box center [684, 381] width 284 height 31
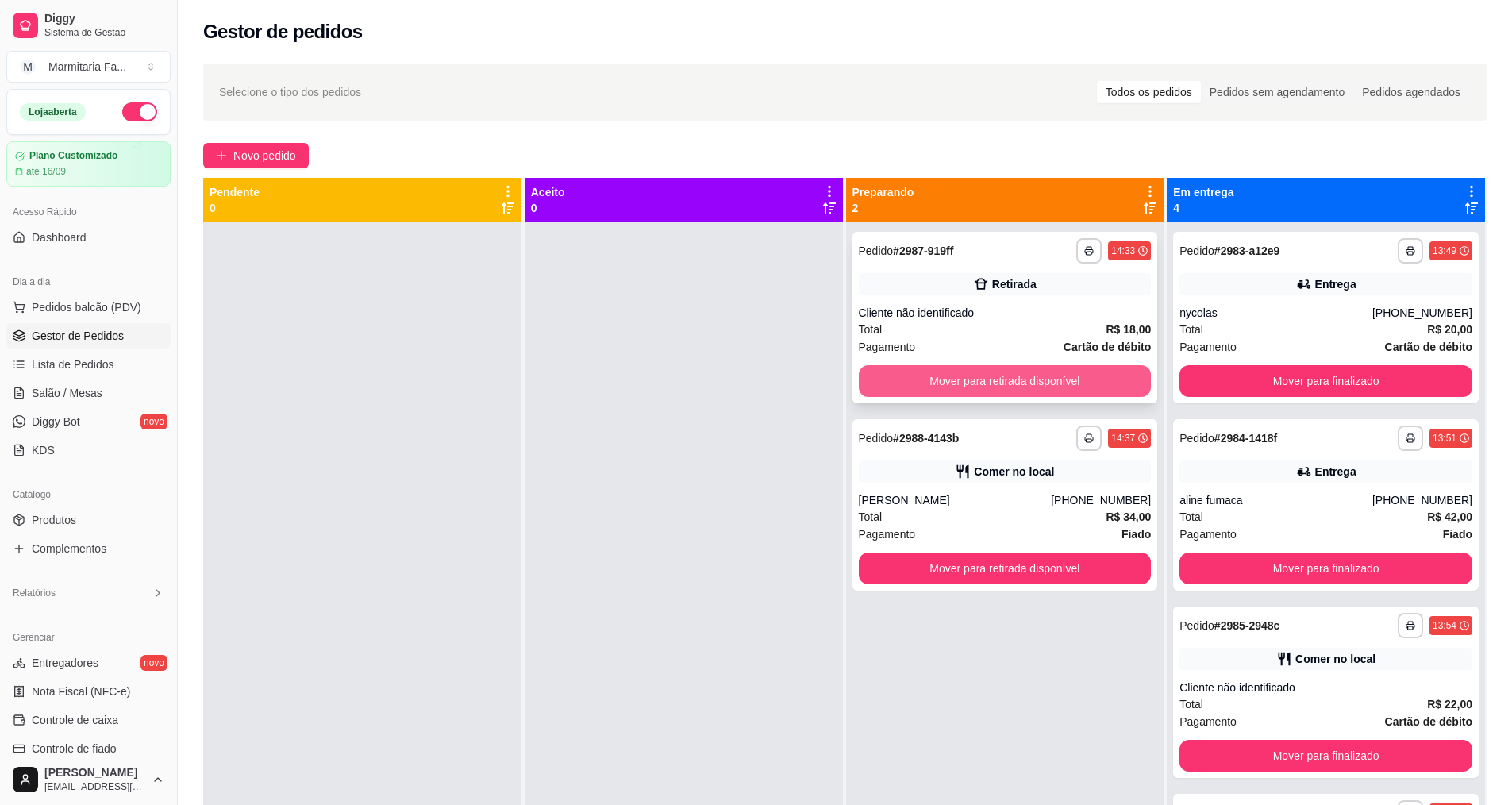
click at [914, 381] on button "Mover para retirada disponível" at bounding box center [1005, 381] width 293 height 32
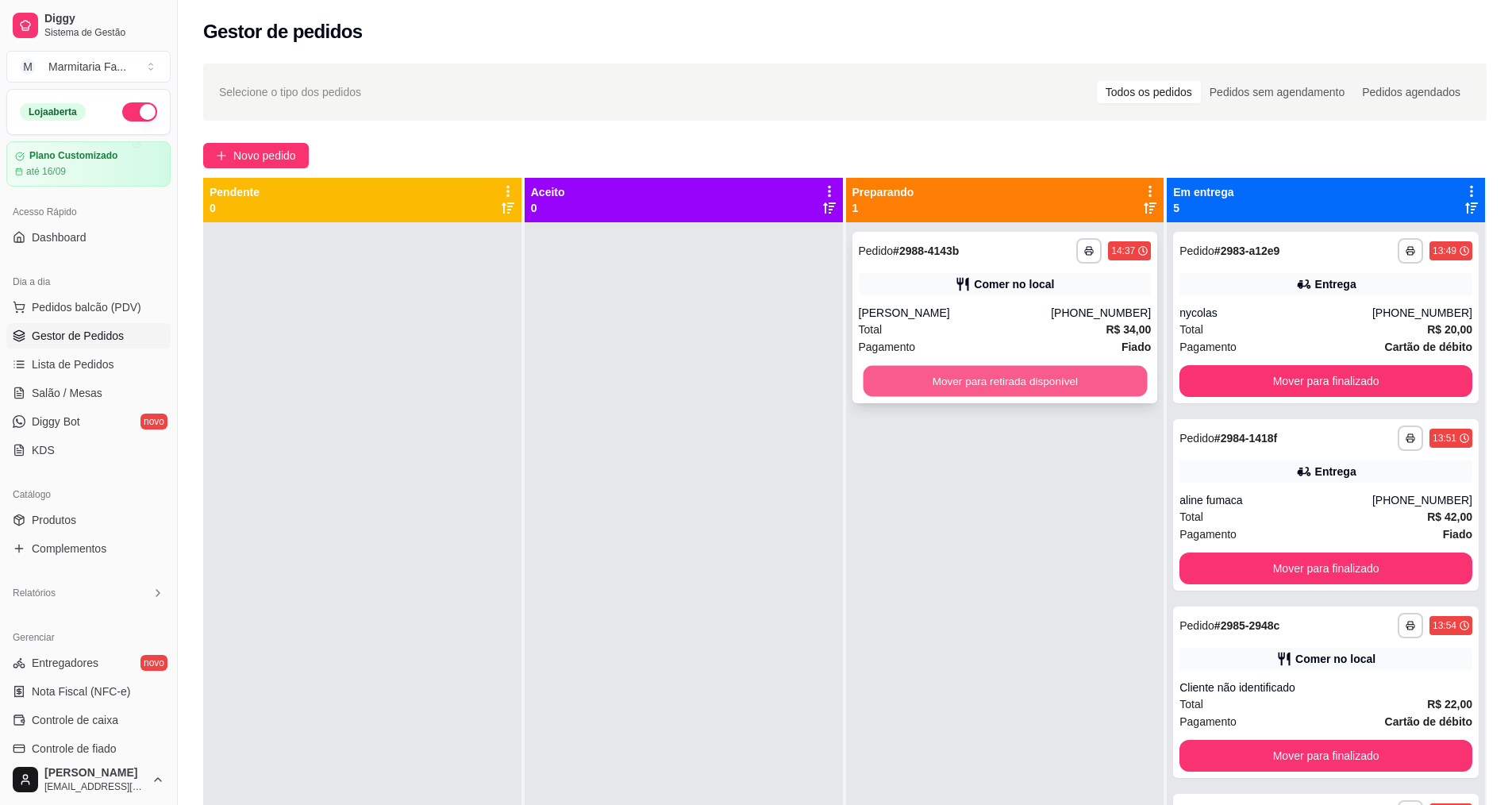
click at [990, 379] on button "Mover para retirada disponível" at bounding box center [1005, 381] width 284 height 31
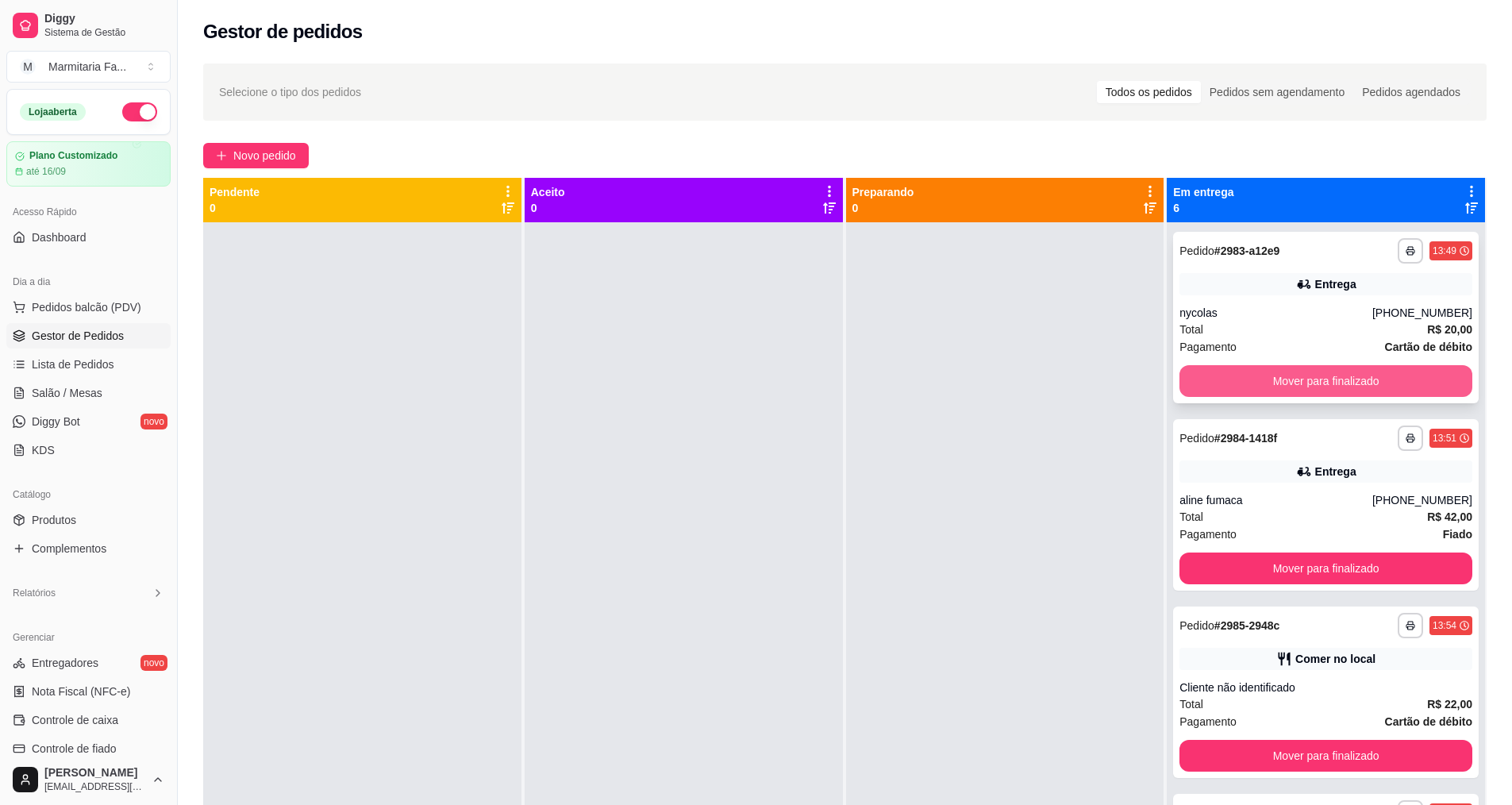
click at [1281, 384] on button "Mover para finalizado" at bounding box center [1326, 381] width 293 height 32
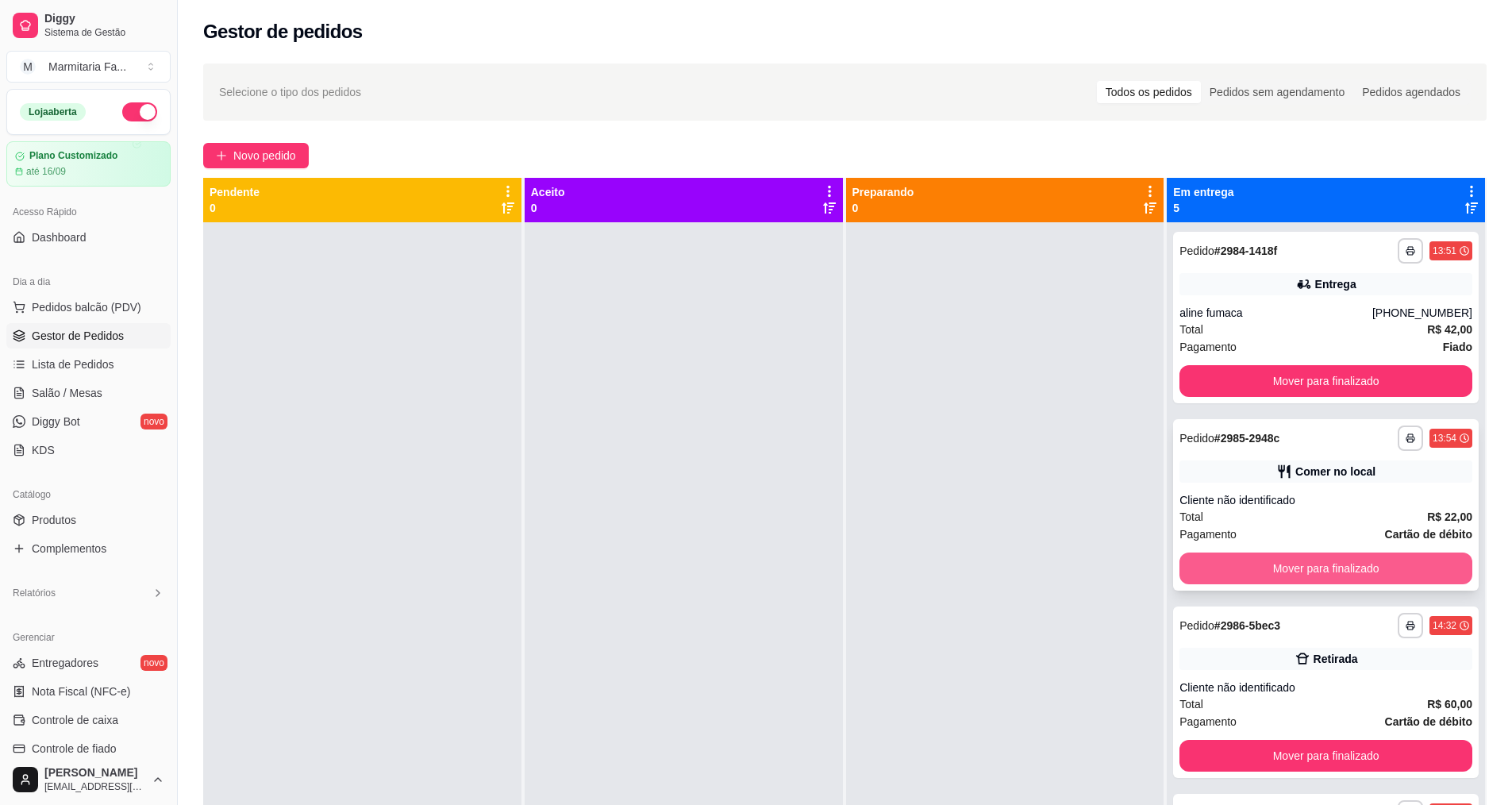
click at [1272, 563] on button "Mover para finalizado" at bounding box center [1326, 568] width 293 height 32
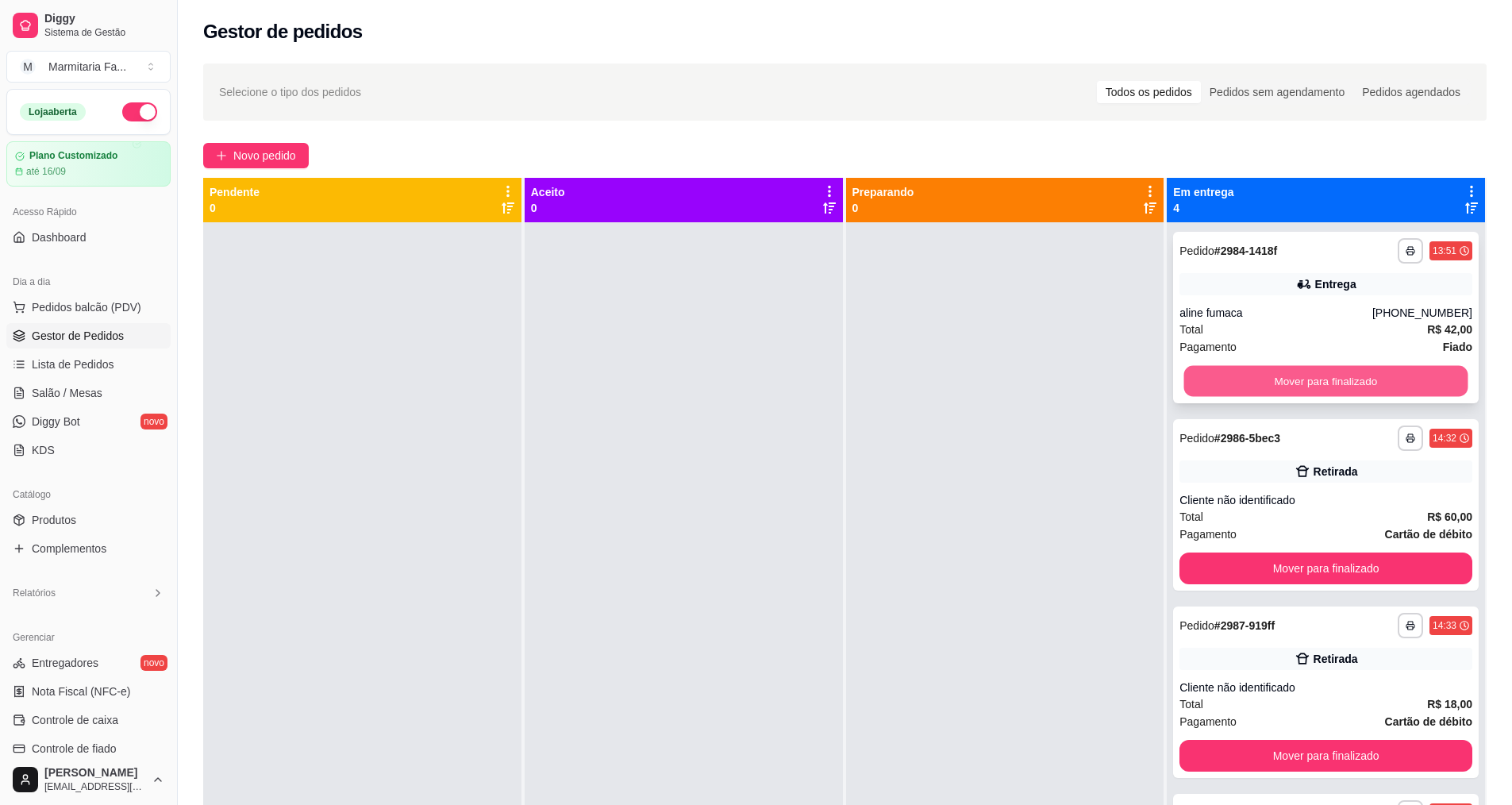
click at [1234, 377] on button "Mover para finalizado" at bounding box center [1327, 381] width 284 height 31
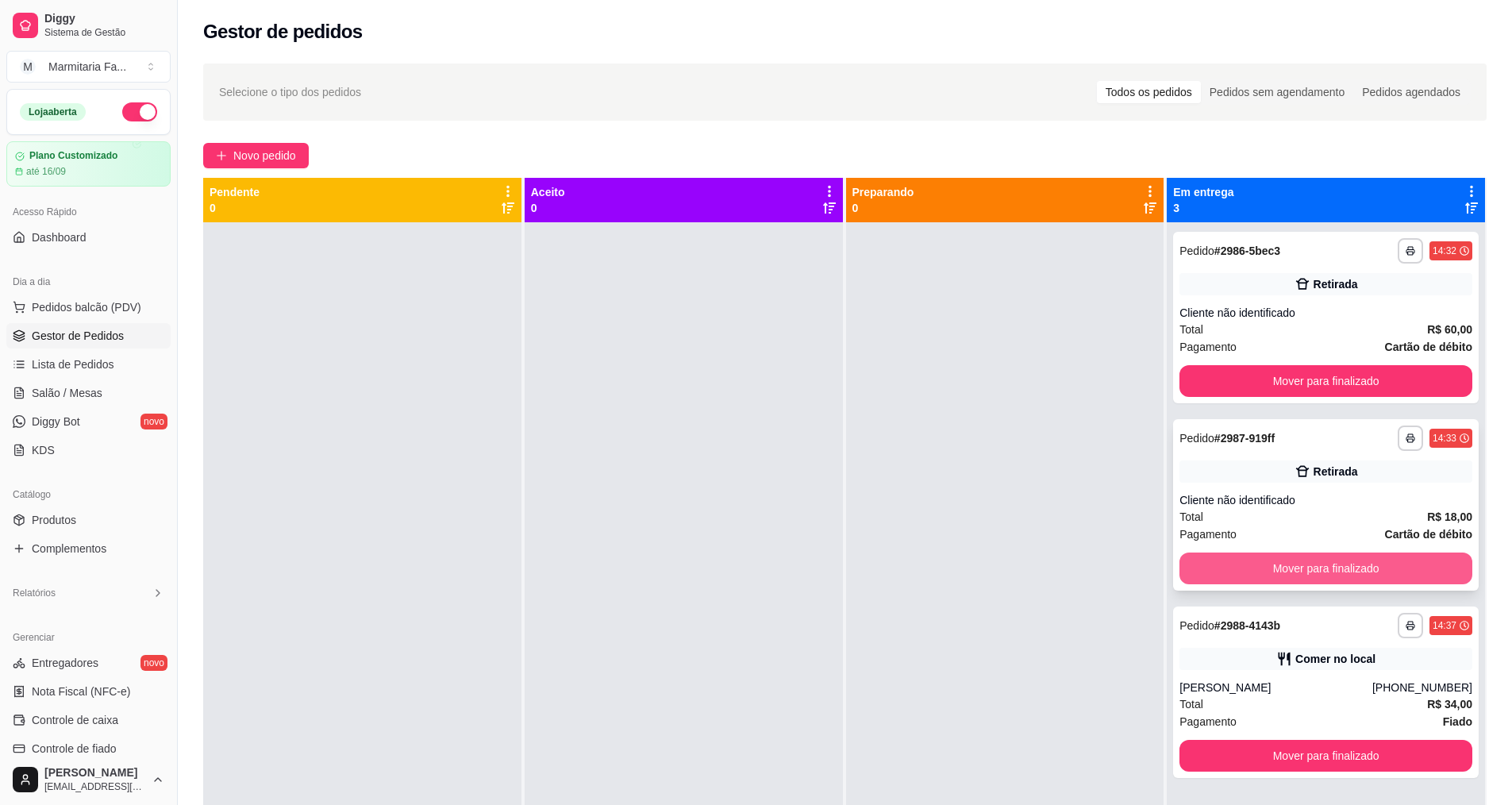
click at [1250, 558] on button "Mover para finalizado" at bounding box center [1326, 568] width 293 height 32
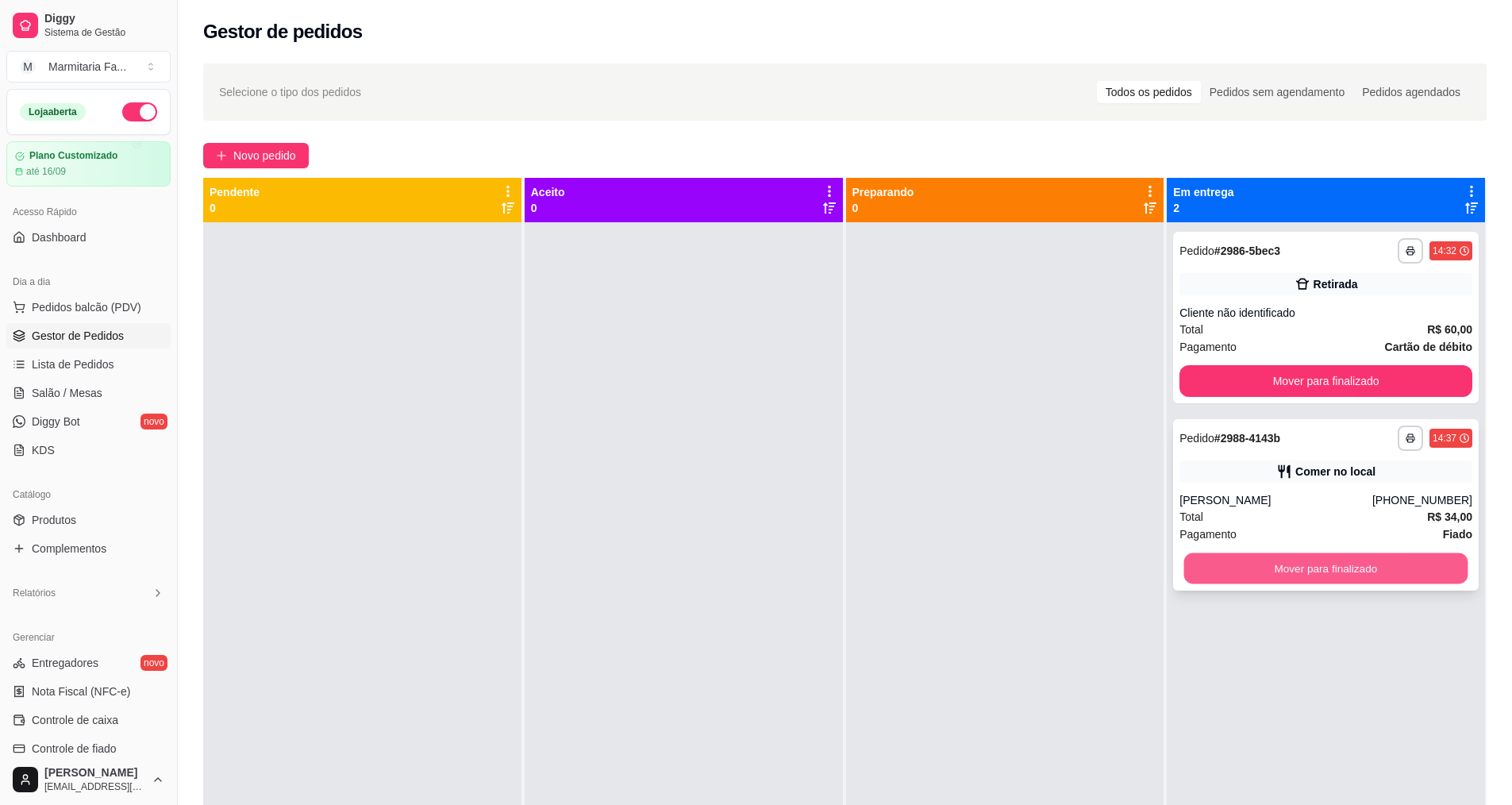
click at [1278, 574] on button "Mover para finalizado" at bounding box center [1327, 568] width 284 height 31
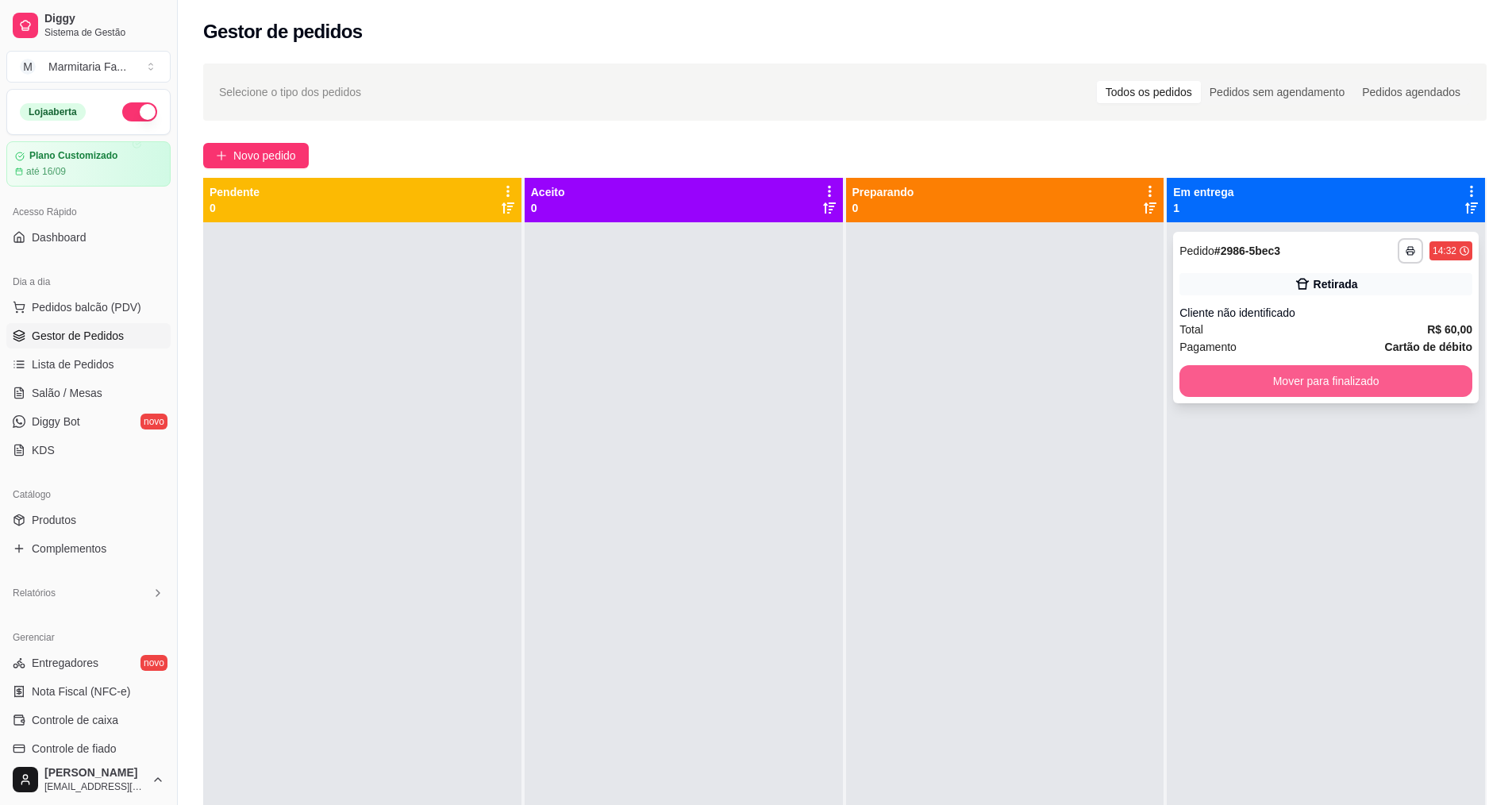
click at [1222, 385] on button "Mover para finalizado" at bounding box center [1326, 381] width 293 height 32
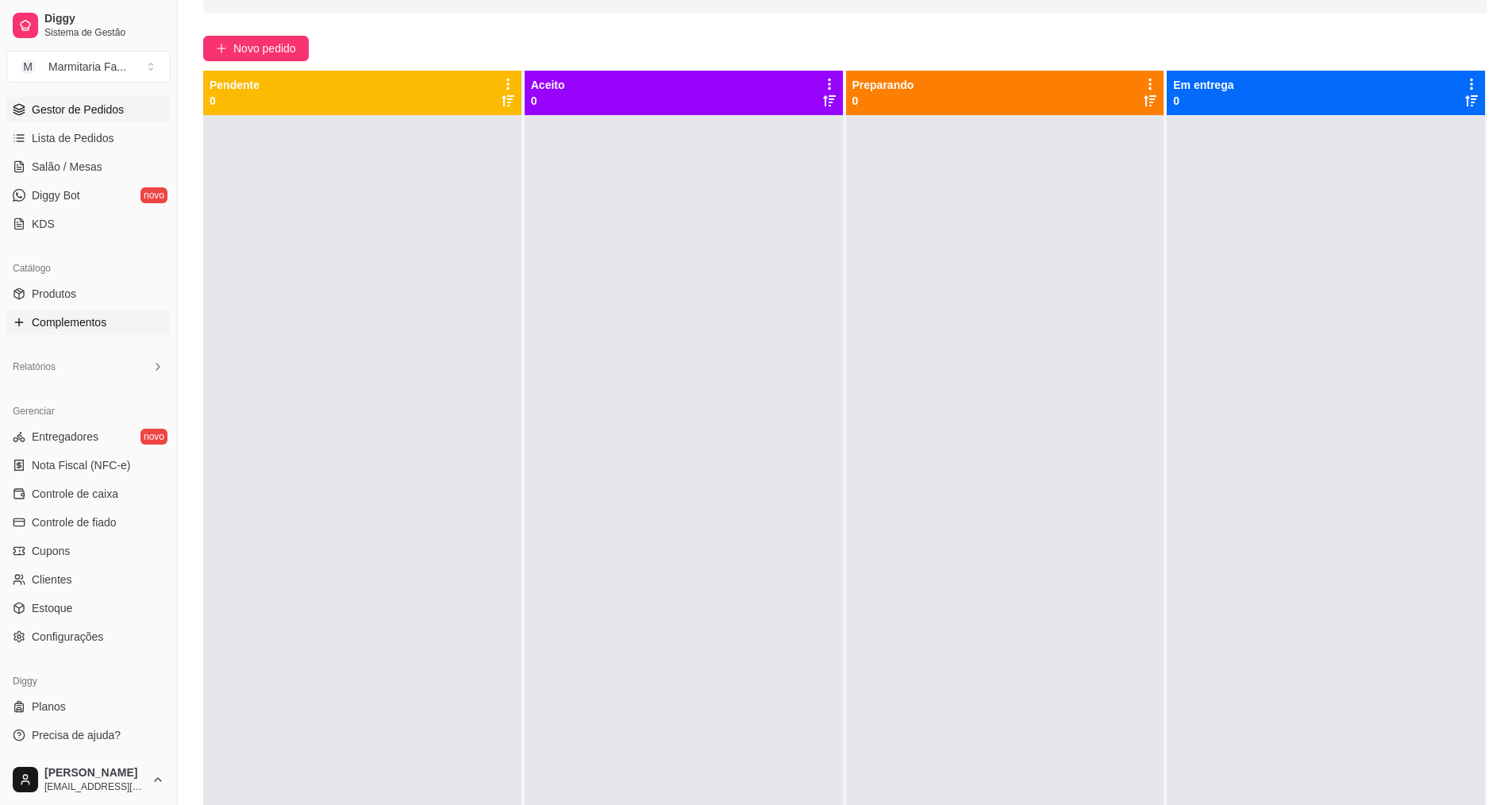
scroll to position [242, 0]
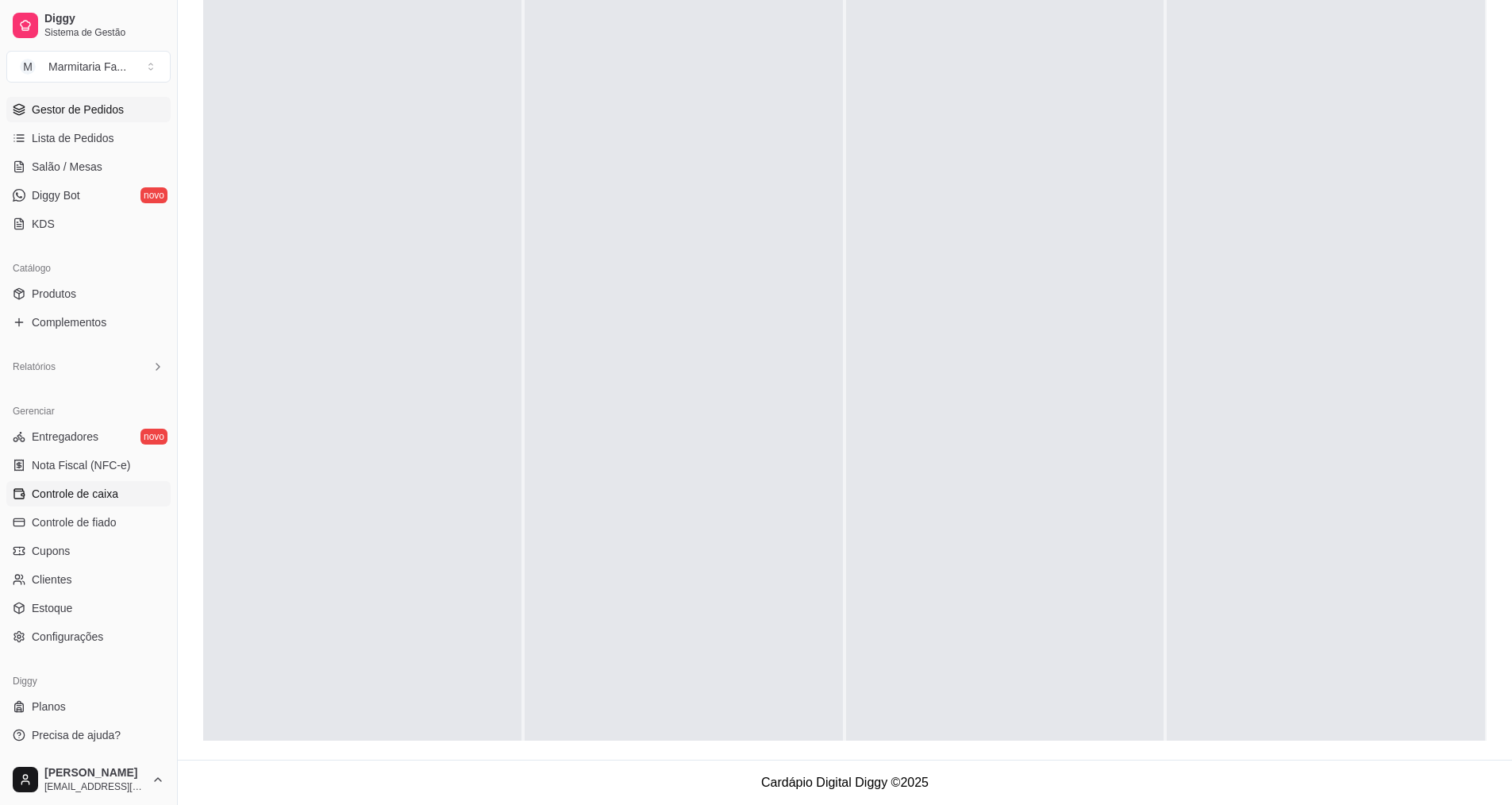
click at [103, 492] on span "Controle de caixa" at bounding box center [75, 493] width 87 height 16
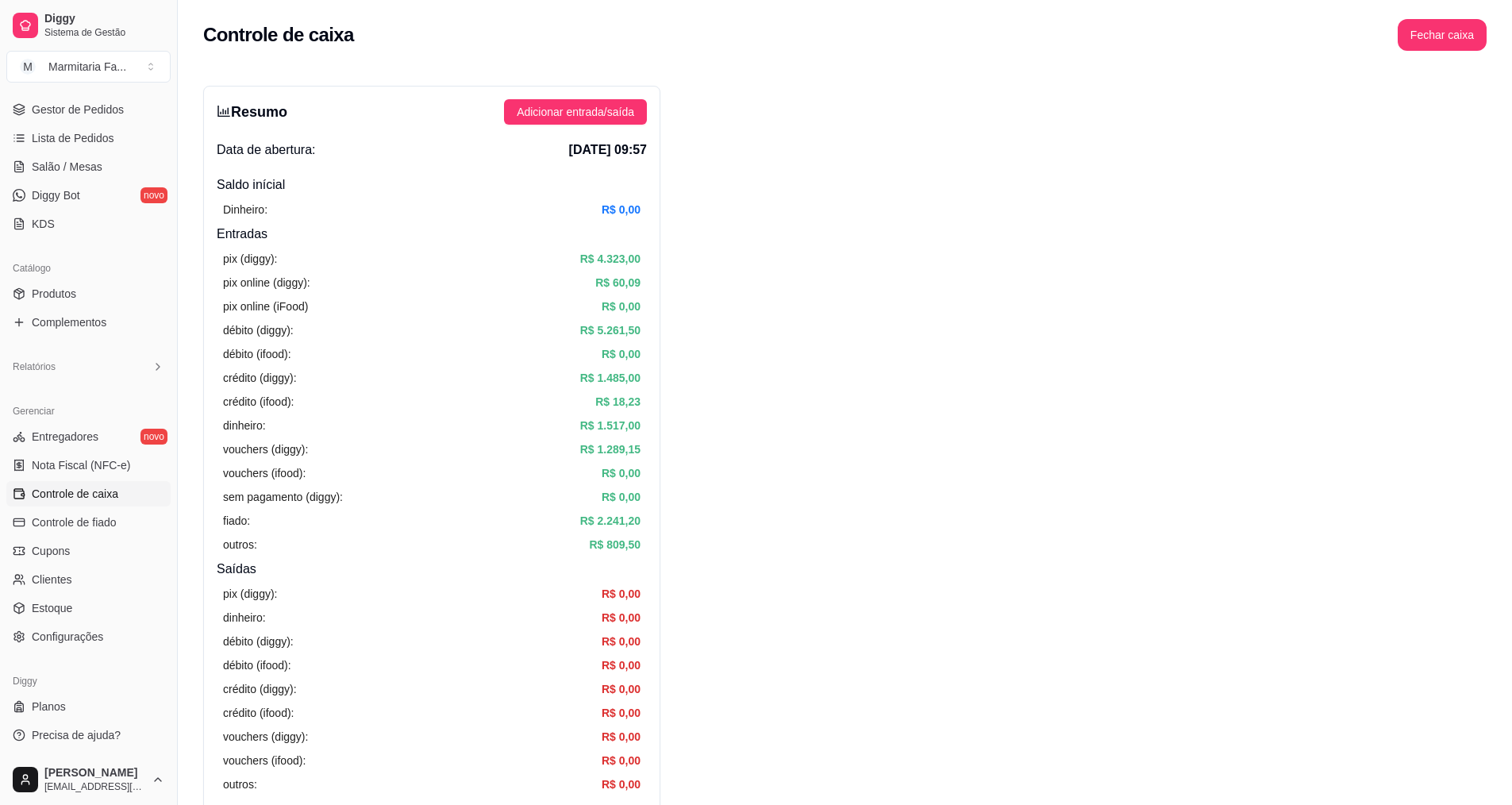
click at [119, 497] on span "Controle de caixa" at bounding box center [75, 493] width 87 height 16
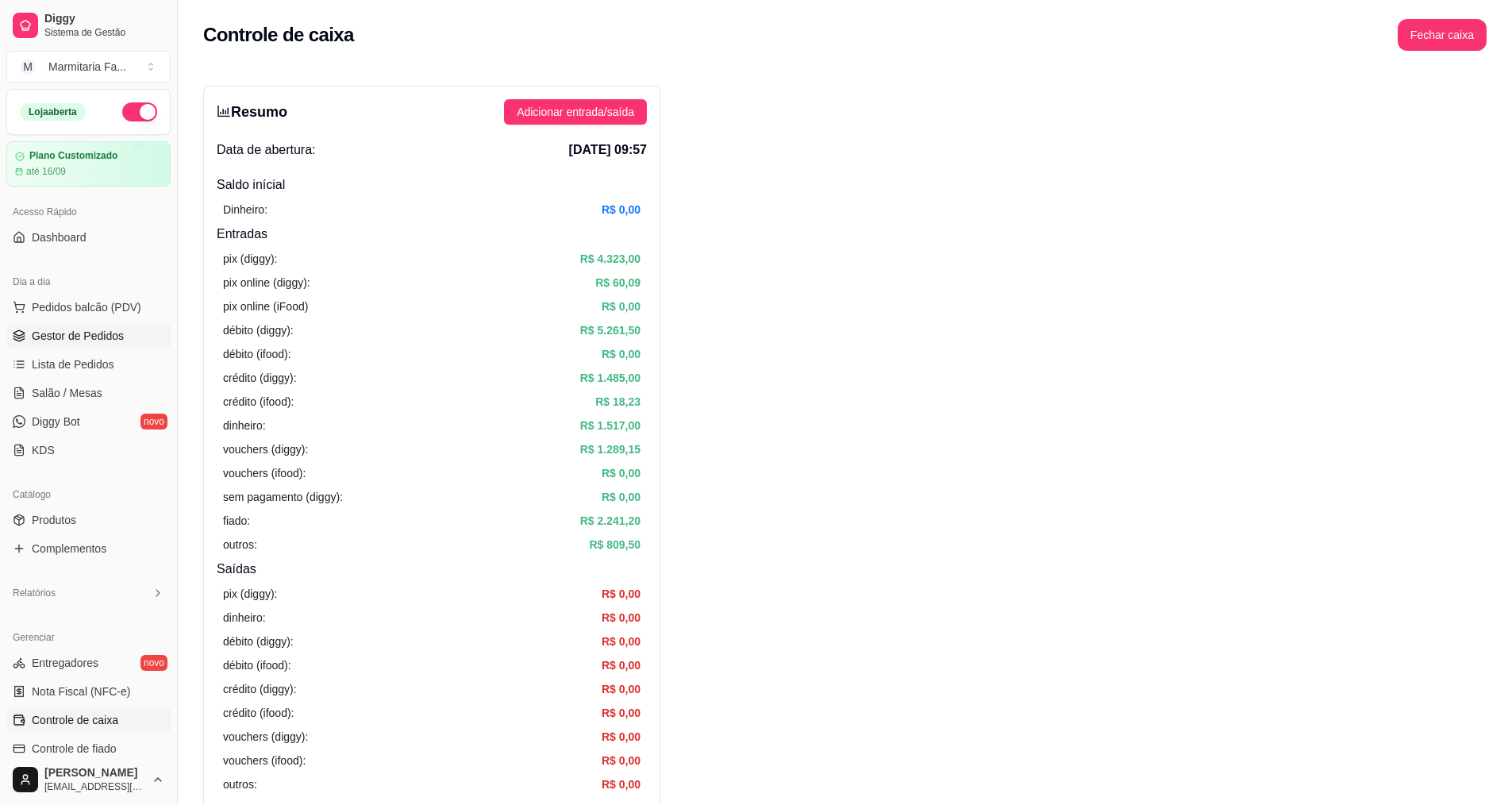
click at [106, 333] on span "Gestor de Pedidos" at bounding box center [77, 335] width 92 height 16
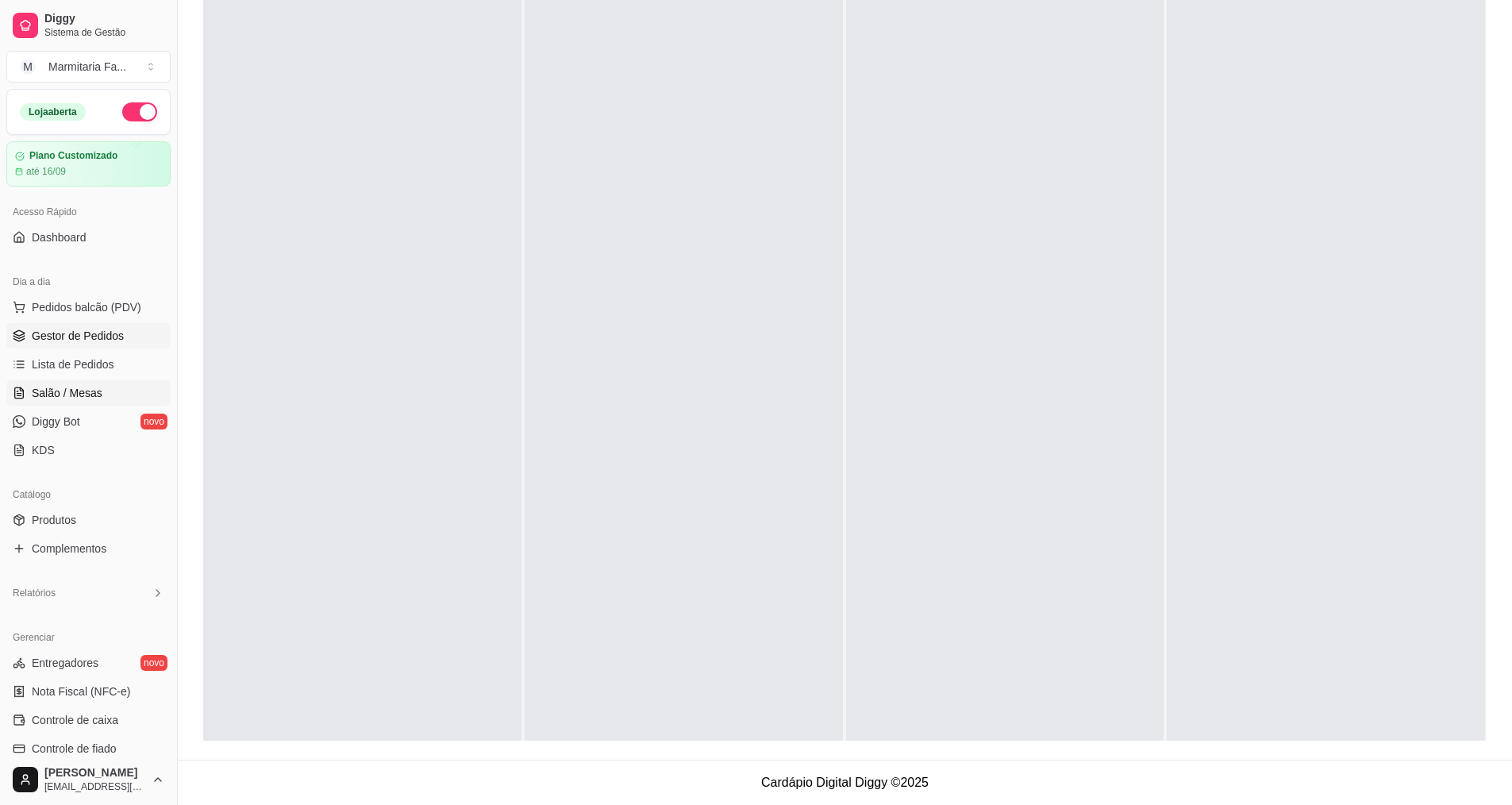
click at [97, 392] on span "Salão / Mesas" at bounding box center [67, 392] width 70 height 16
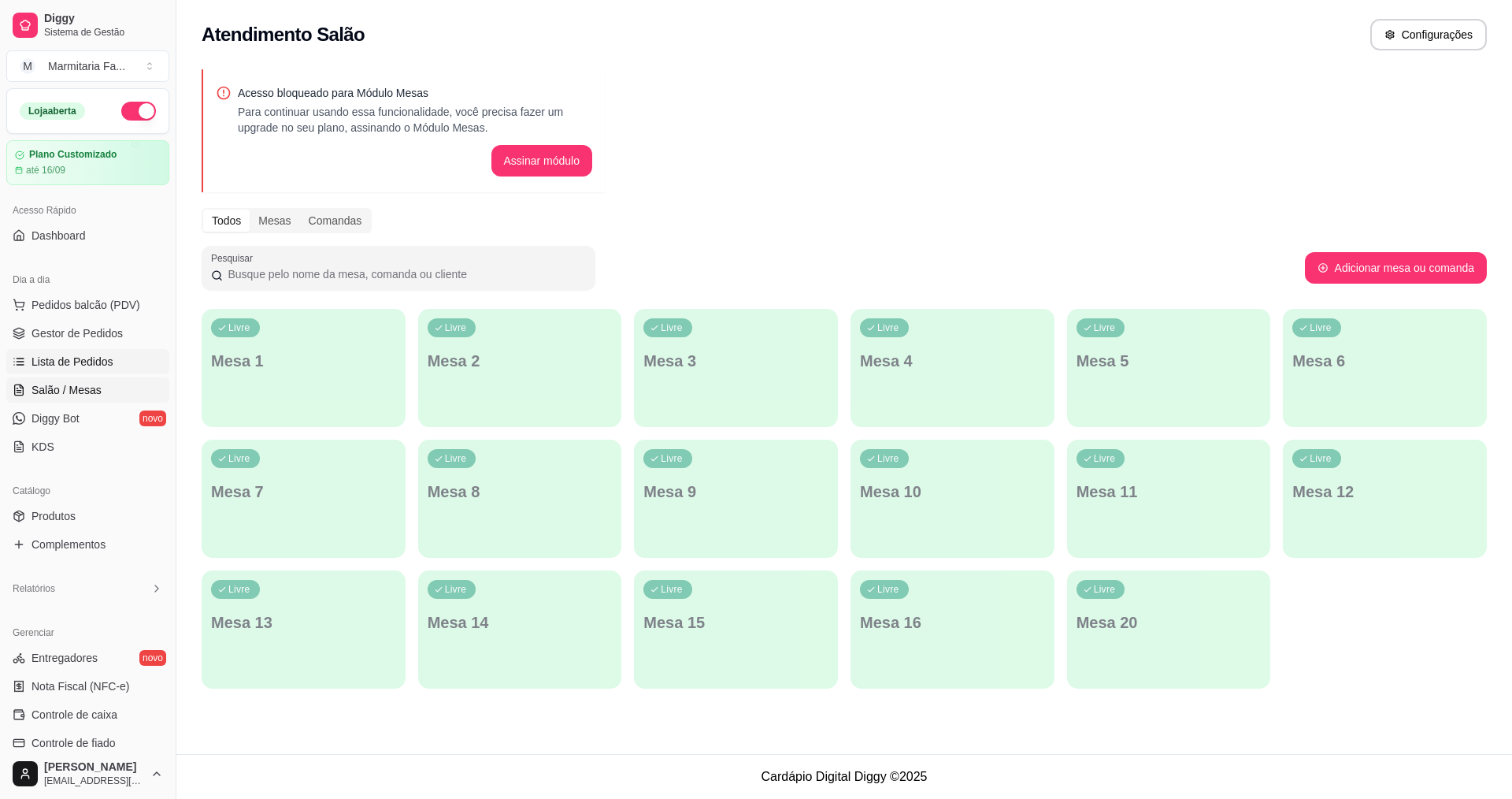
click at [110, 359] on span "Lista de Pedidos" at bounding box center [72, 362] width 82 height 16
